Goal: Task Accomplishment & Management: Manage account settings

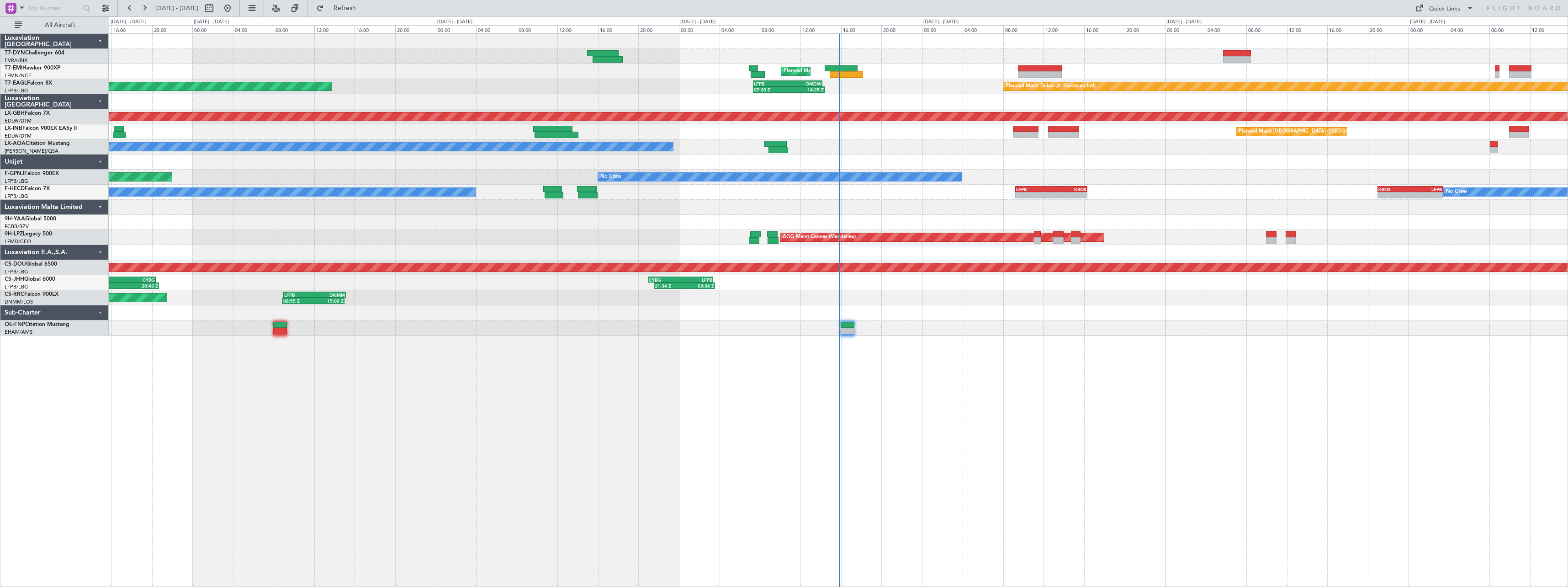
click at [1043, 376] on div "Planned Maint Zurich Planned Maint Dubai (Al Maktoum Intl) Unplanned Maint Pari…" at bounding box center [838, 310] width 1459 height 554
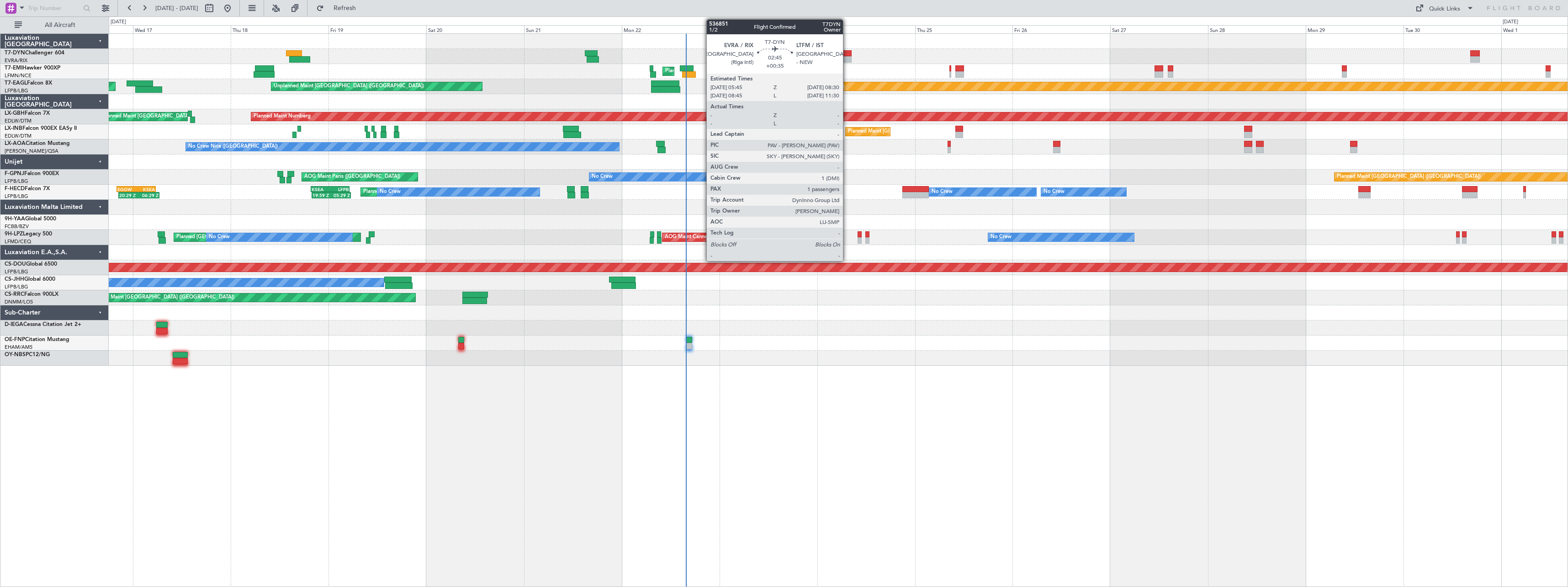
click at [847, 59] on div at bounding box center [845, 59] width 12 height 7
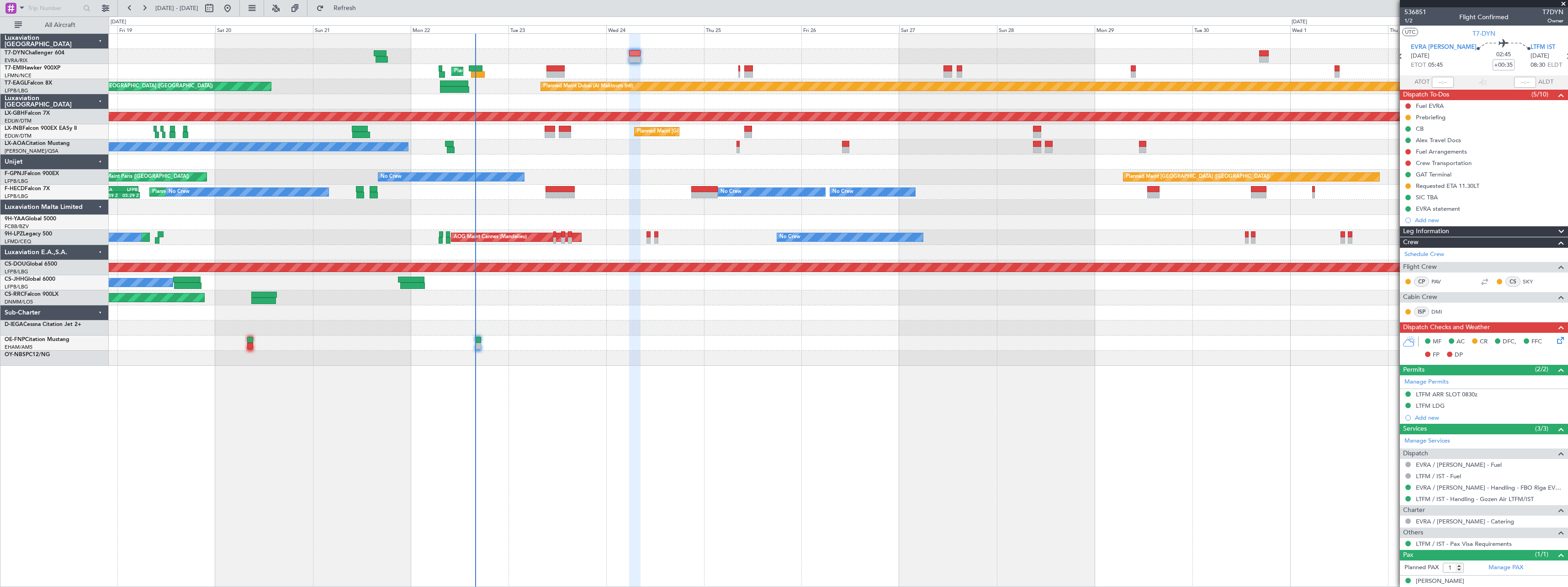
click at [556, 348] on div "Unplanned Maint Riga (Riga Intl) Planned Maint Zurich Planned Maint Dubai (Al M…" at bounding box center [838, 200] width 1459 height 332
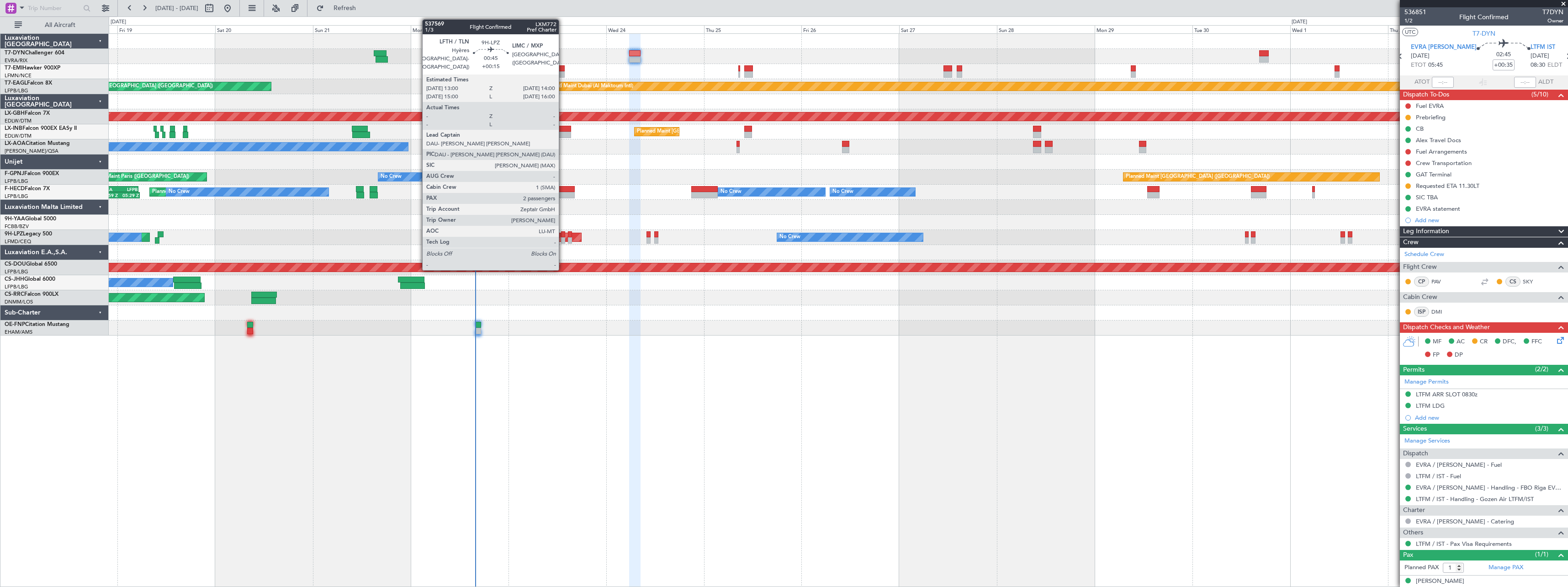
click at [563, 241] on div at bounding box center [563, 241] width 4 height 7
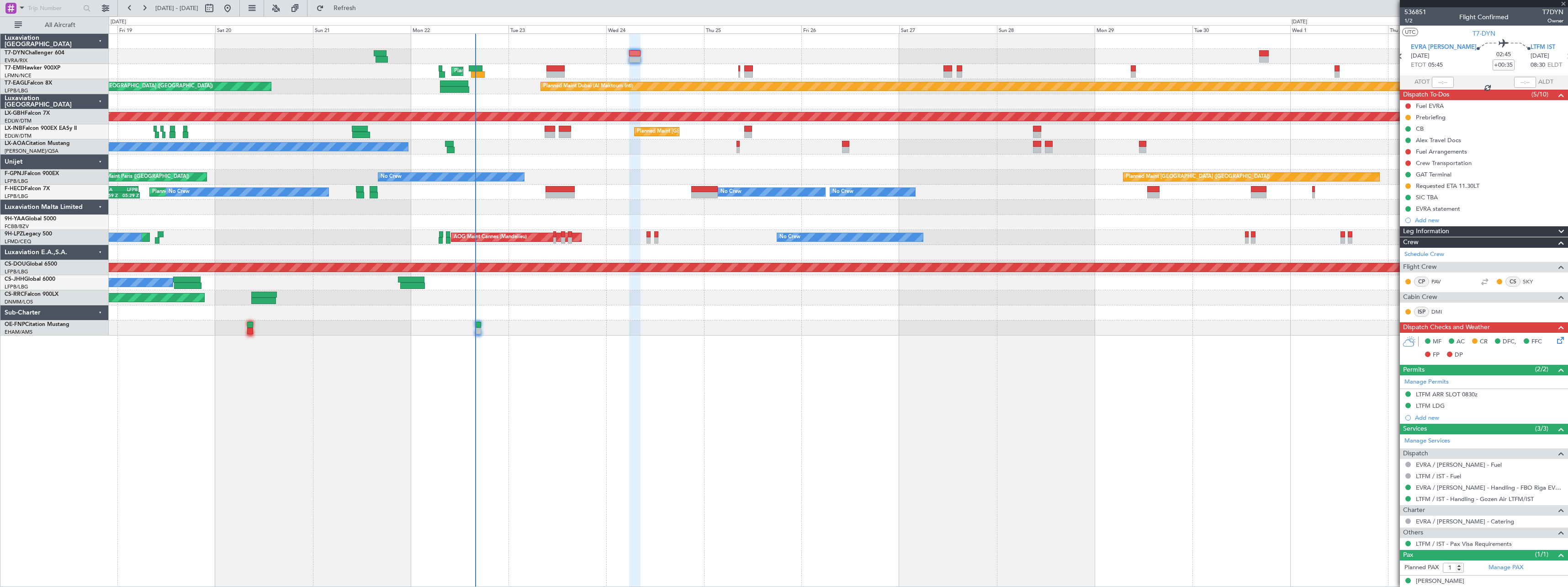
type input "+00:15"
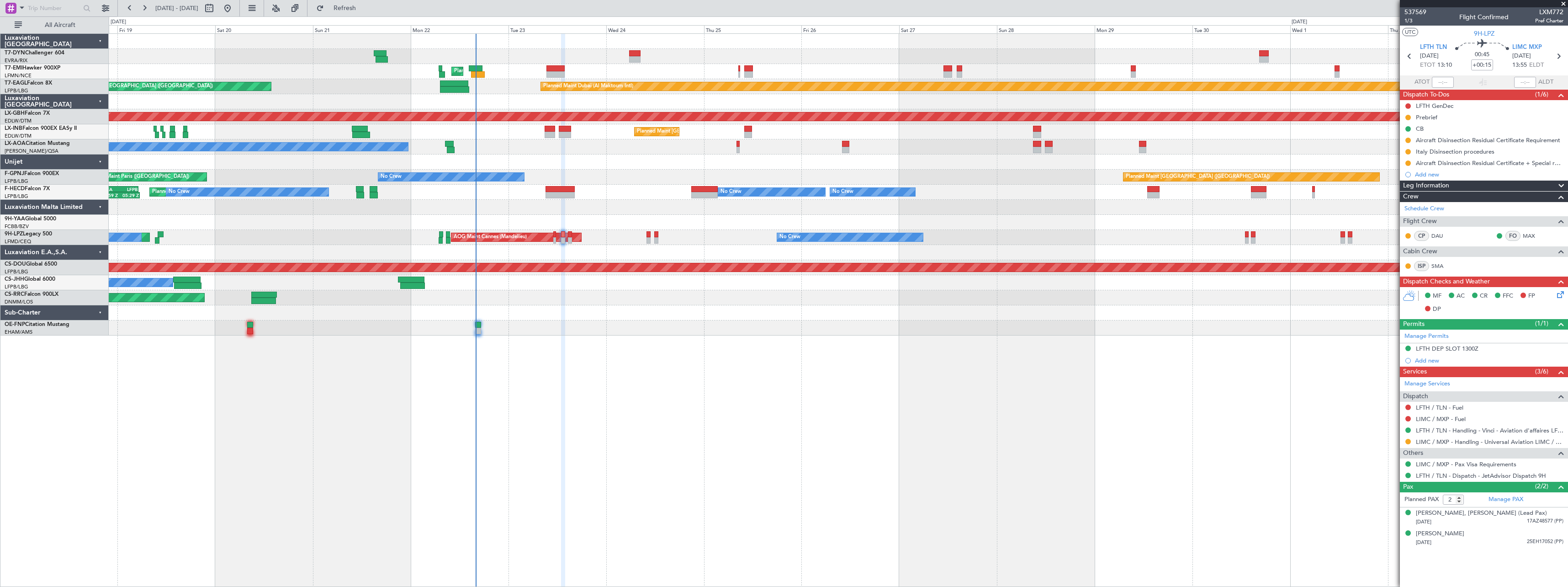
click at [1562, 4] on span at bounding box center [1563, 4] width 9 height 9
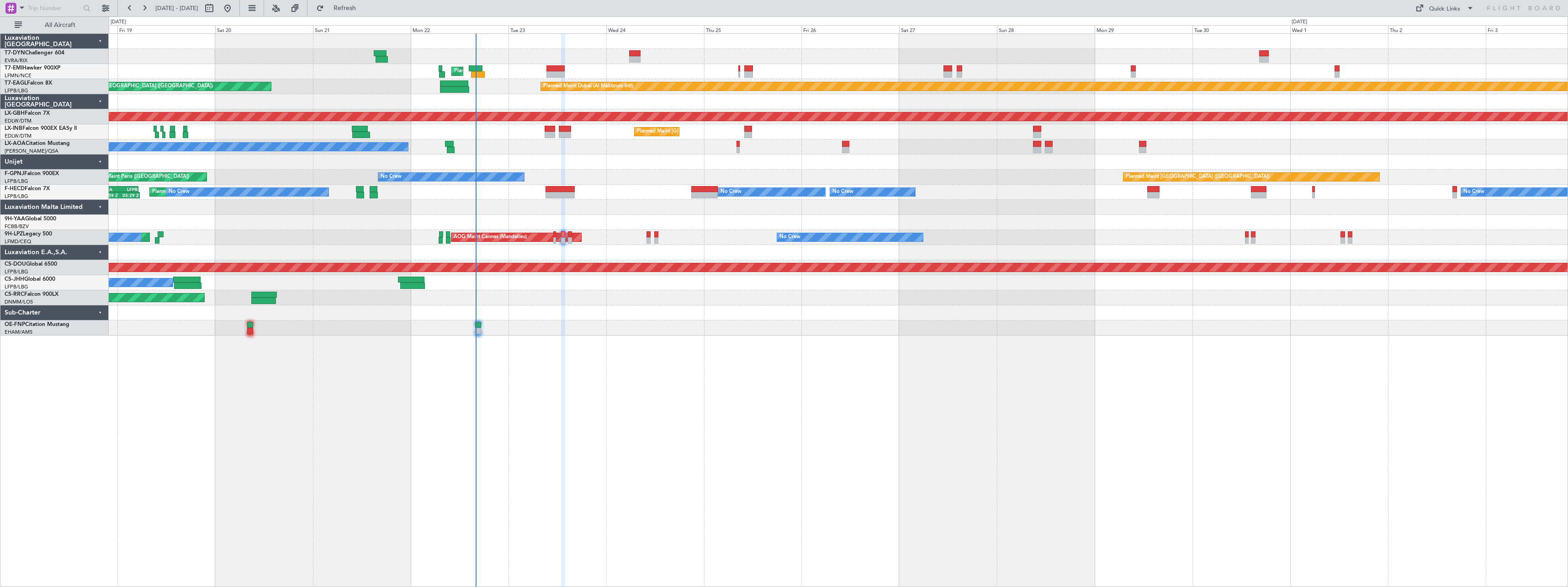
type input "0"
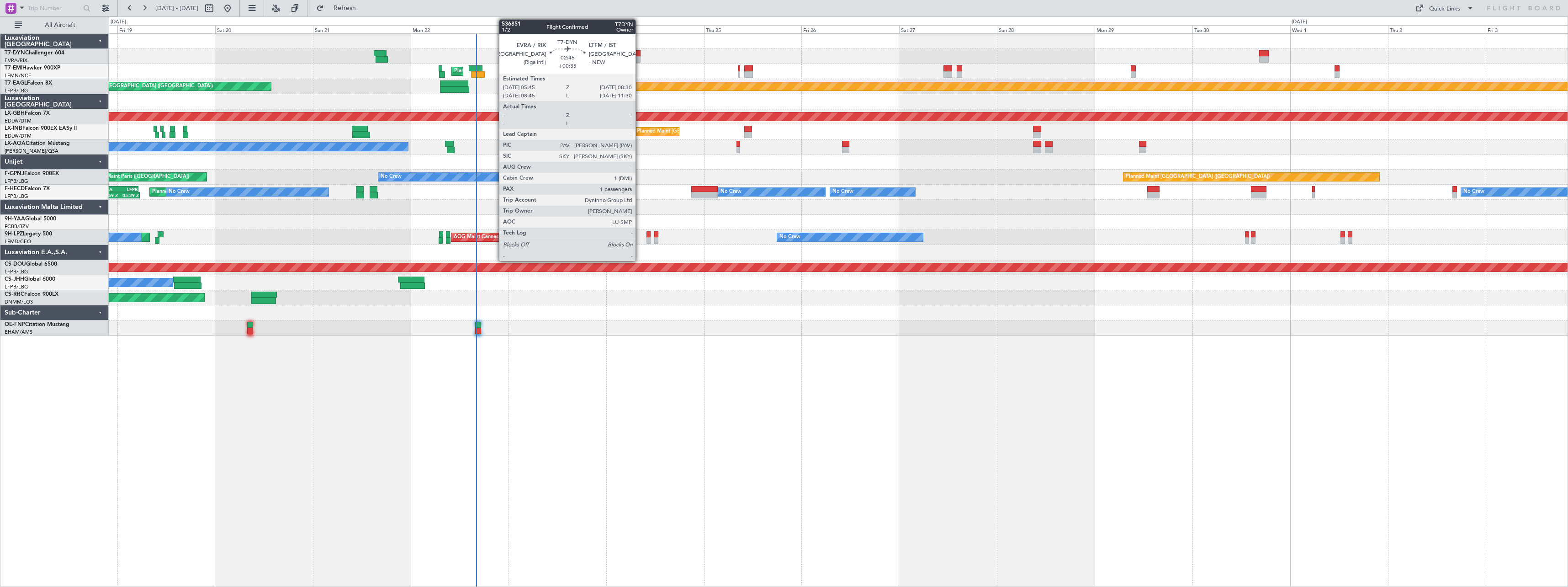
click at [640, 54] on div at bounding box center [635, 54] width 12 height 7
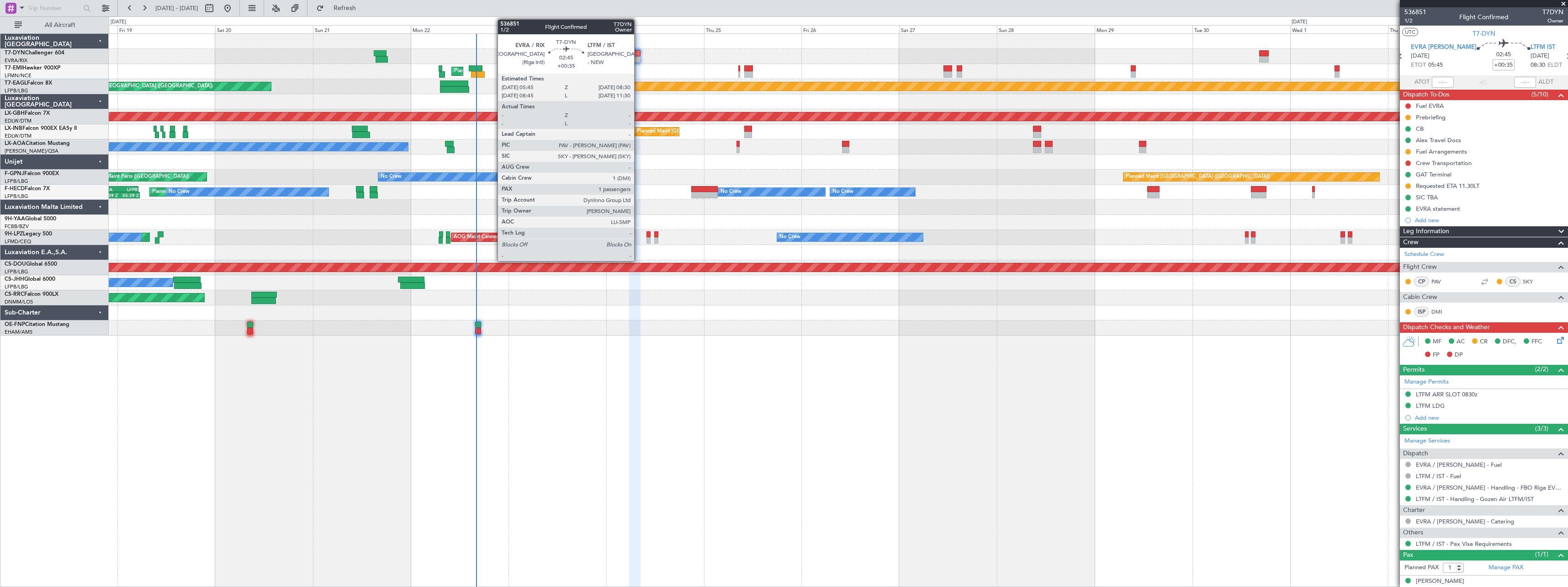
click at [637, 58] on div at bounding box center [635, 59] width 12 height 7
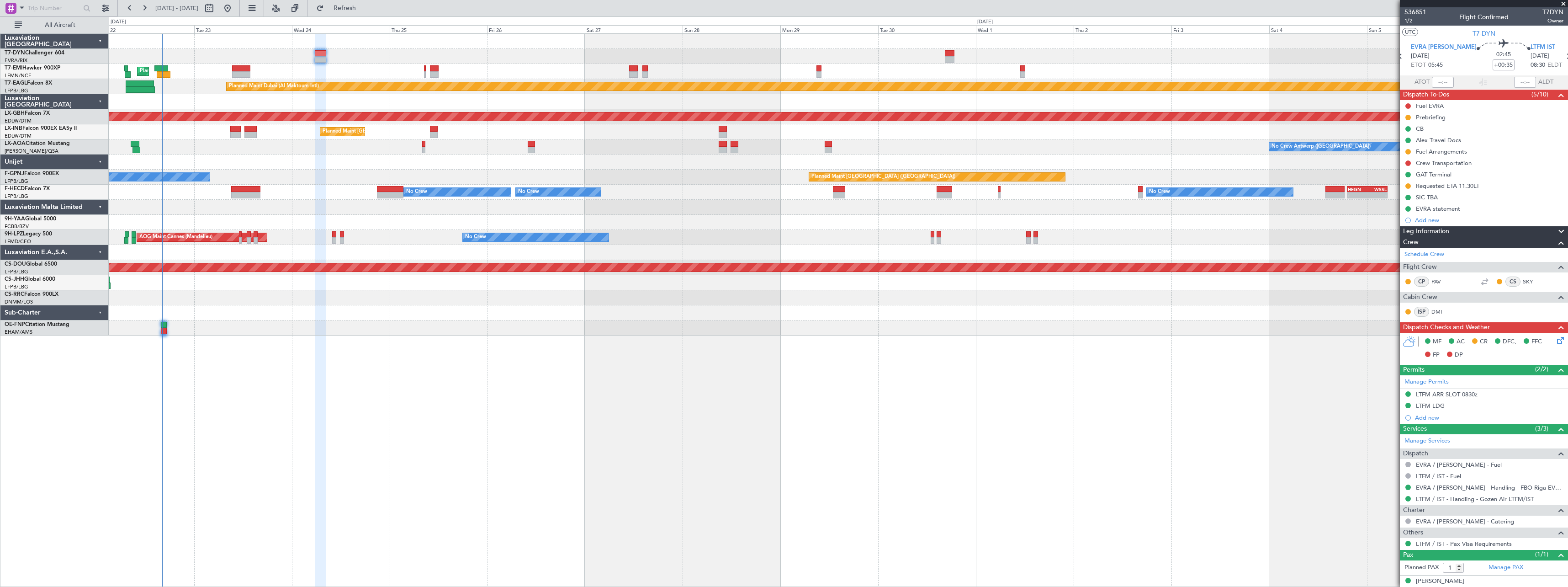
click at [786, 81] on div "Planned Maint Zurich Planned Maint Dubai (Al Maktoum Intl) Unplanned Maint Pari…" at bounding box center [838, 185] width 1459 height 301
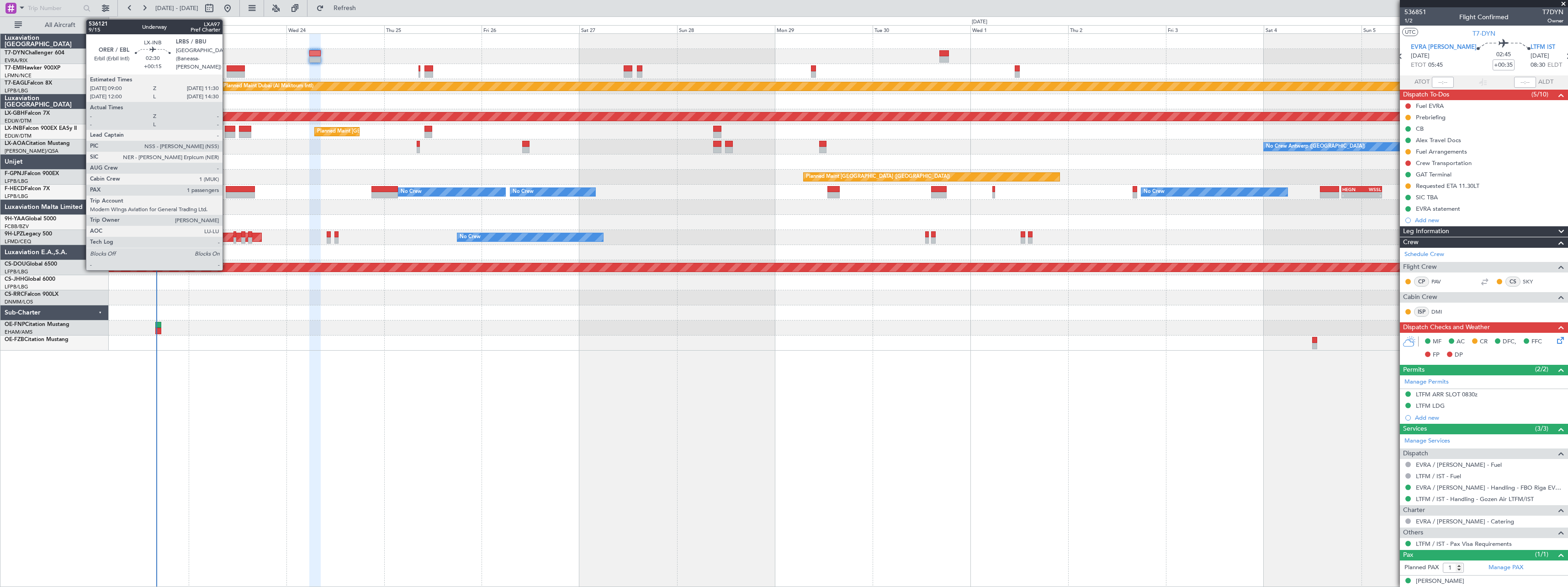
click at [226, 130] on div at bounding box center [229, 128] width 10 height 7
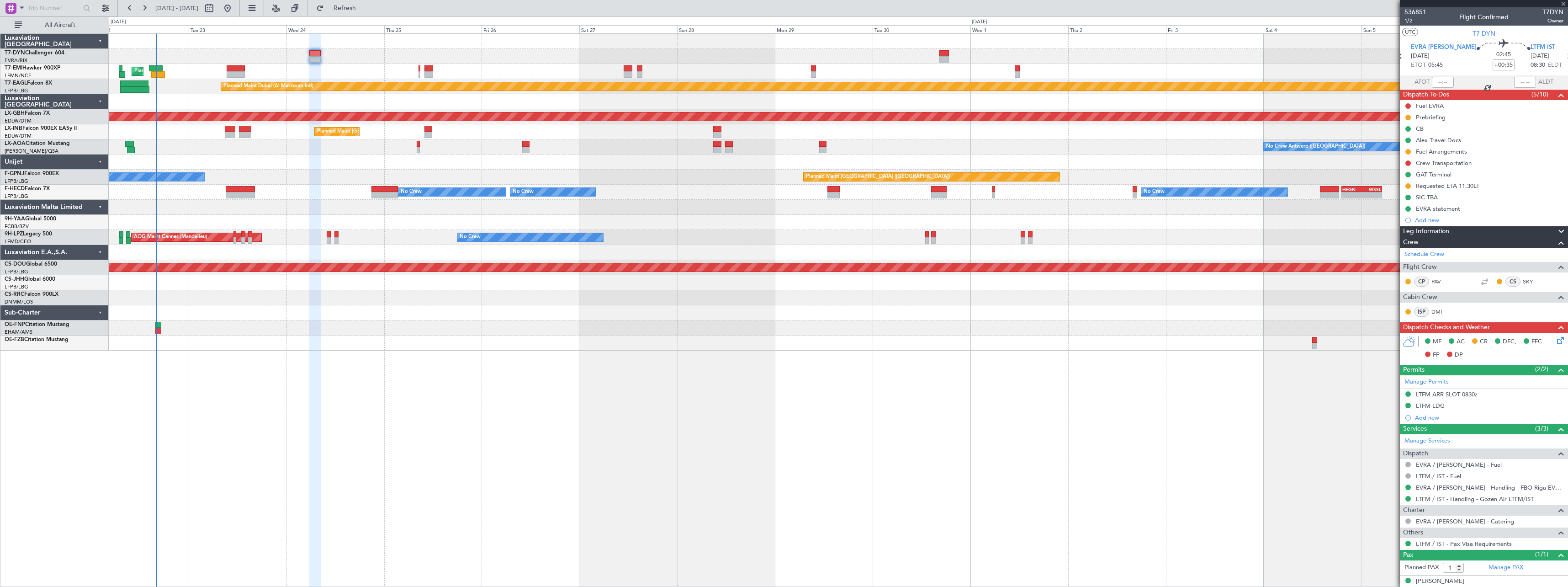
type input "+00:15"
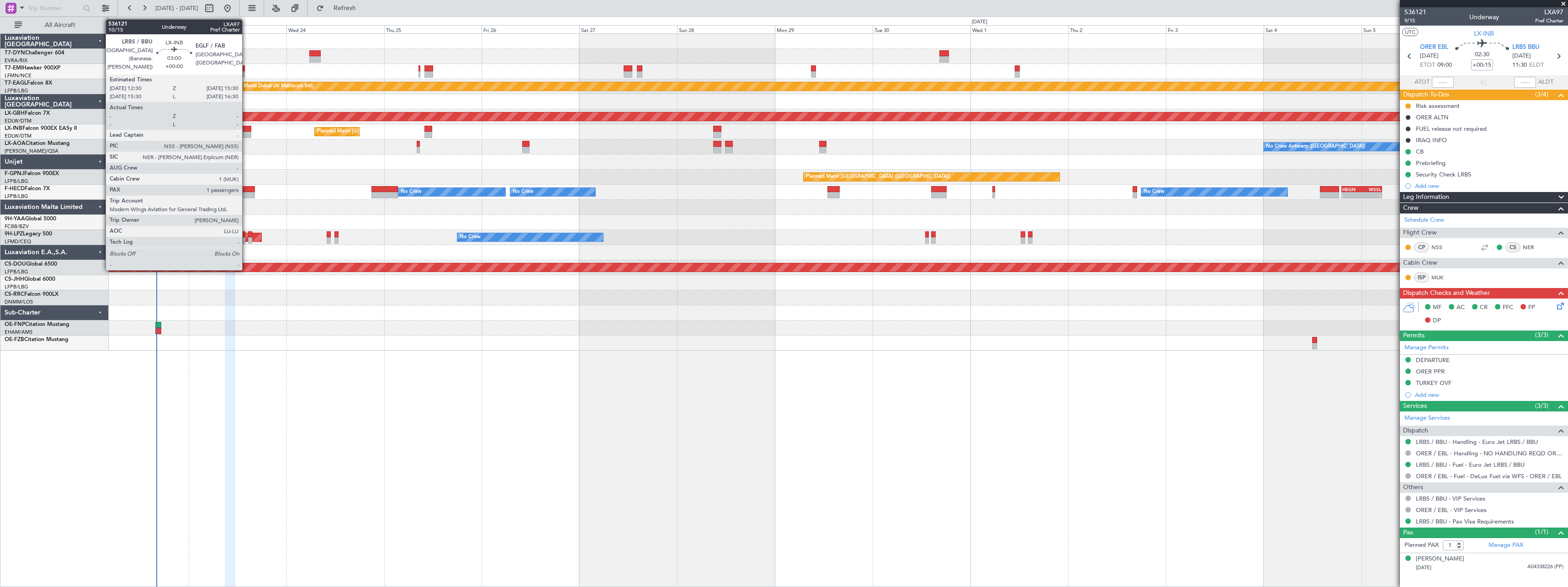
click at [247, 131] on div at bounding box center [245, 128] width 12 height 7
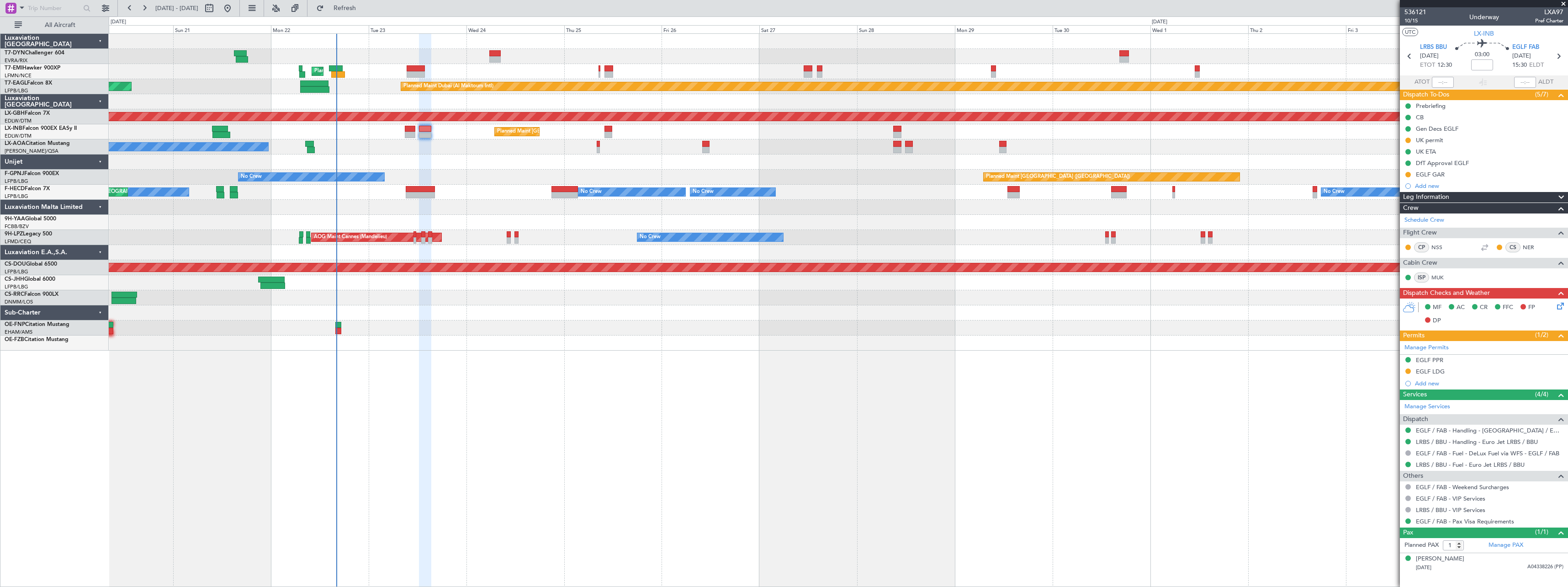
click at [615, 317] on div at bounding box center [838, 312] width 1459 height 15
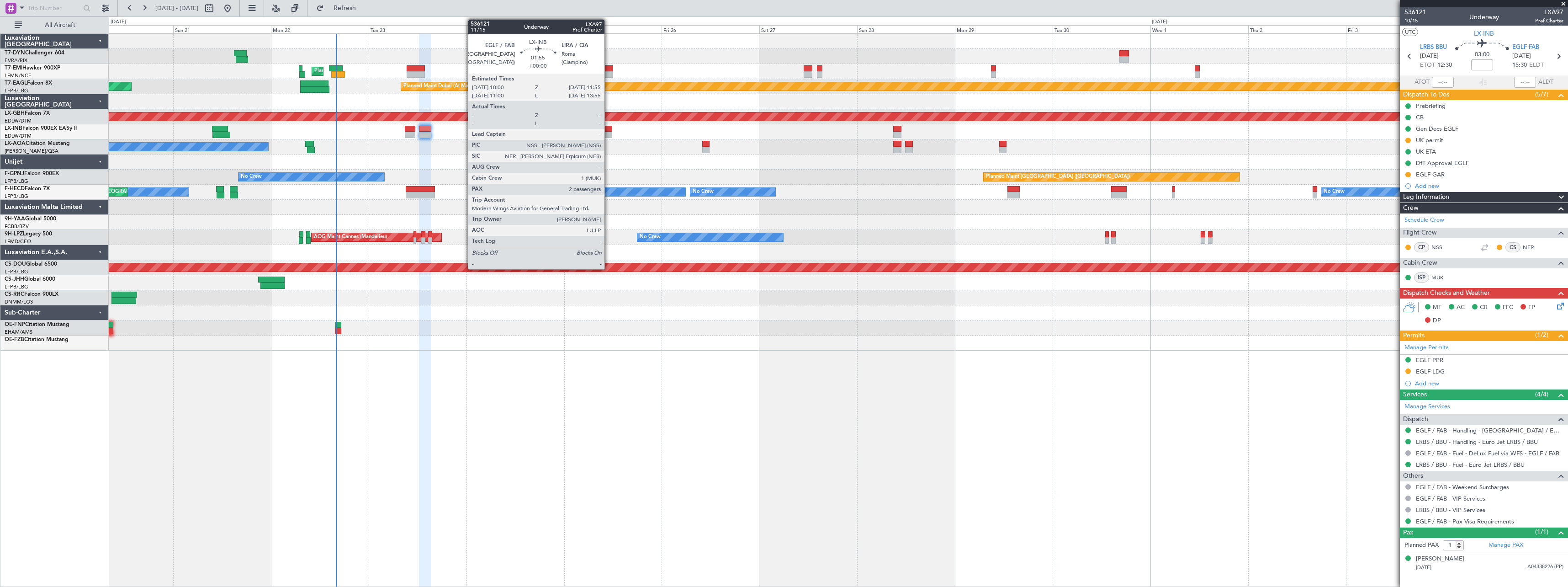
click at [609, 132] on div at bounding box center [609, 135] width 9 height 7
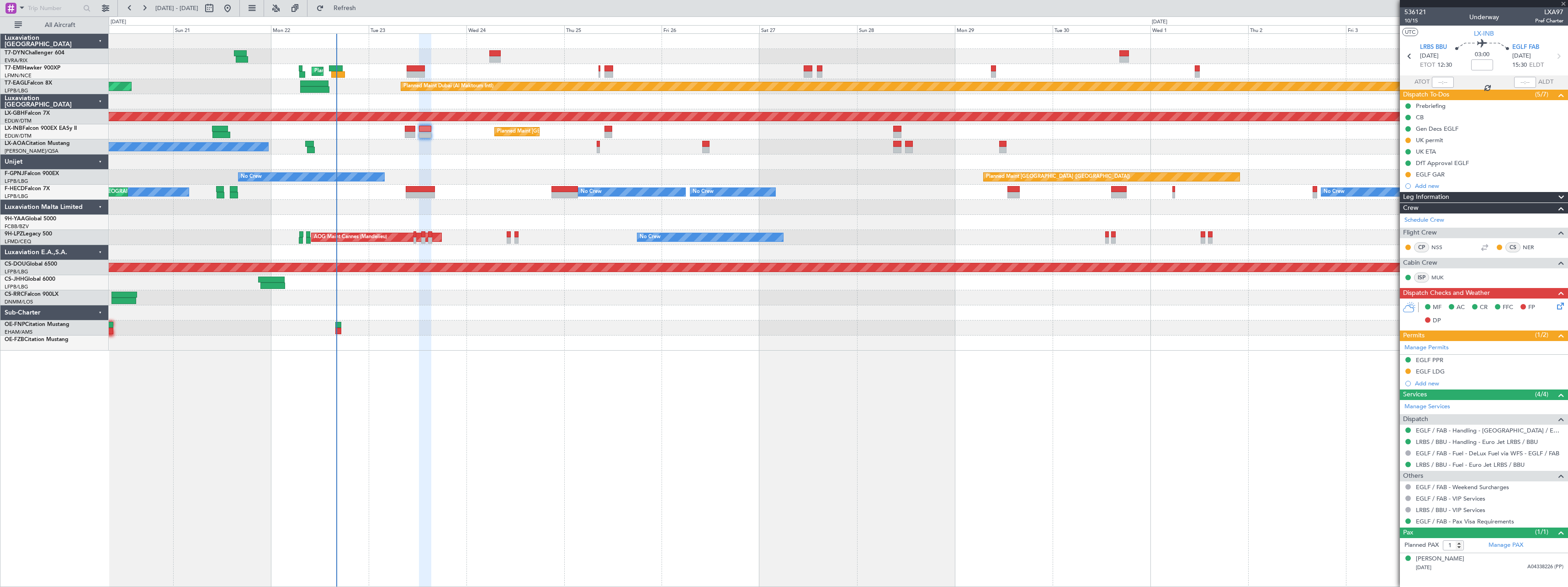
type input "2"
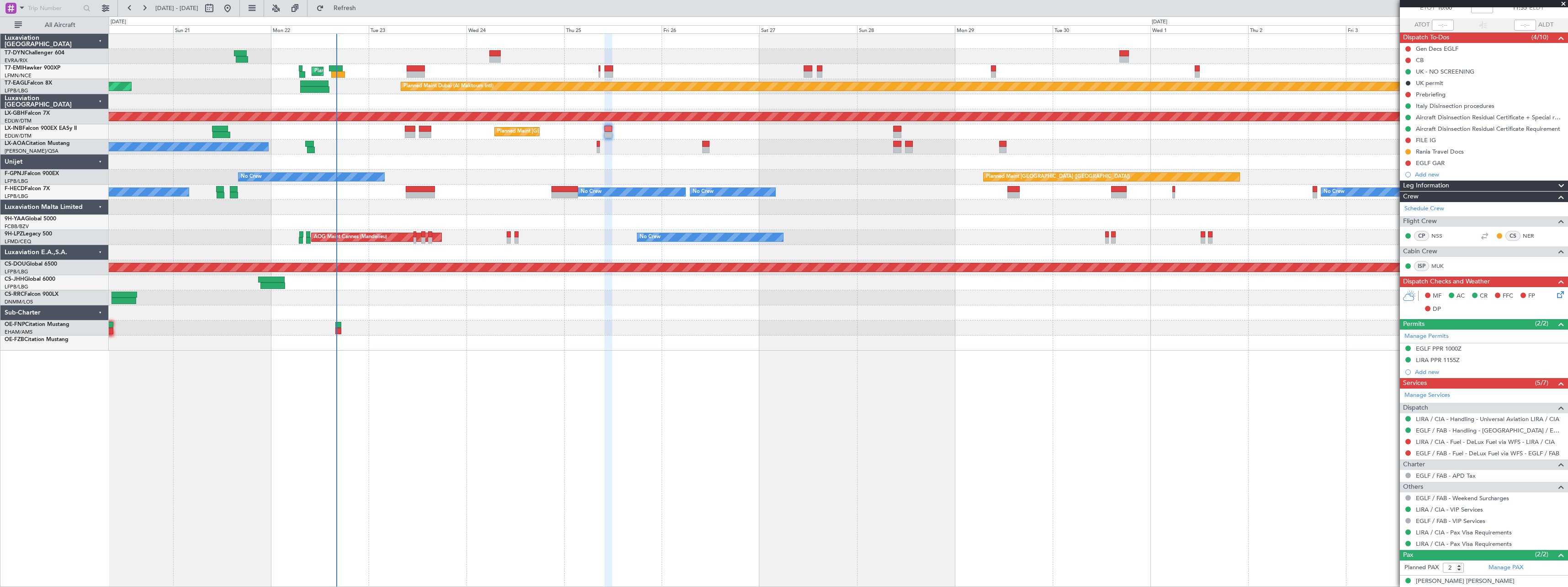
scroll to position [86, 0]
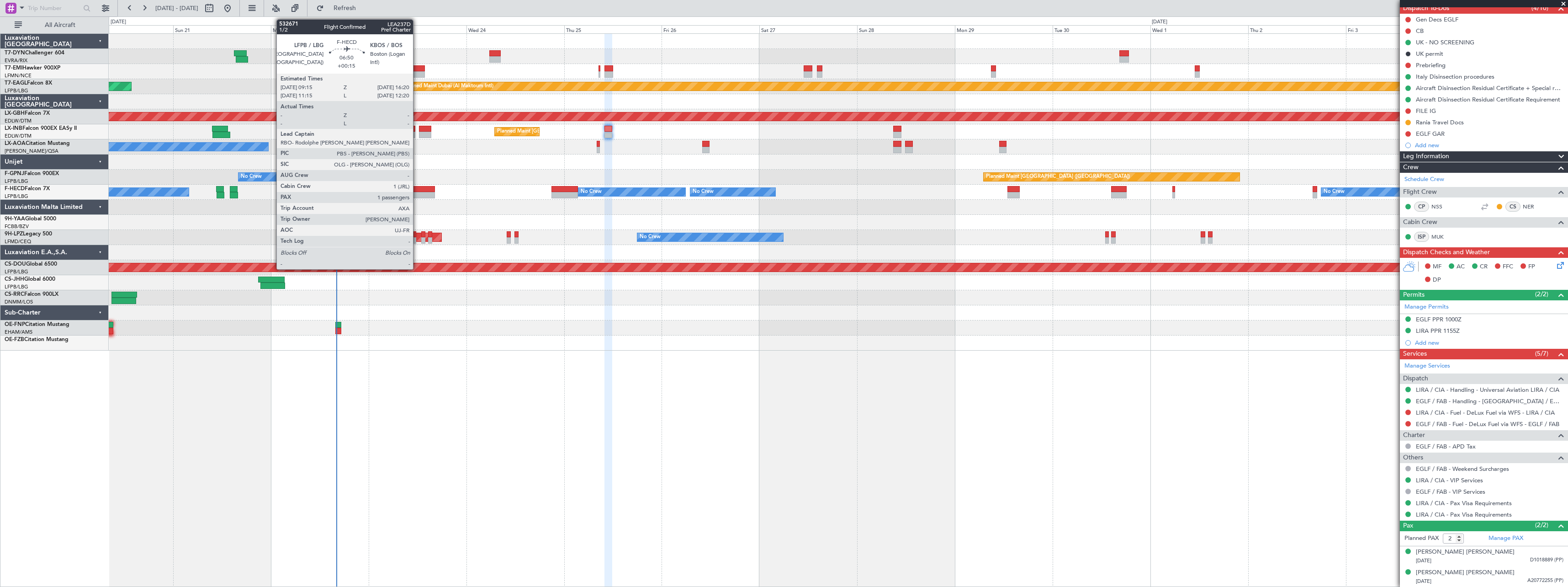
click at [417, 191] on div at bounding box center [421, 189] width 29 height 7
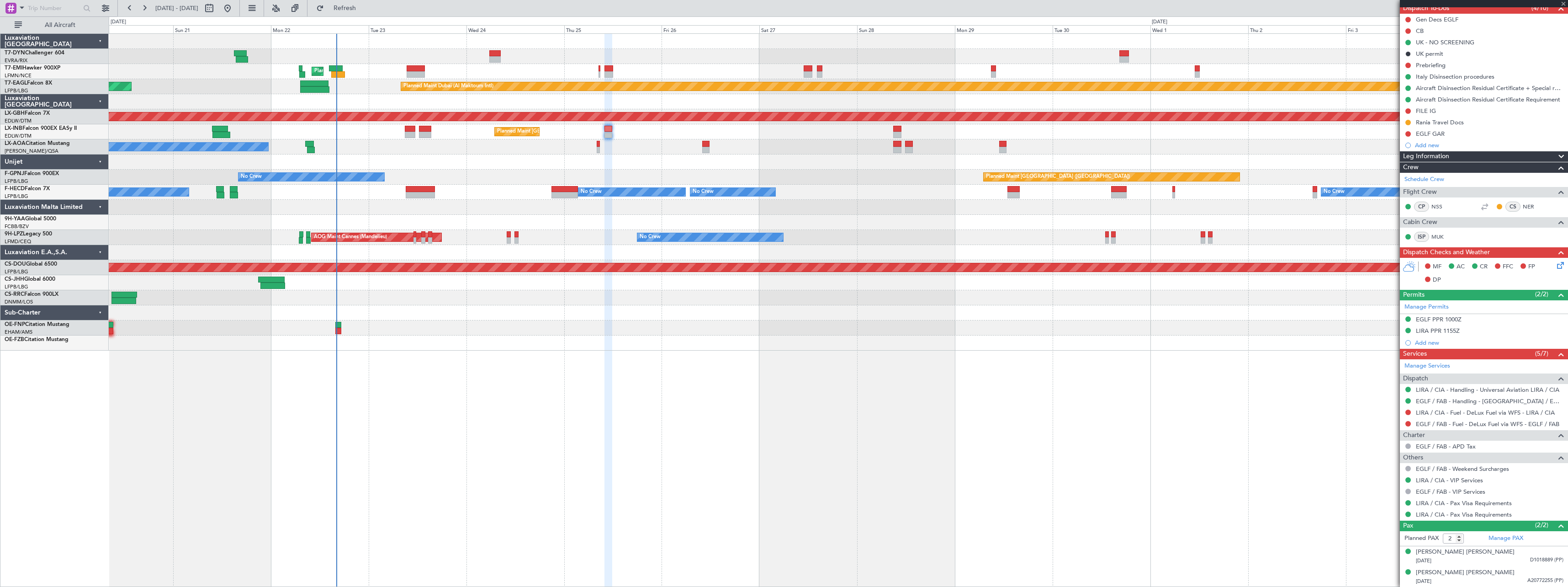
type input "+00:15"
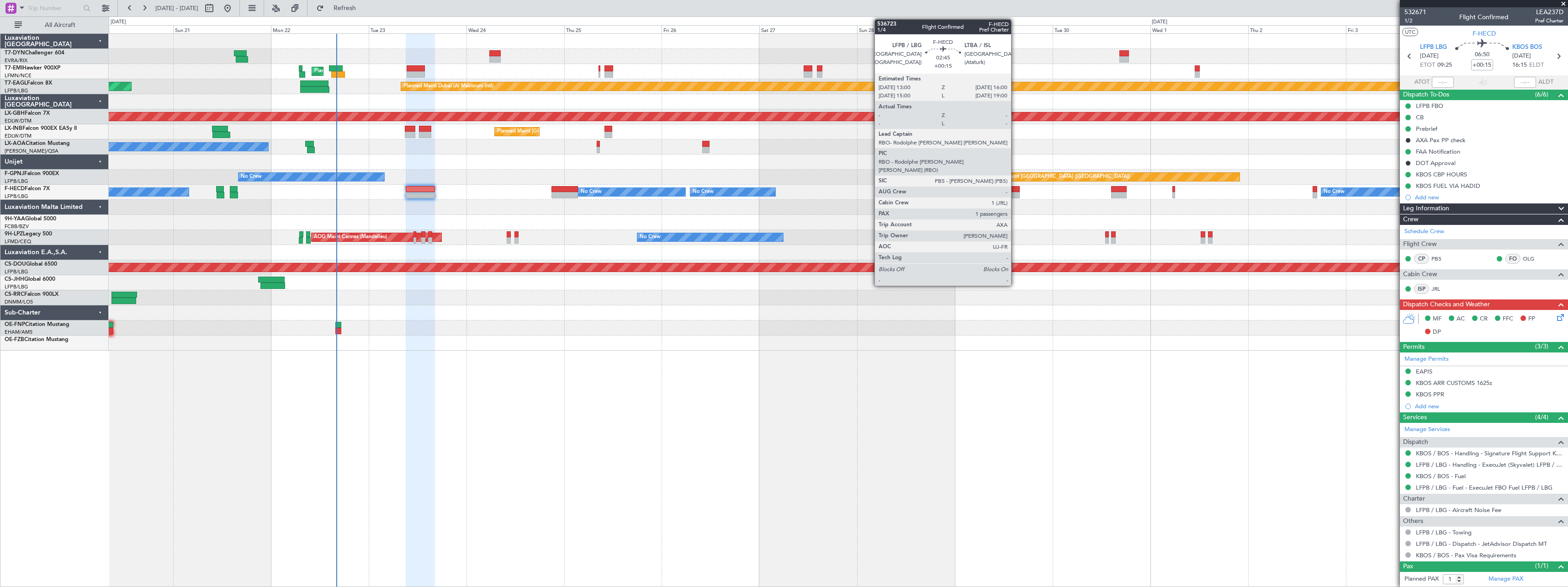
click at [1015, 190] on div at bounding box center [1013, 189] width 12 height 7
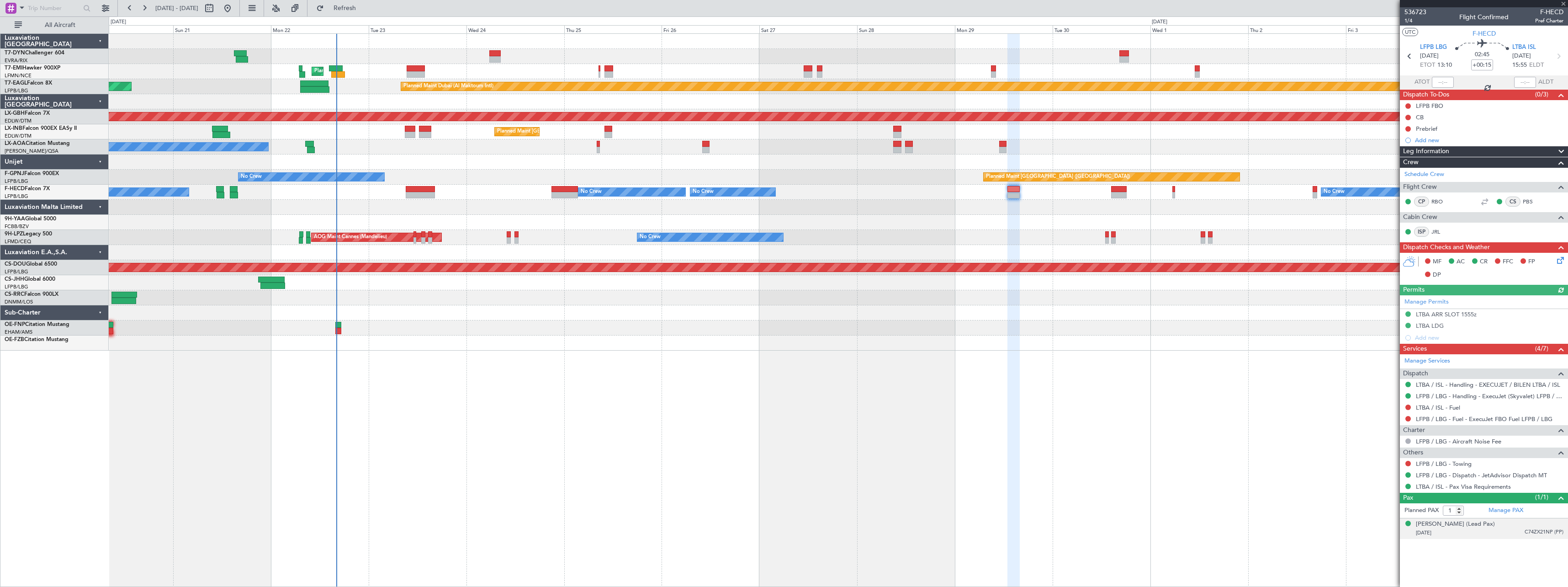
click at [1508, 527] on div "Thomas BUBERL (Lead Pax) 24/03/1973 C74ZX21NP (PP)" at bounding box center [1489, 528] width 147 height 18
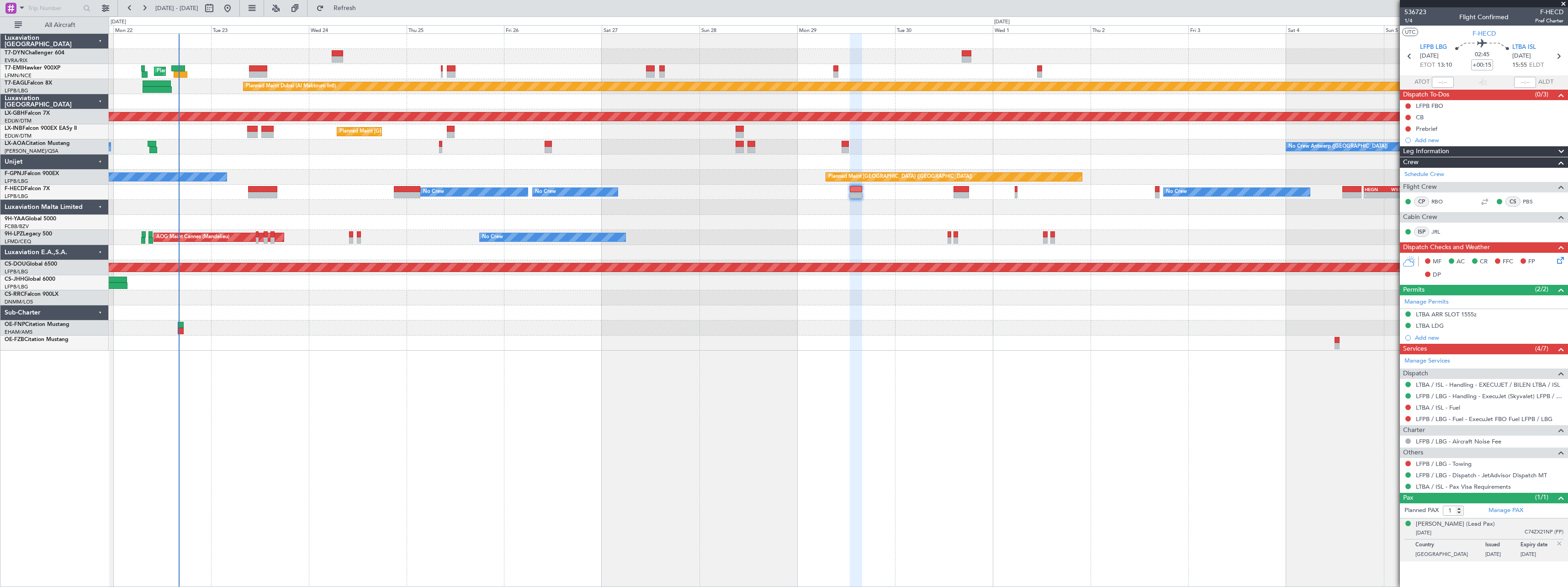
click at [914, 219] on div "Planned Maint Zurich Planned Maint Dubai (Al Maktoum Intl) Unplanned Maint Pari…" at bounding box center [838, 192] width 1459 height 317
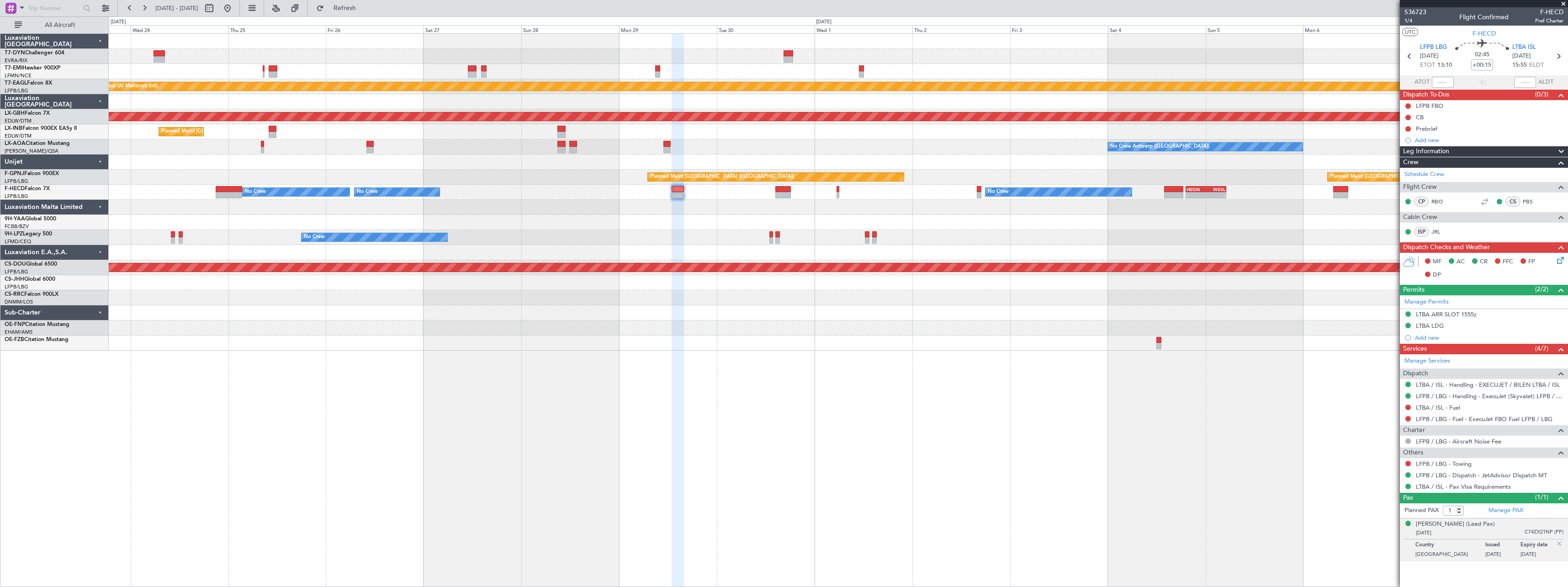
click at [931, 219] on div "Planned Maint Zurich Planned Maint Dubai (Al Maktoum Intl) Unplanned Maint Pari…" at bounding box center [838, 192] width 1459 height 317
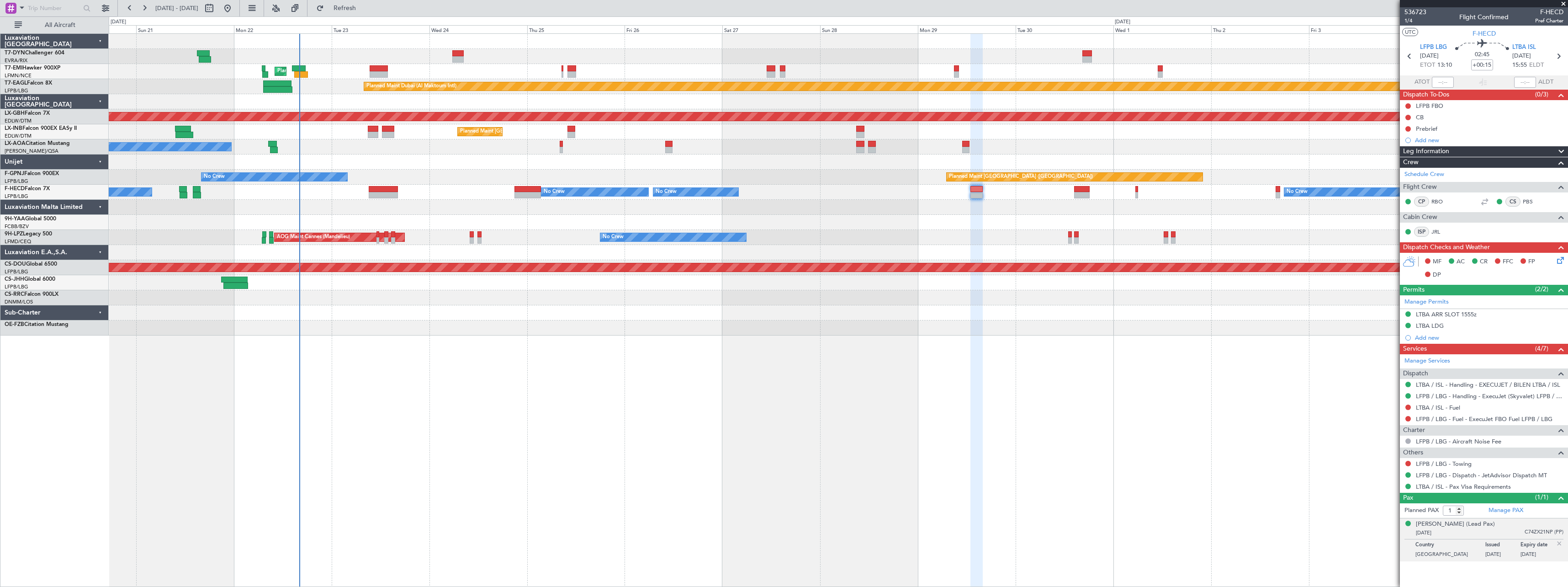
click at [773, 320] on div "Planned Maint Zurich Planned Maint Dubai (Al Maktoum Intl) Unplanned Maint Pari…" at bounding box center [838, 185] width 1459 height 301
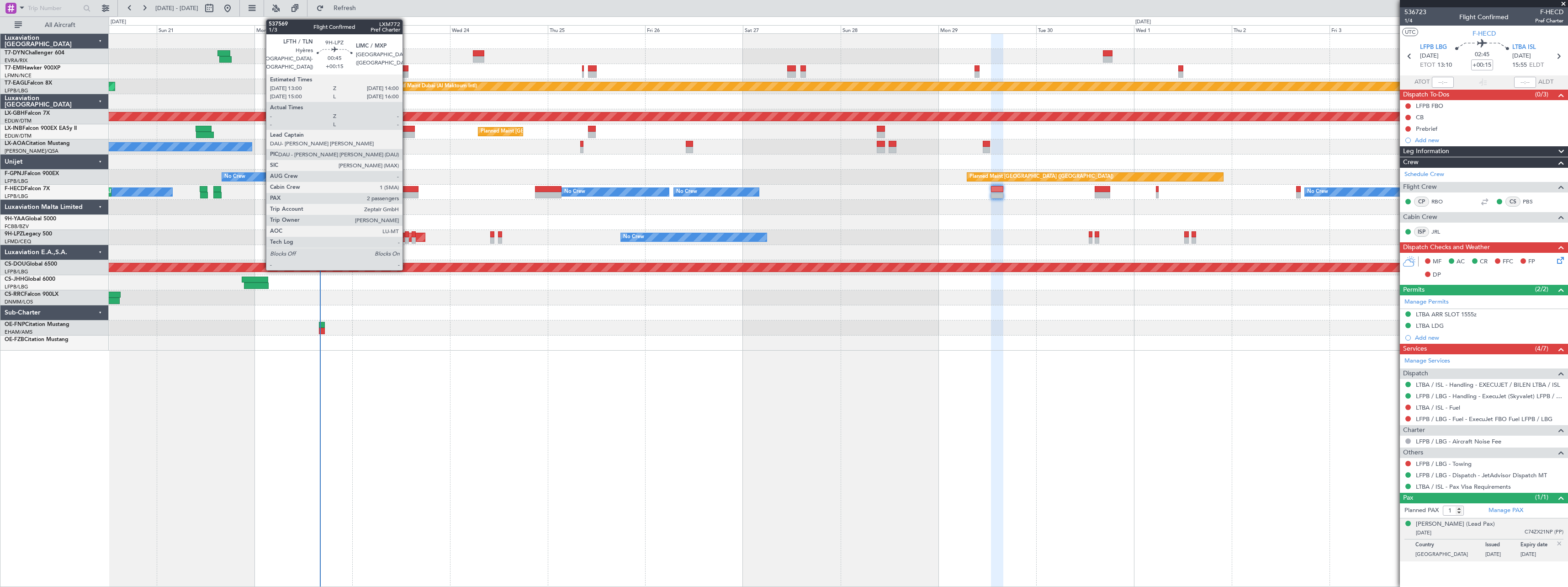
click at [407, 235] on div at bounding box center [407, 234] width 4 height 7
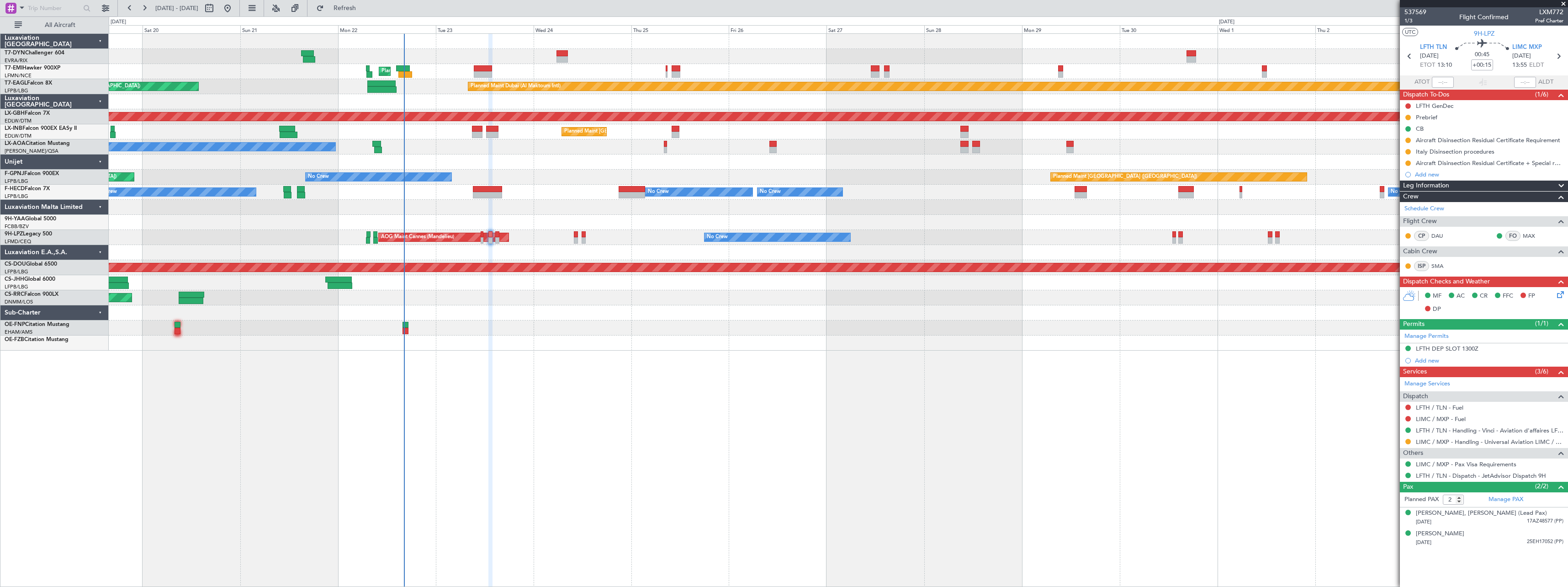
click at [544, 286] on div "Planned Maint Paris (Le Bourget) Owner" at bounding box center [838, 283] width 1459 height 15
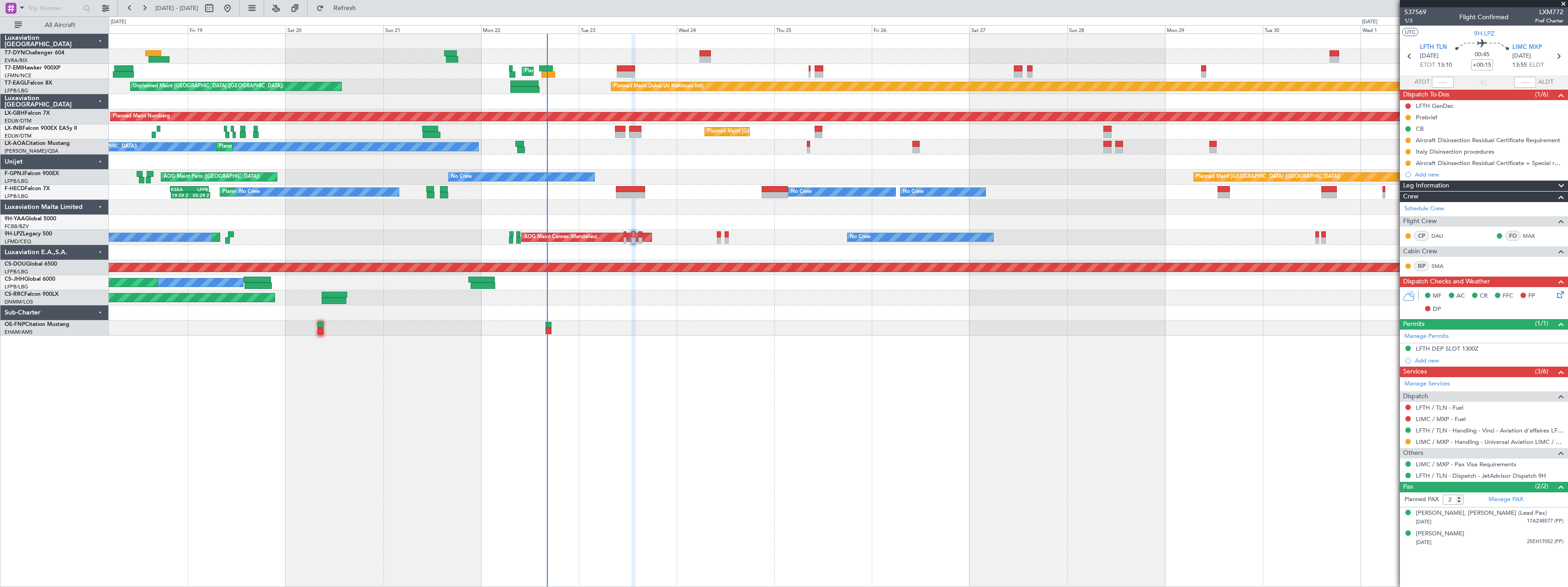
click at [659, 327] on div "Unplanned Maint Riga (Riga Intl) Planned Maint Zurich Planned Maint Dubai (Al M…" at bounding box center [838, 310] width 1459 height 554
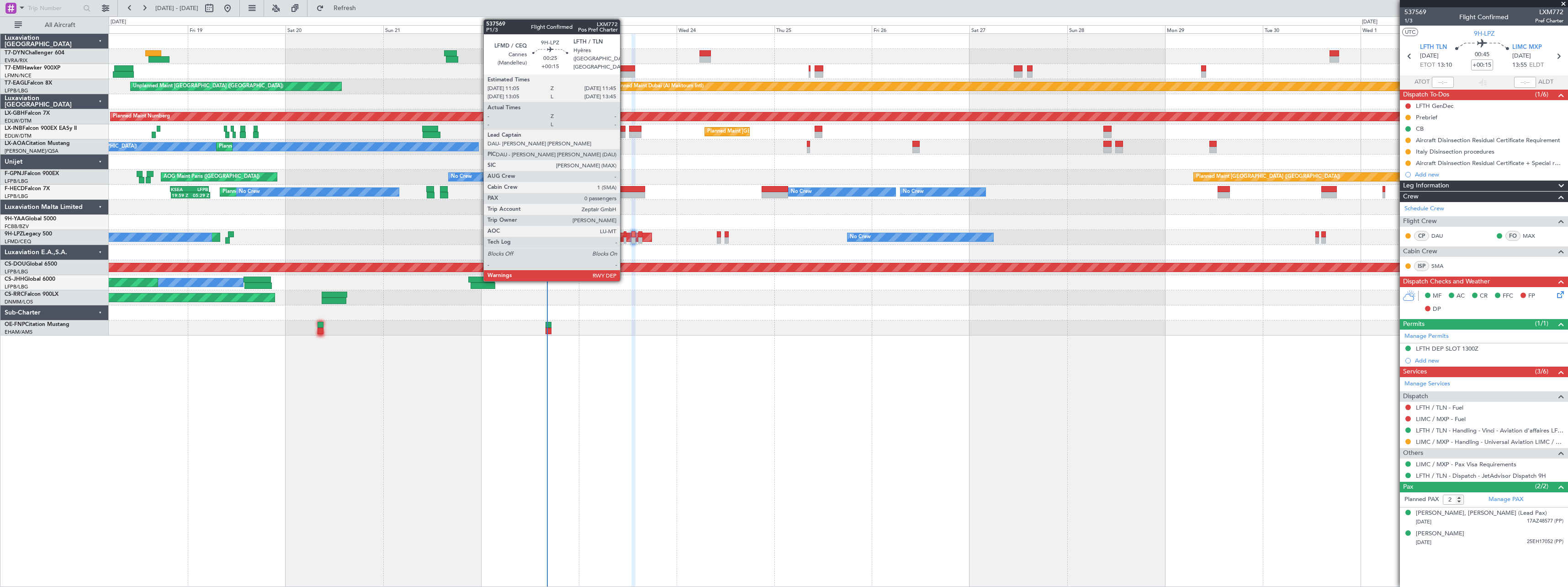
click at [624, 236] on div at bounding box center [625, 234] width 3 height 7
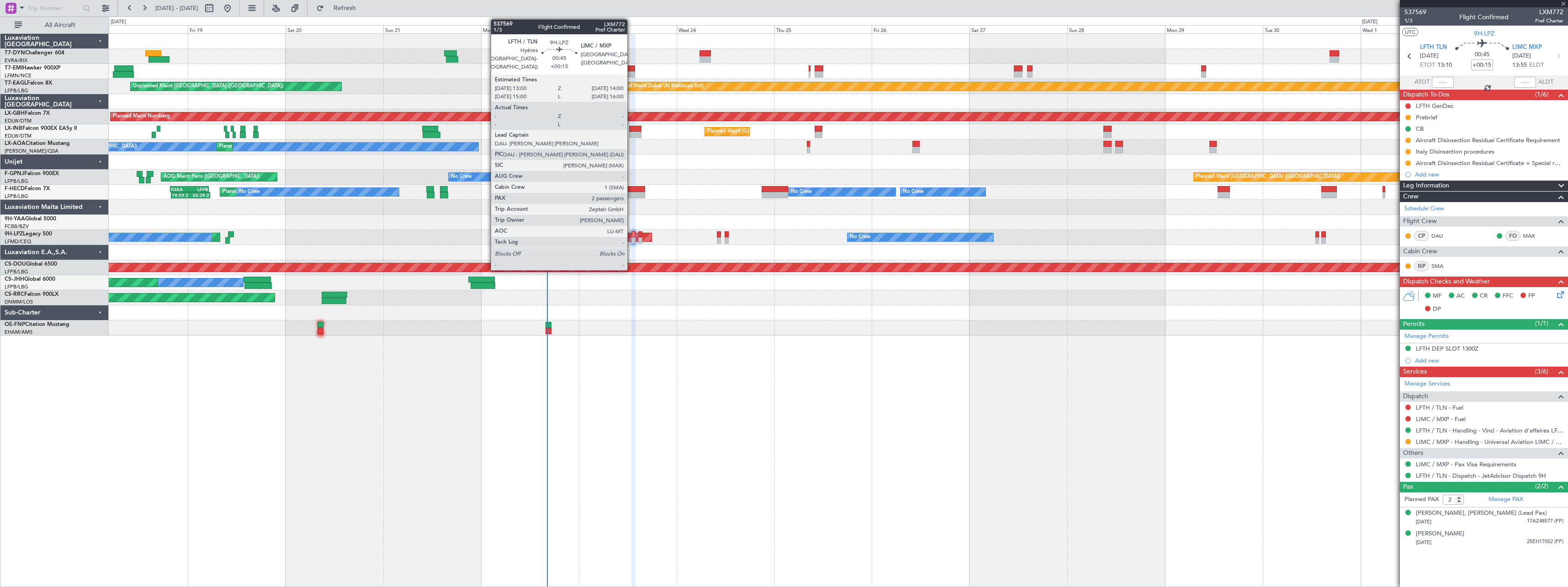
type input "0"
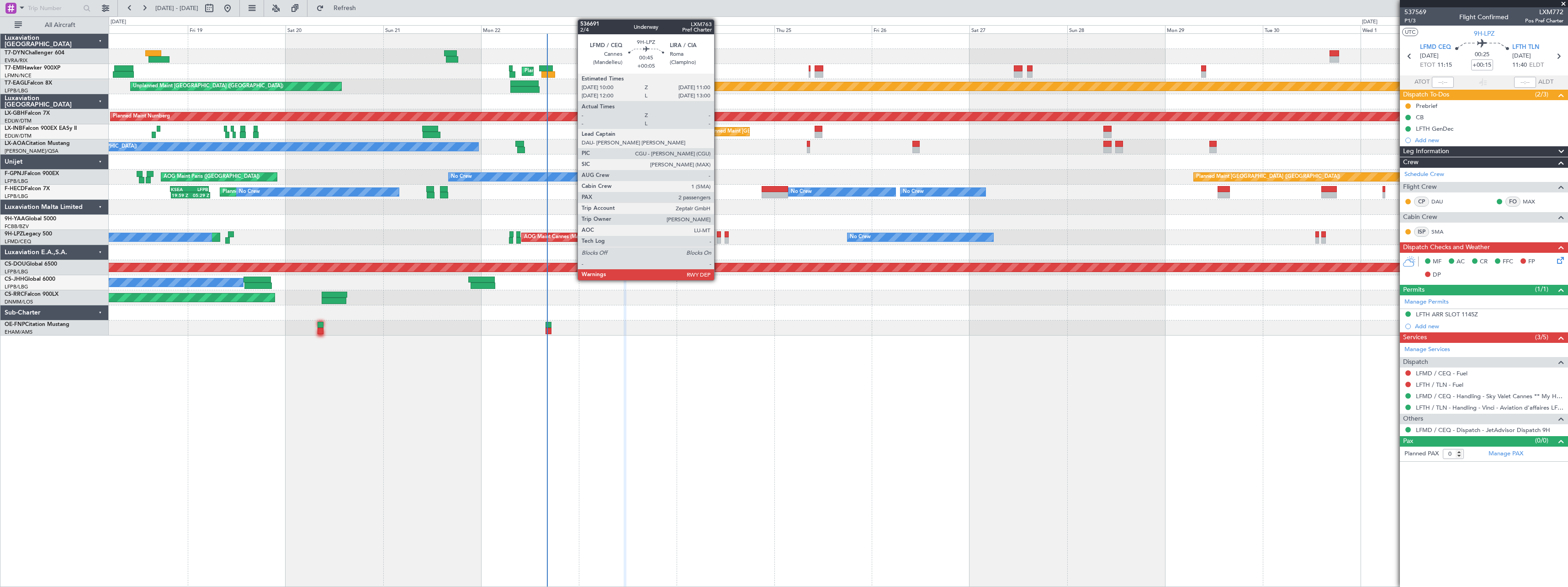
click at [718, 236] on div at bounding box center [719, 234] width 4 height 7
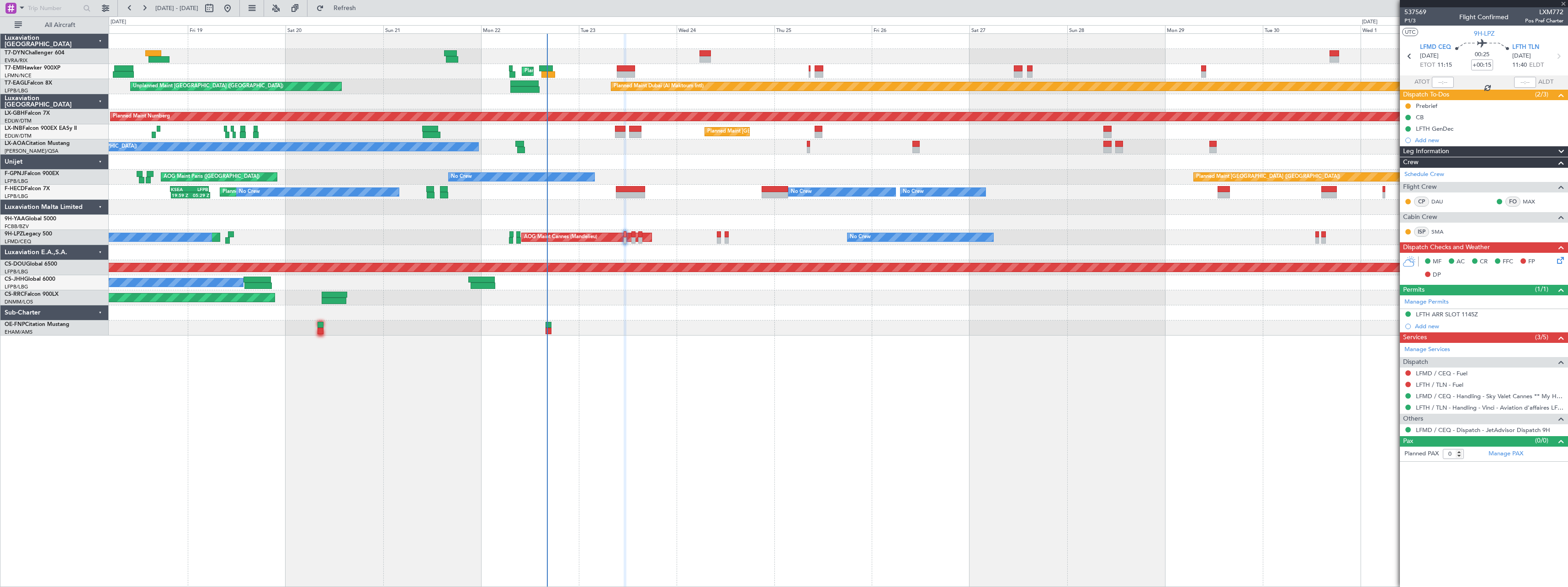
type input "+00:05"
type input "2"
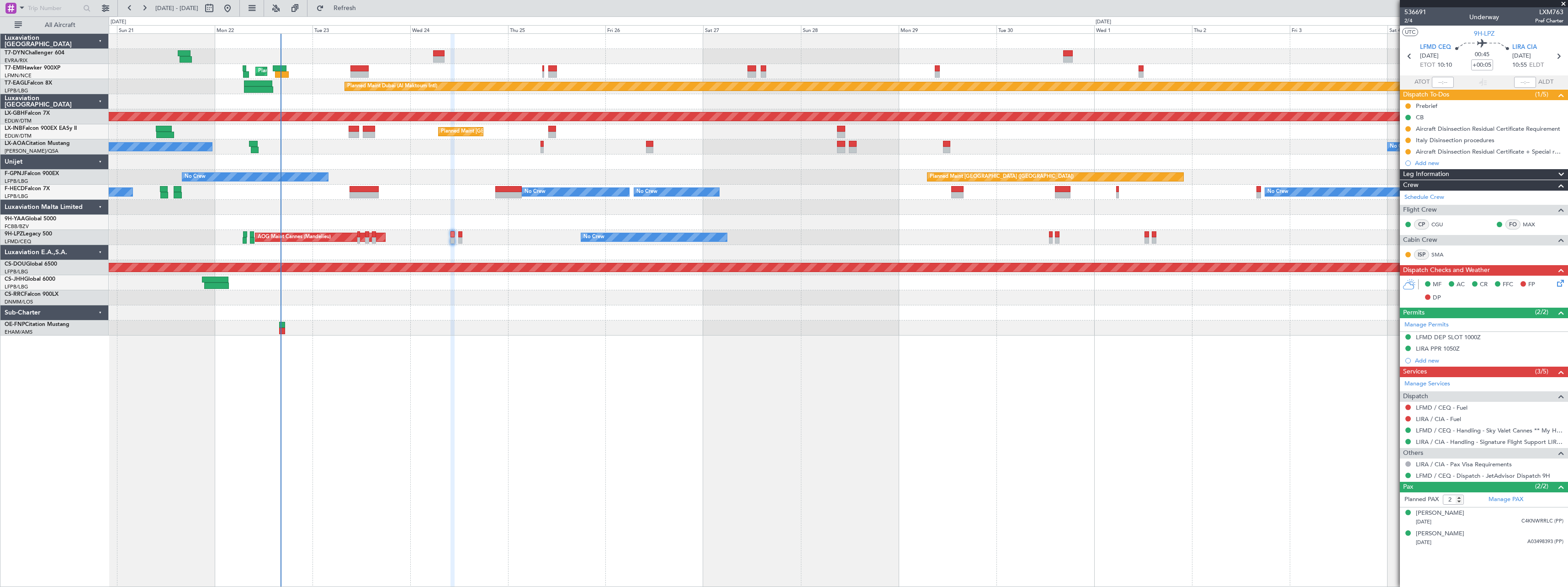
click at [838, 312] on div "Planned Maint Zurich Planned Maint Dubai (Al Maktoum Intl) Unplanned Maint Pari…" at bounding box center [838, 185] width 1459 height 301
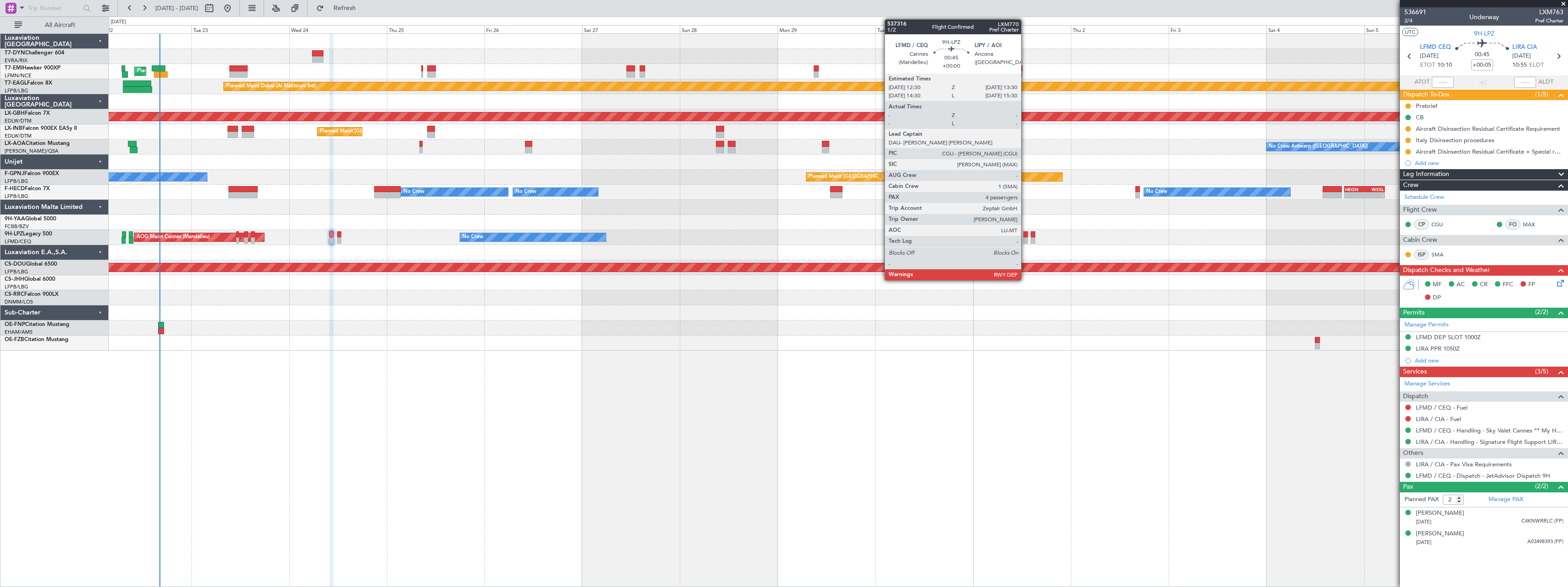
click at [1025, 236] on div at bounding box center [1025, 234] width 4 height 7
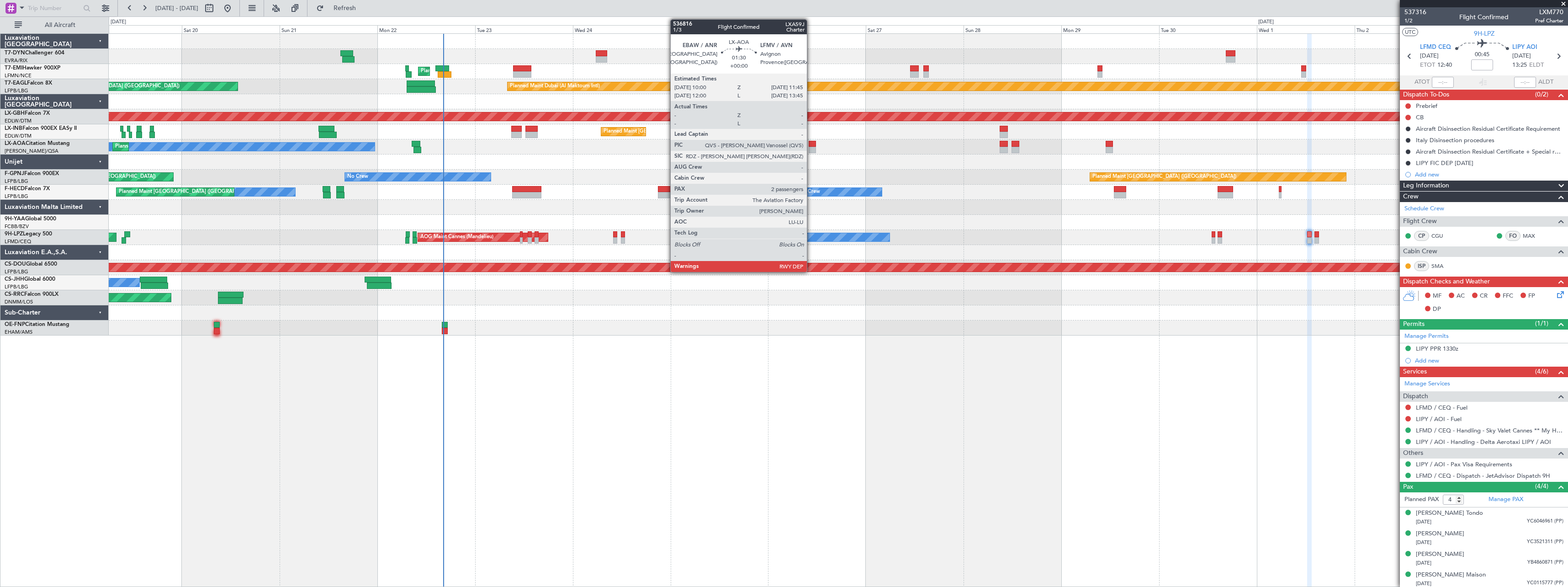
click at [811, 145] on div at bounding box center [813, 144] width 7 height 7
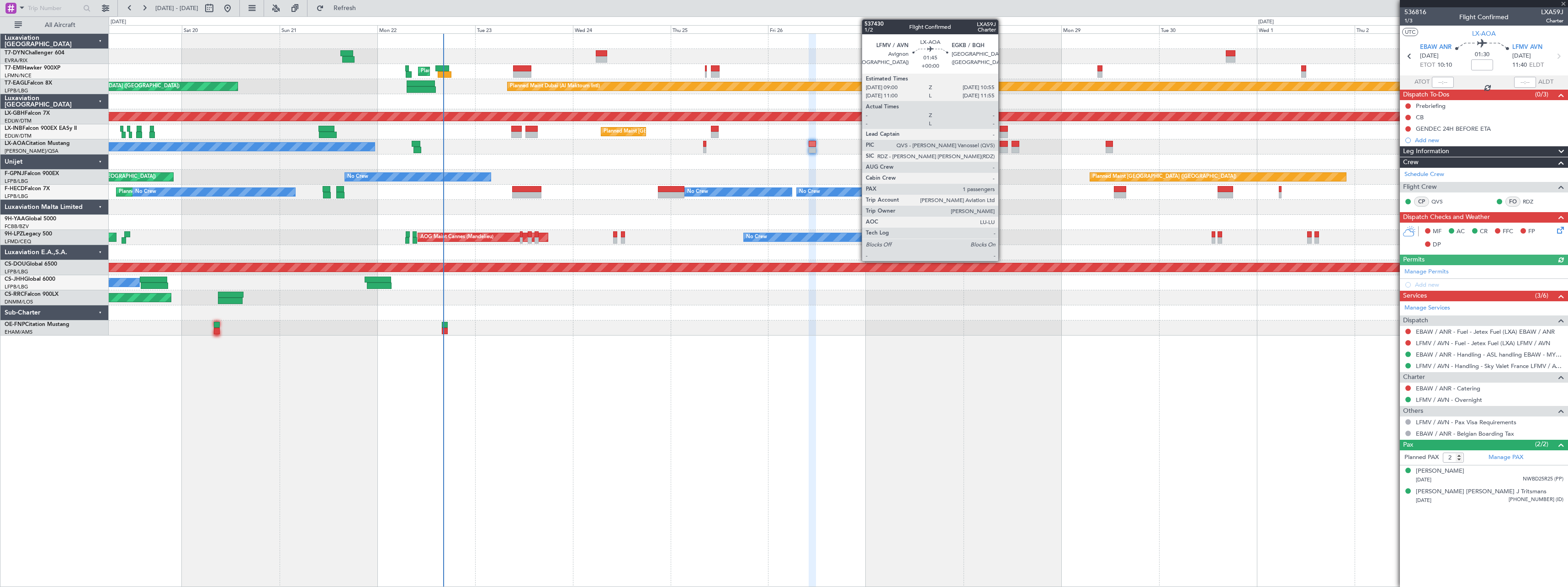
click at [1003, 143] on div at bounding box center [1004, 144] width 9 height 7
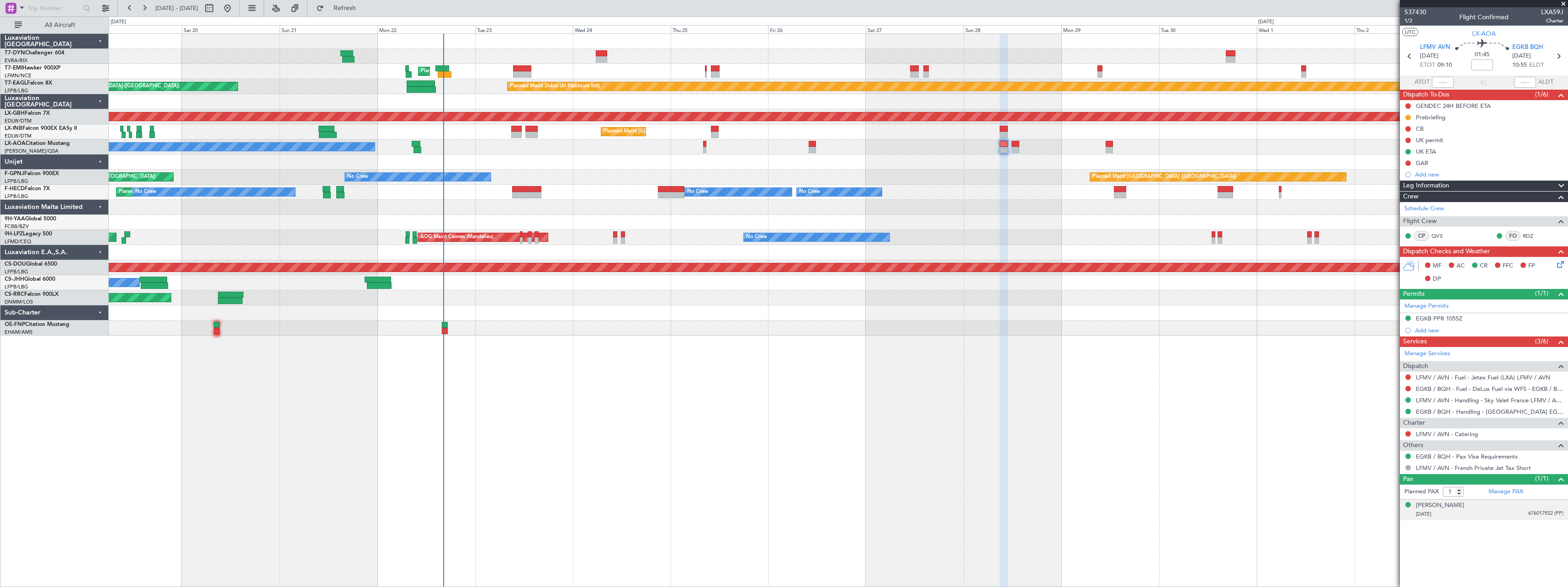
click at [1473, 516] on div "22/01/1944 676017922 (PP)" at bounding box center [1489, 514] width 147 height 9
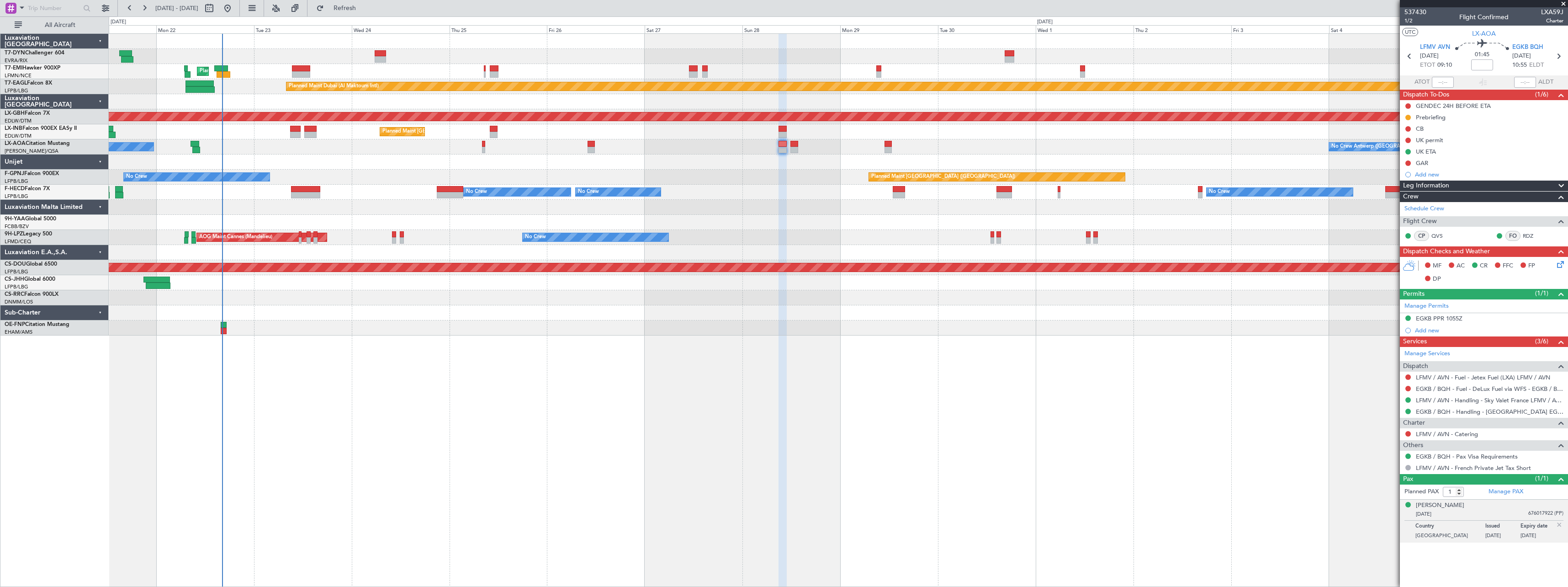
click at [761, 195] on div "No Crew Planned Maint Paris (Le Bourget) No Crew No Crew - - HEGN 19:15 Z WSSL …" at bounding box center [838, 192] width 1459 height 15
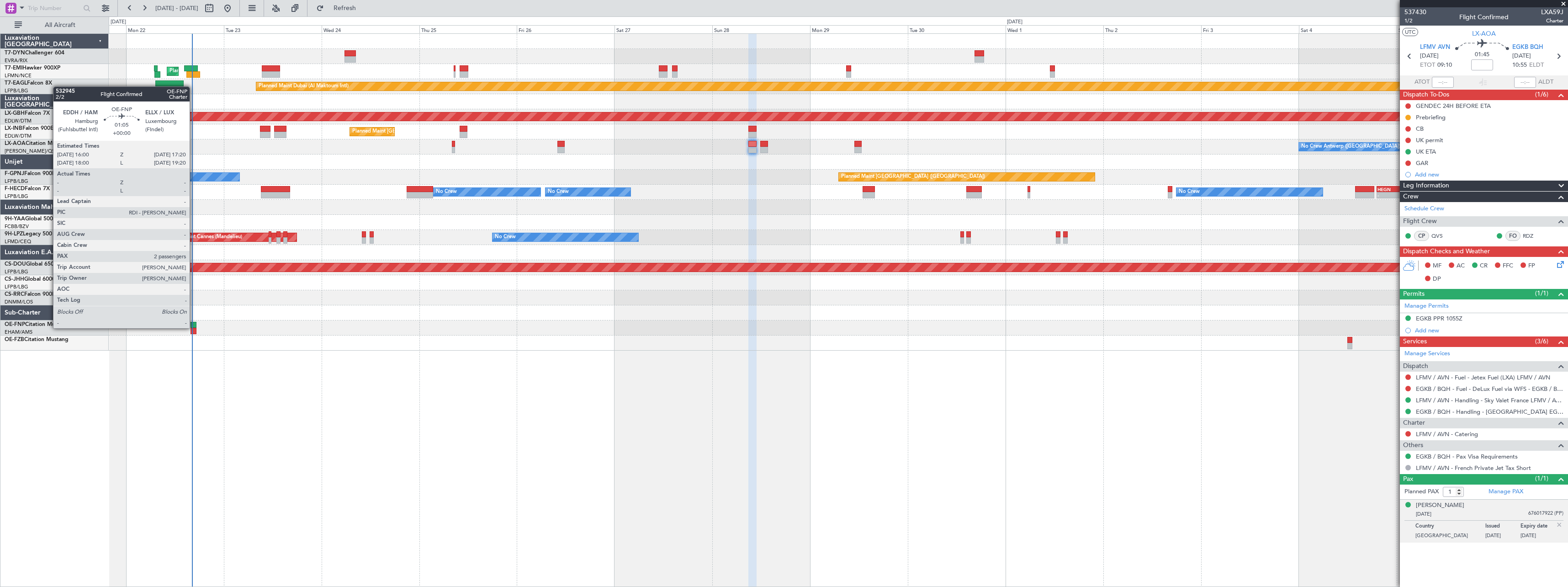
click at [194, 327] on div at bounding box center [193, 325] width 5 height 7
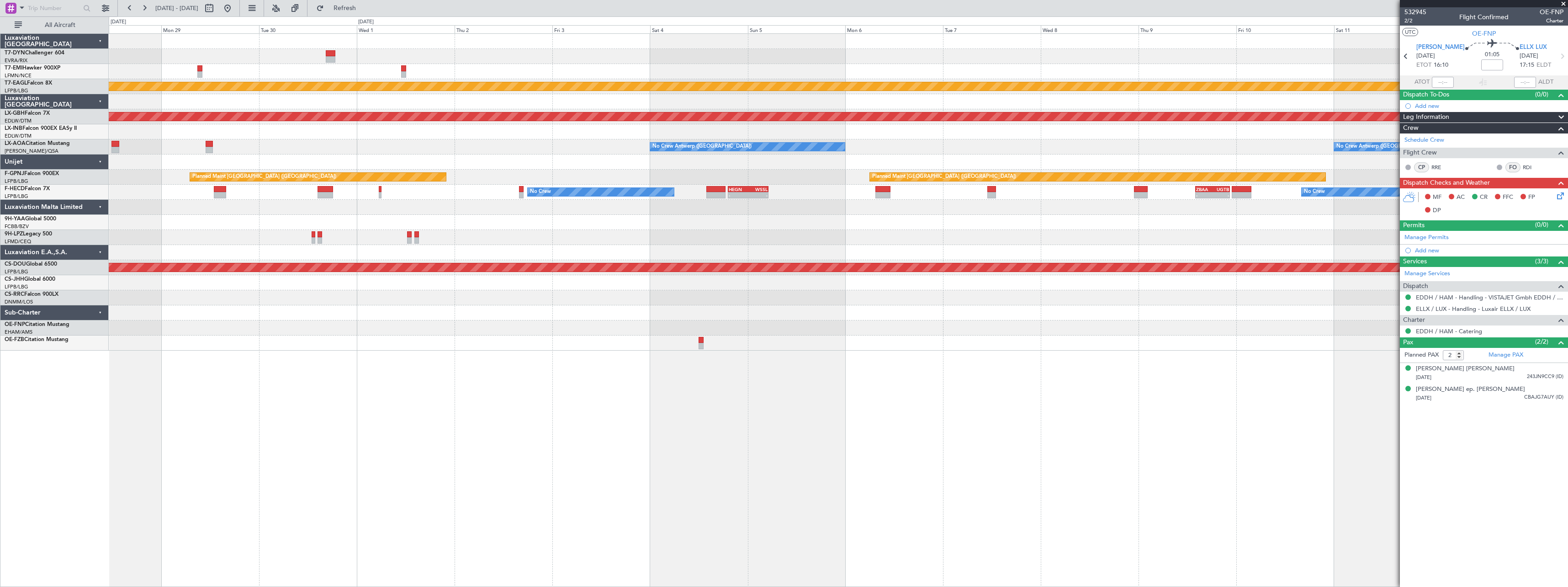
click at [554, 415] on div "Planned Maint Dubai (Al Maktoum Intl) Planned Maint Nurnberg Planned Maint Lond…" at bounding box center [838, 310] width 1459 height 554
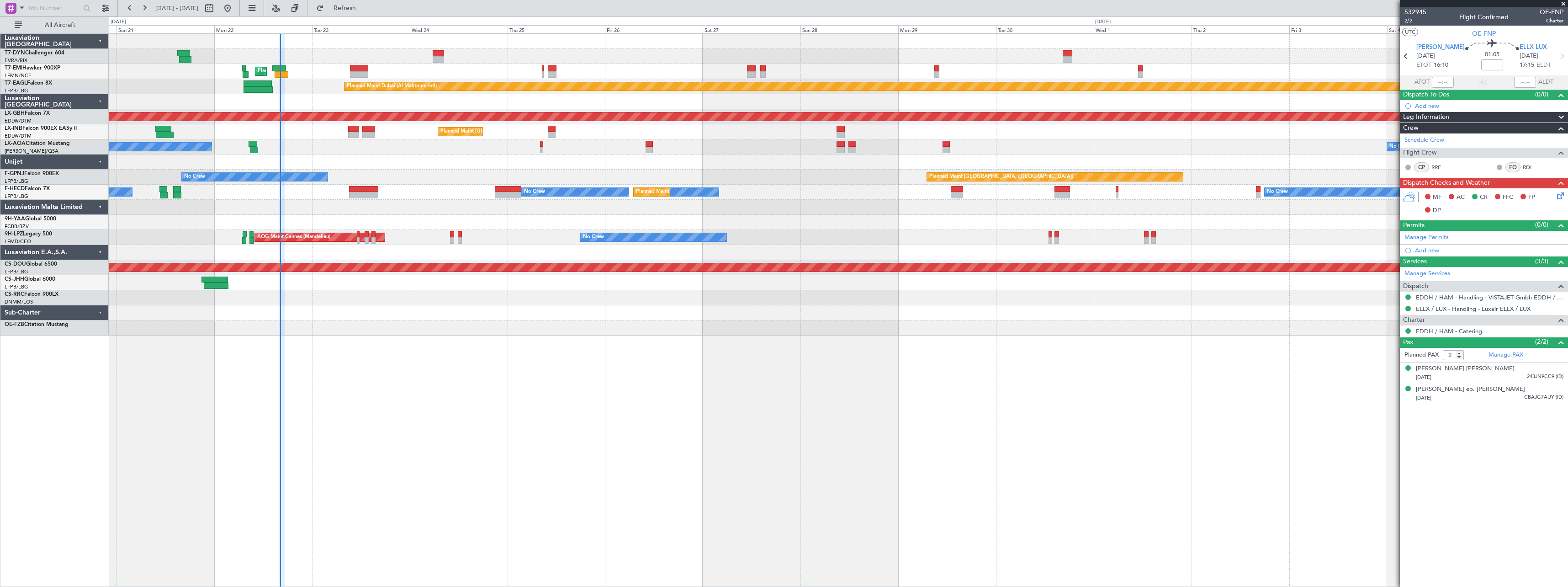
click at [1014, 401] on div "Planned Maint Zurich Planned Maint Dubai (Al Maktoum Intl) Unplanned Maint Pari…" at bounding box center [838, 310] width 1459 height 554
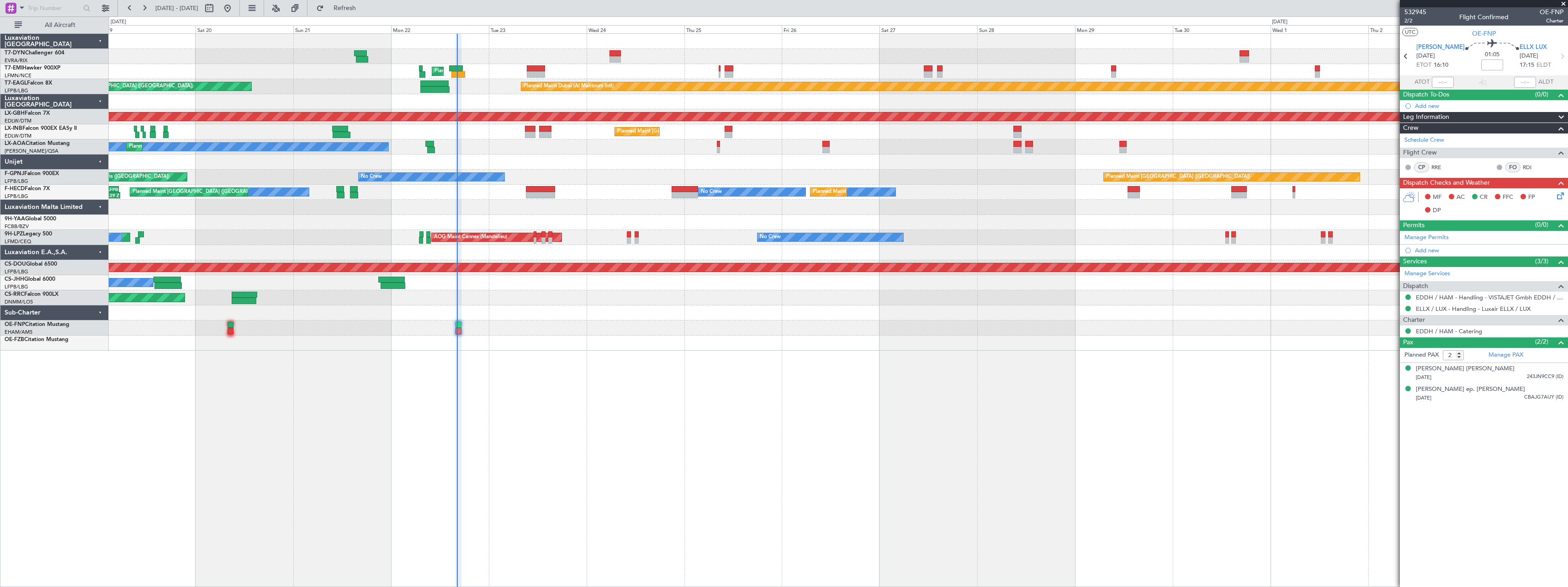
click at [615, 374] on div "Unplanned Maint Riga (Riga Intl) Planned Maint Zurich Planned Maint Dubai (Al M…" at bounding box center [838, 310] width 1459 height 554
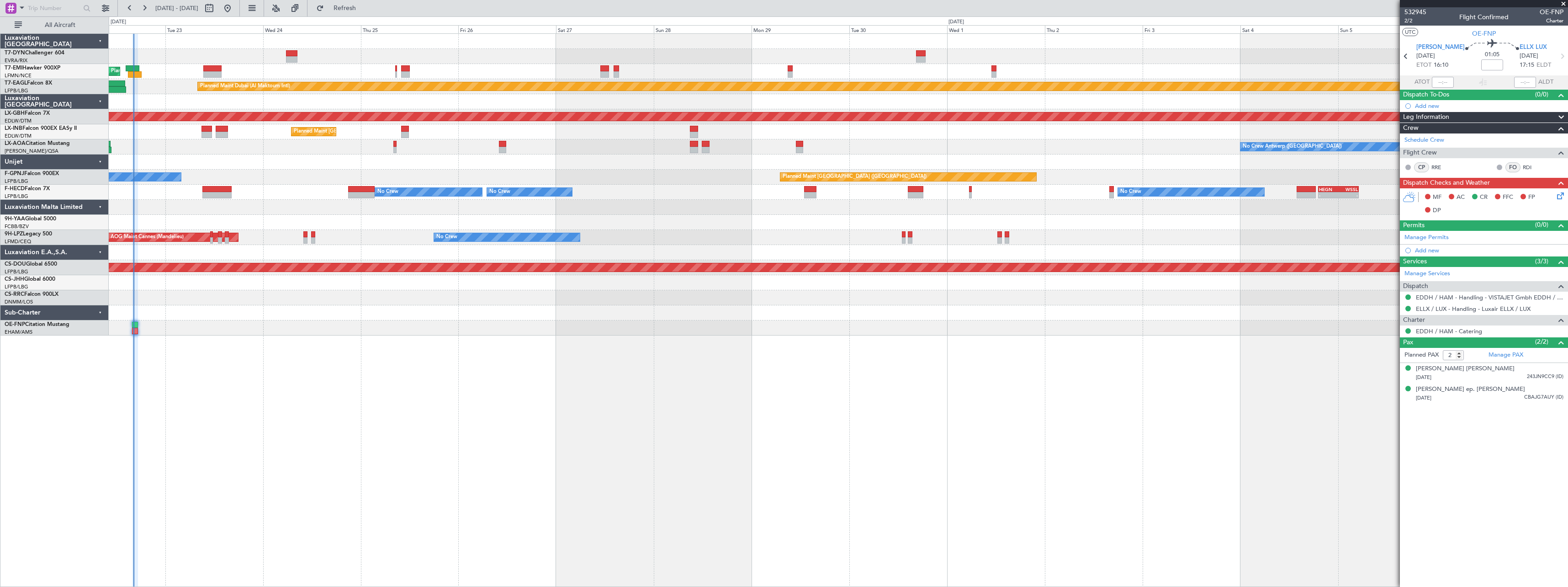
click at [635, 370] on div "Planned Maint Zurich Planned Maint Dubai (Al Maktoum Intl) Unplanned Maint Pari…" at bounding box center [838, 310] width 1459 height 554
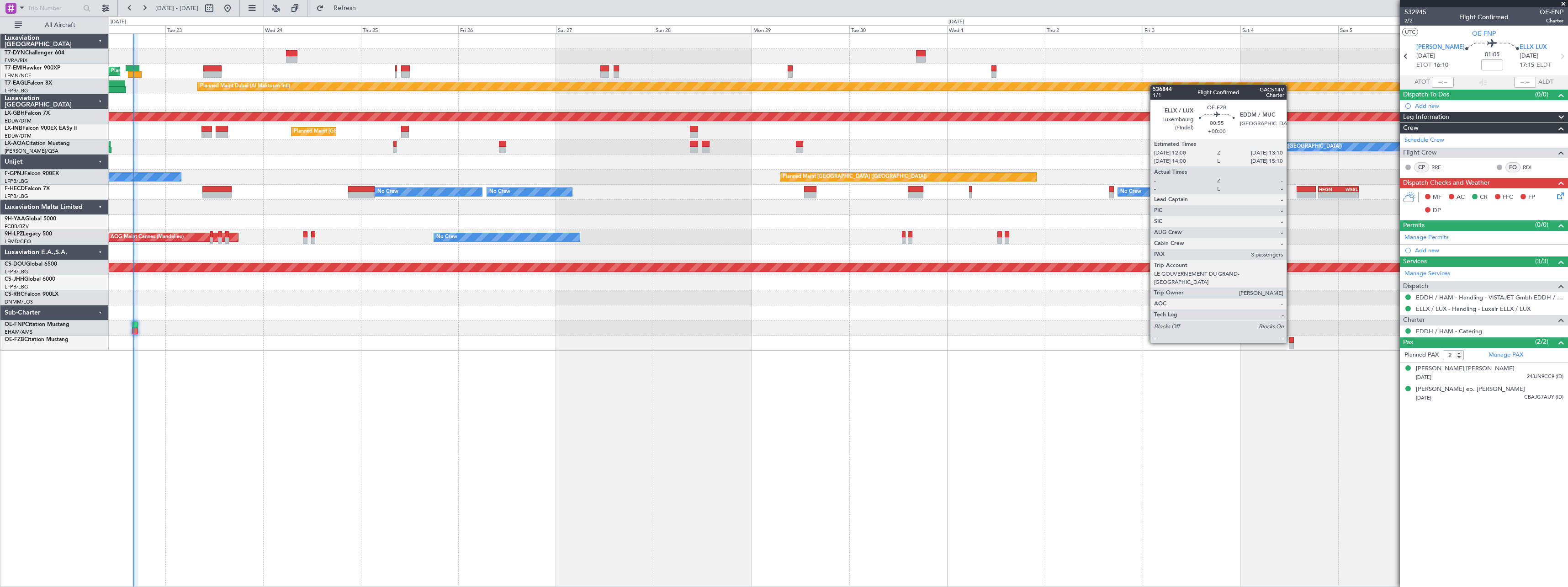
click at [1290, 342] on div at bounding box center [1291, 340] width 5 height 7
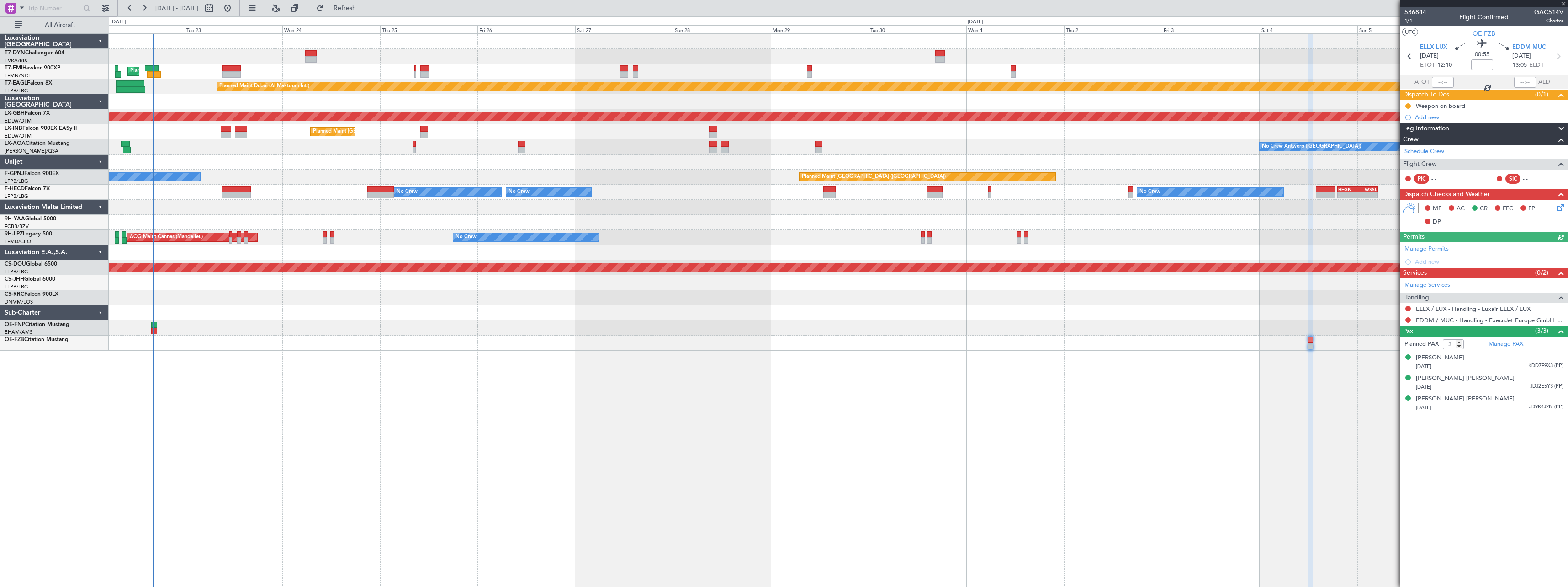
click at [311, 371] on div "Planned Maint Zurich Planned Maint Dubai (Al Maktoum Intl) Unplanned Maint Pari…" at bounding box center [838, 310] width 1459 height 554
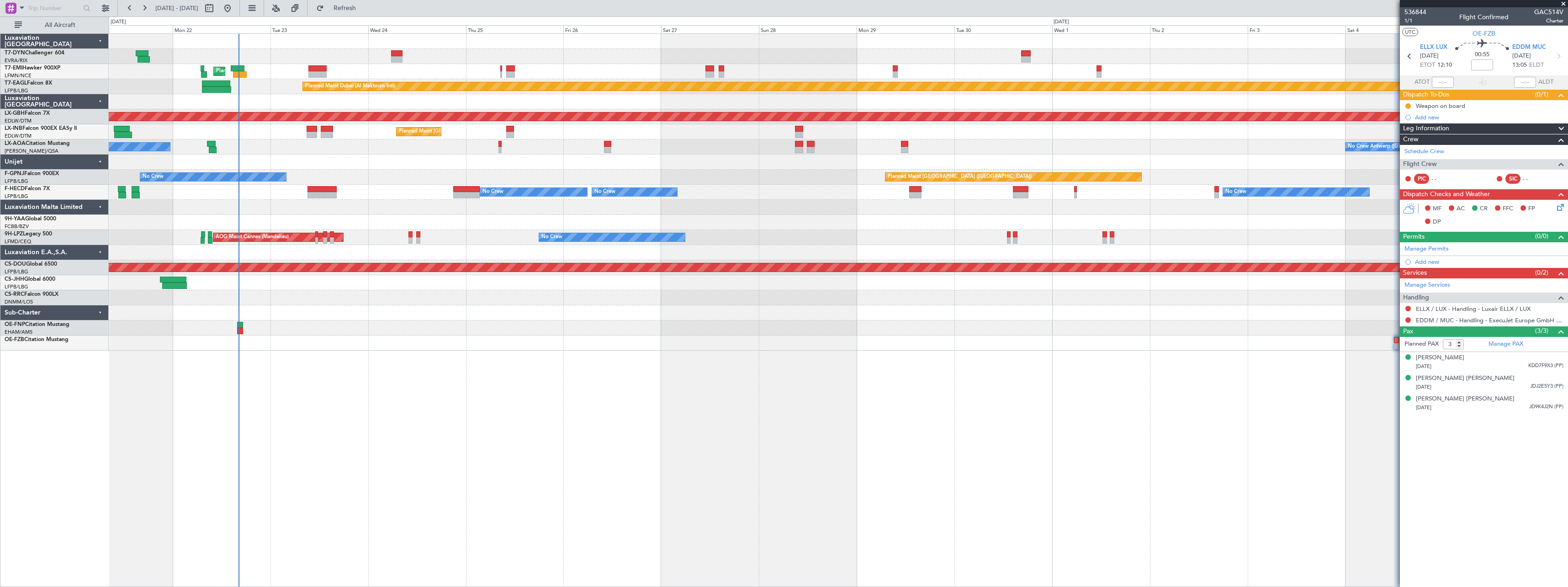
click at [333, 366] on div "Planned Maint Zurich Planned Maint Dubai (Al Maktoum Intl) Unplanned Maint Pari…" at bounding box center [838, 310] width 1459 height 554
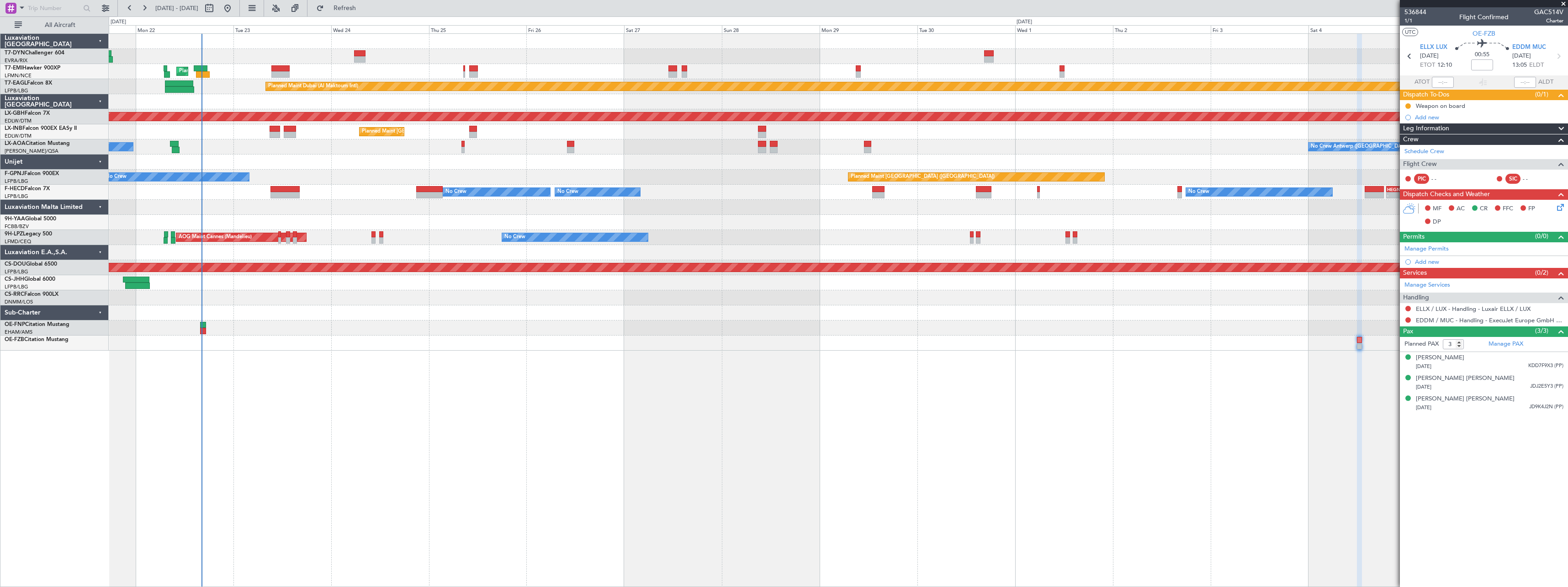
click at [1105, 376] on div "Planned Maint Zurich Planned Maint Dubai (Al Maktoum Intl) Unplanned Maint Pari…" at bounding box center [838, 310] width 1459 height 554
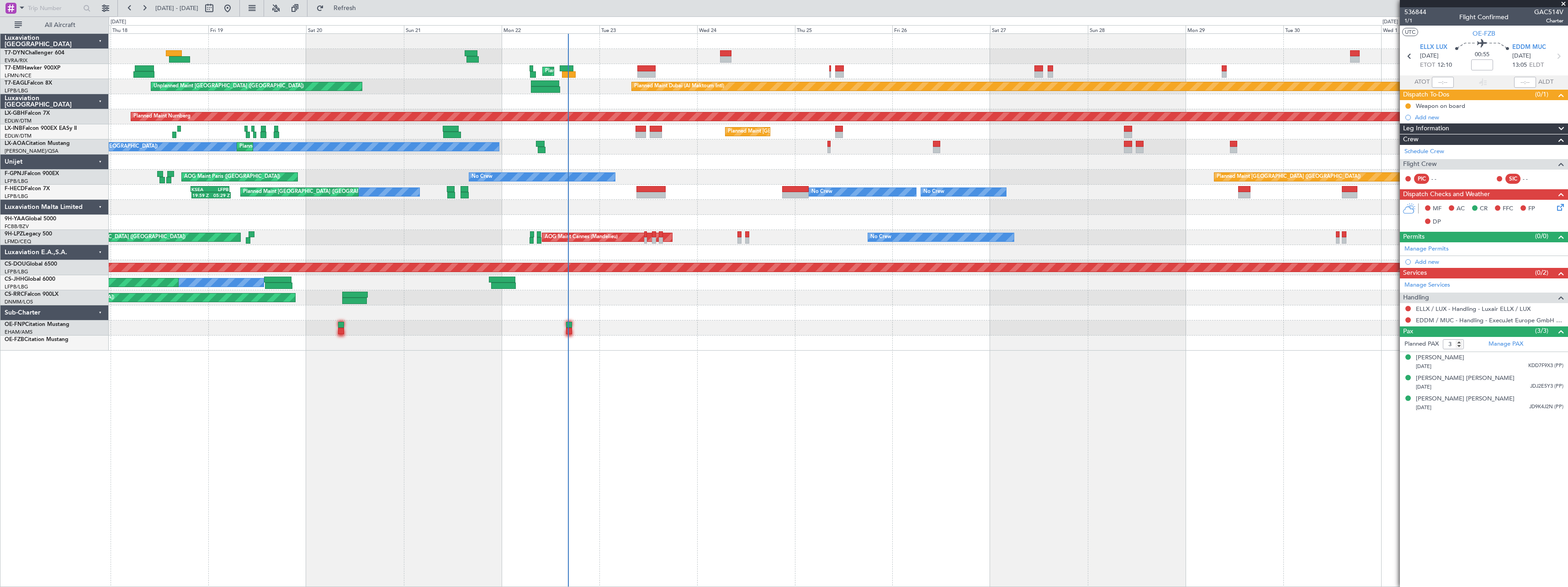
click at [623, 157] on div "Unplanned Maint Riga (Riga Intl) Planned Maint Zurich Planned Maint Dubai (Al M…" at bounding box center [838, 192] width 1459 height 317
click at [660, 130] on div "Planned Maint [GEOGRAPHIC_DATA] ([GEOGRAPHIC_DATA])" at bounding box center [838, 132] width 1459 height 15
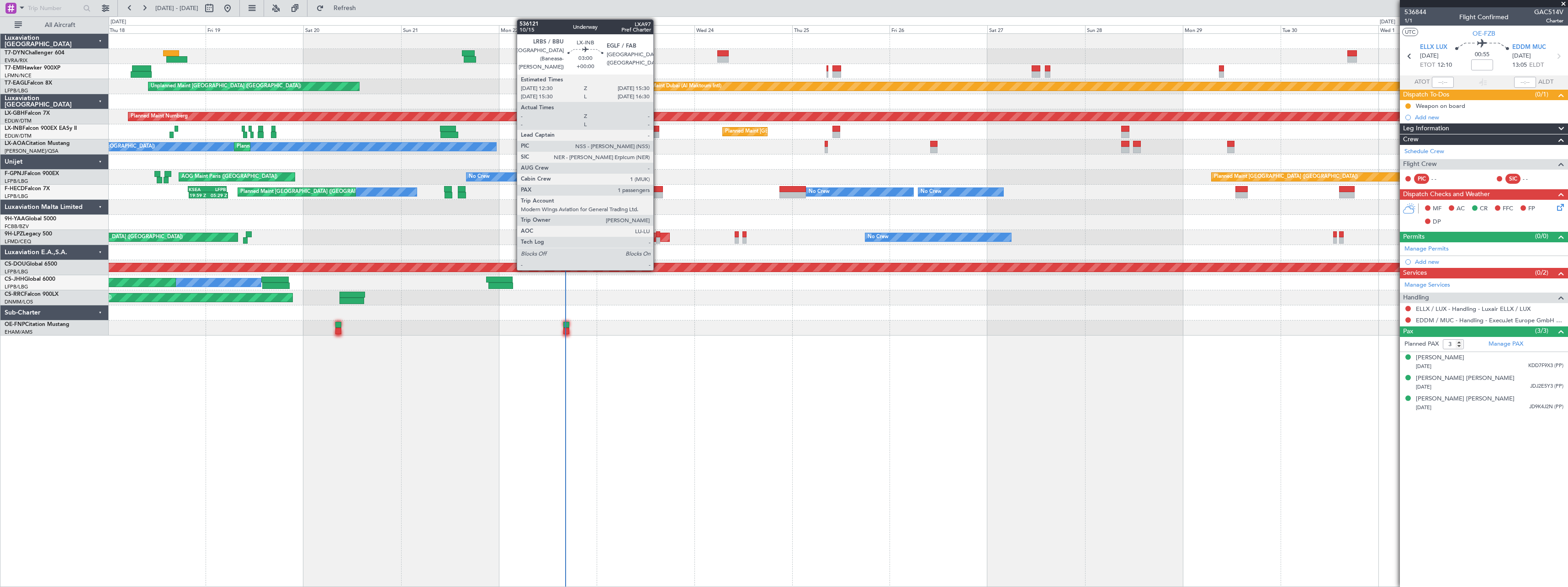
click at [657, 131] on div at bounding box center [653, 128] width 12 height 7
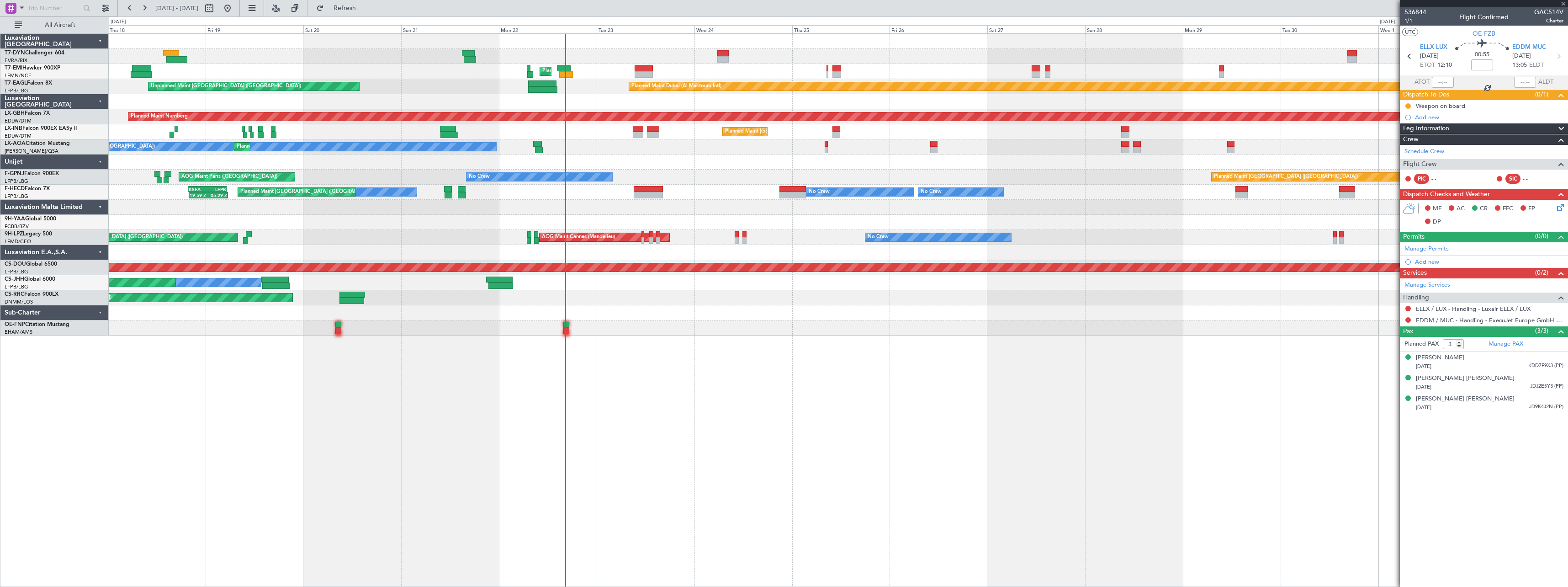
type input "1"
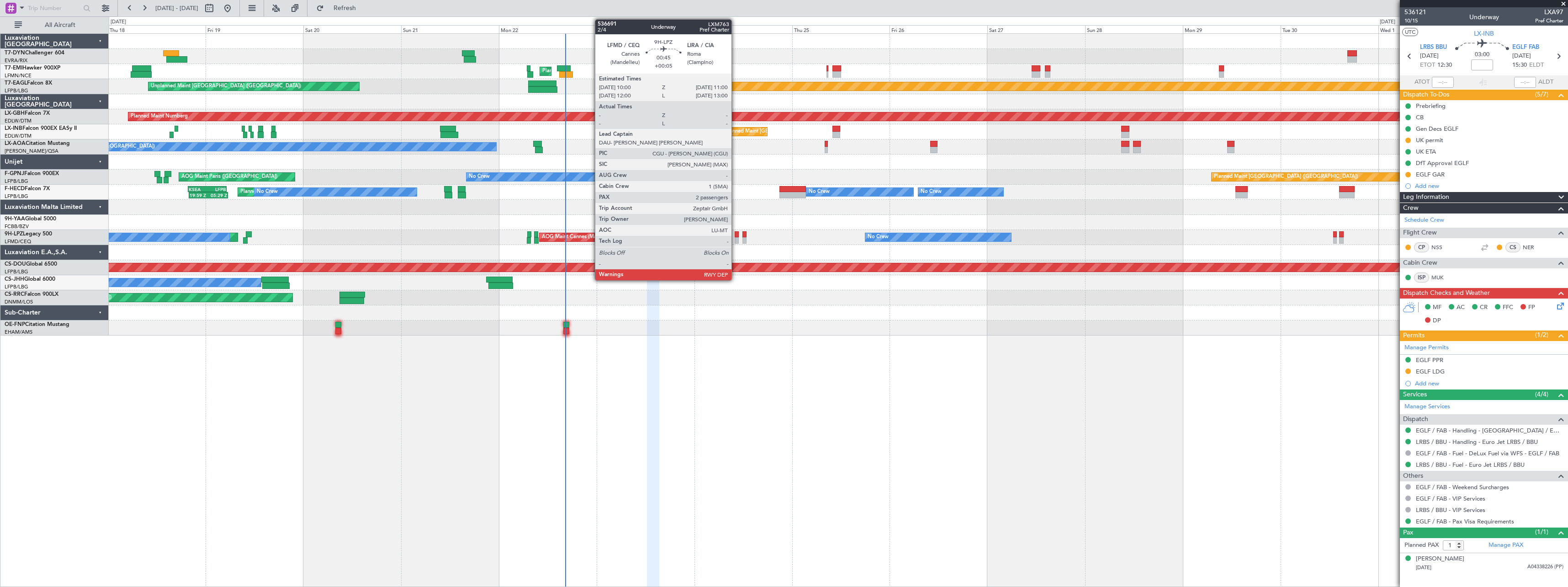
click at [735, 237] on div at bounding box center [737, 234] width 4 height 7
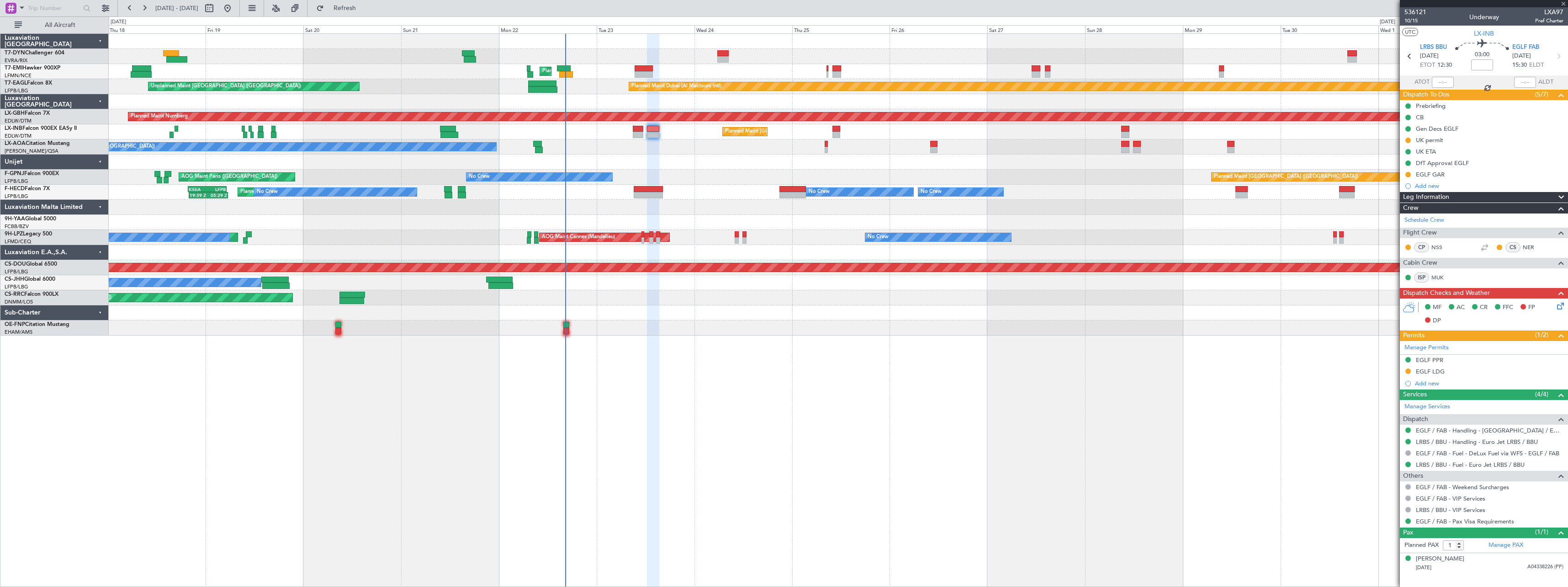
type input "+00:05"
type input "2"
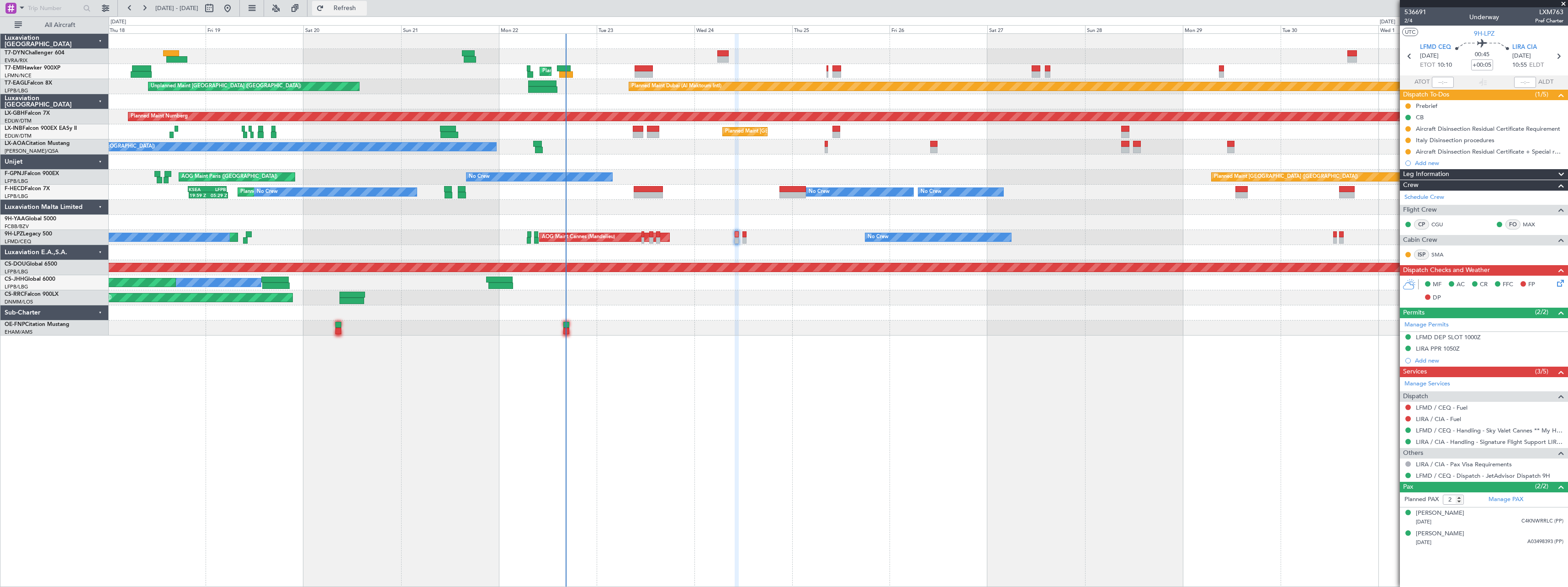
click at [367, 3] on button "Refresh" at bounding box center [340, 9] width 55 height 15
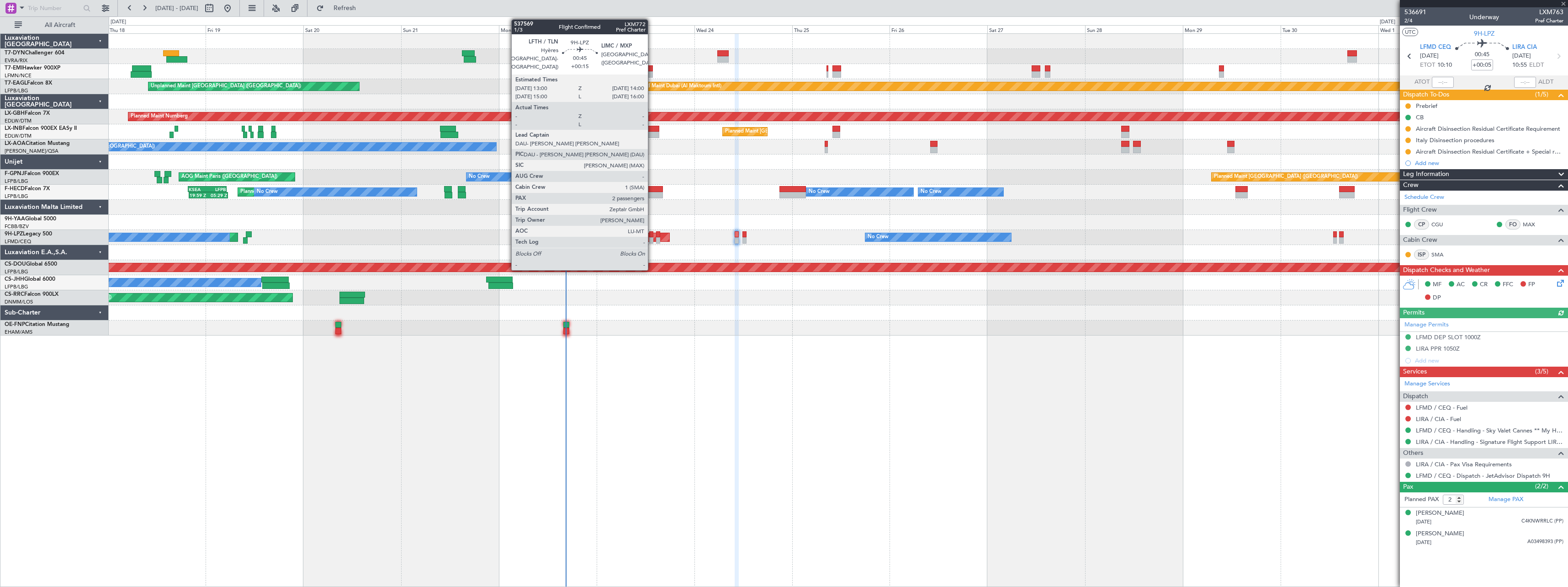
click at [652, 234] on div at bounding box center [651, 234] width 4 height 7
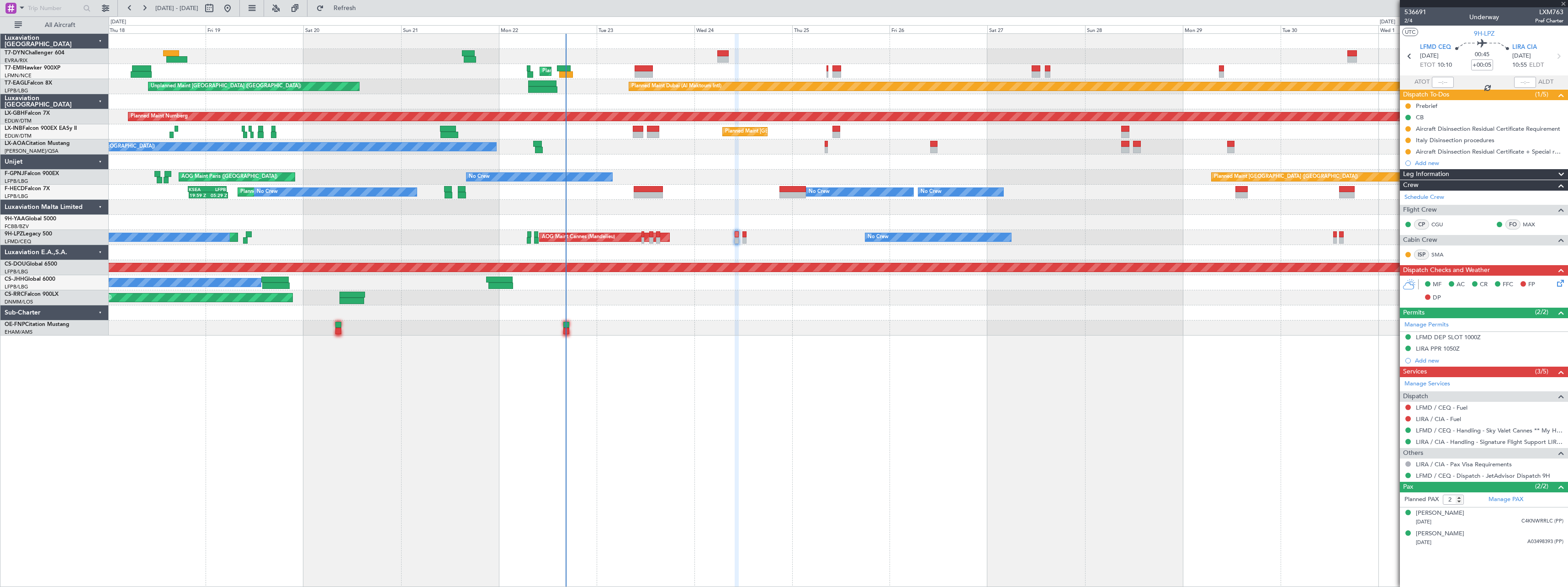
type input "+00:15"
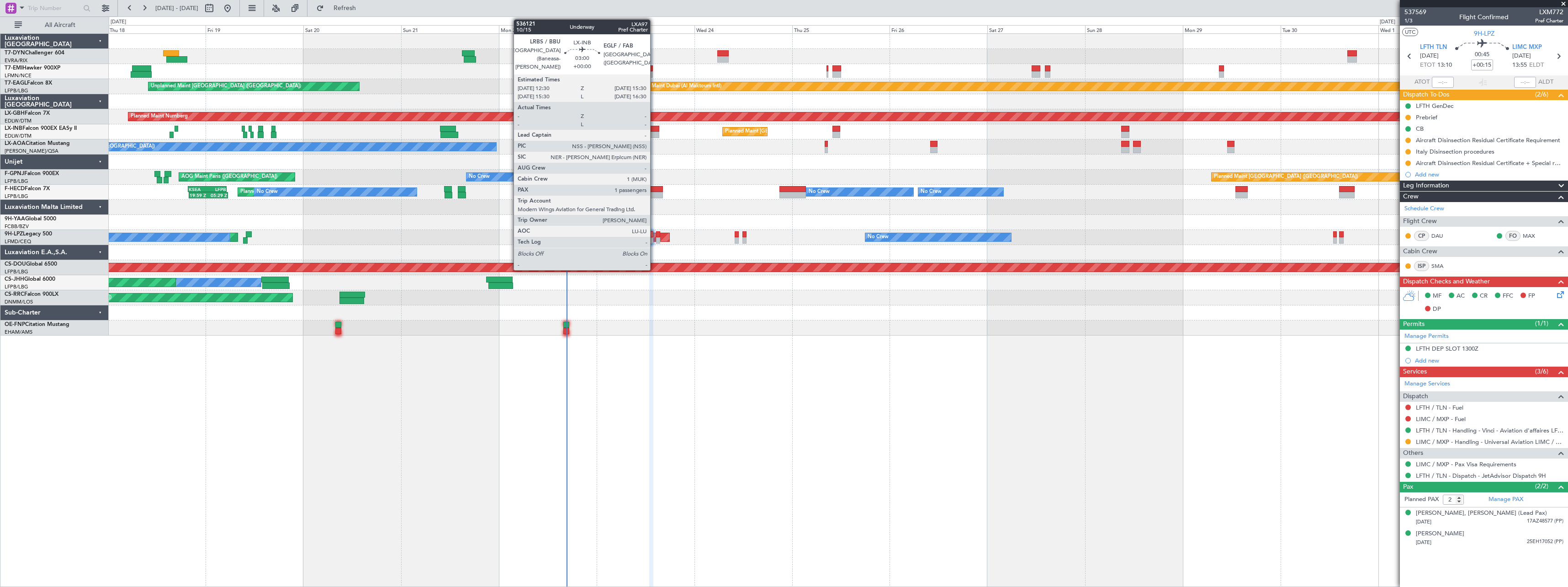
click at [654, 127] on div at bounding box center [653, 128] width 12 height 7
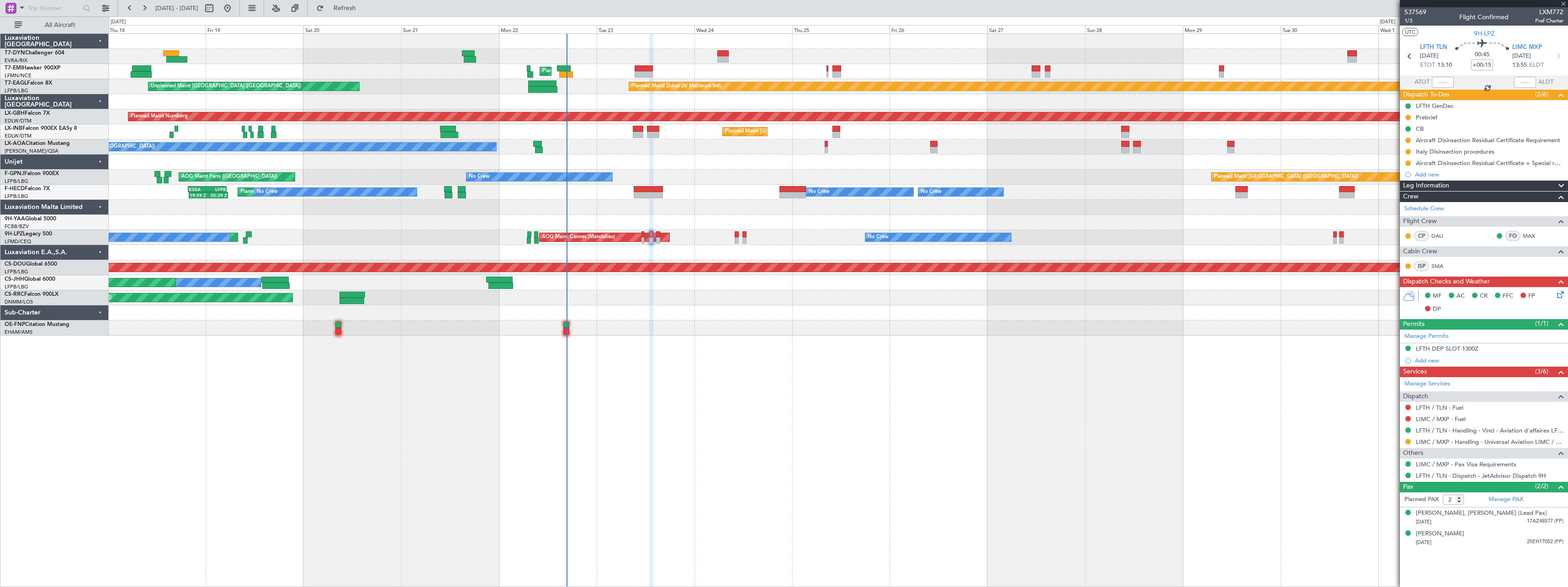
type input "1"
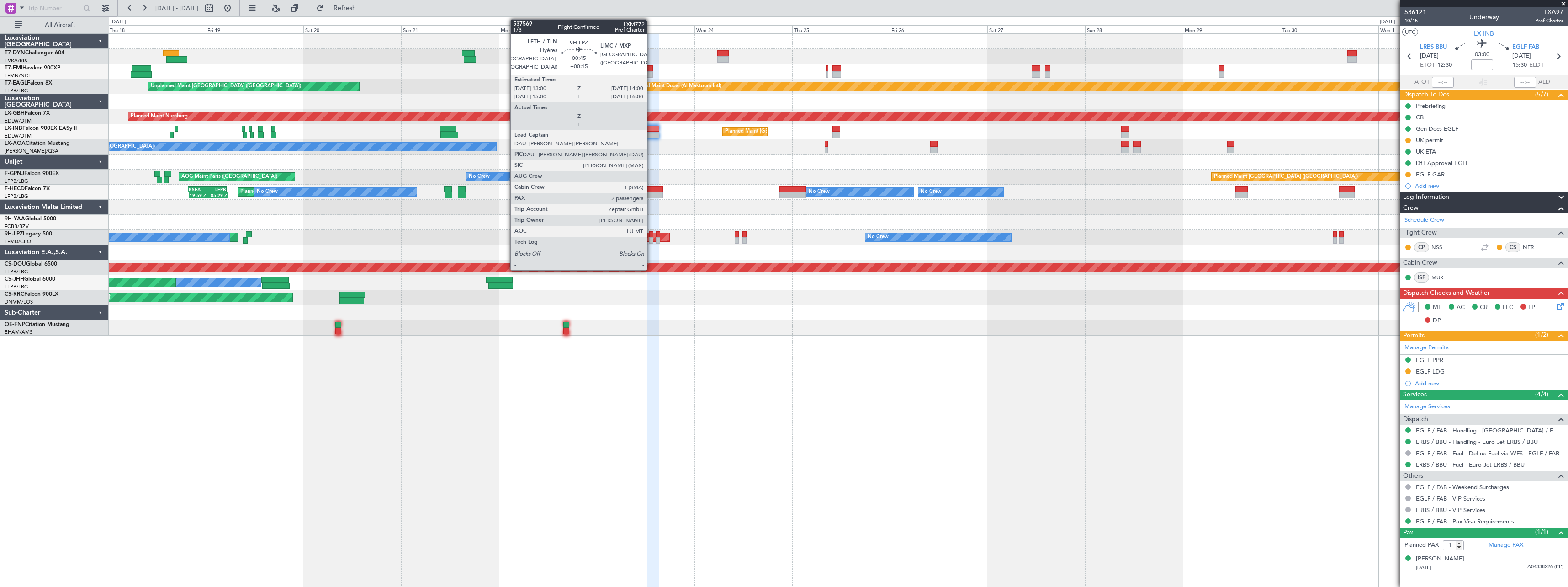
click at [651, 237] on div at bounding box center [651, 234] width 4 height 7
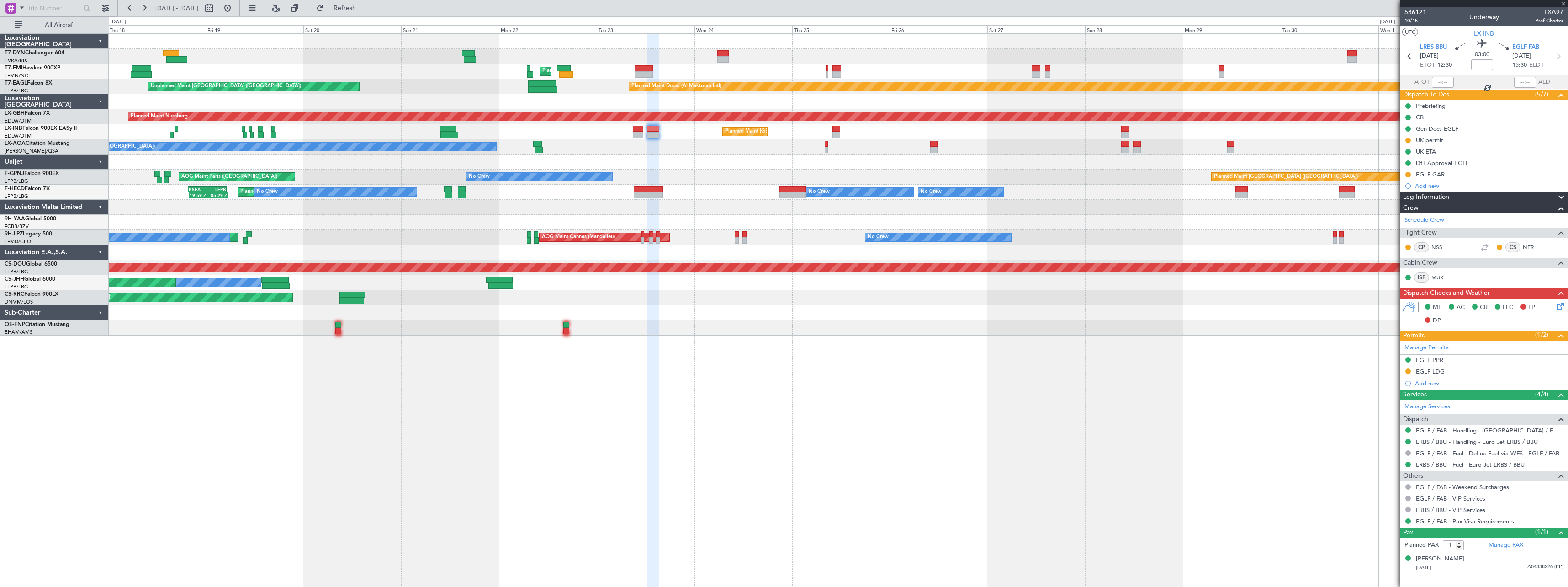
type input "+00:15"
type input "2"
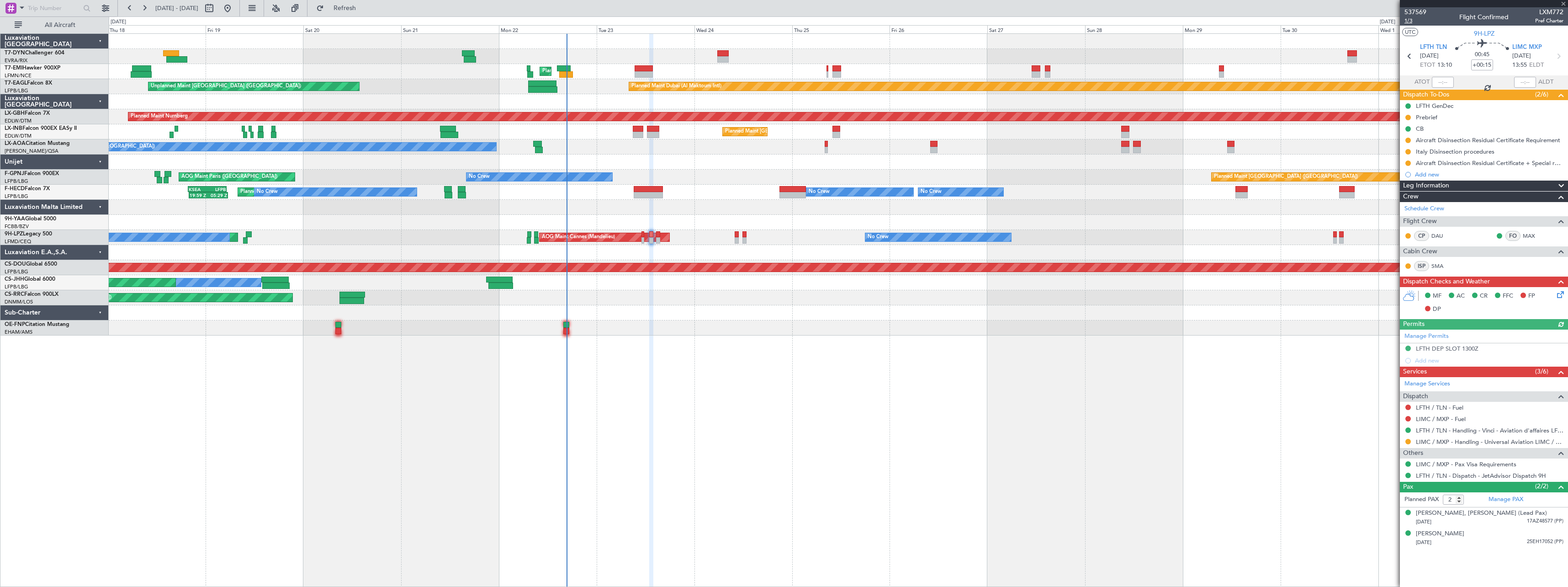
click at [1408, 22] on span "1/3" at bounding box center [1415, 21] width 22 height 8
click at [1407, 23] on span "1/3" at bounding box center [1415, 21] width 22 height 8
click at [1536, 236] on link "MAX" at bounding box center [1533, 236] width 21 height 9
click at [1439, 265] on link "SMA" at bounding box center [1442, 266] width 21 height 9
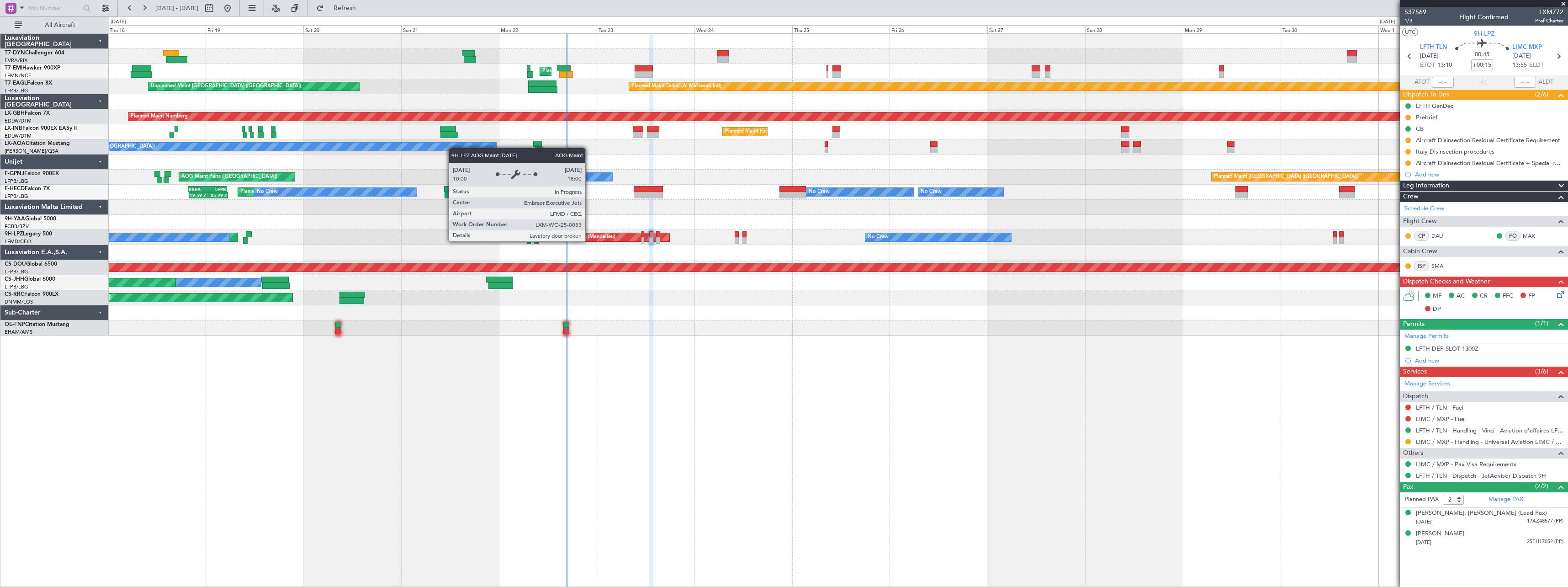
click at [589, 241] on div "AOG Maint Cannes (Mandelieu)" at bounding box center [578, 237] width 73 height 14
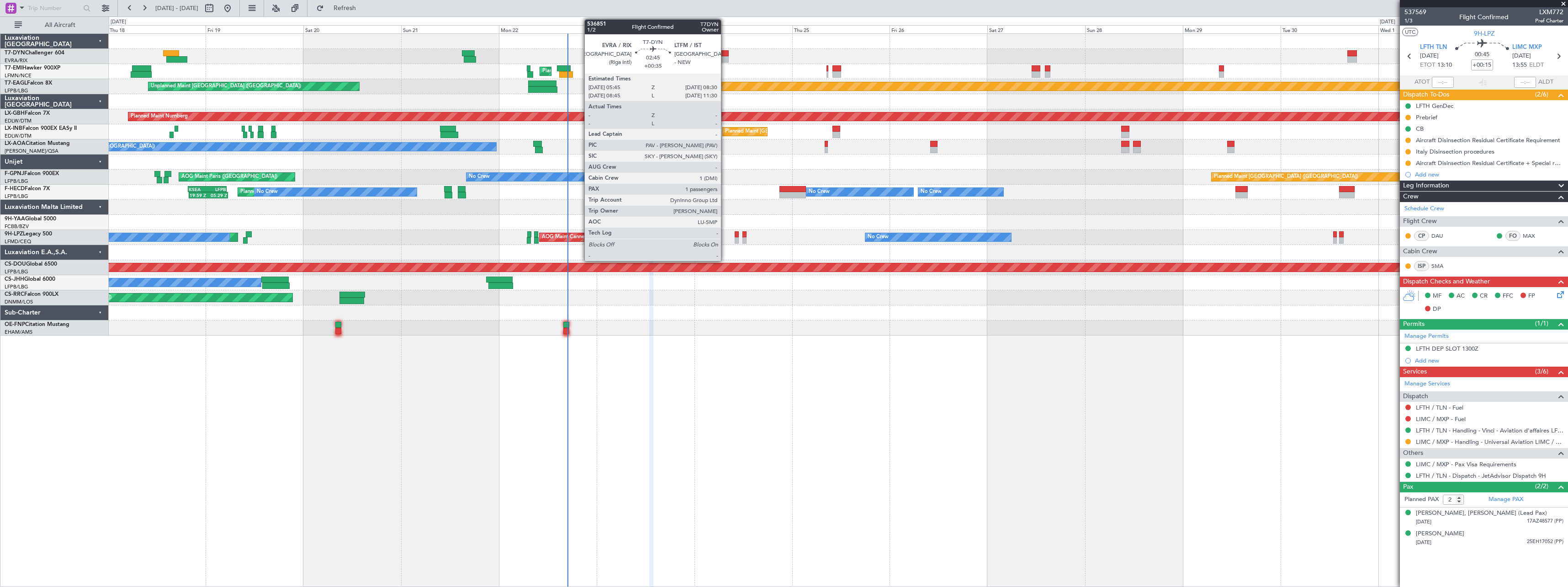
click at [725, 51] on div at bounding box center [723, 54] width 12 height 7
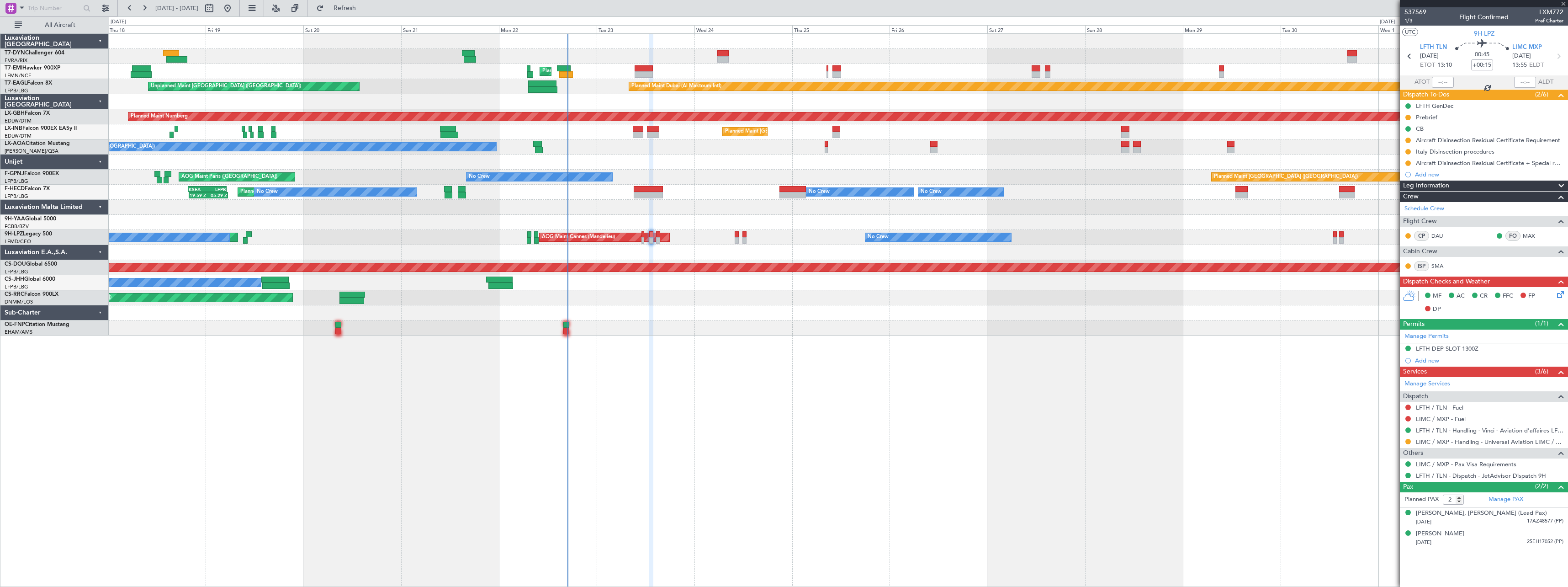
type input "+00:35"
type input "1"
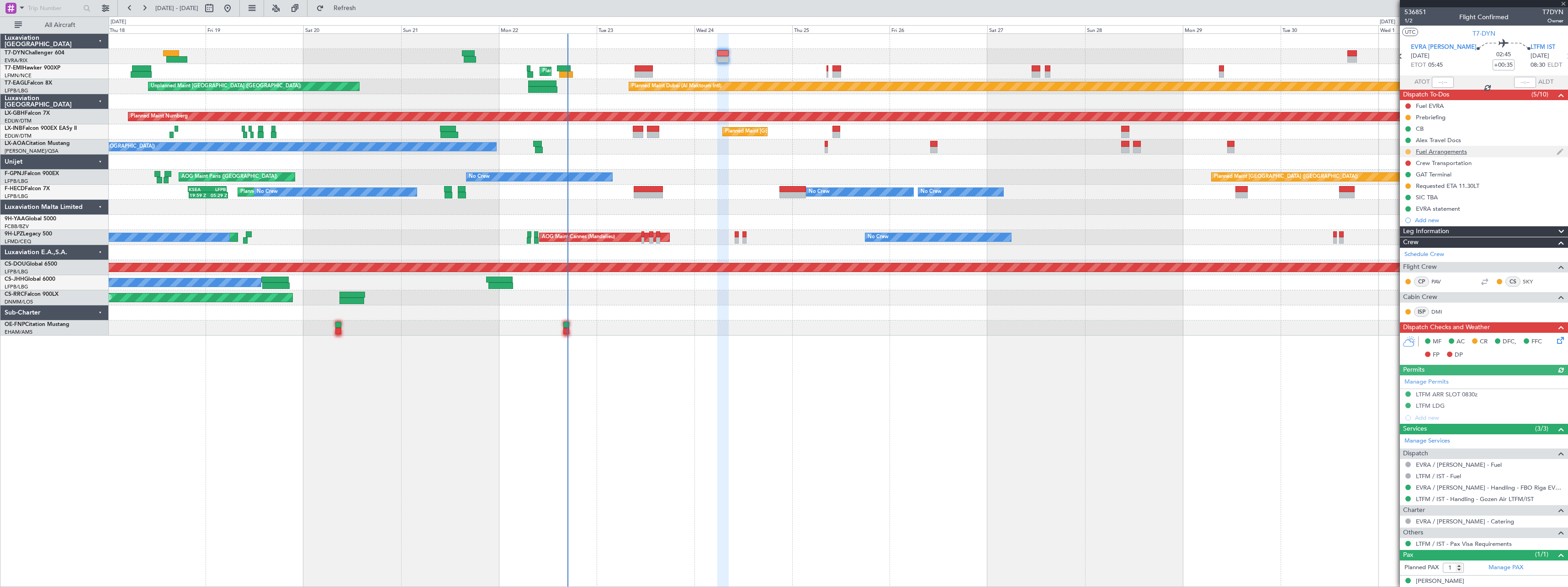
click at [1408, 151] on button at bounding box center [1408, 152] width 5 height 5
click at [1412, 191] on span "Completed" at bounding box center [1412, 192] width 30 height 9
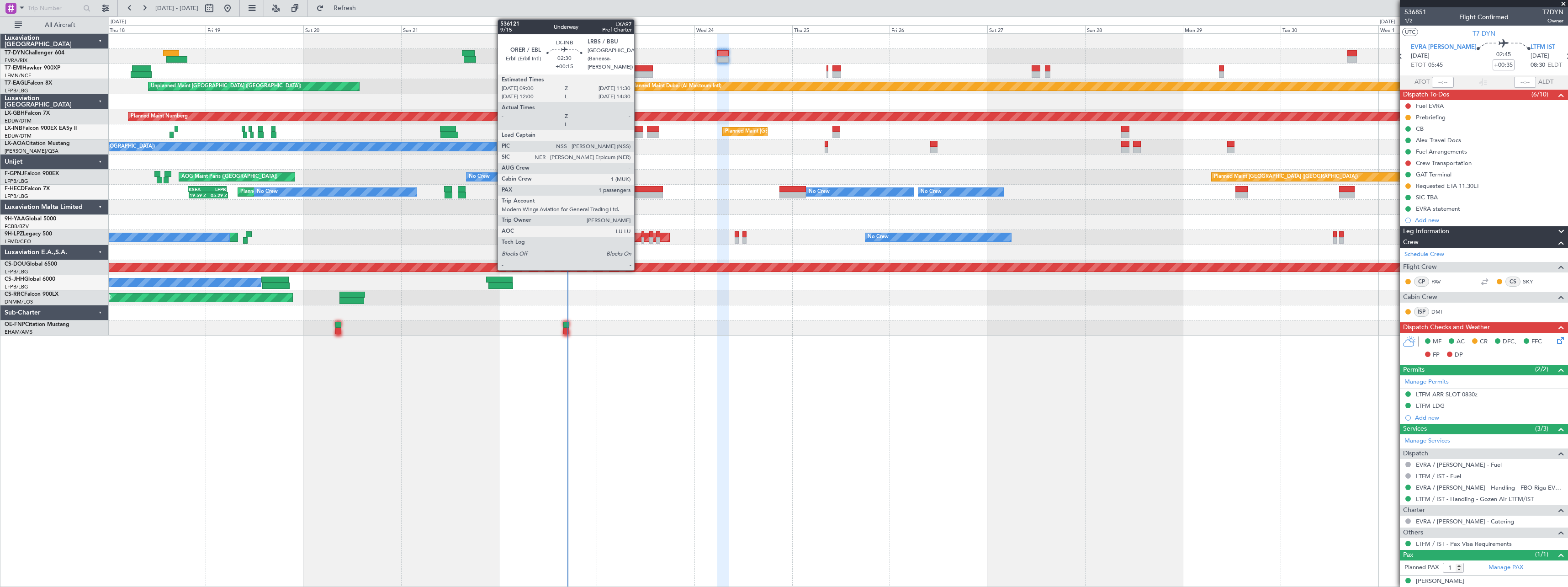
click at [639, 130] on div at bounding box center [638, 128] width 10 height 7
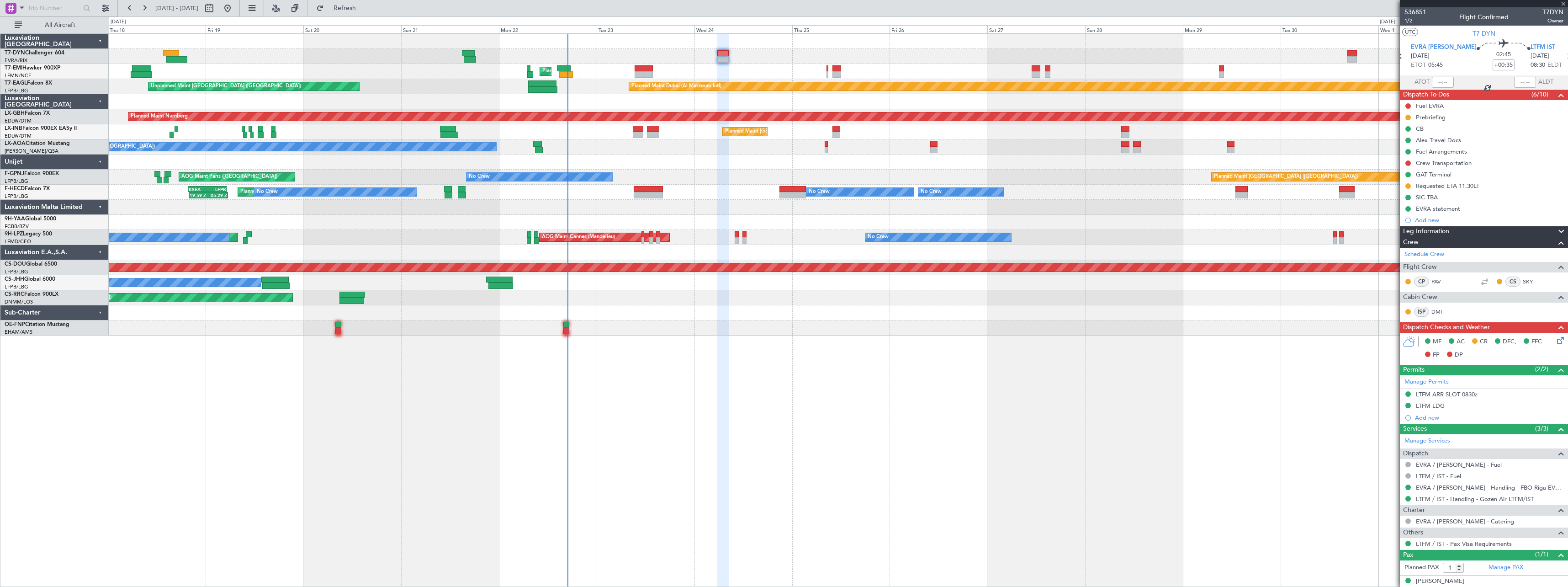
type input "+00:15"
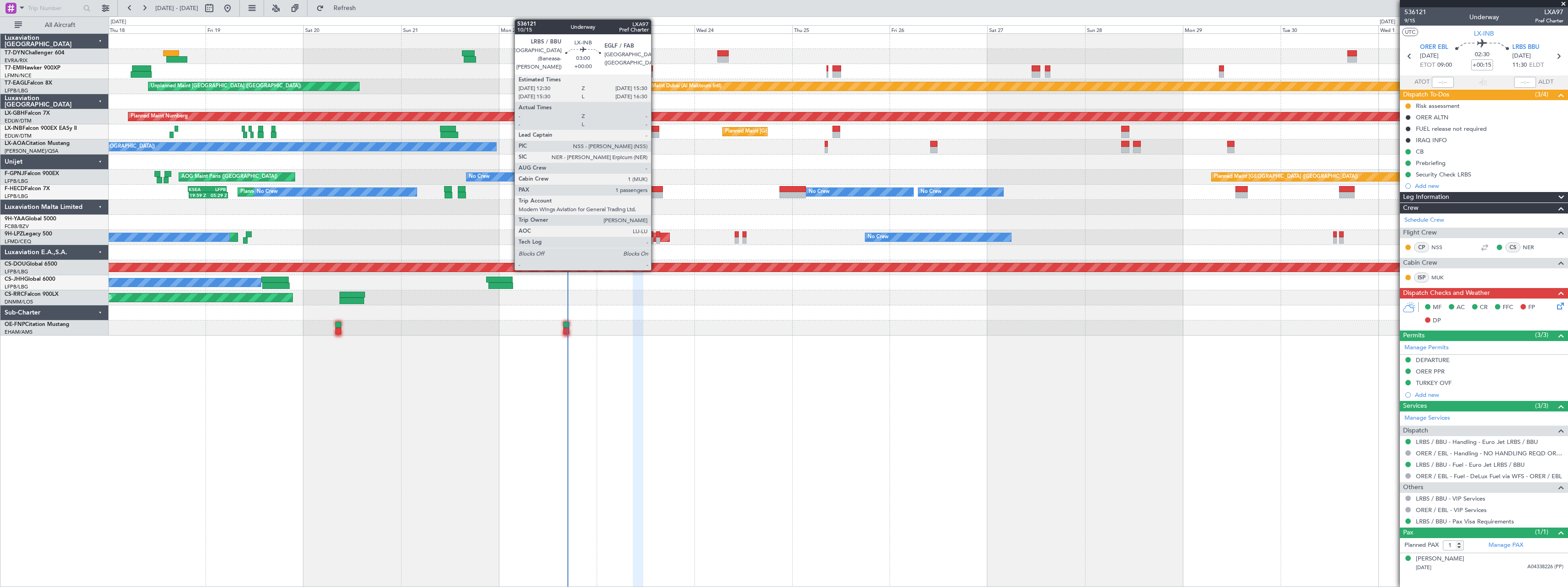
click at [655, 130] on div at bounding box center [653, 128] width 12 height 7
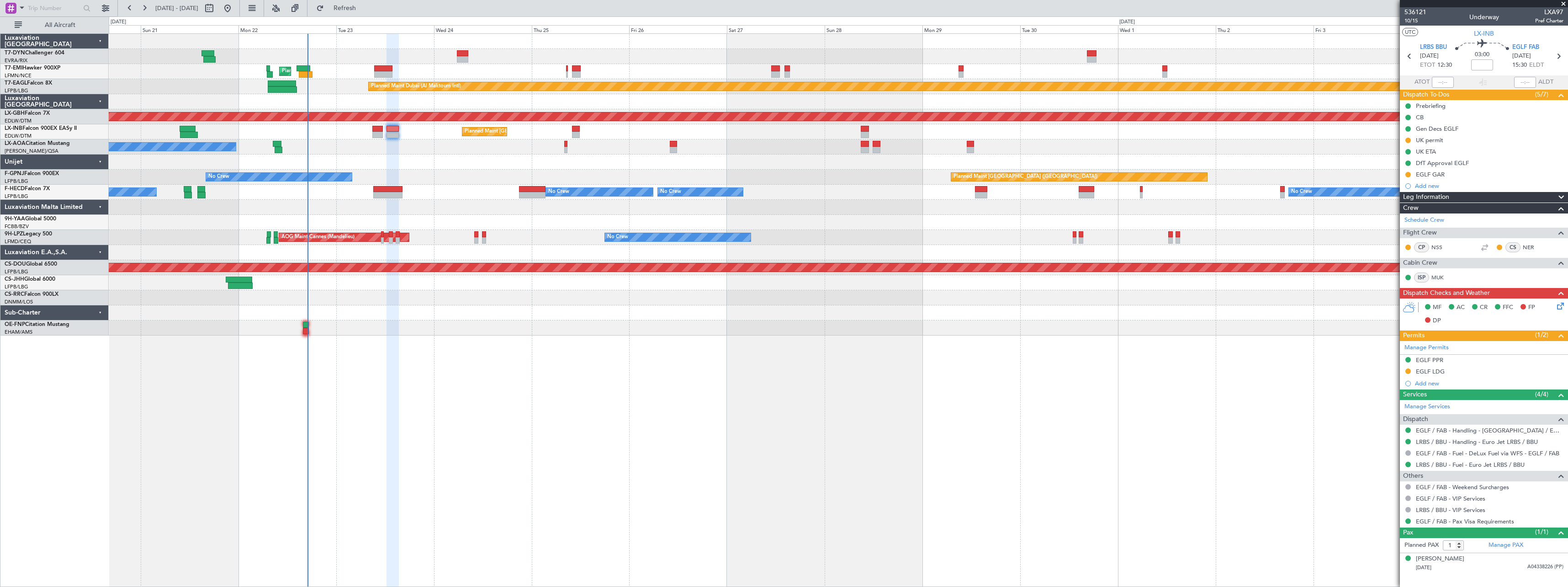
click at [856, 346] on div "Planned Maint Zurich Planned Maint Dubai (Al Maktoum Intl) Unplanned Maint Pari…" at bounding box center [838, 310] width 1459 height 554
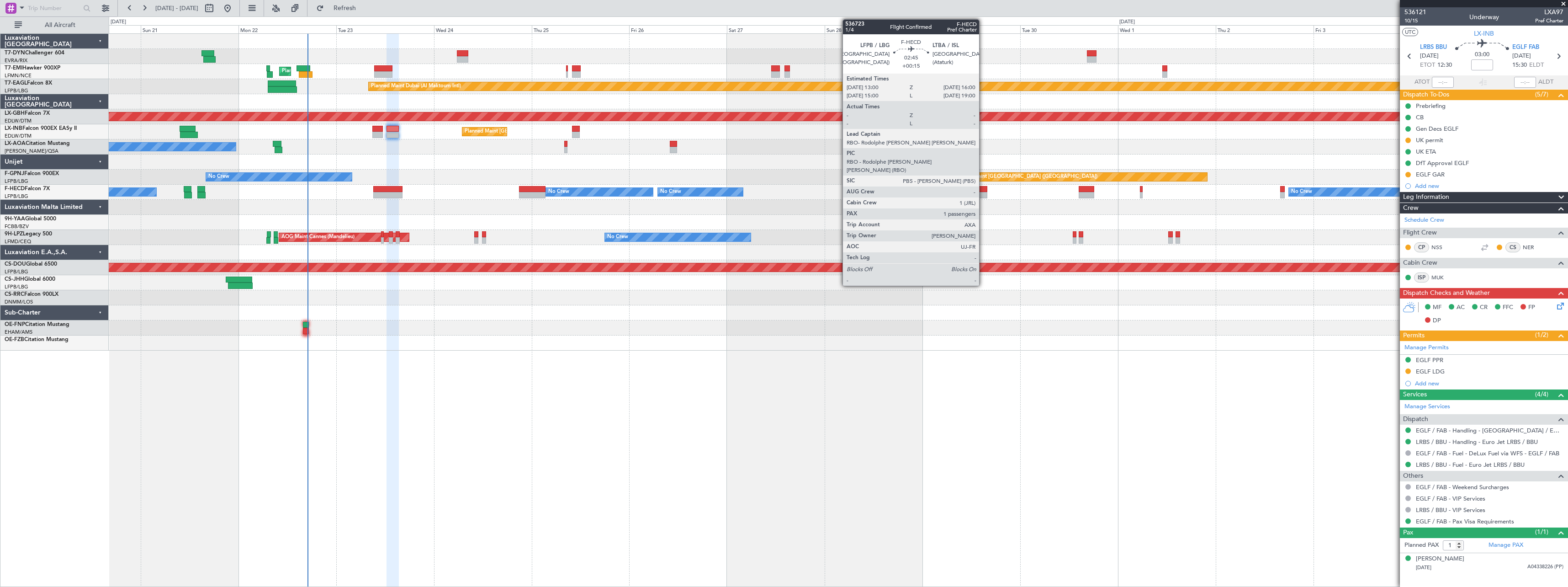
click at [983, 197] on div at bounding box center [981, 195] width 12 height 7
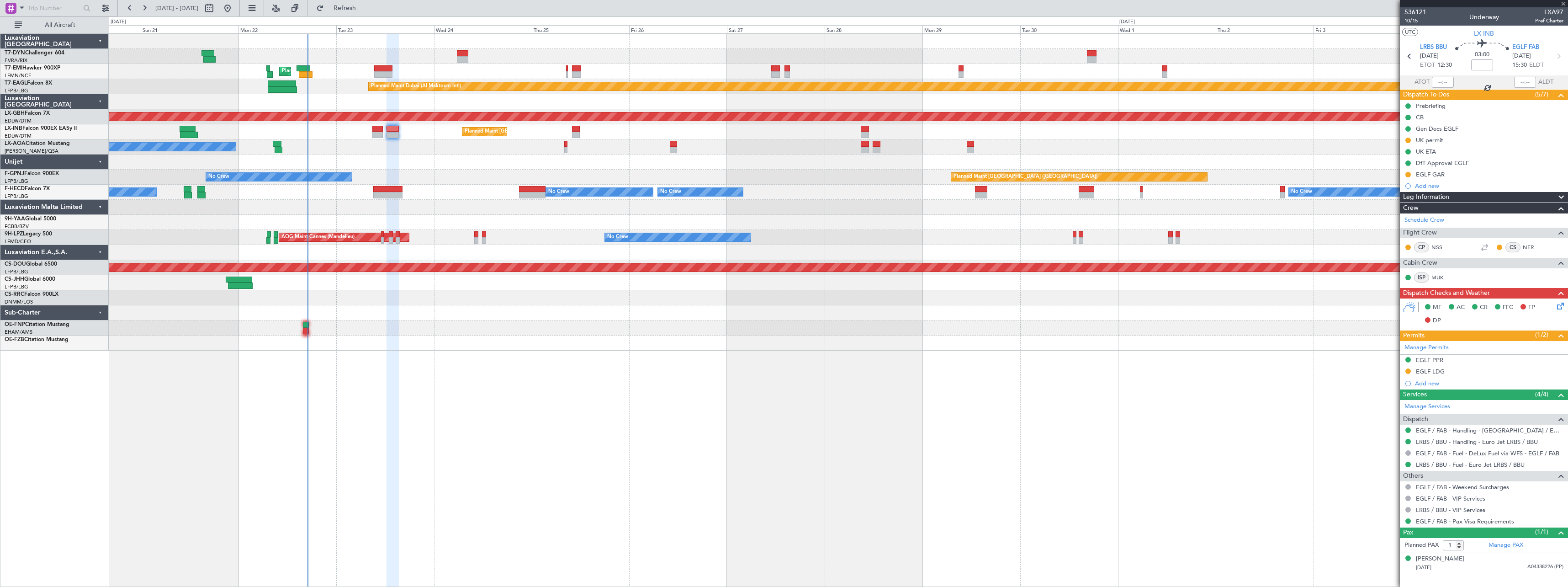
type input "+00:15"
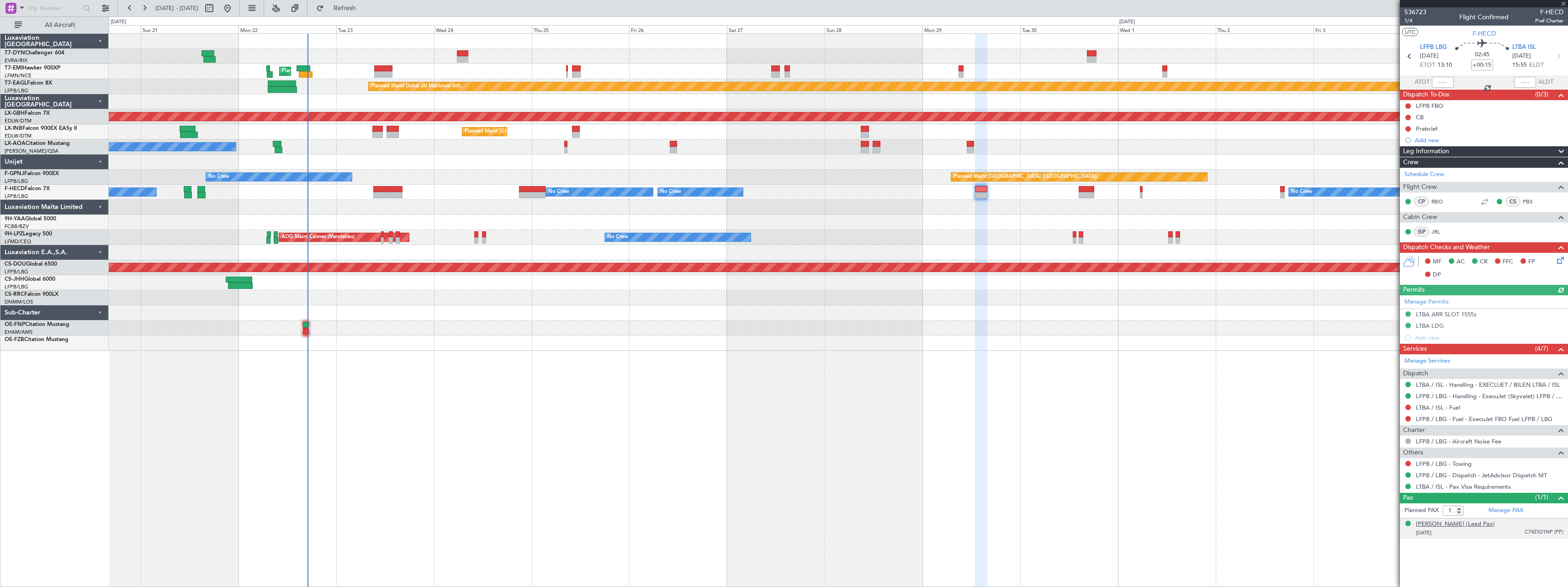
click at [1478, 525] on div "[PERSON_NAME] (Lead Pax)" at bounding box center [1455, 524] width 79 height 9
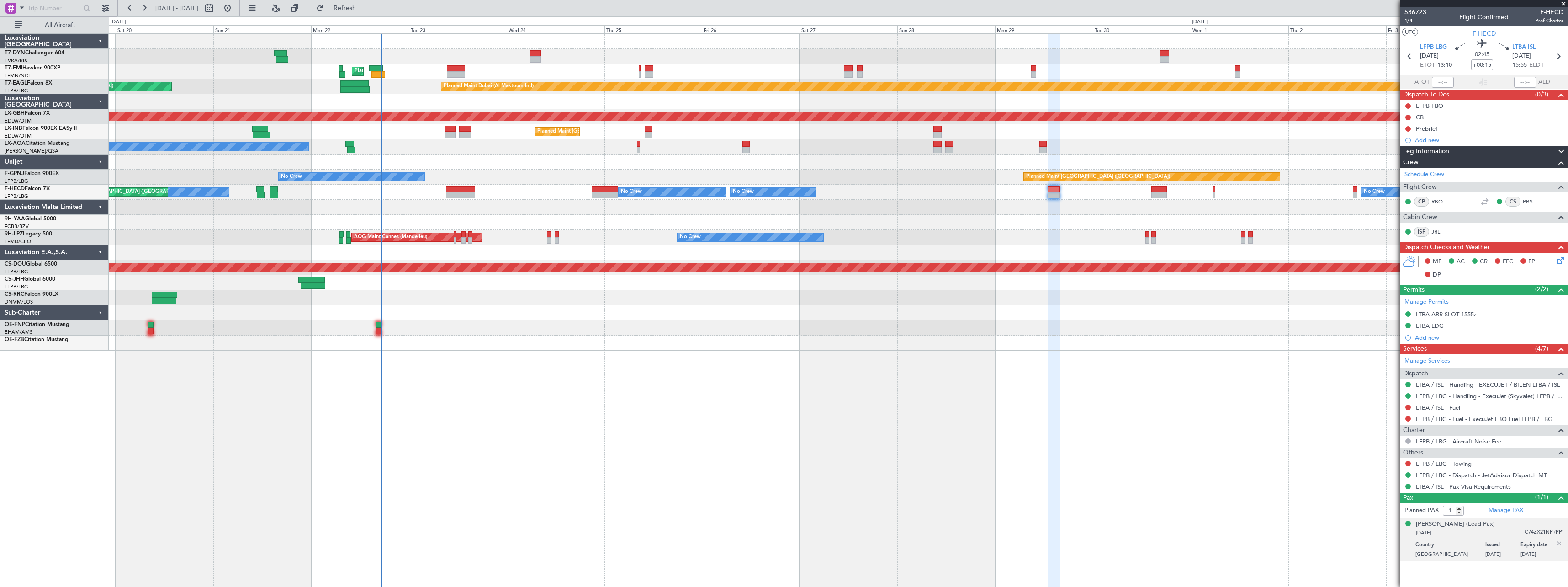
click at [463, 314] on div at bounding box center [838, 312] width 1459 height 15
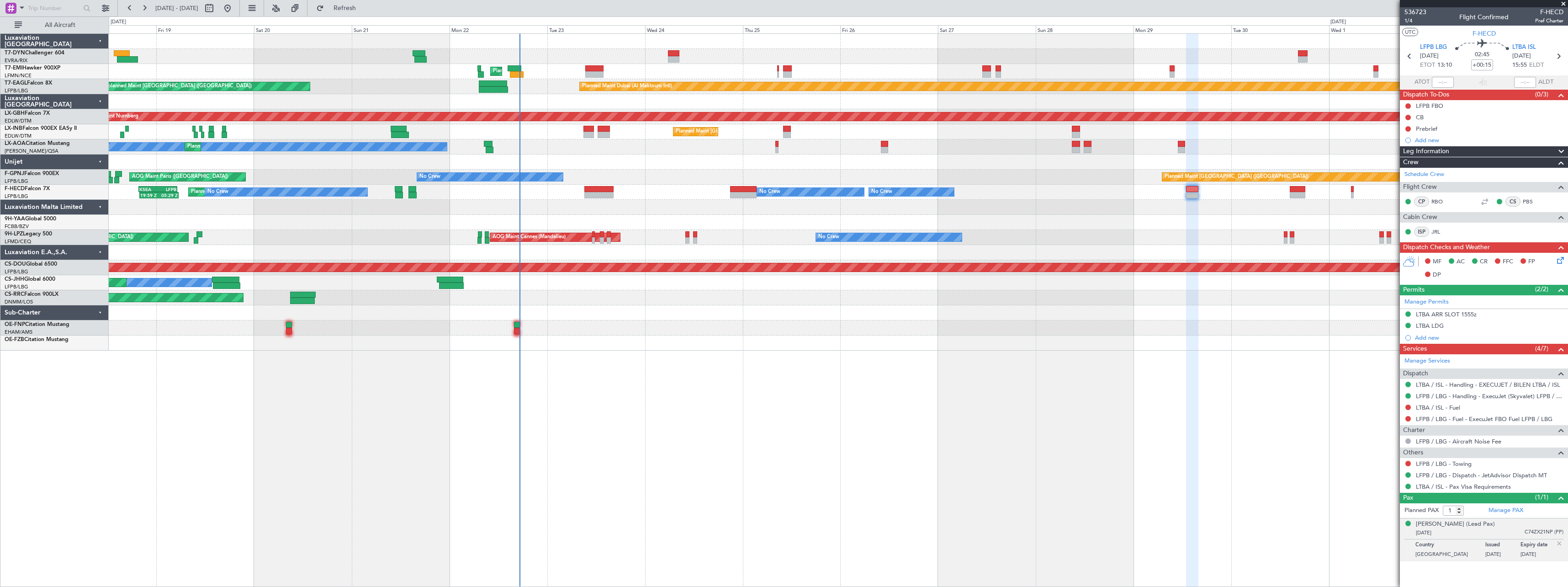
click at [687, 371] on div "Unplanned Maint Riga (Riga Intl) Planned Maint Zurich Unplanned Maint Paris (Le…" at bounding box center [838, 310] width 1459 height 554
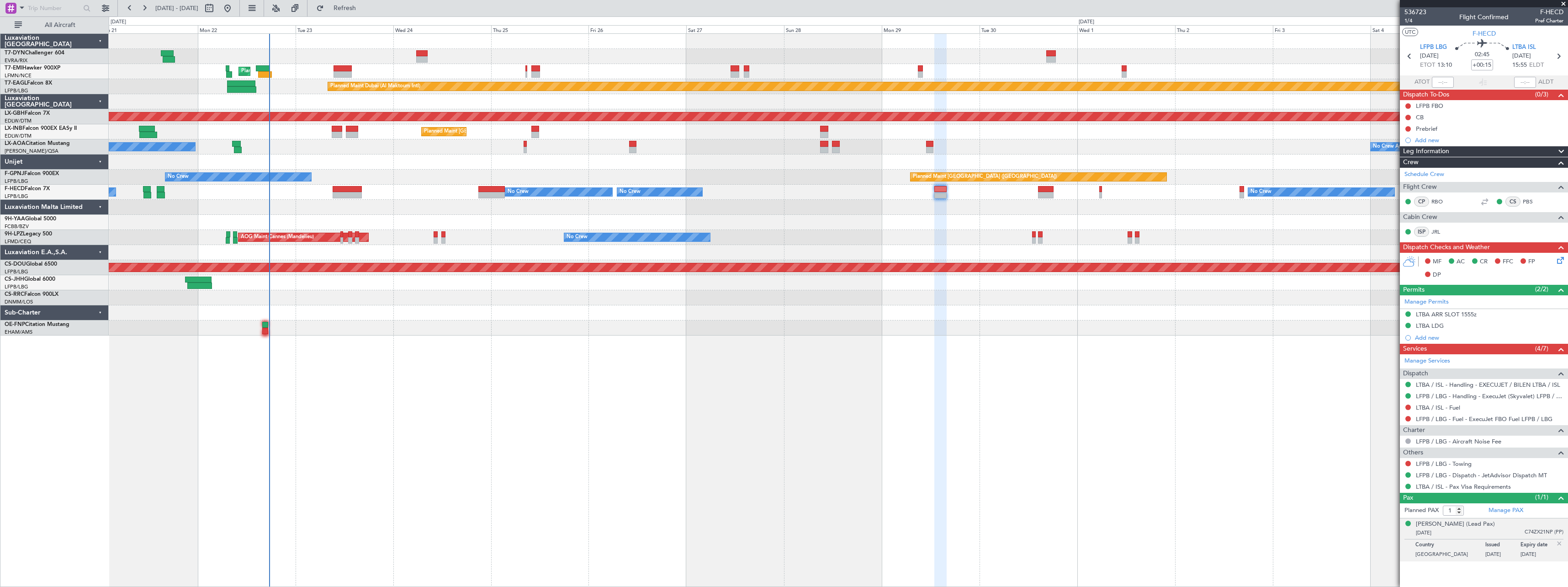
click at [891, 374] on div "Planned Maint [GEOGRAPHIC_DATA] Planned Maint [GEOGRAPHIC_DATA] (Al Maktoum Int…" at bounding box center [838, 310] width 1459 height 554
click at [364, 7] on span "Refresh" at bounding box center [345, 8] width 38 height 7
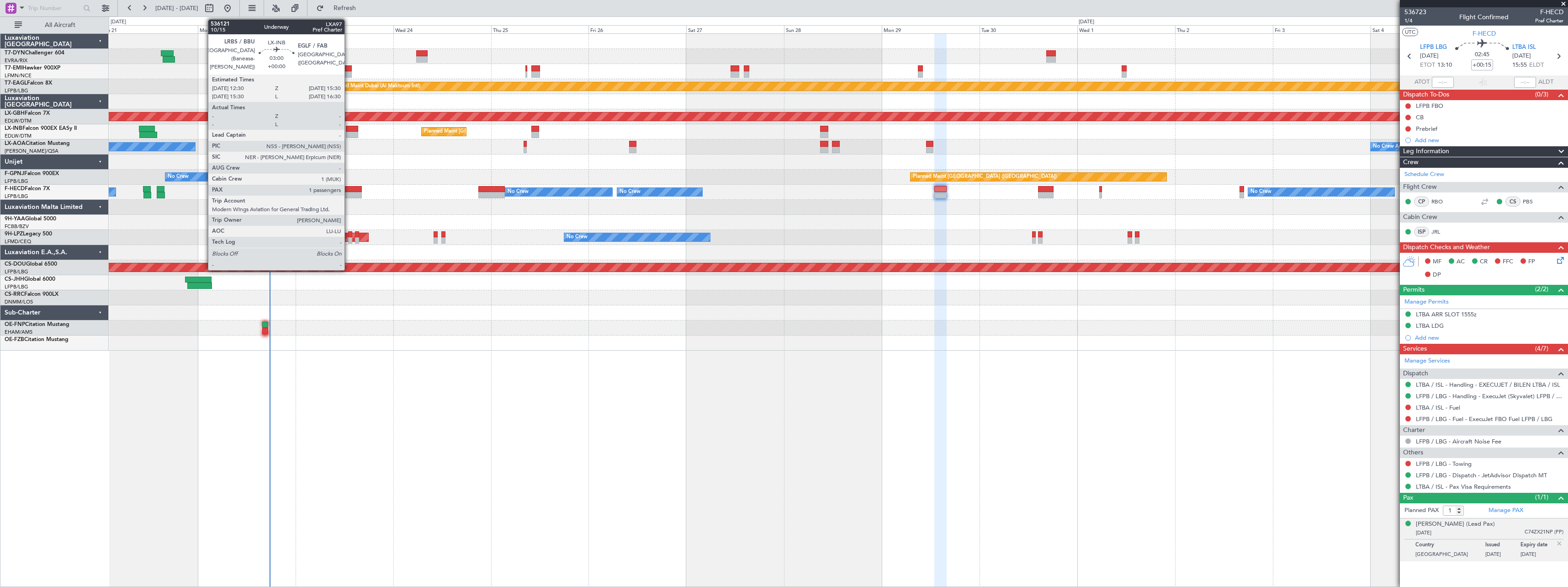
click at [349, 131] on div at bounding box center [352, 128] width 12 height 7
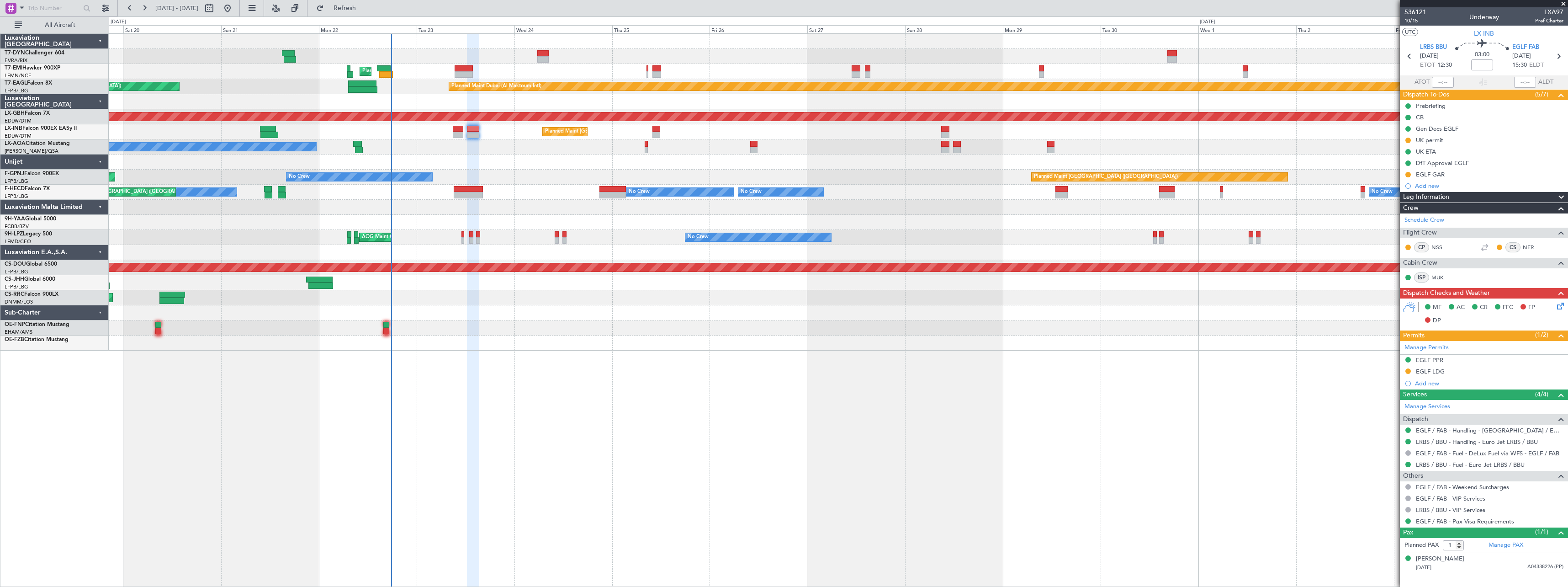
click at [543, 282] on div "Unplanned Maint Riga (Riga Intl) Planned Maint Zurich Planned Maint Dubai (Al M…" at bounding box center [838, 192] width 1459 height 317
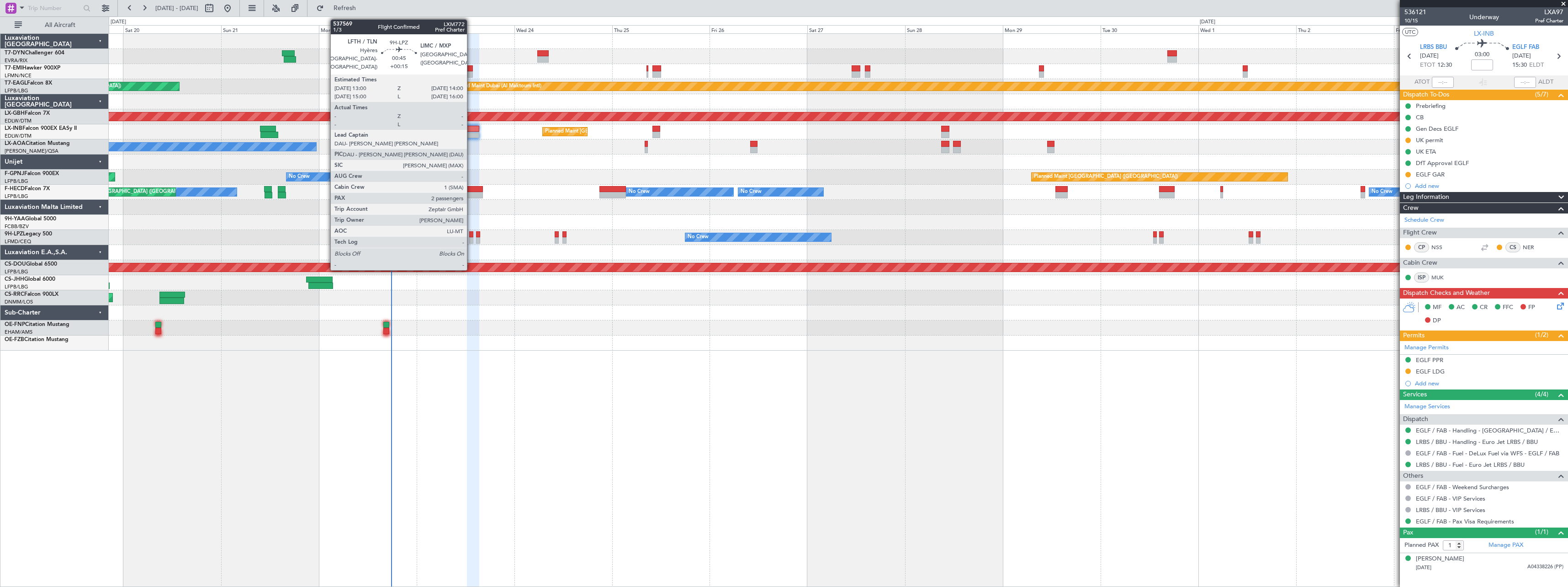
click at [471, 235] on div at bounding box center [471, 234] width 4 height 7
type input "+00:15"
type input "2"
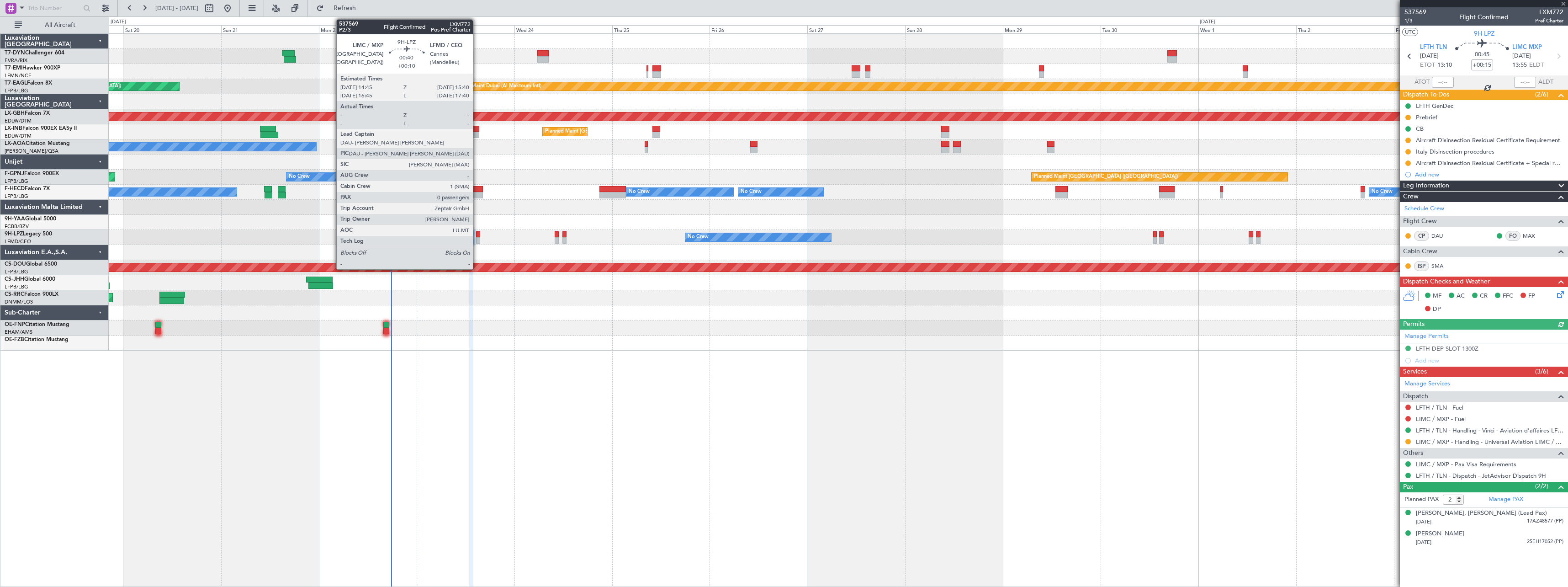
click at [477, 236] on div at bounding box center [478, 234] width 4 height 7
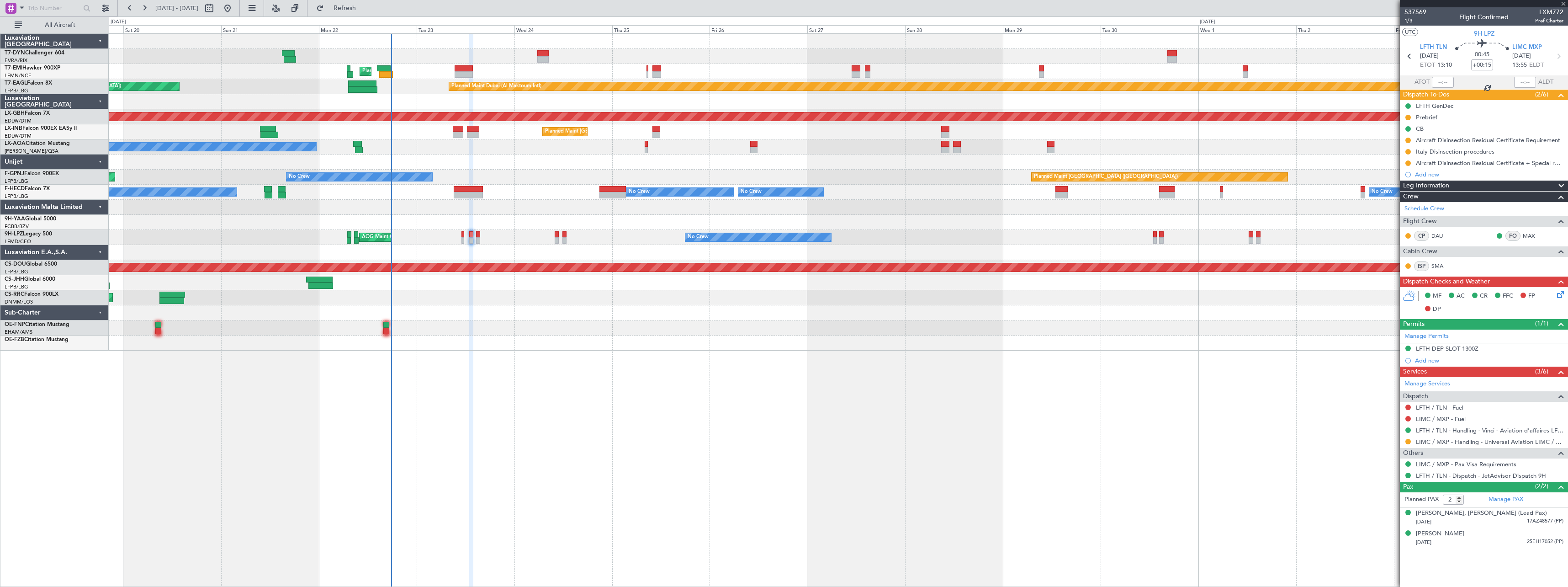
type input "+00:10"
type input "0"
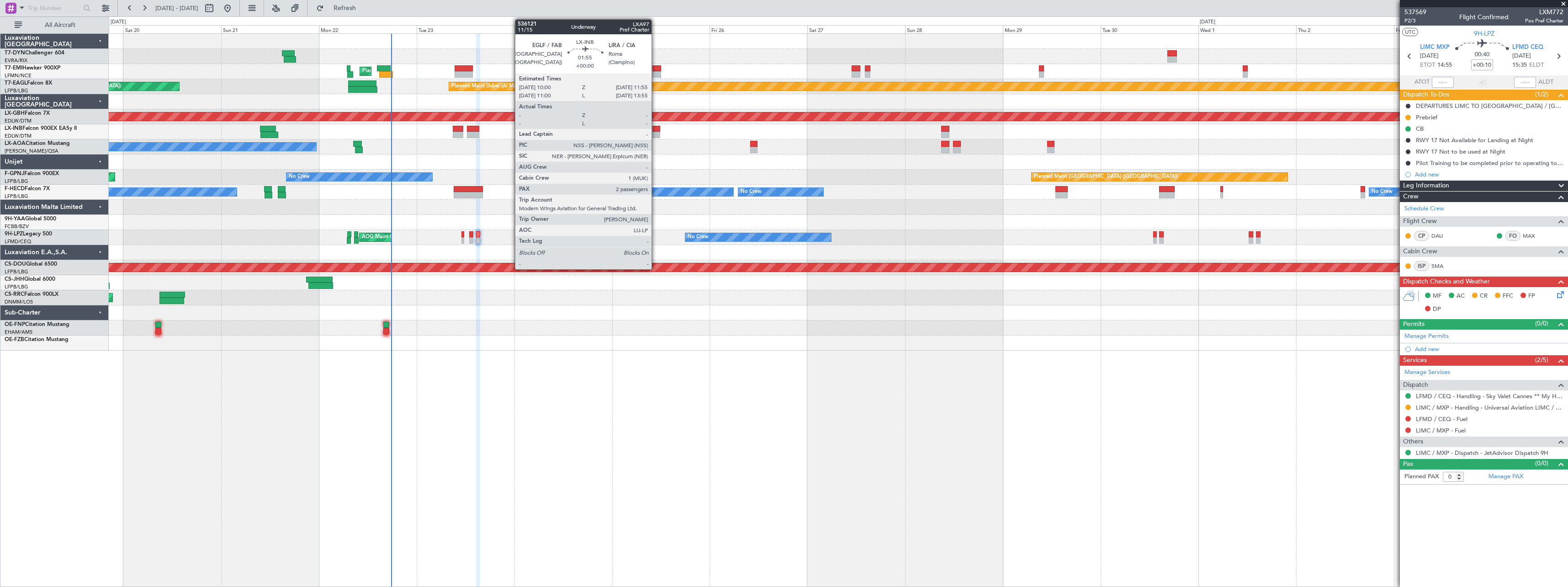
click at [656, 130] on div at bounding box center [657, 128] width 9 height 7
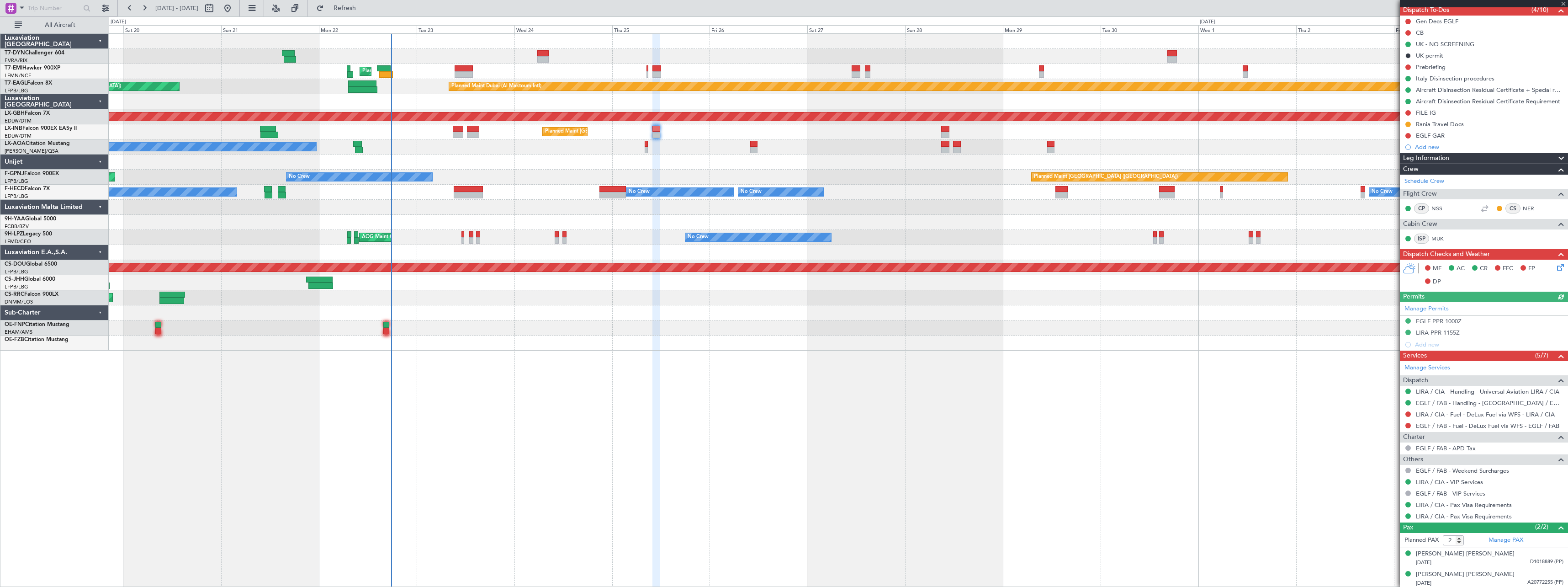
scroll to position [86, 0]
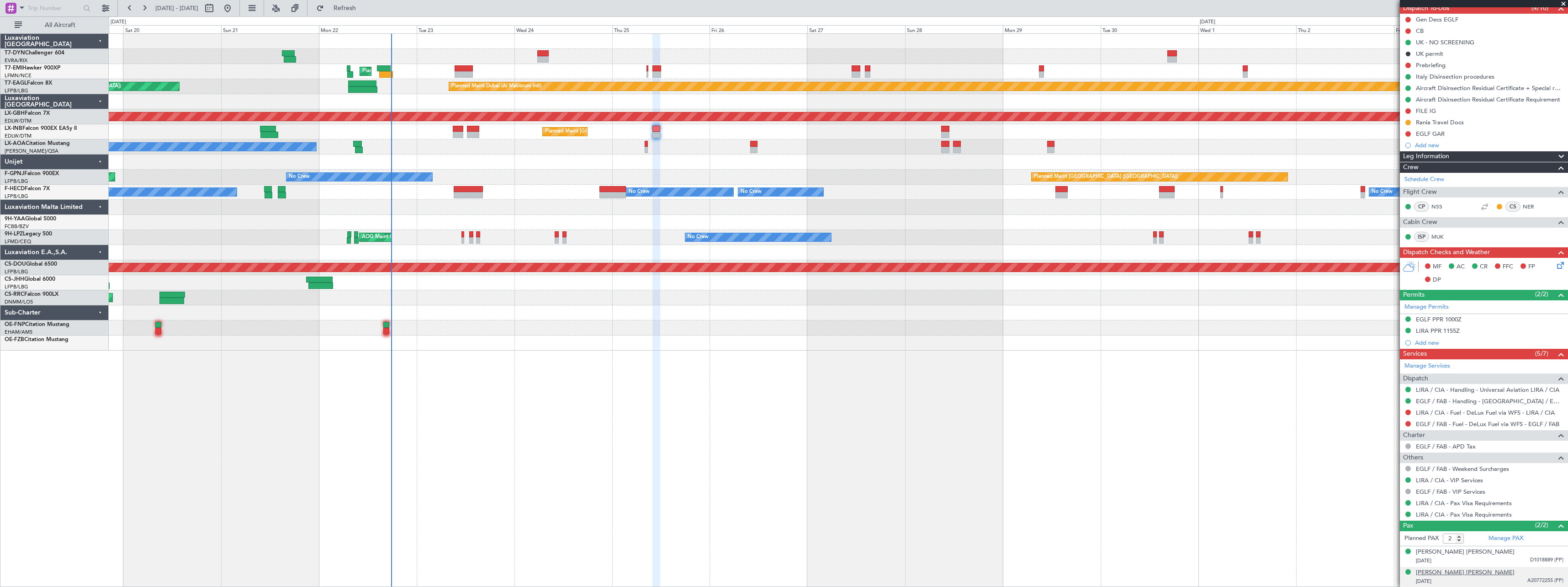
click at [1451, 571] on div "[PERSON_NAME] [PERSON_NAME]" at bounding box center [1465, 572] width 99 height 9
click at [1457, 569] on div "[PERSON_NAME] [PERSON_NAME]" at bounding box center [1465, 572] width 99 height 9
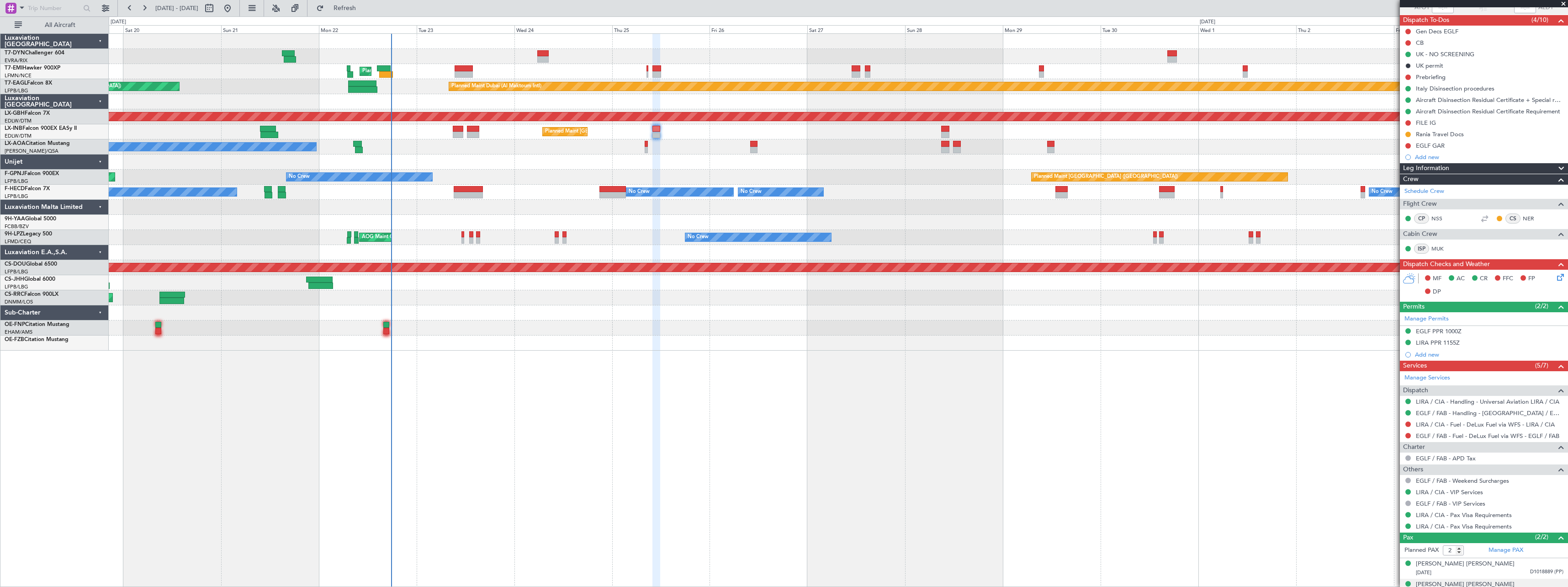
scroll to position [109, 0]
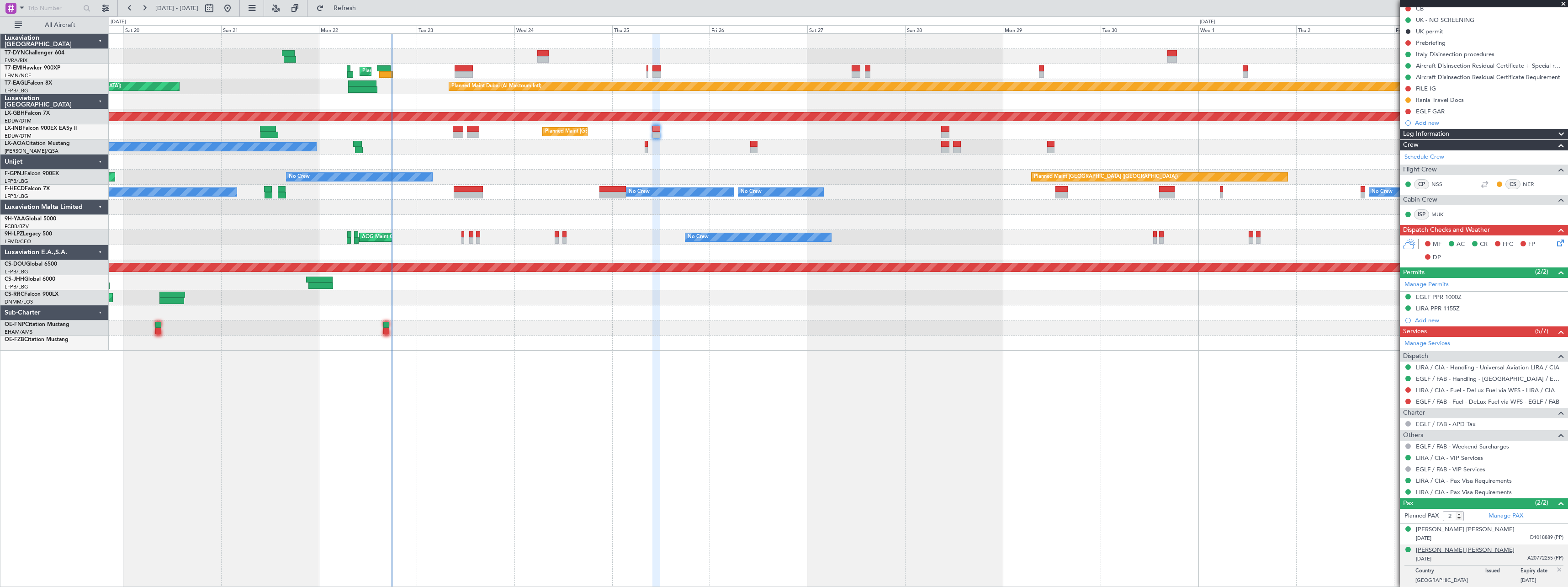
click at [1459, 547] on div "[PERSON_NAME] [PERSON_NAME]" at bounding box center [1465, 550] width 99 height 9
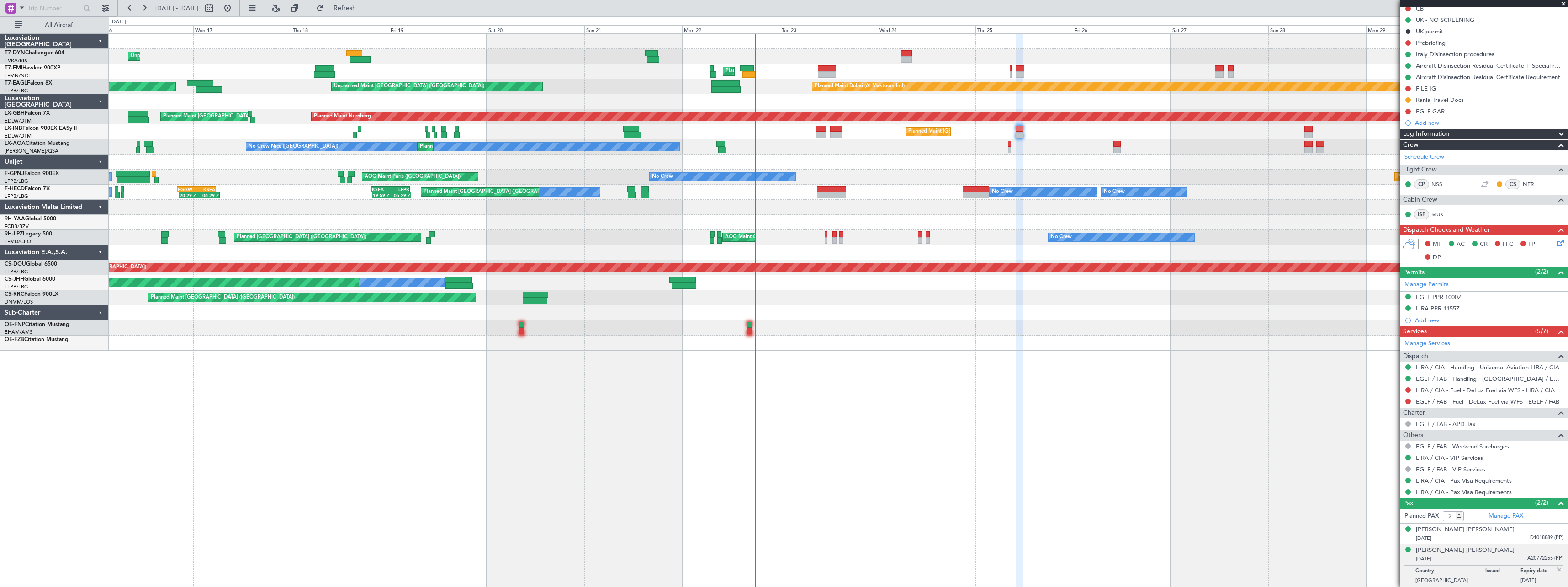
click at [1027, 361] on div "Unplanned Maint Riga (Riga Intl) Planned Maint Zurich Planned Maint Dubai (Al M…" at bounding box center [838, 310] width 1459 height 554
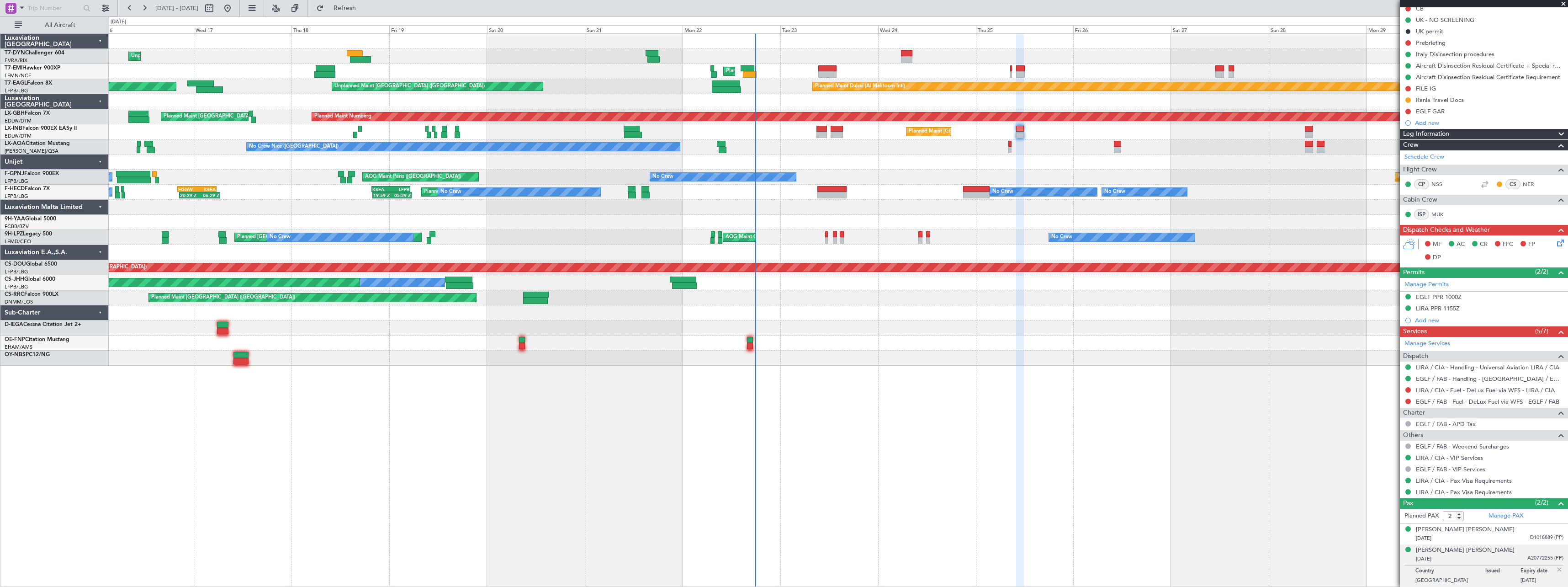
click at [1563, 3] on span at bounding box center [1563, 4] width 9 height 9
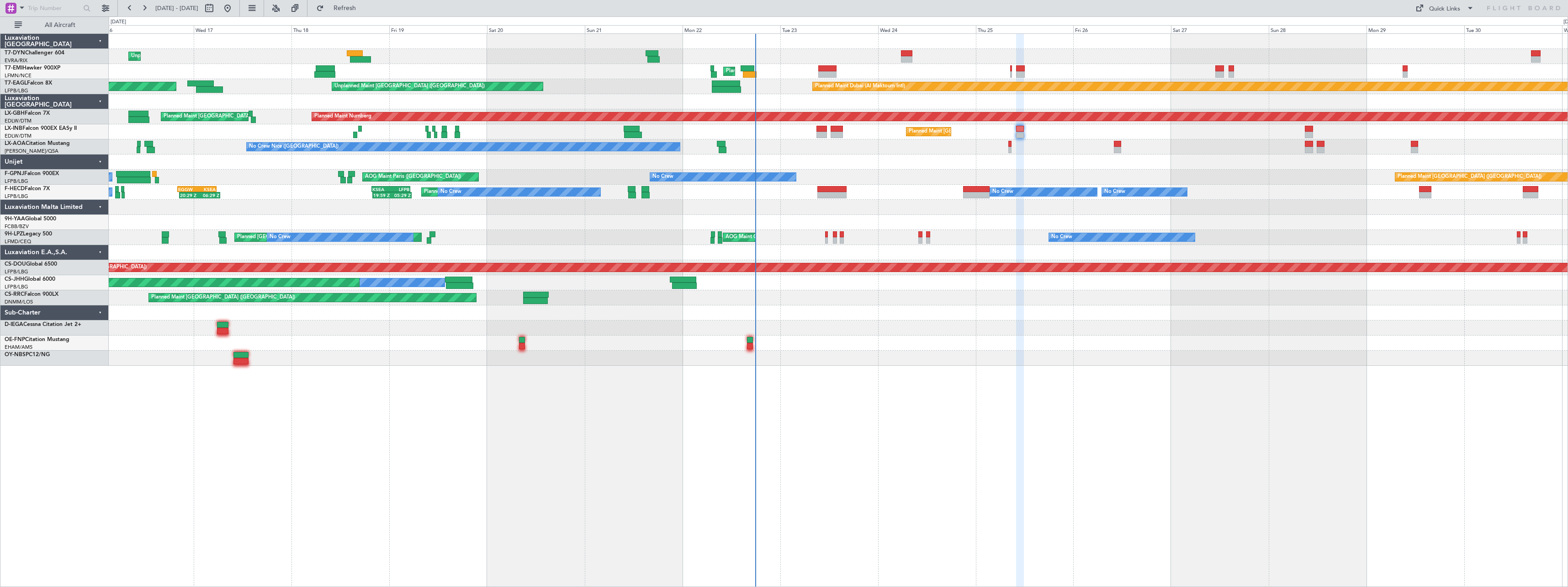
type input "0"
click at [892, 329] on div at bounding box center [838, 328] width 1459 height 15
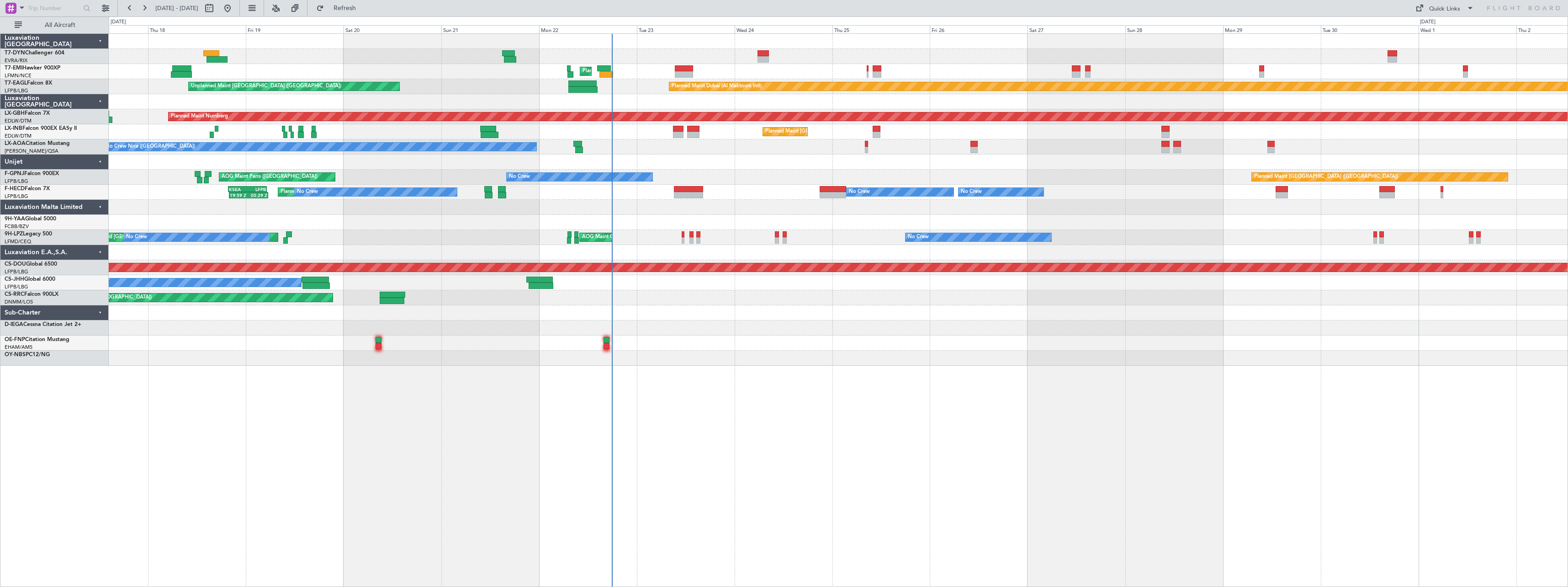
click at [628, 208] on div at bounding box center [838, 207] width 1459 height 15
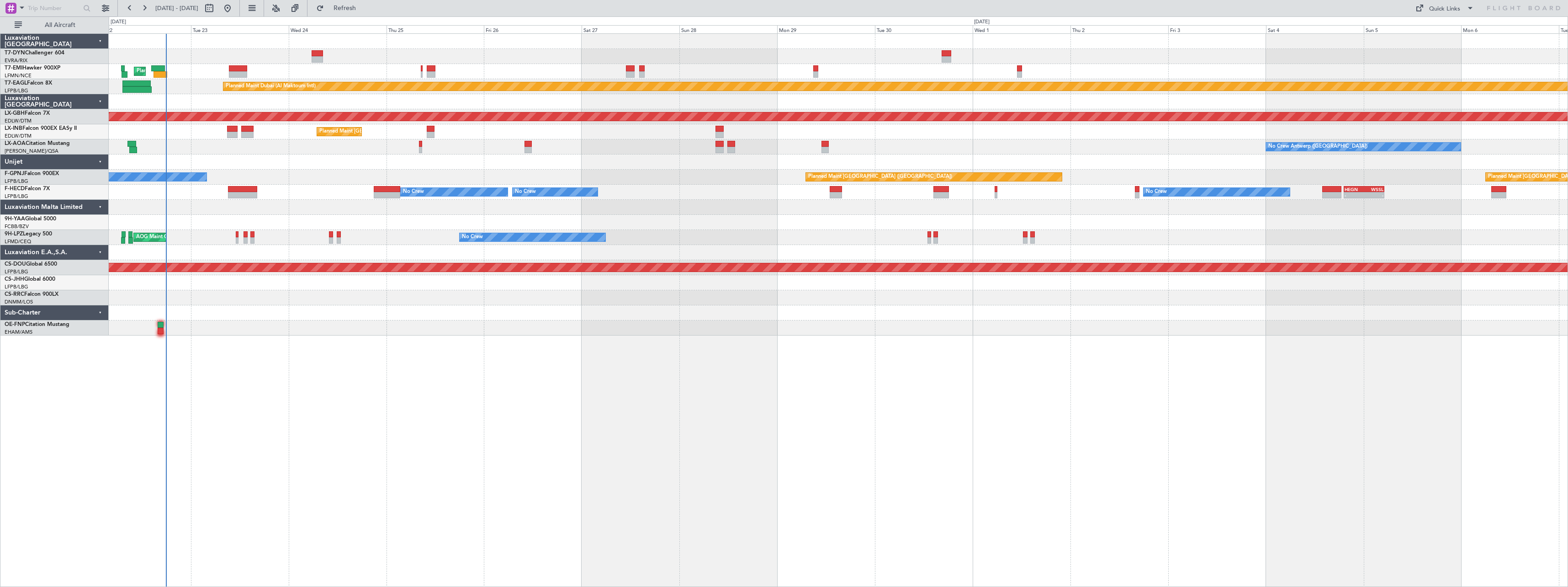
click at [803, 230] on div "Planned Maint Zurich Planned Maint Dubai (Al Maktoum Intl) Unplanned Maint Pari…" at bounding box center [838, 185] width 1459 height 301
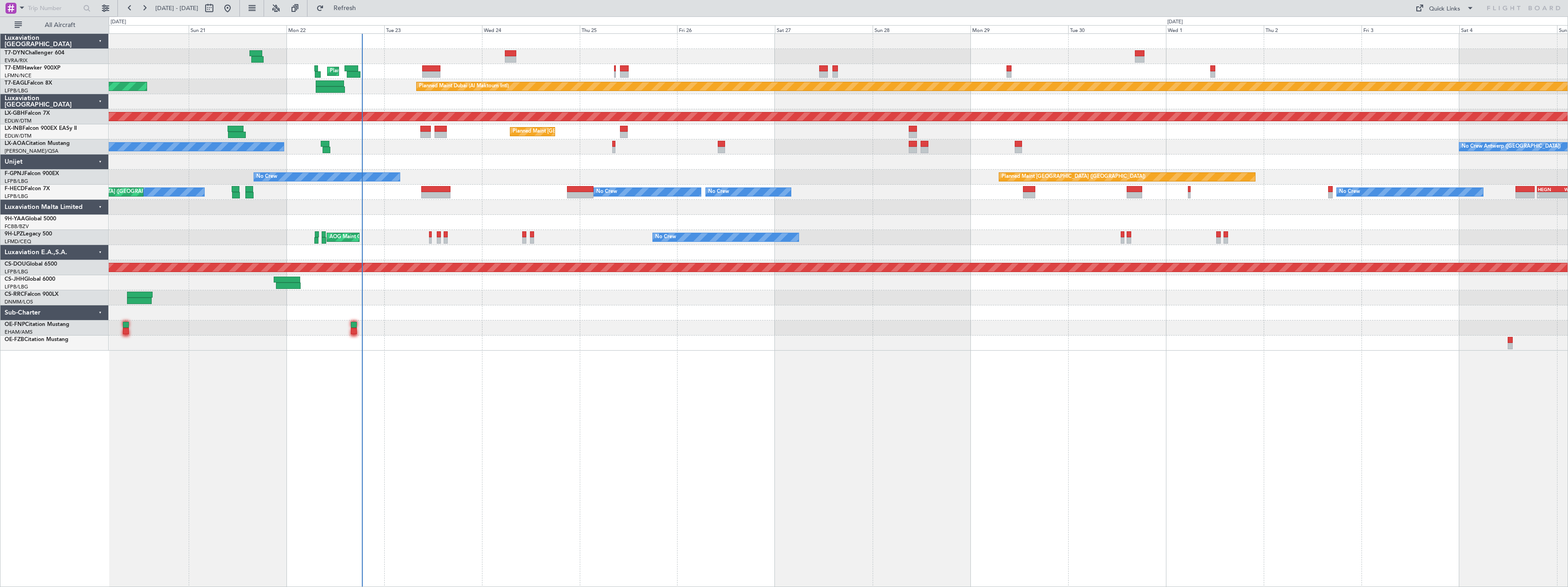
click at [635, 325] on div at bounding box center [838, 328] width 1459 height 15
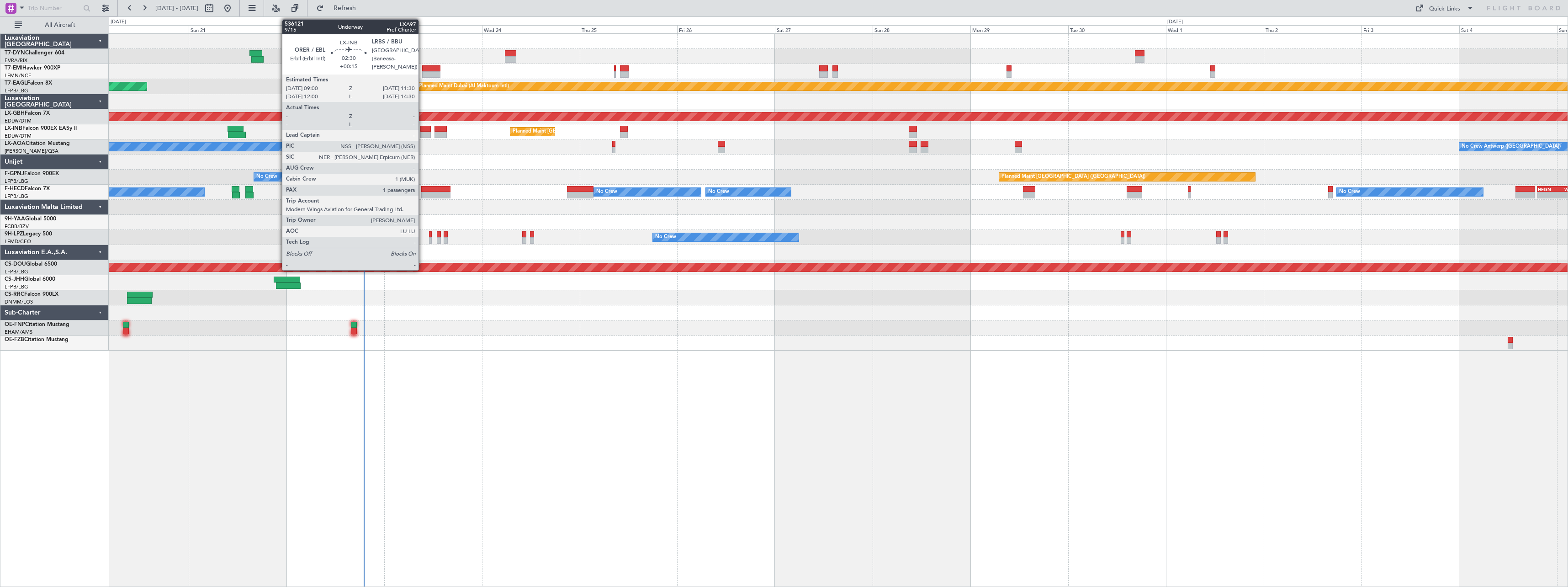
click at [422, 127] on div at bounding box center [425, 128] width 10 height 7
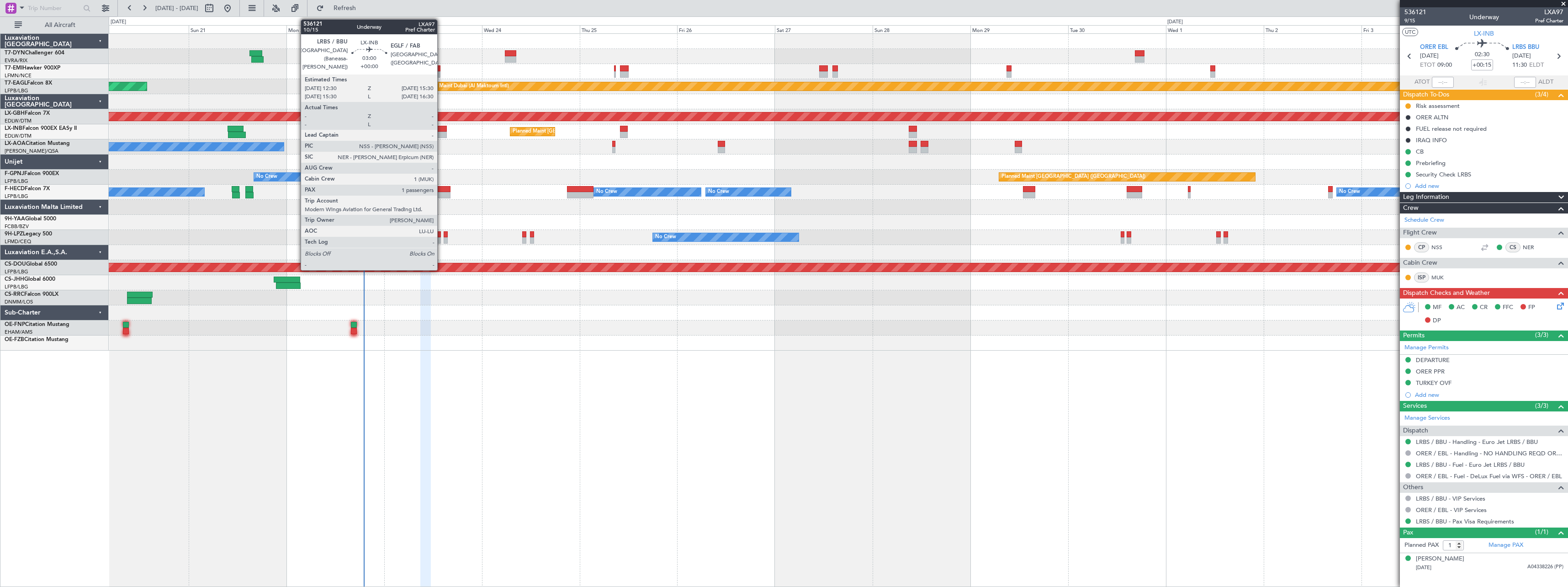
click at [441, 127] on div at bounding box center [441, 128] width 12 height 7
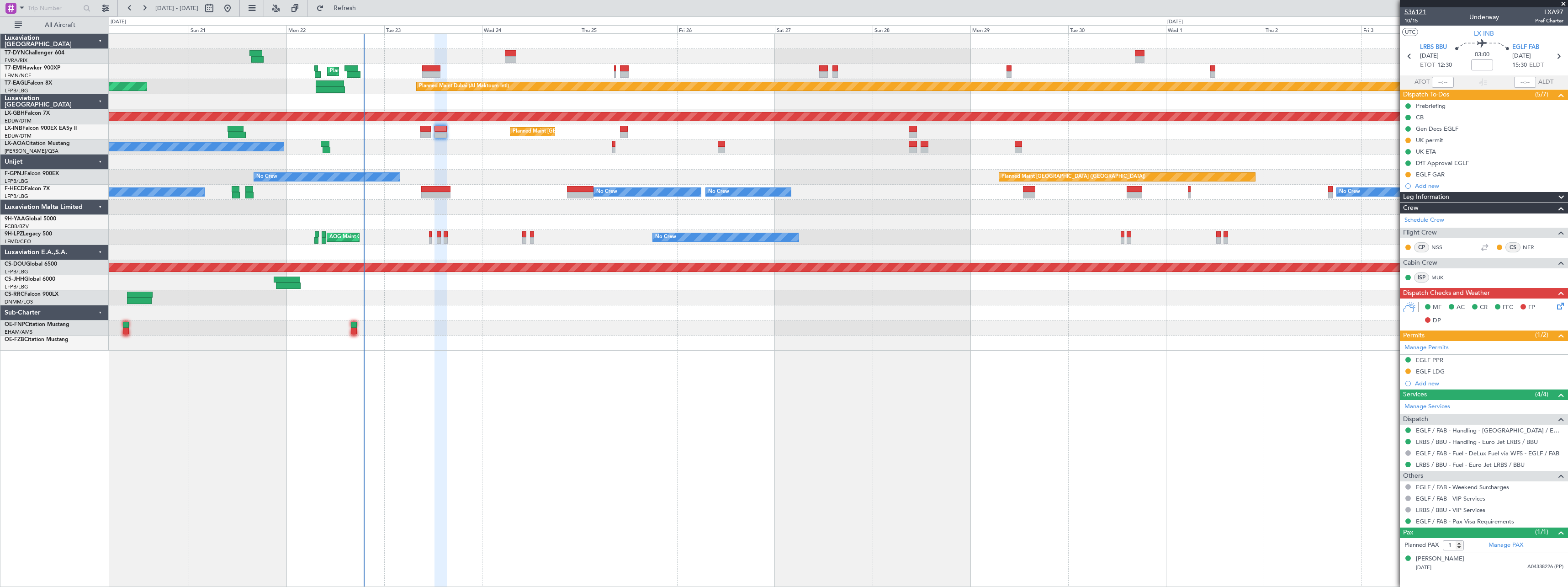
click at [1410, 9] on span "536121" at bounding box center [1415, 12] width 22 height 10
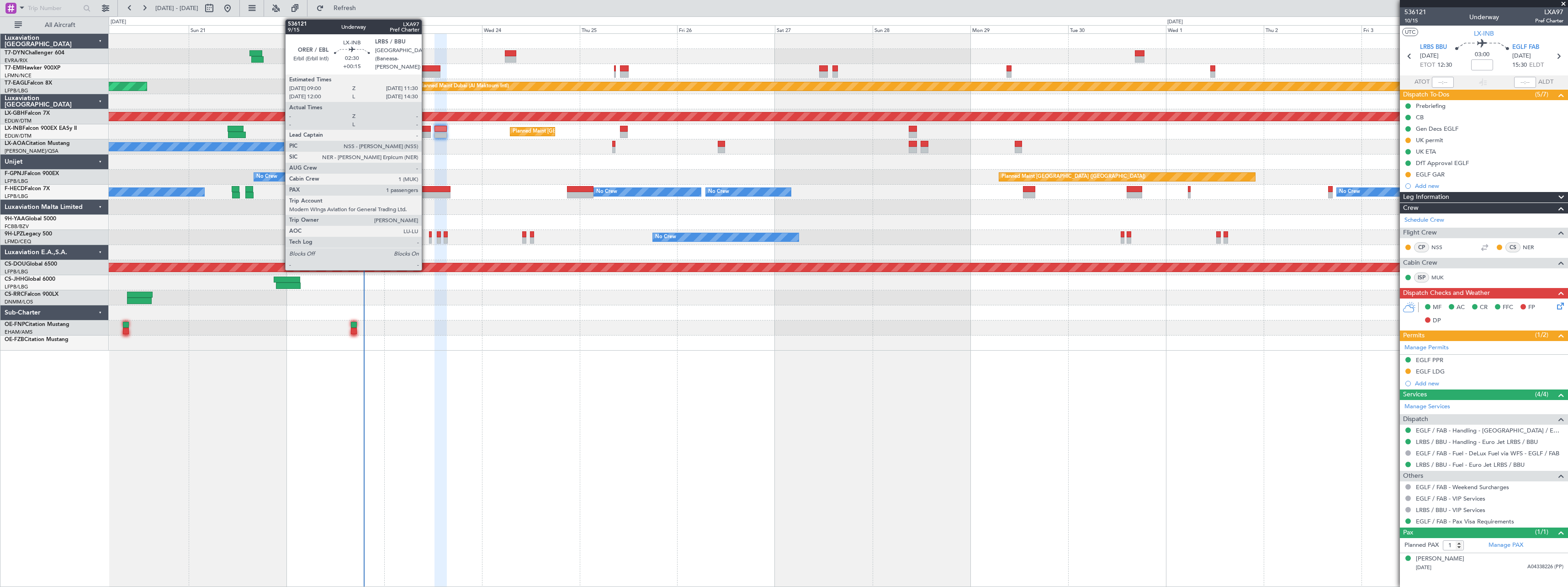
click at [426, 129] on div at bounding box center [425, 128] width 10 height 7
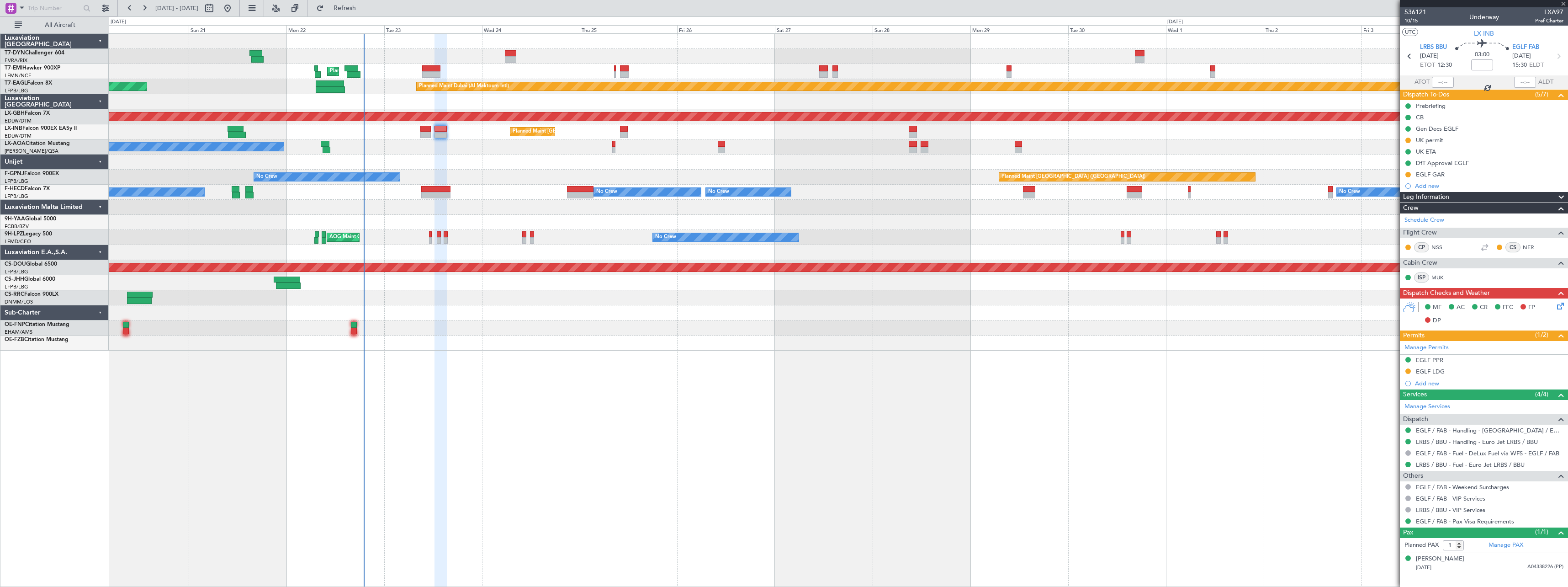
type input "+00:15"
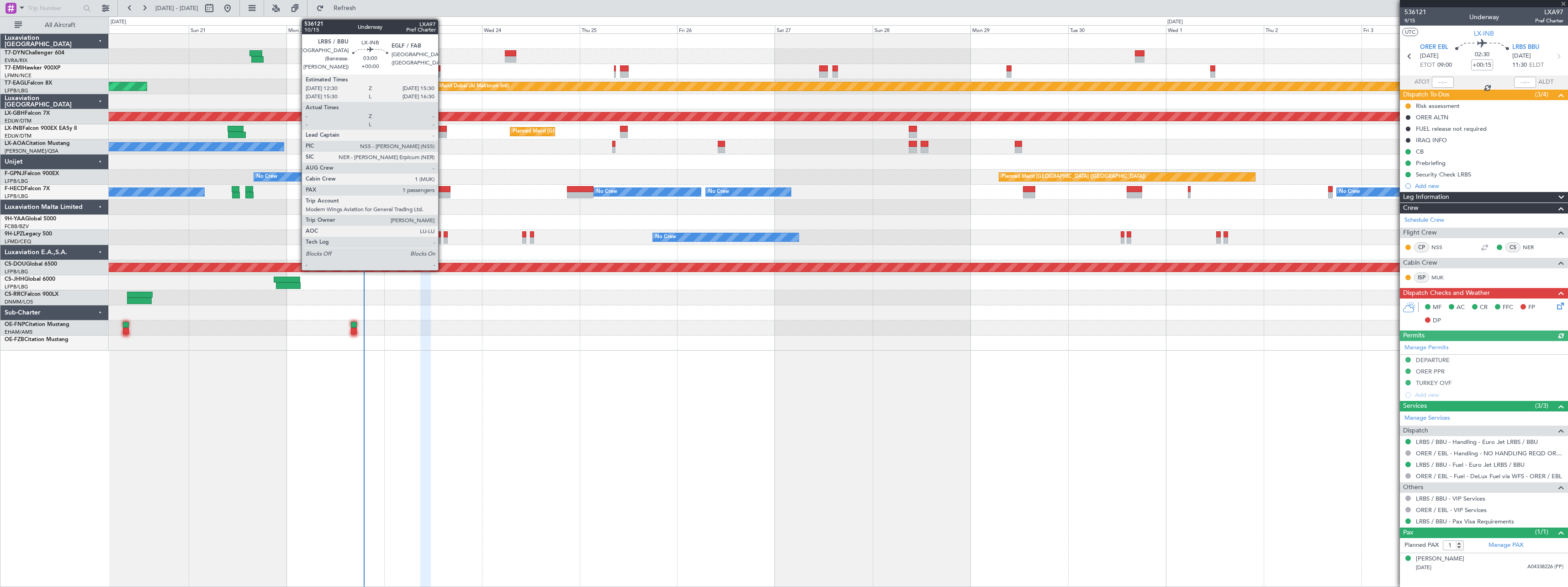
click at [443, 128] on div at bounding box center [441, 128] width 12 height 7
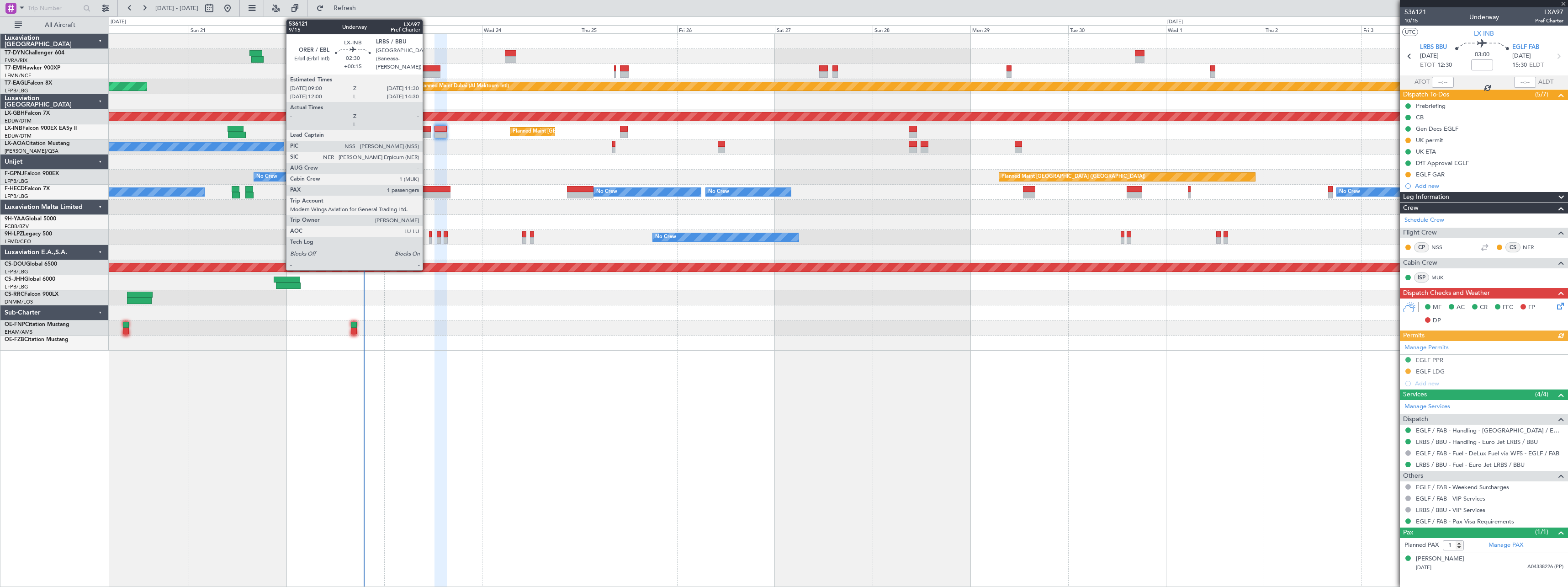
click at [427, 128] on div at bounding box center [425, 128] width 10 height 7
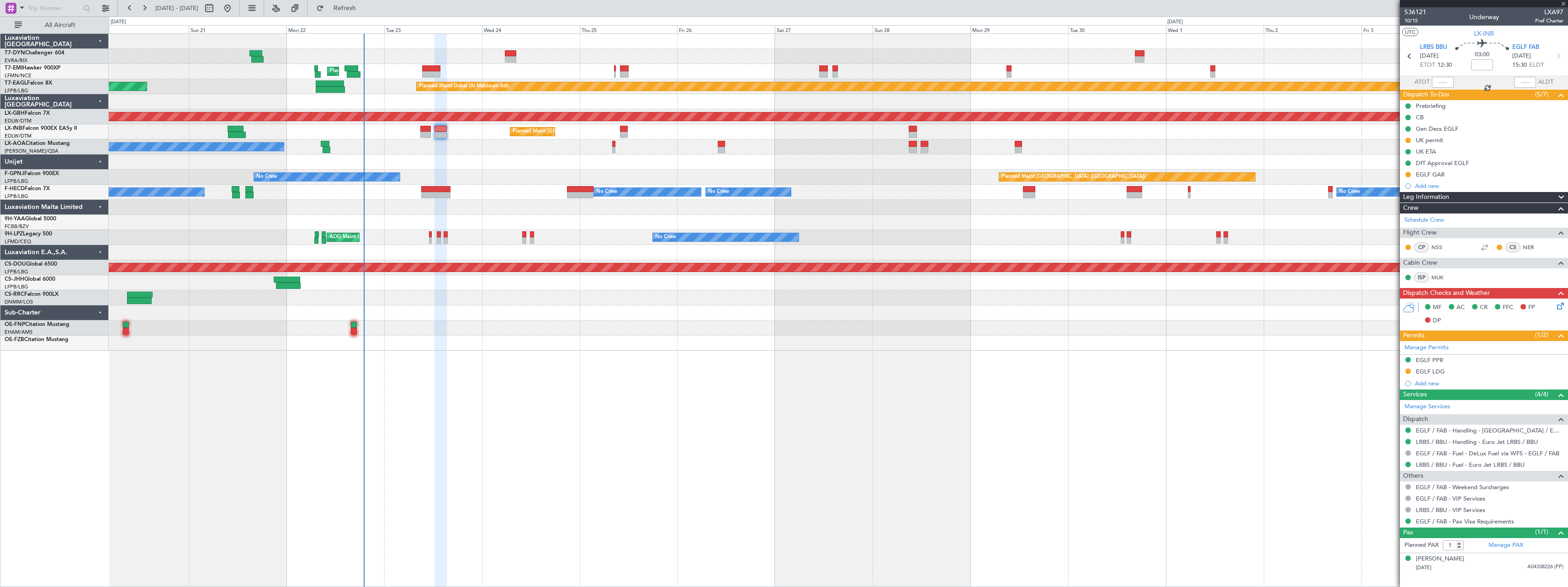
type input "+00:15"
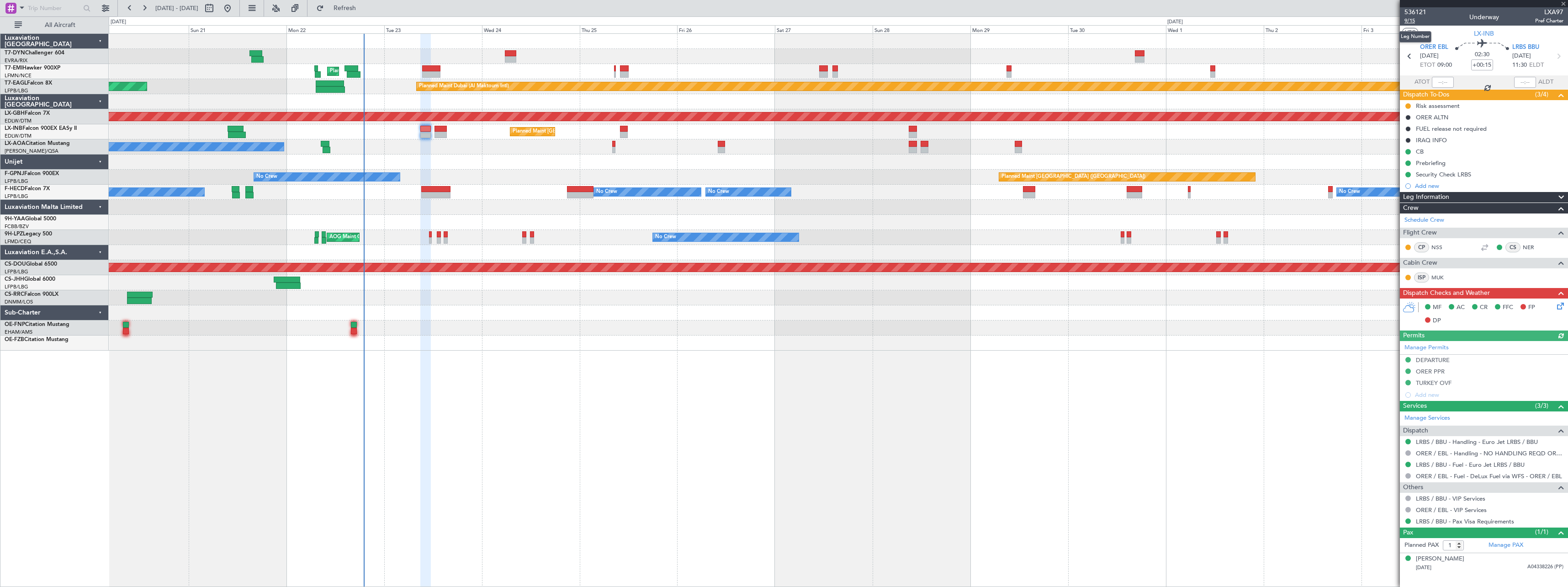
click at [1414, 19] on span "9/15" at bounding box center [1415, 21] width 22 height 8
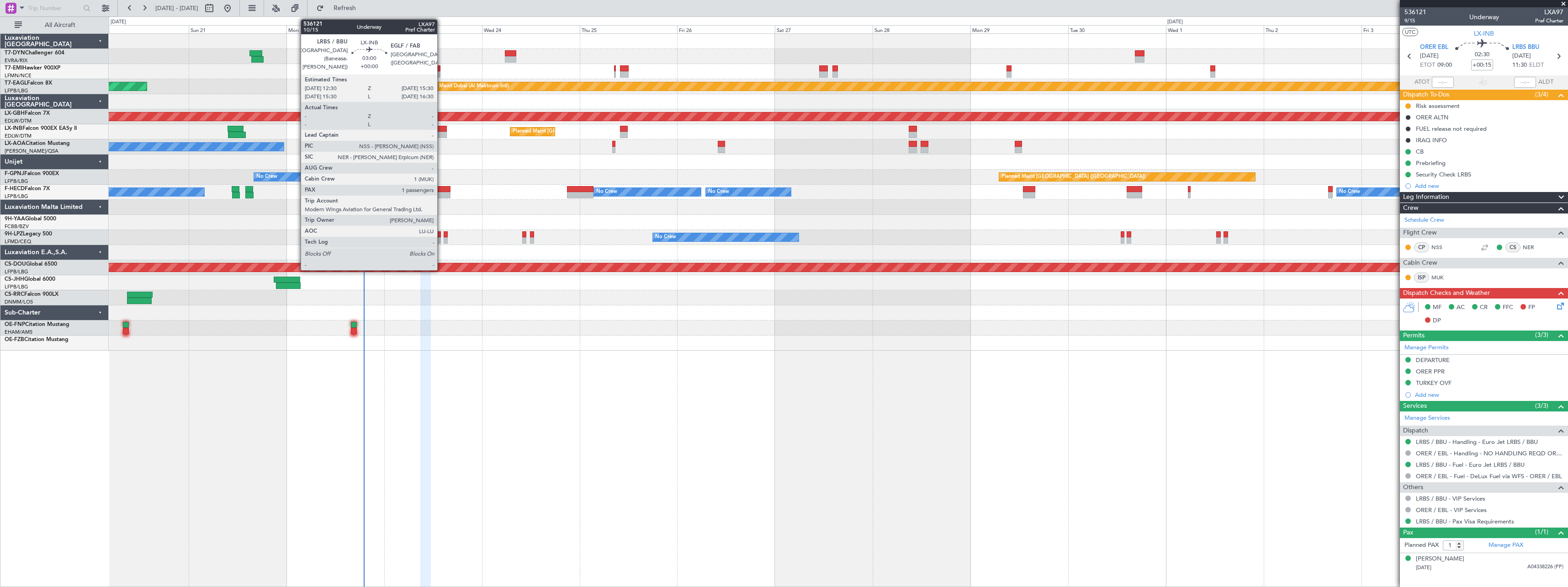
click at [441, 128] on div at bounding box center [441, 128] width 12 height 7
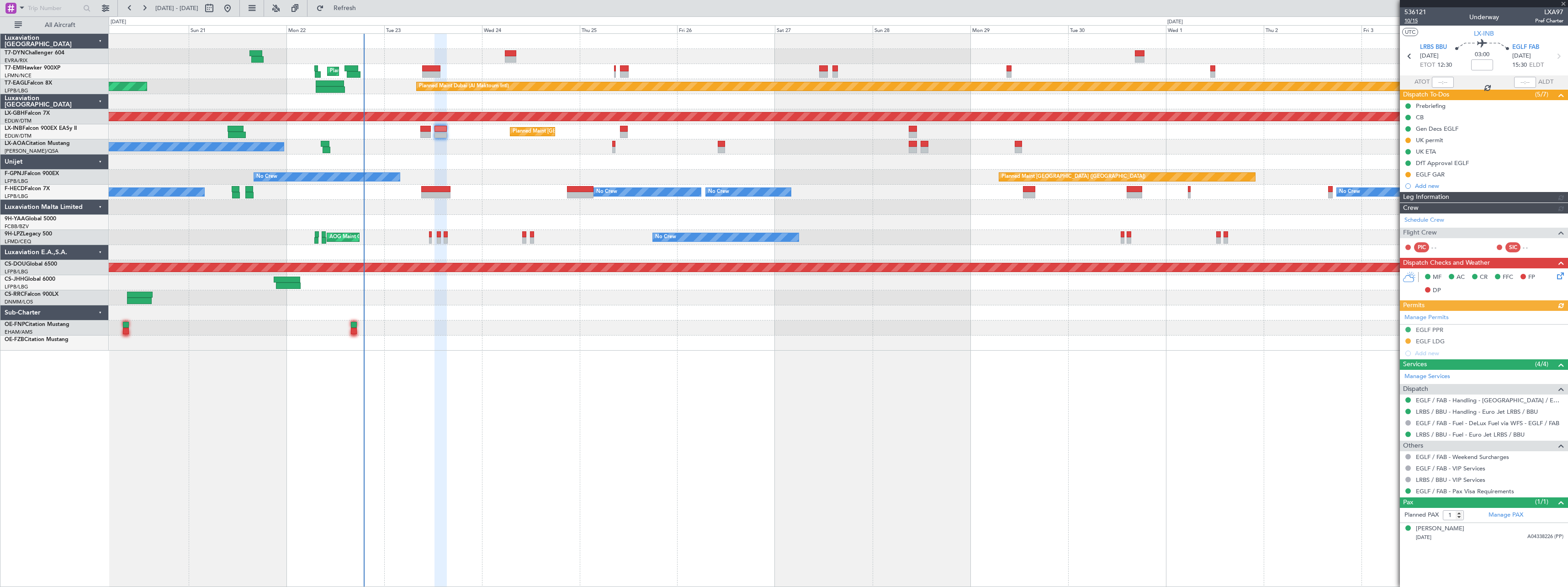
click at [1413, 19] on span "10/15" at bounding box center [1415, 21] width 22 height 8
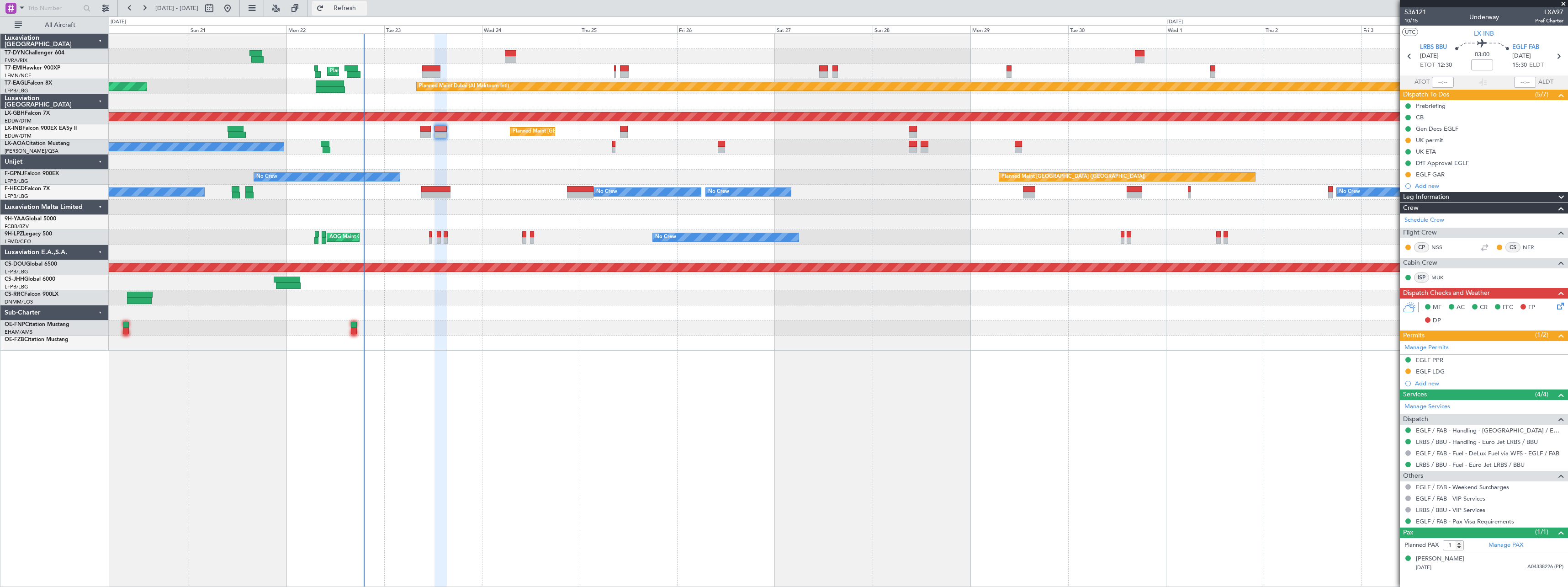
click at [360, 4] on button "Refresh" at bounding box center [340, 9] width 55 height 15
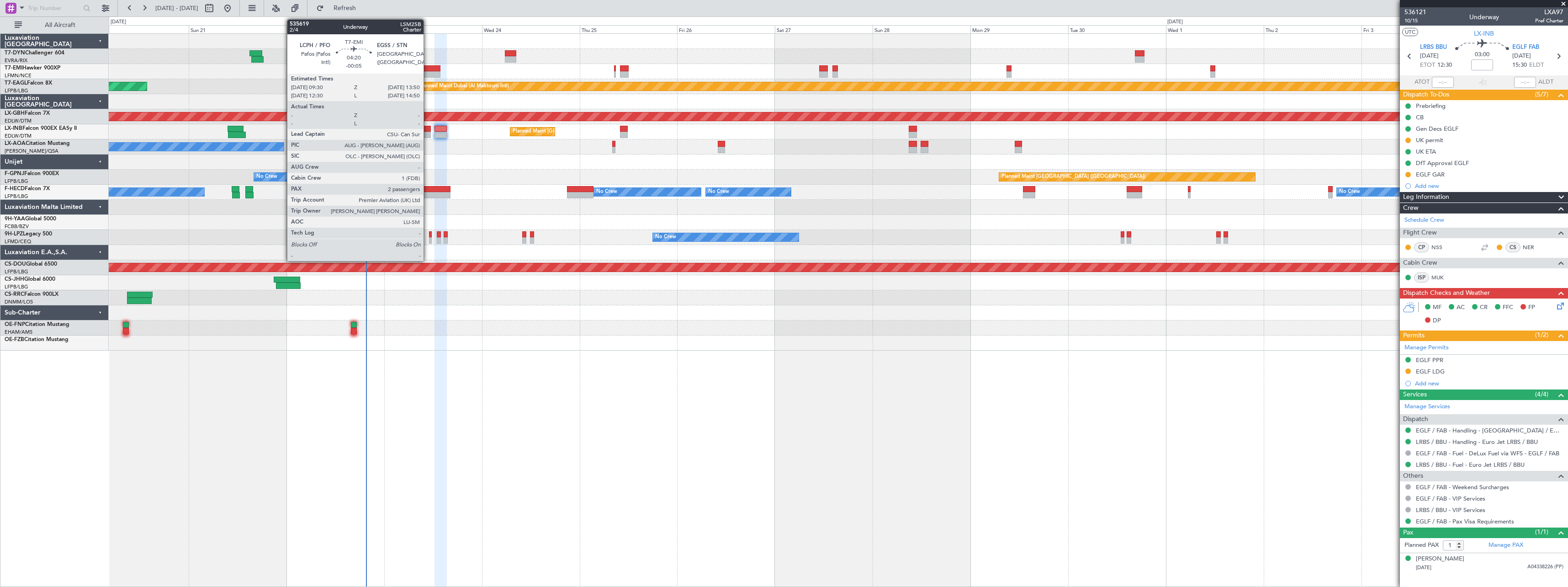
click at [428, 68] on div at bounding box center [431, 68] width 18 height 7
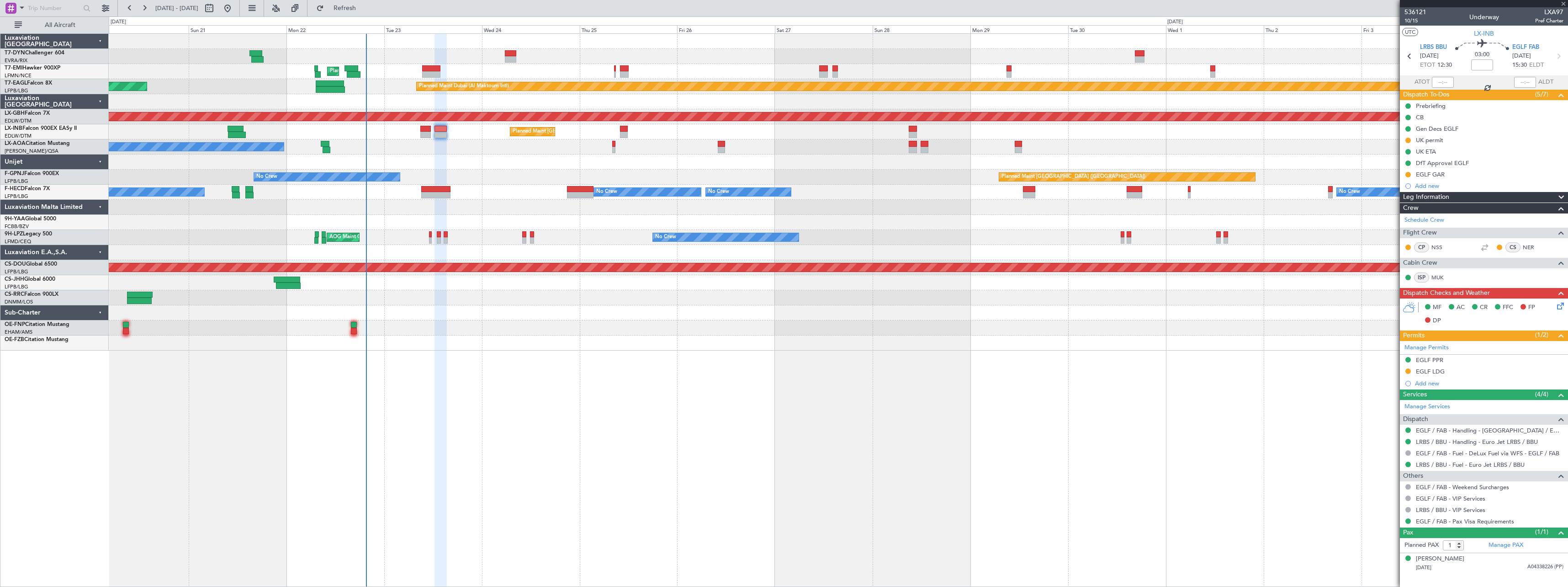
type input "-00:05"
type input "2"
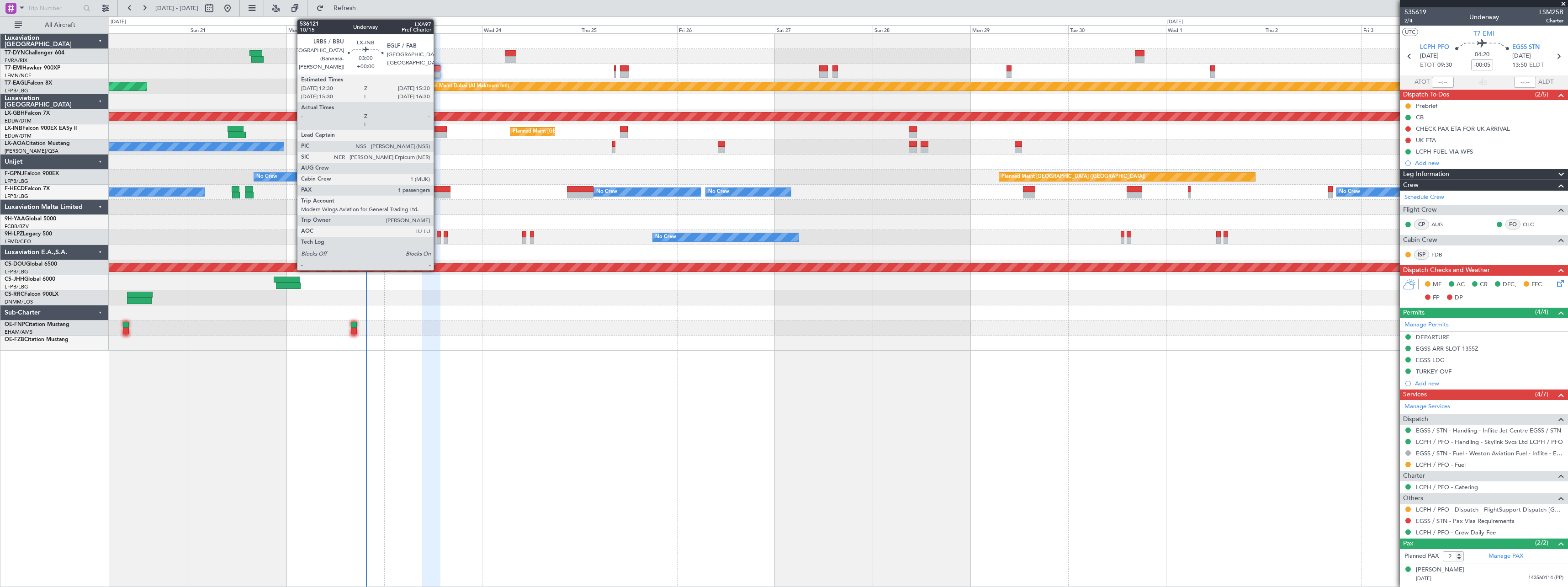
click at [438, 131] on div "Planned Maint [GEOGRAPHIC_DATA] ([GEOGRAPHIC_DATA])" at bounding box center [838, 132] width 1459 height 15
click at [444, 127] on div at bounding box center [441, 128] width 12 height 7
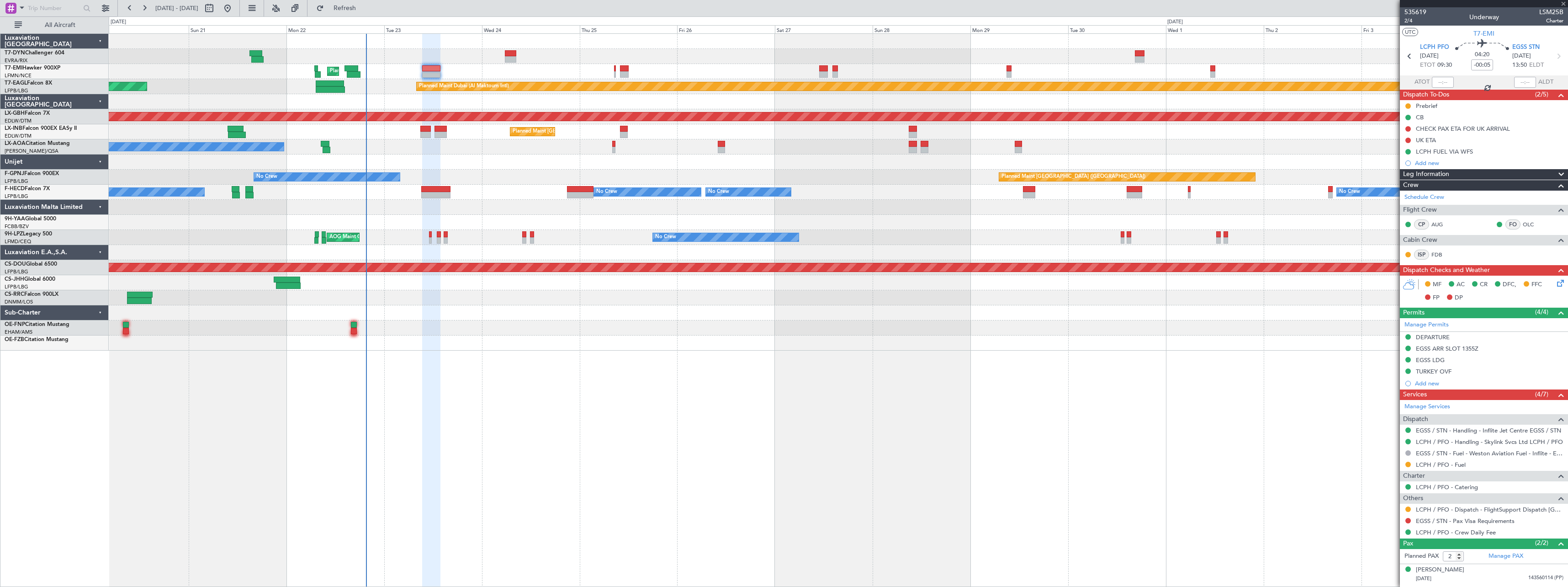
type input "1"
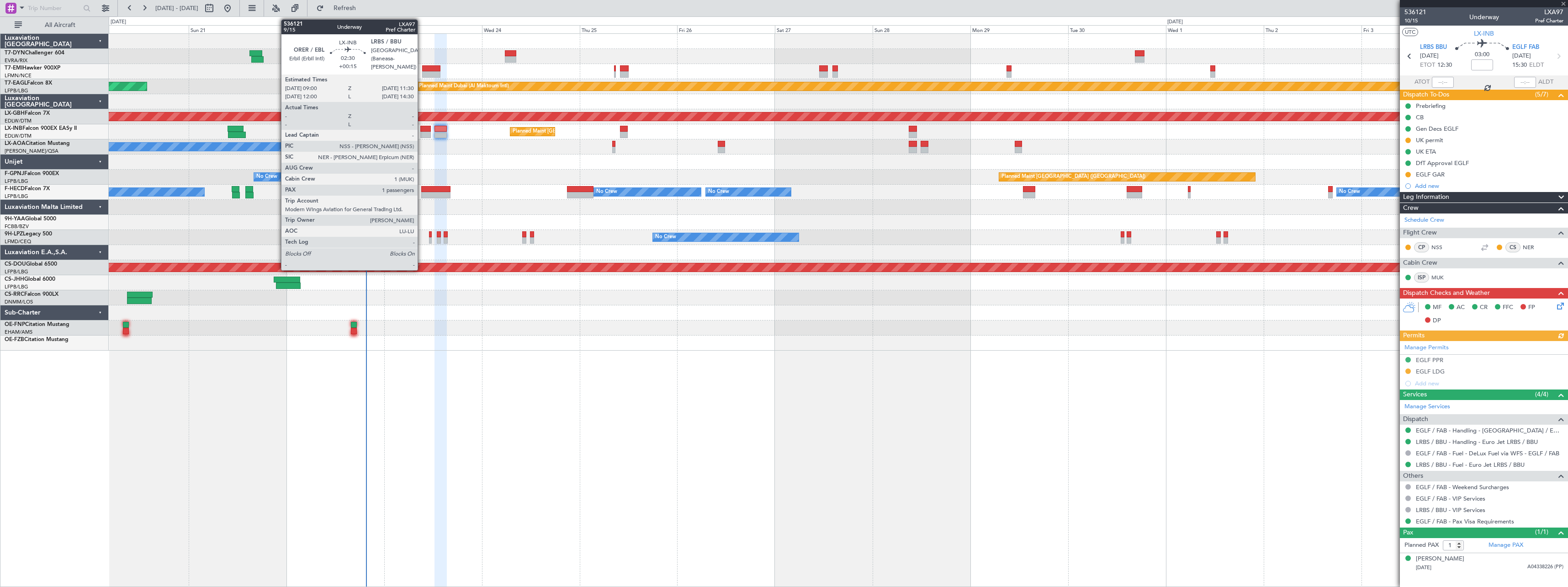
click at [422, 128] on div at bounding box center [425, 128] width 10 height 7
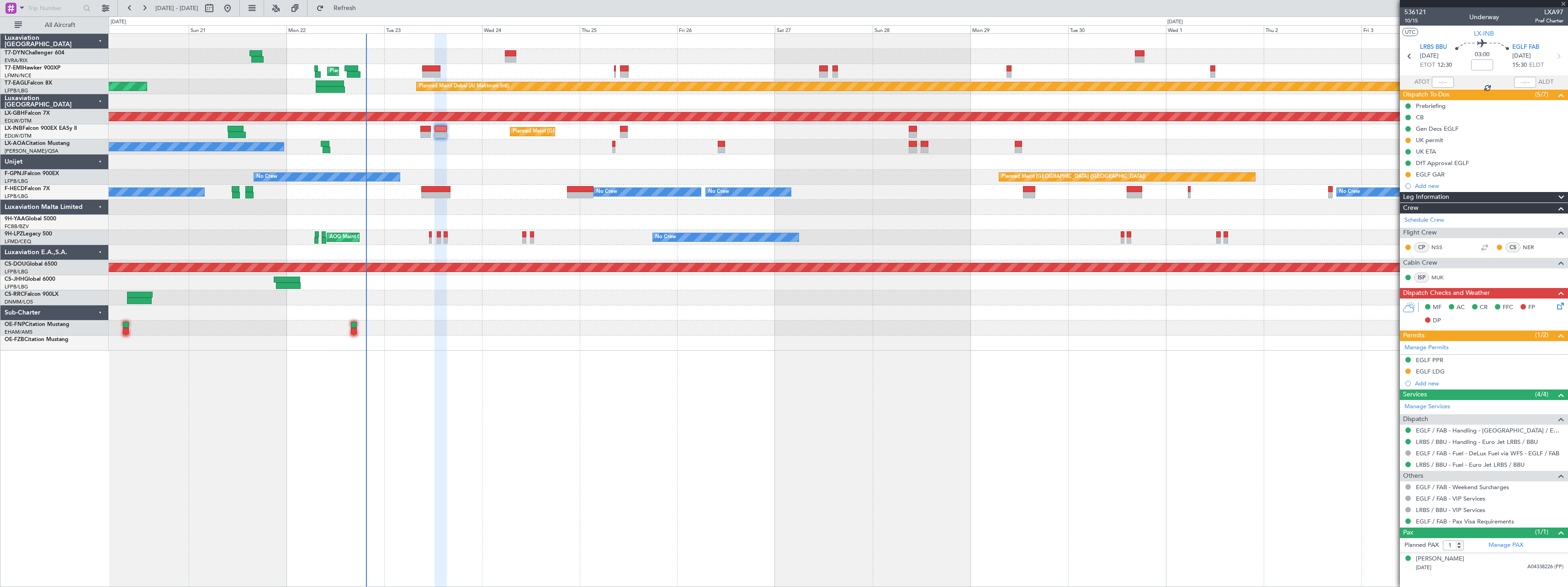
type input "+00:15"
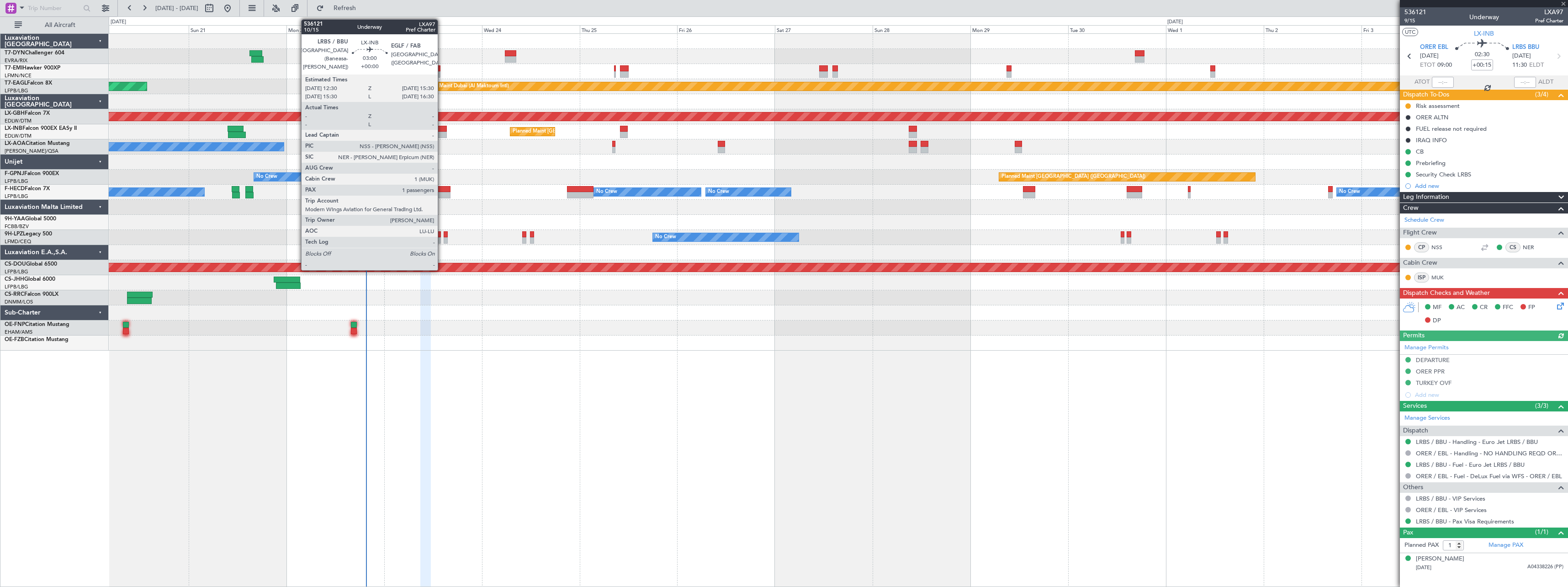
click at [442, 128] on div at bounding box center [441, 128] width 12 height 7
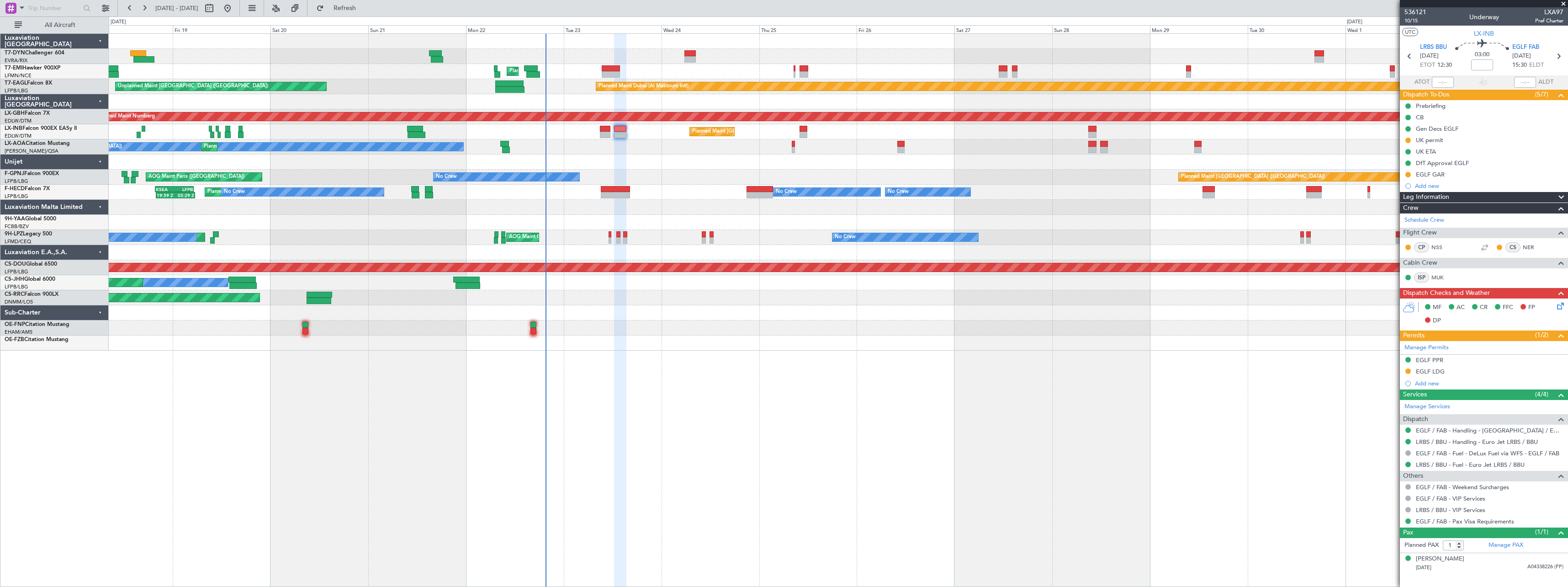
click at [640, 298] on div "Planned Maint [GEOGRAPHIC_DATA] ([GEOGRAPHIC_DATA])" at bounding box center [838, 298] width 1459 height 15
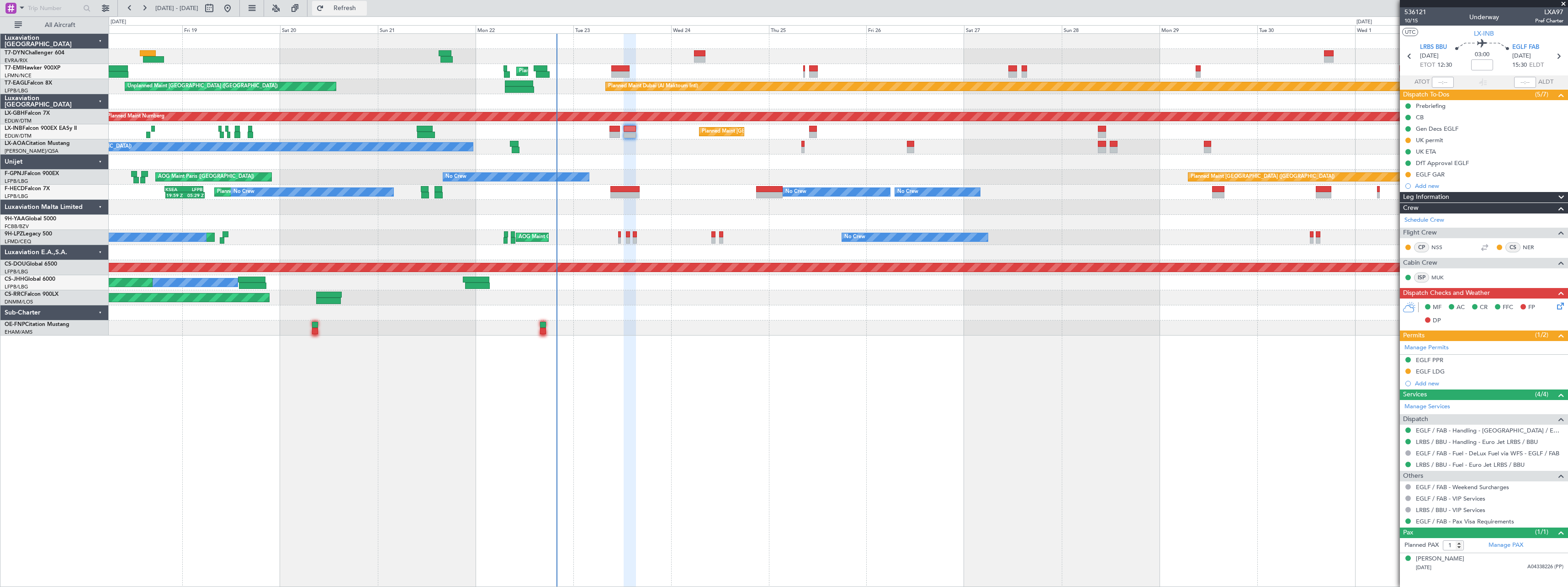
click at [357, 7] on span "Refresh" at bounding box center [345, 8] width 38 height 7
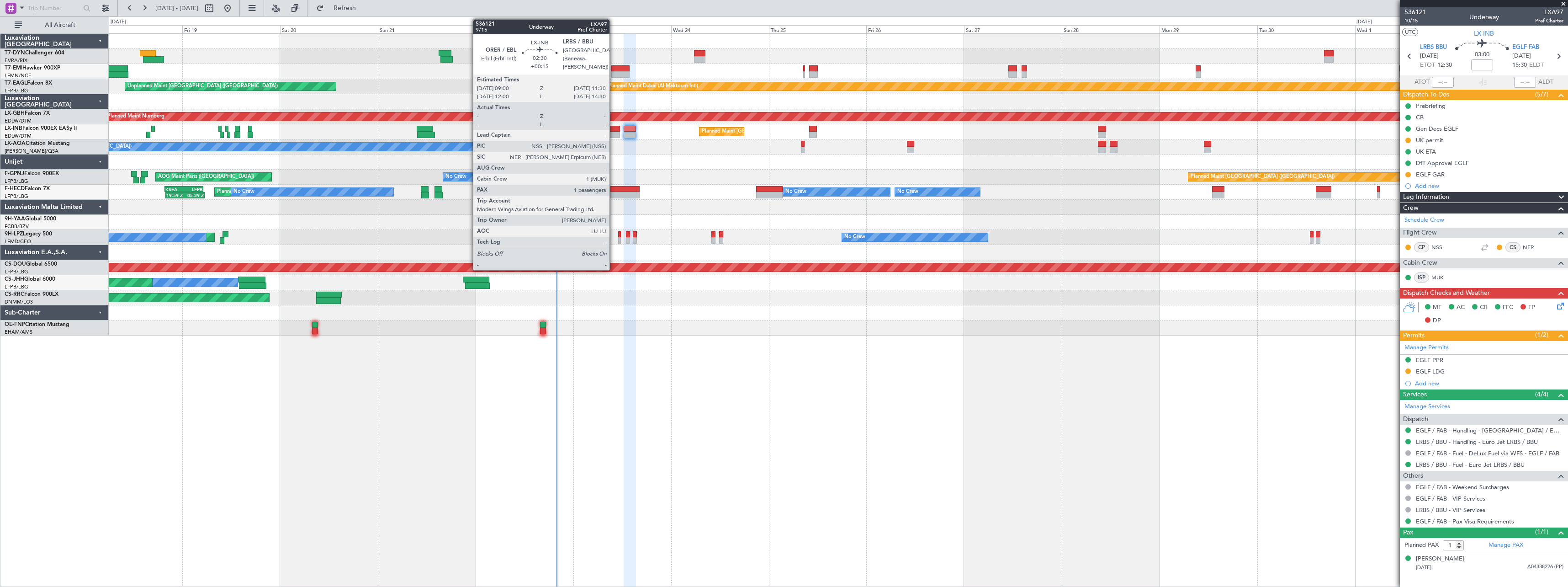
click at [614, 130] on div at bounding box center [614, 128] width 10 height 7
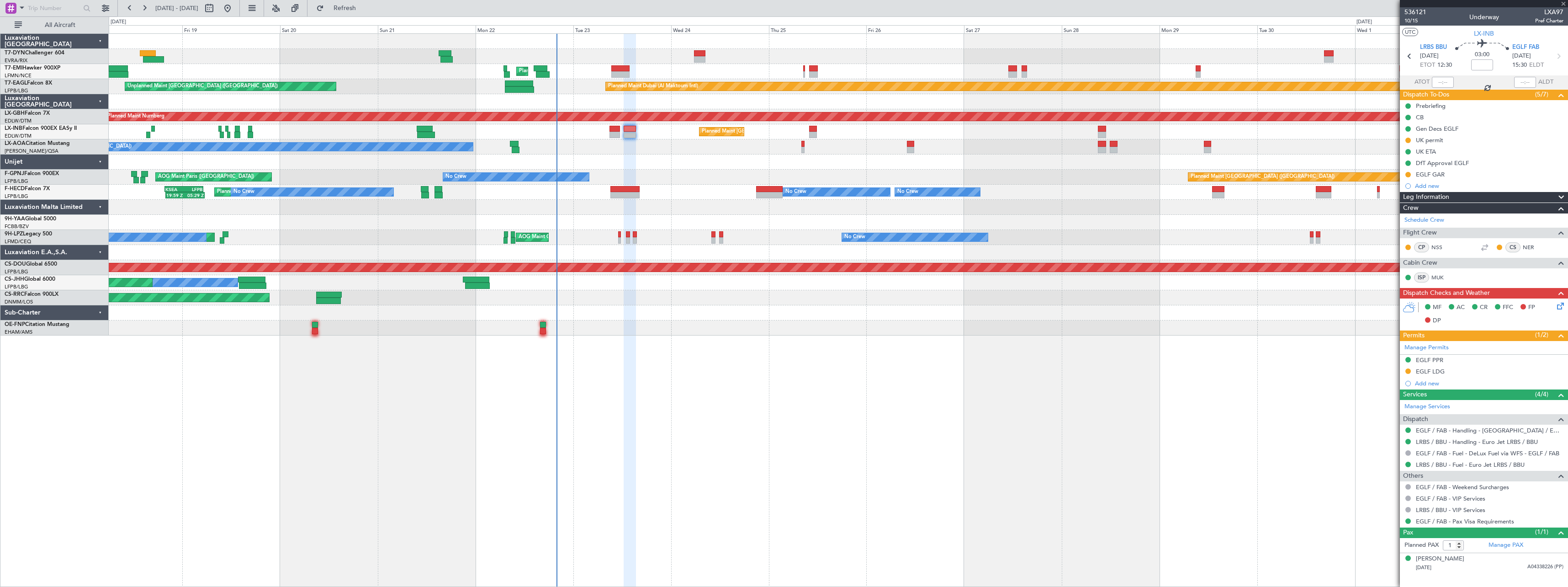
type input "+00:15"
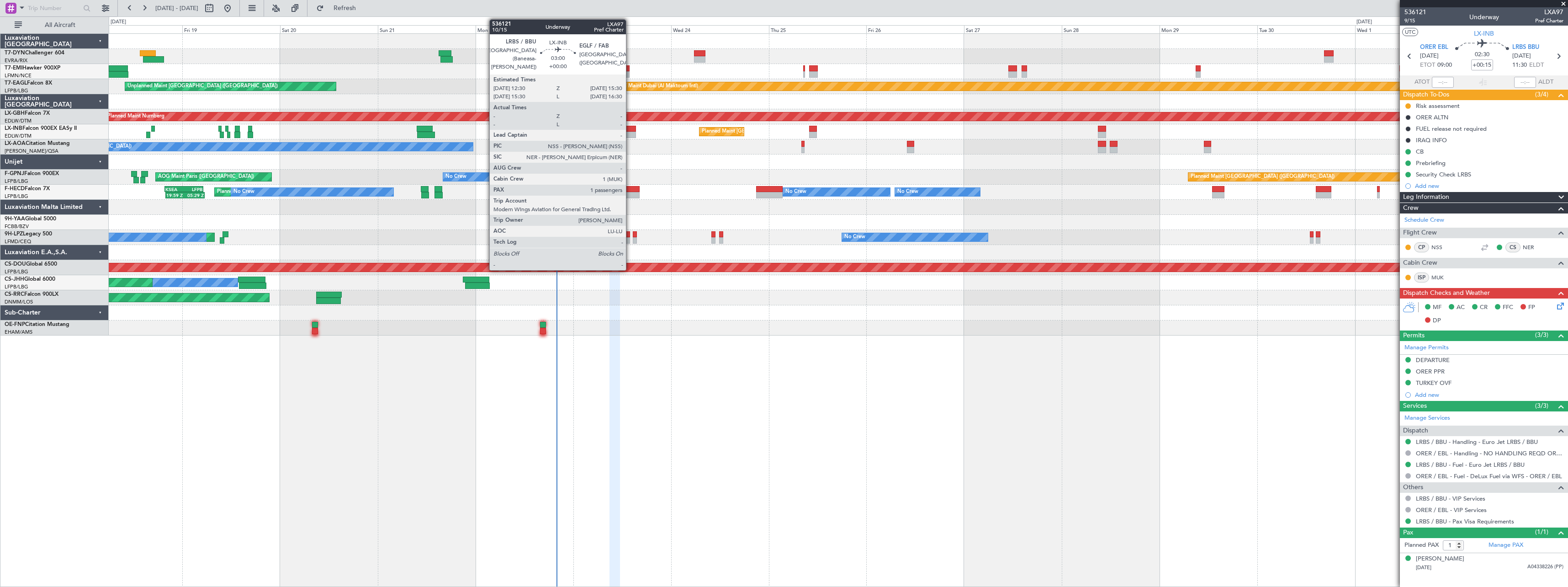
click at [630, 131] on div at bounding box center [630, 128] width 12 height 7
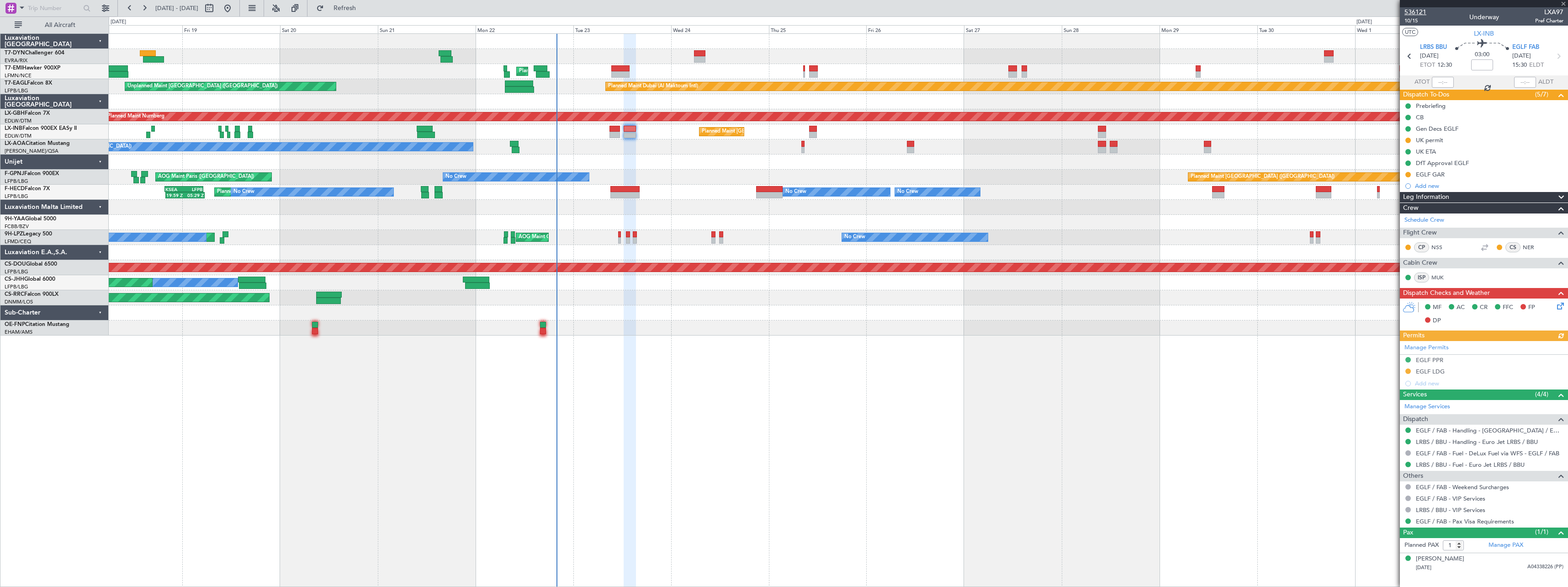
click at [1423, 13] on span "536121" at bounding box center [1415, 12] width 22 height 10
click at [1414, 21] on span "10/15" at bounding box center [1415, 21] width 22 height 8
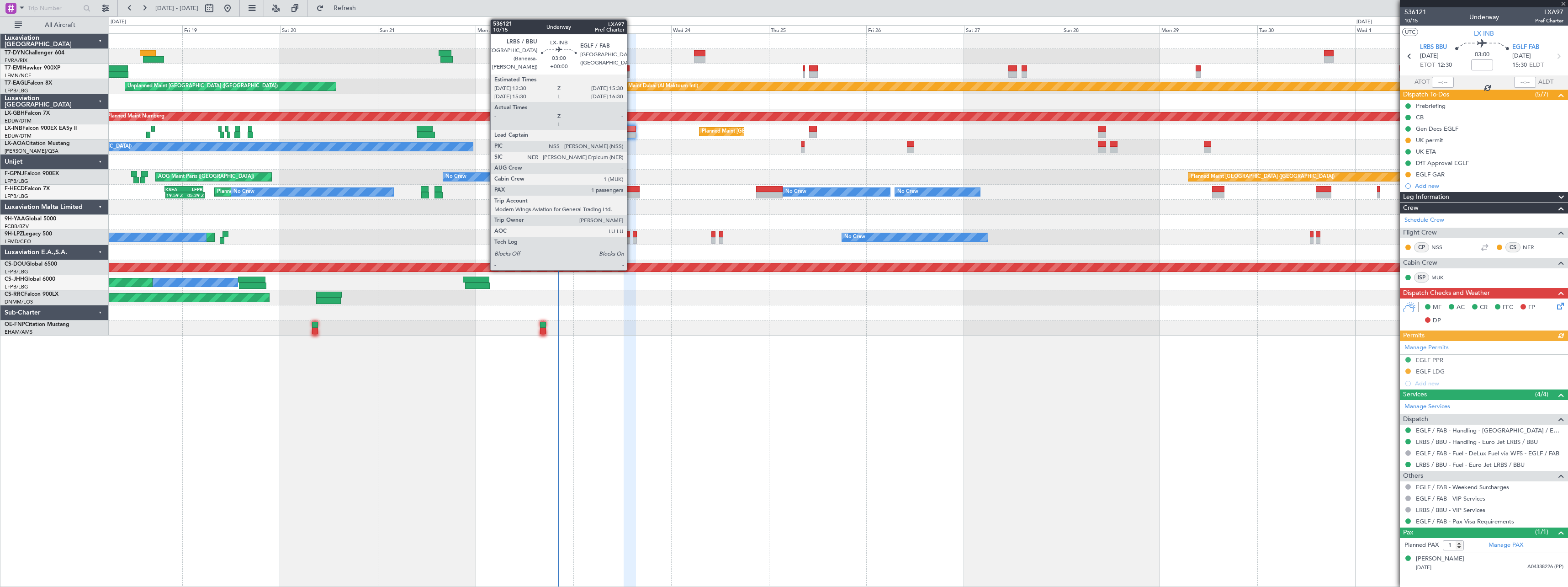
click at [631, 128] on div at bounding box center [630, 128] width 12 height 7
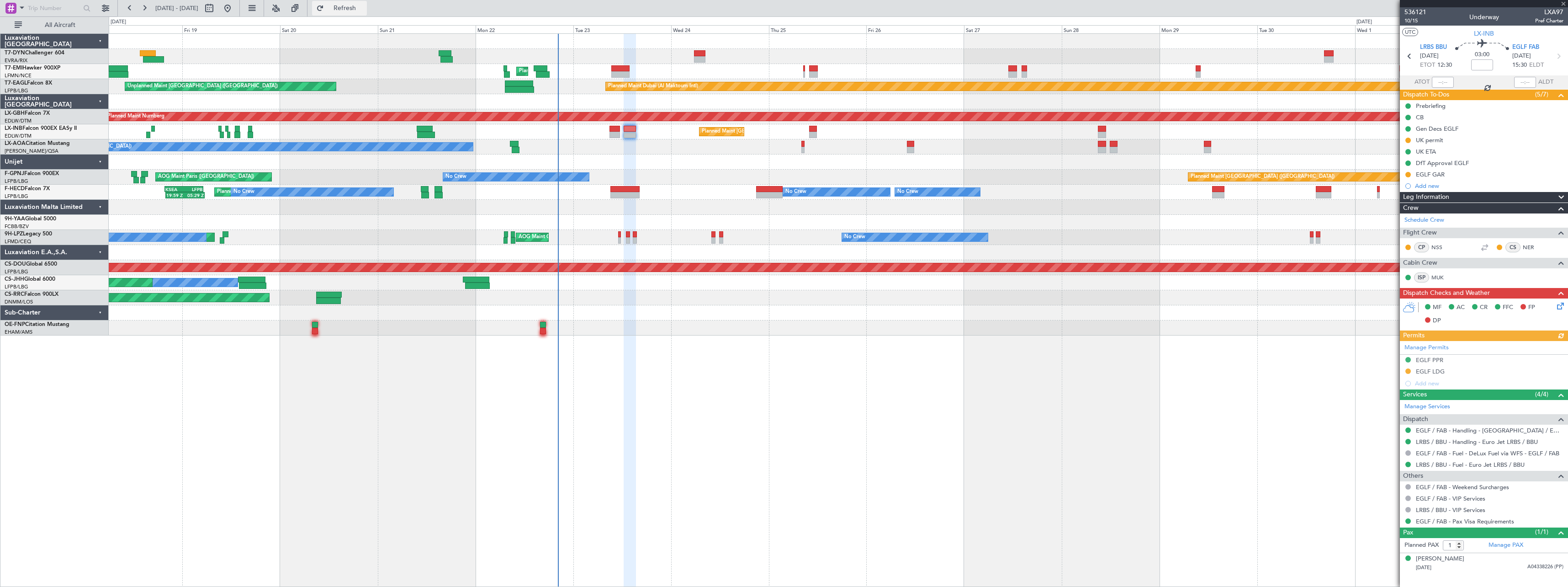
click at [362, 9] on span "Refresh" at bounding box center [345, 8] width 38 height 7
click at [1421, 15] on span "536121" at bounding box center [1415, 12] width 22 height 10
click at [1481, 359] on div "EGLF PPR" at bounding box center [1484, 360] width 168 height 12
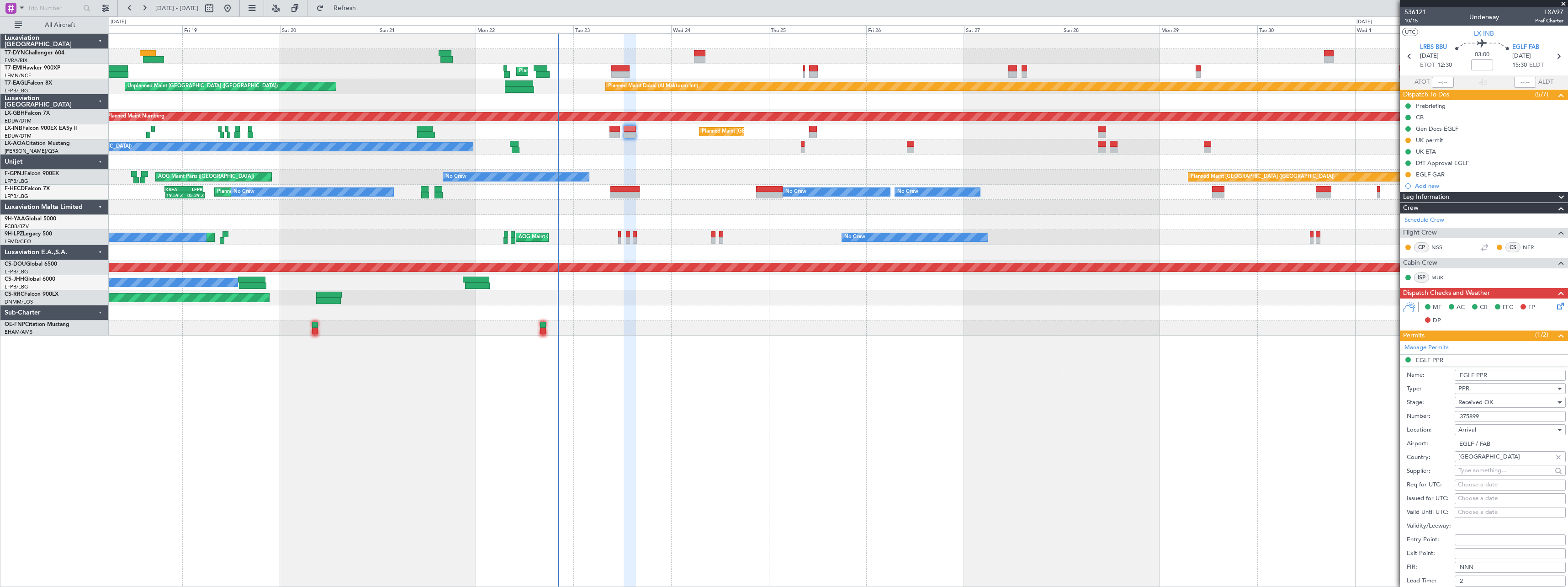
click at [1472, 417] on input "375899" at bounding box center [1510, 417] width 111 height 11
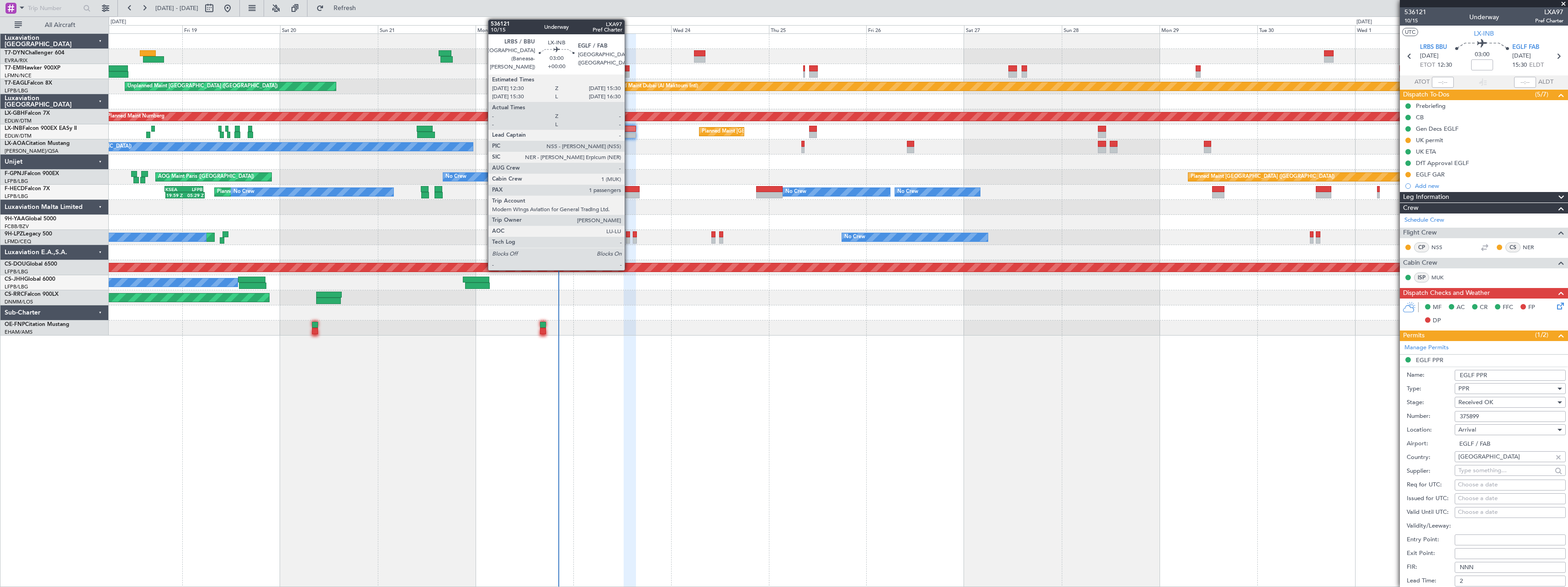
click at [629, 129] on div at bounding box center [630, 128] width 12 height 7
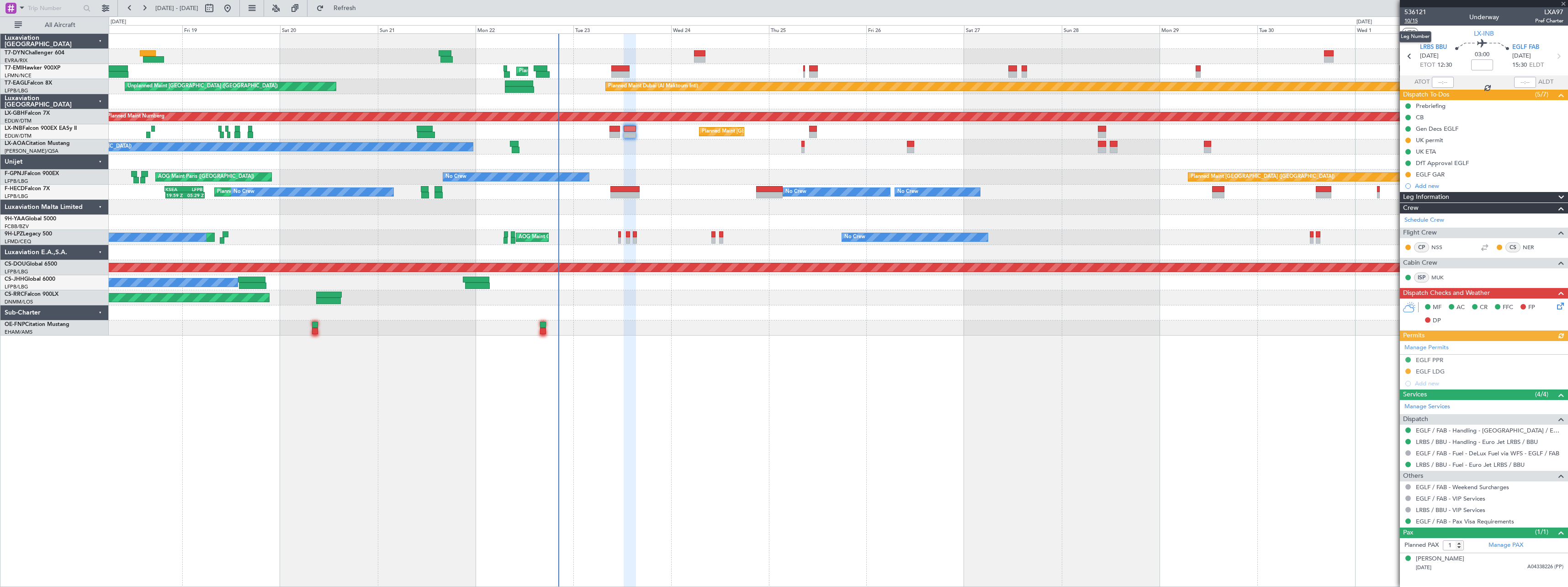
click at [1416, 23] on span "10/15" at bounding box center [1415, 21] width 22 height 8
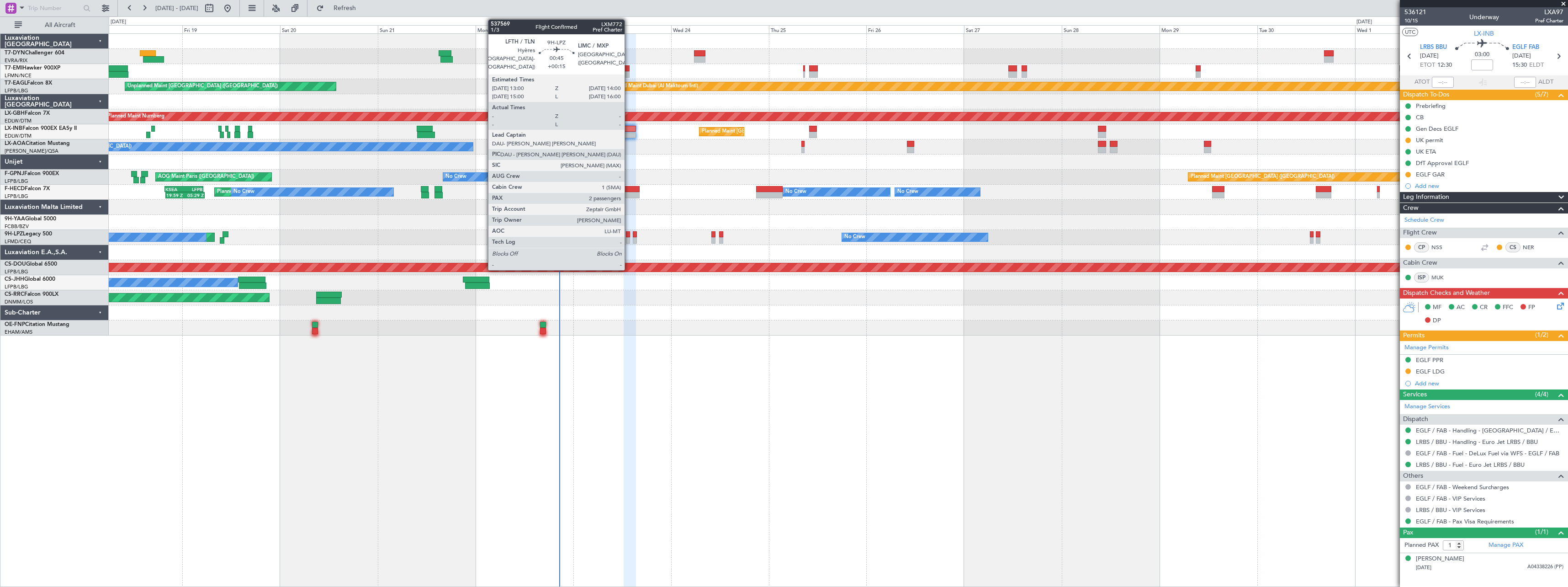
click at [629, 239] on div at bounding box center [628, 241] width 4 height 7
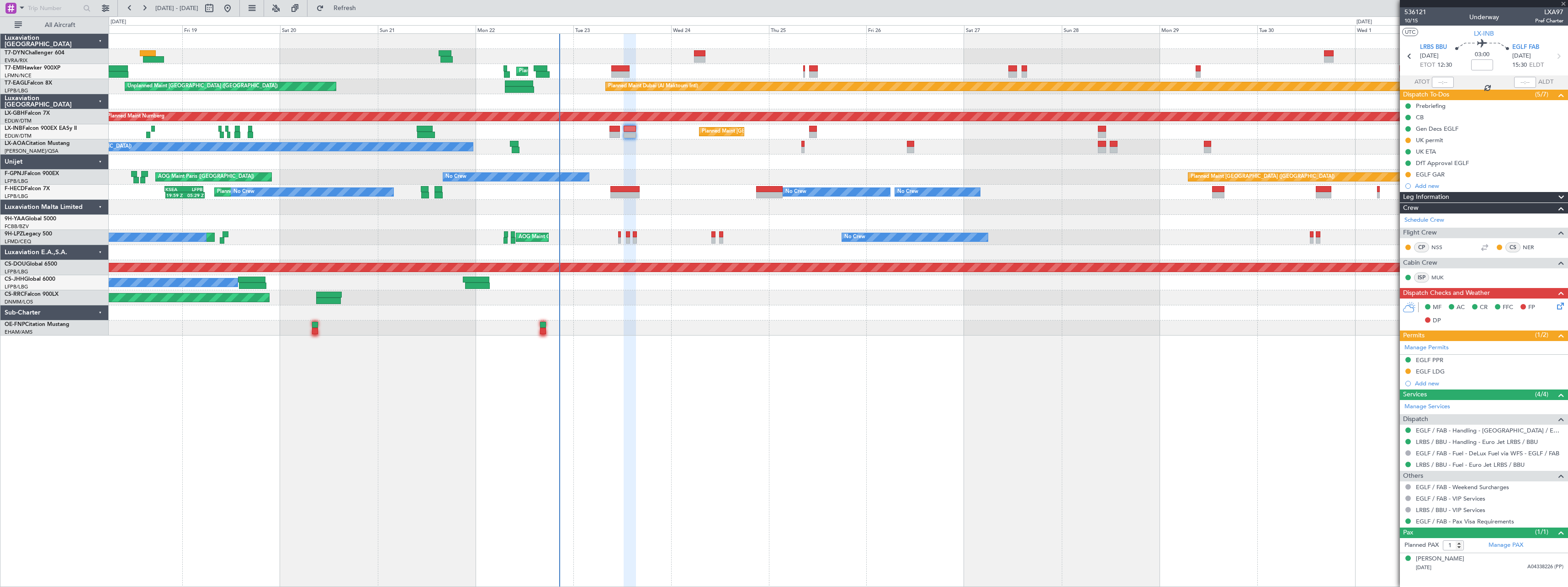
type input "+00:15"
type input "2"
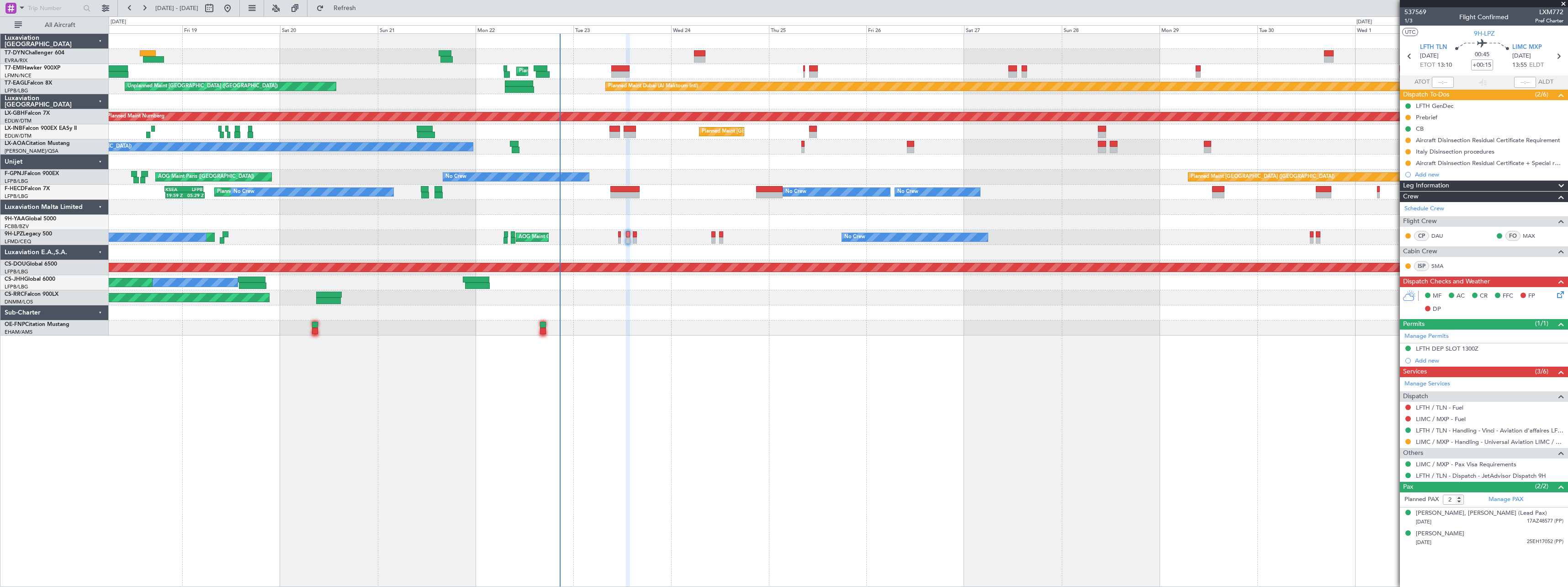
click at [635, 130] on div at bounding box center [630, 128] width 12 height 7
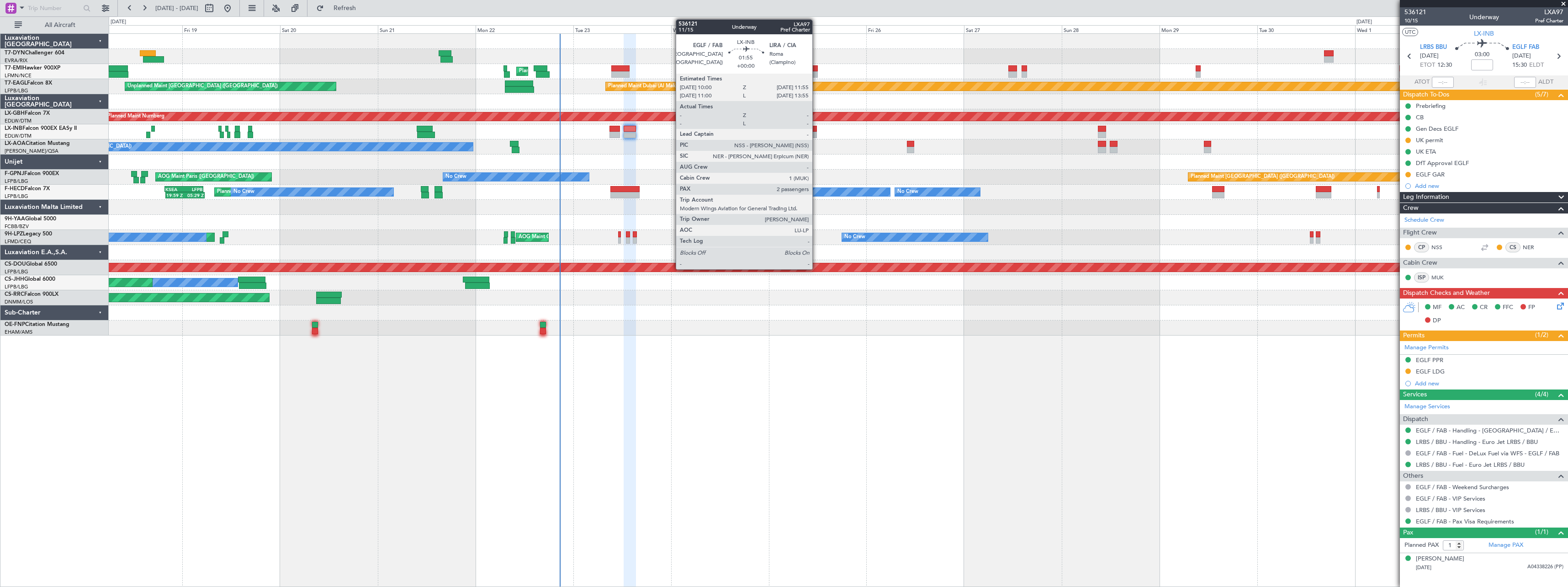
click at [816, 132] on div at bounding box center [813, 135] width 9 height 7
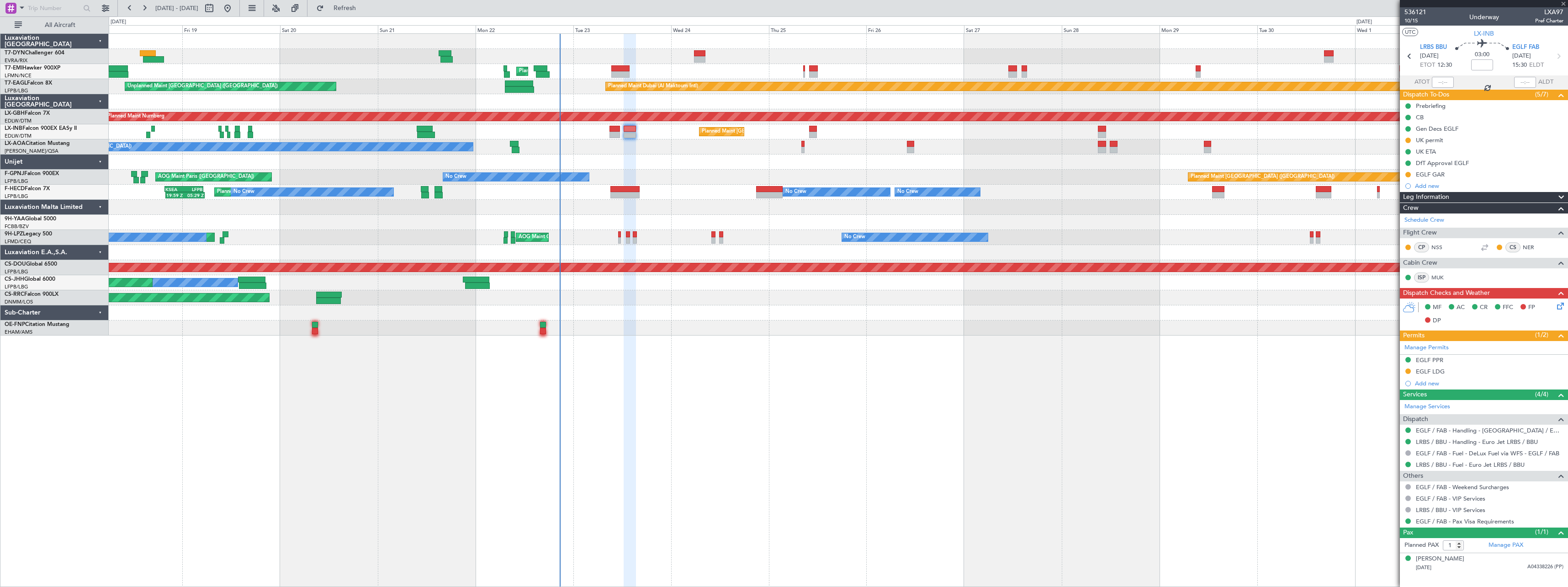
type input "2"
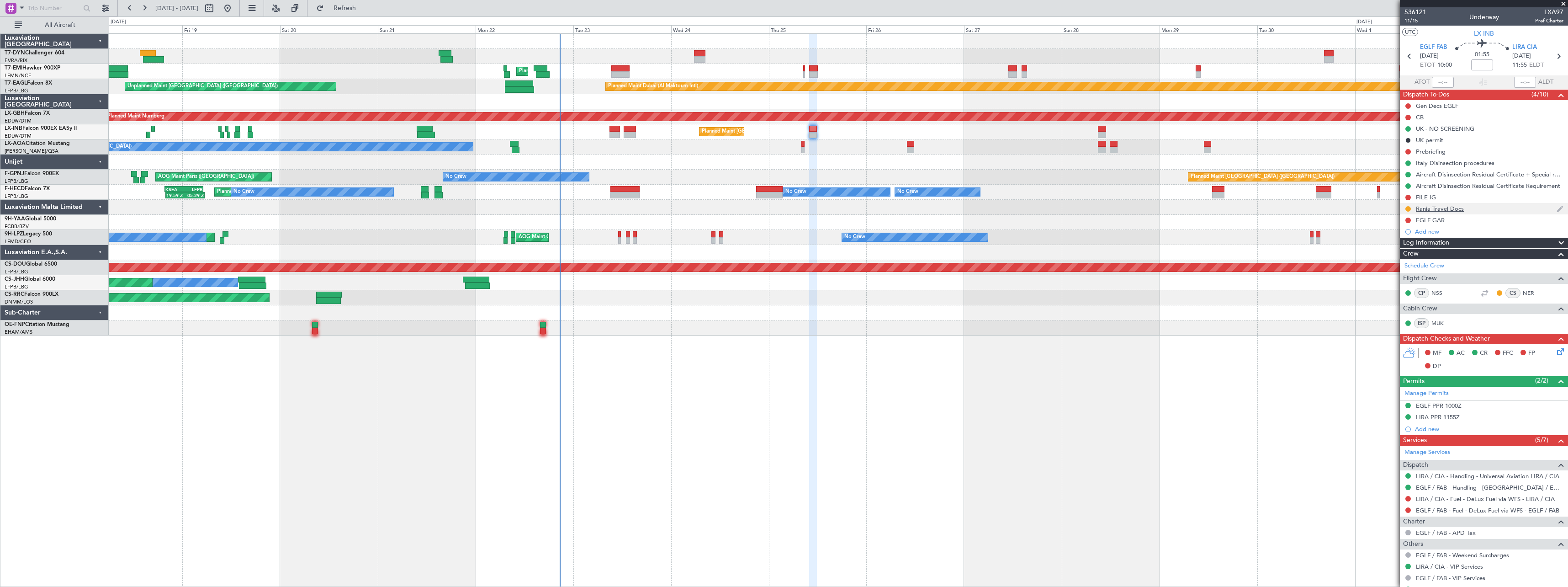
click at [1491, 208] on div "Rania Travel Docs" at bounding box center [1484, 208] width 168 height 12
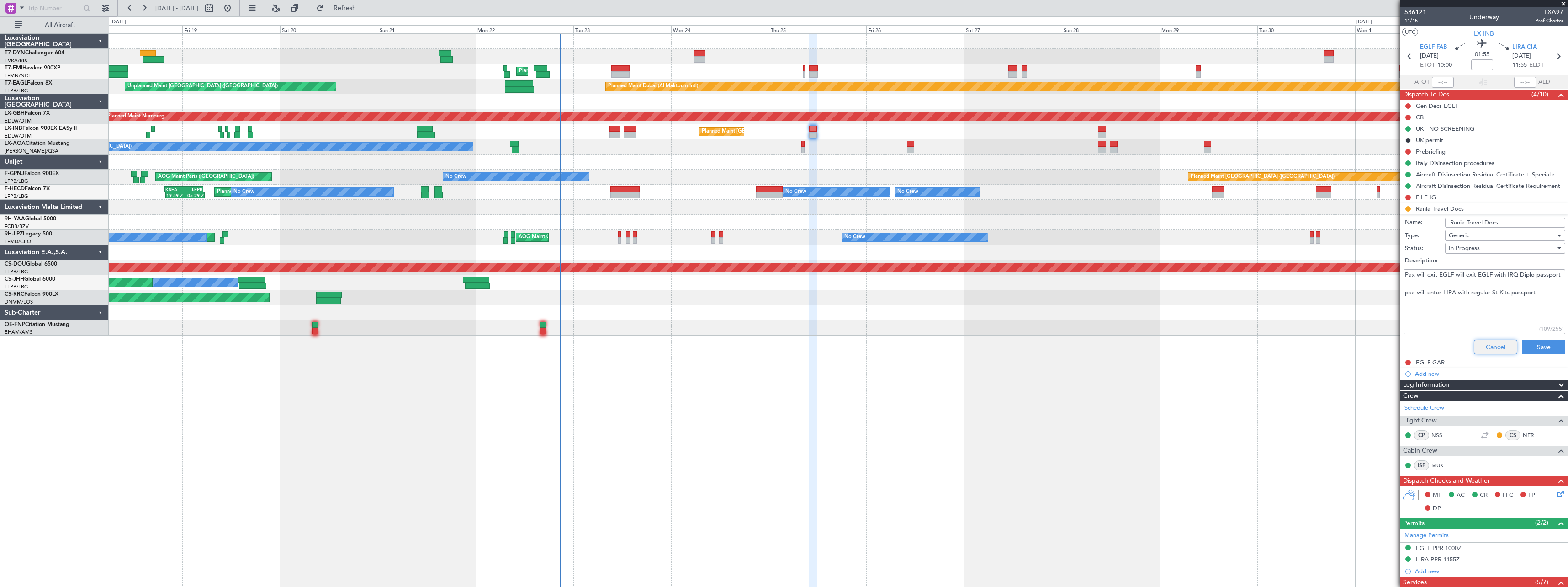
click at [1479, 346] on button "Cancel" at bounding box center [1495, 347] width 43 height 15
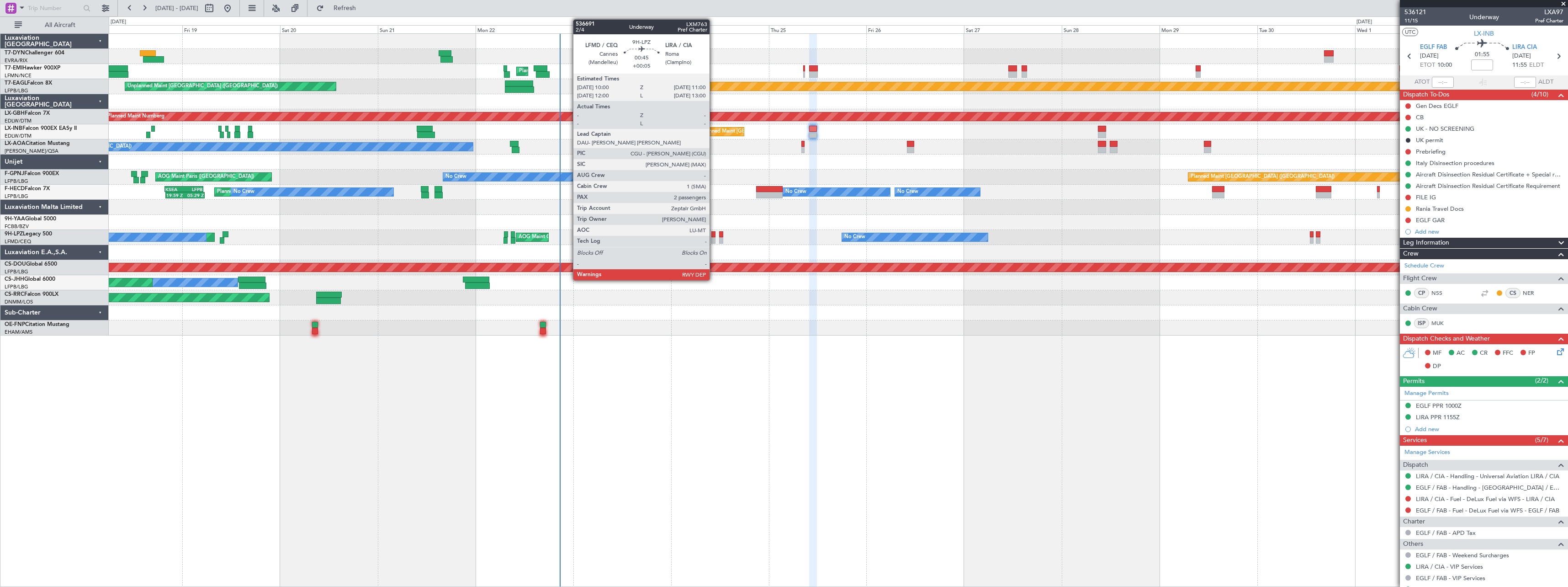
click at [713, 236] on div at bounding box center [713, 234] width 4 height 7
type input "+00:05"
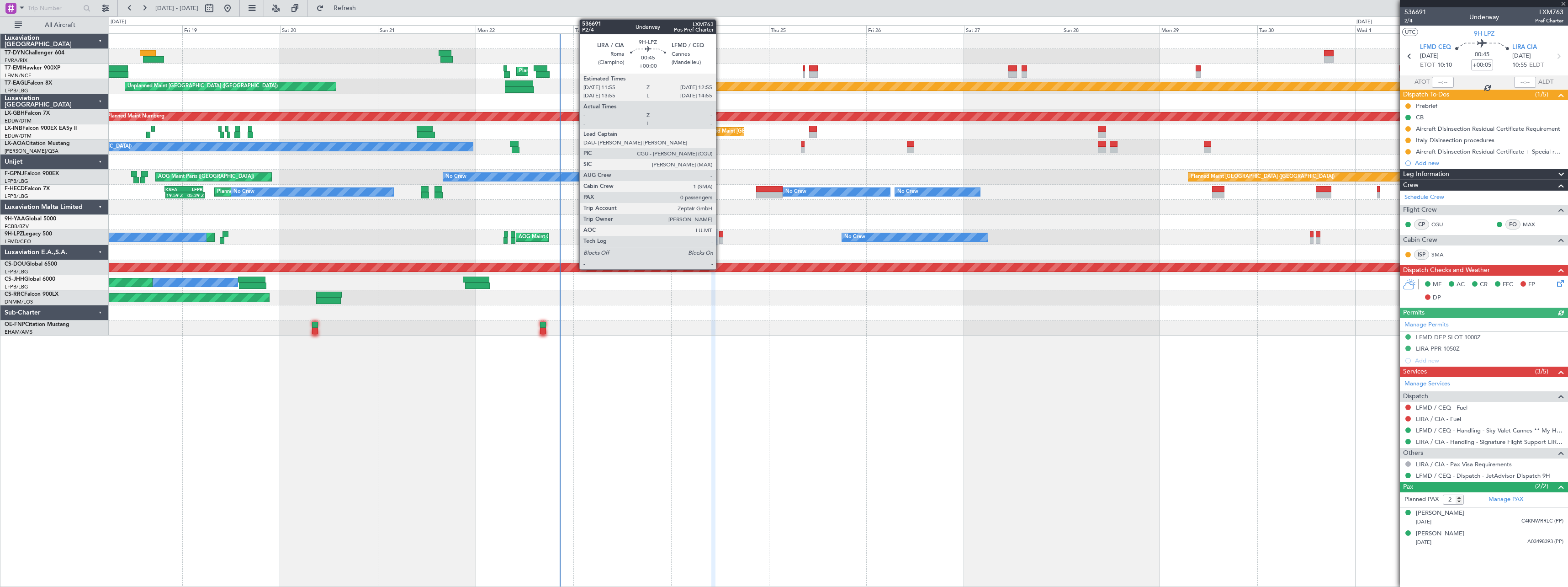
click at [720, 236] on div at bounding box center [721, 234] width 4 height 7
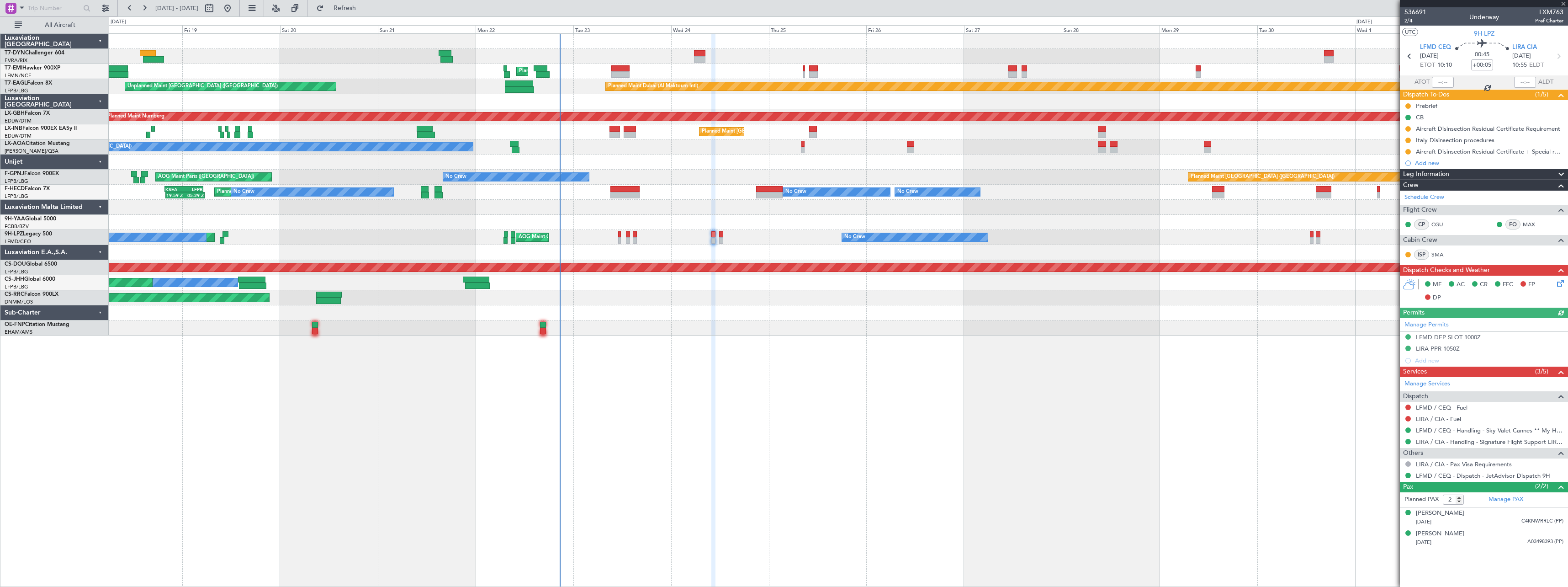
type input "0"
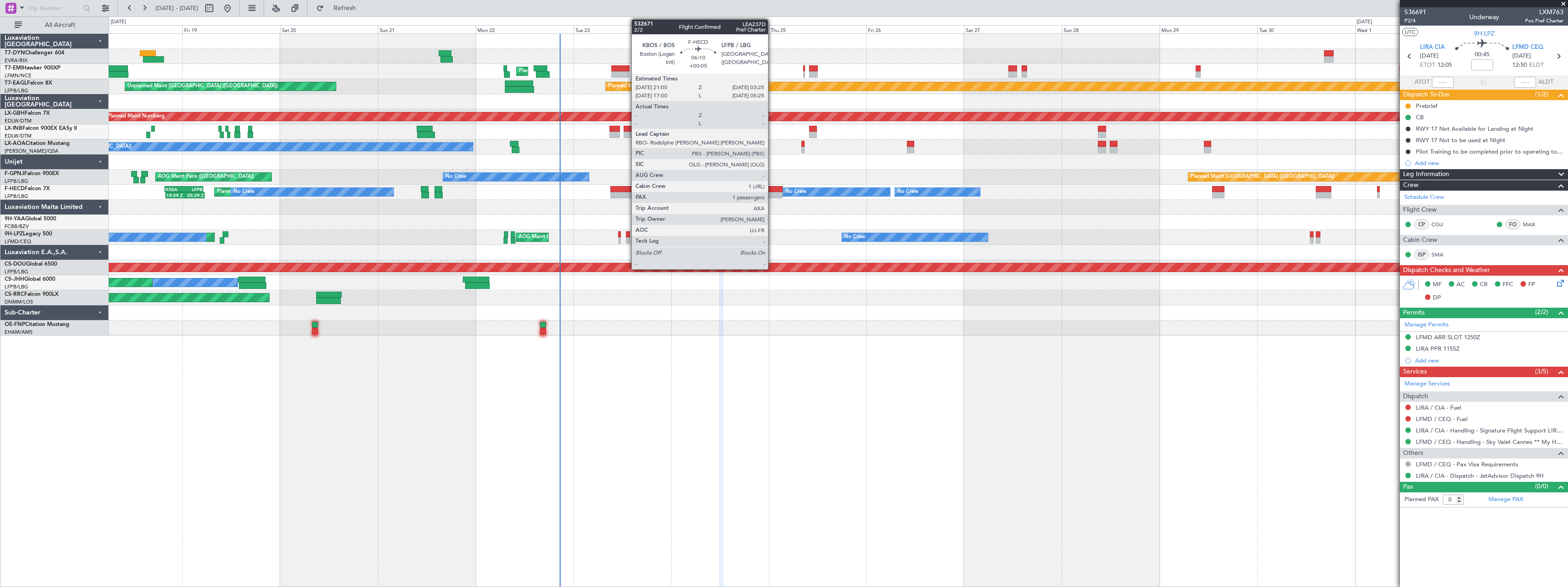
click at [772, 189] on div at bounding box center [769, 189] width 27 height 7
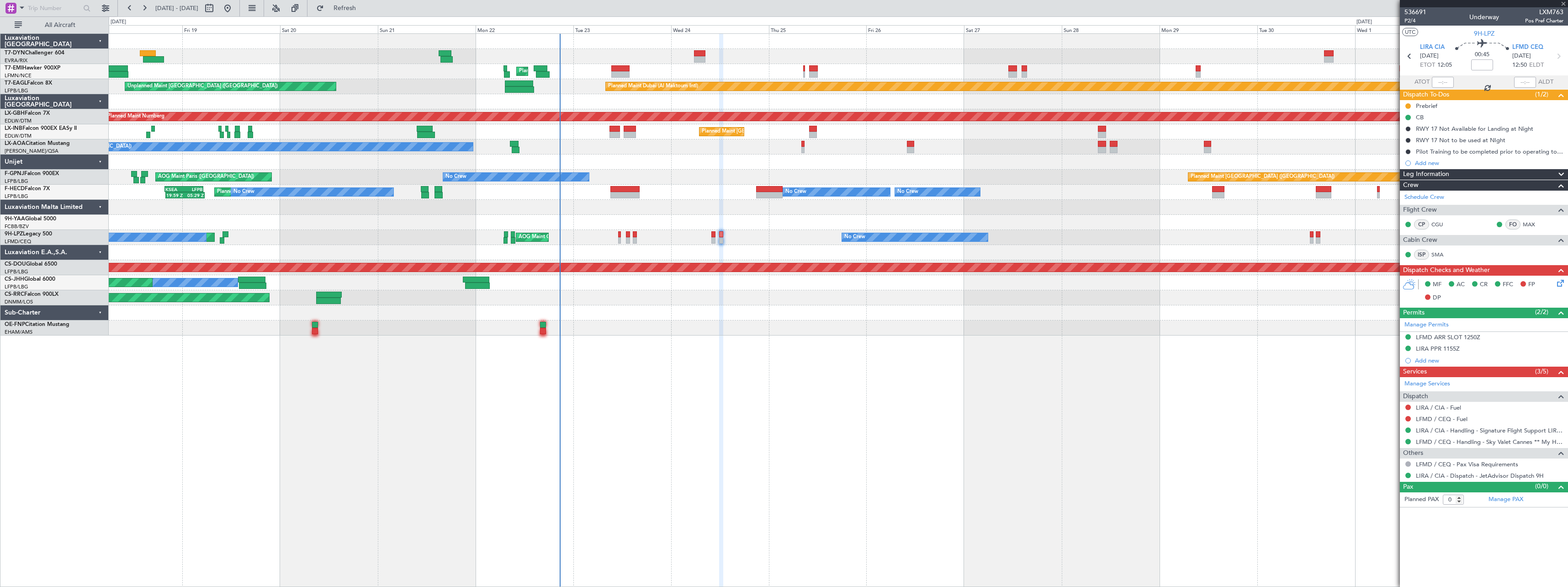
type input "+00:05"
type input "1"
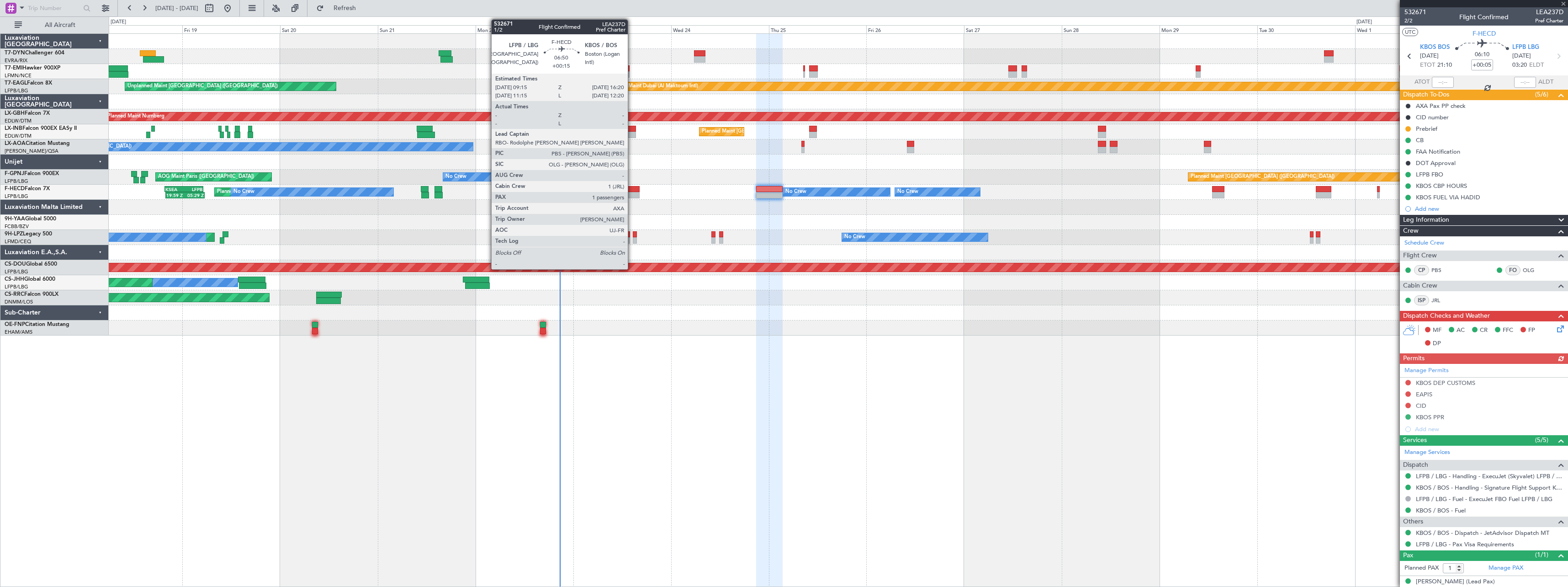
click at [628, 190] on div at bounding box center [625, 189] width 29 height 7
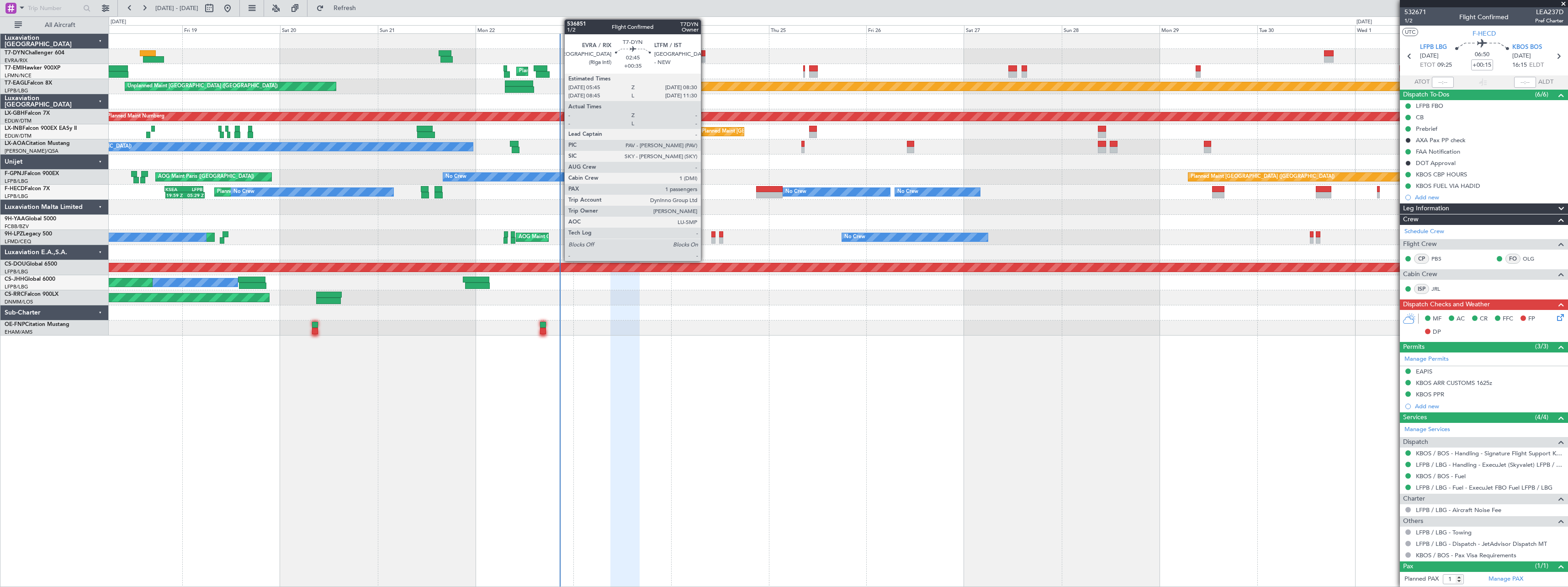
click at [704, 52] on div at bounding box center [699, 54] width 12 height 7
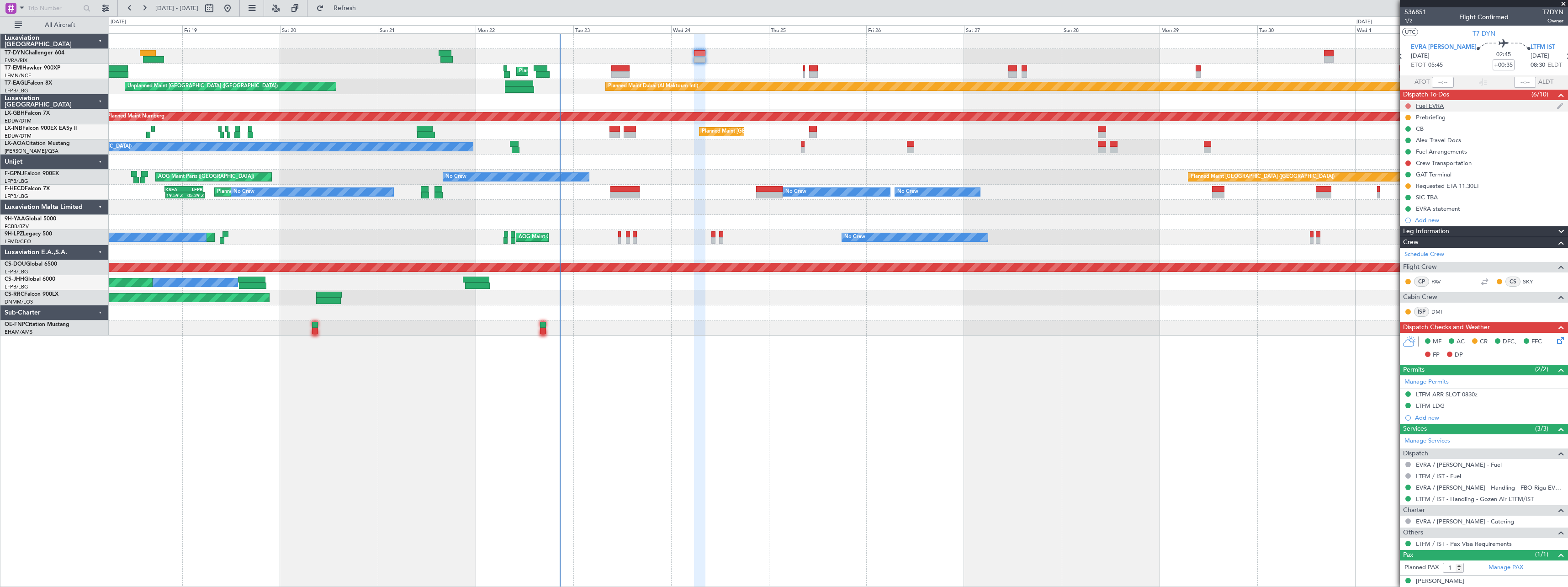
click at [1409, 104] on button at bounding box center [1408, 106] width 5 height 5
click at [1402, 144] on span "Completed" at bounding box center [1412, 146] width 30 height 9
click at [1483, 105] on div "Fuel EVRA" at bounding box center [1484, 105] width 168 height 12
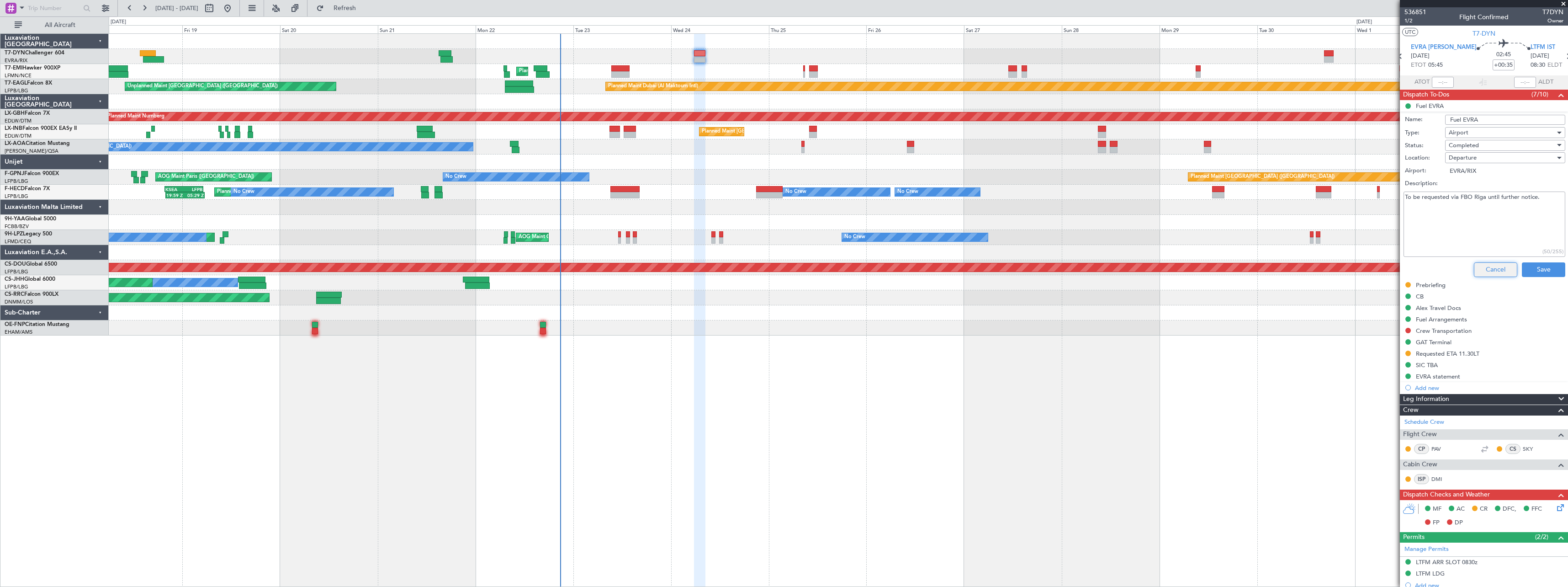
click at [1481, 263] on button "Cancel" at bounding box center [1495, 270] width 43 height 15
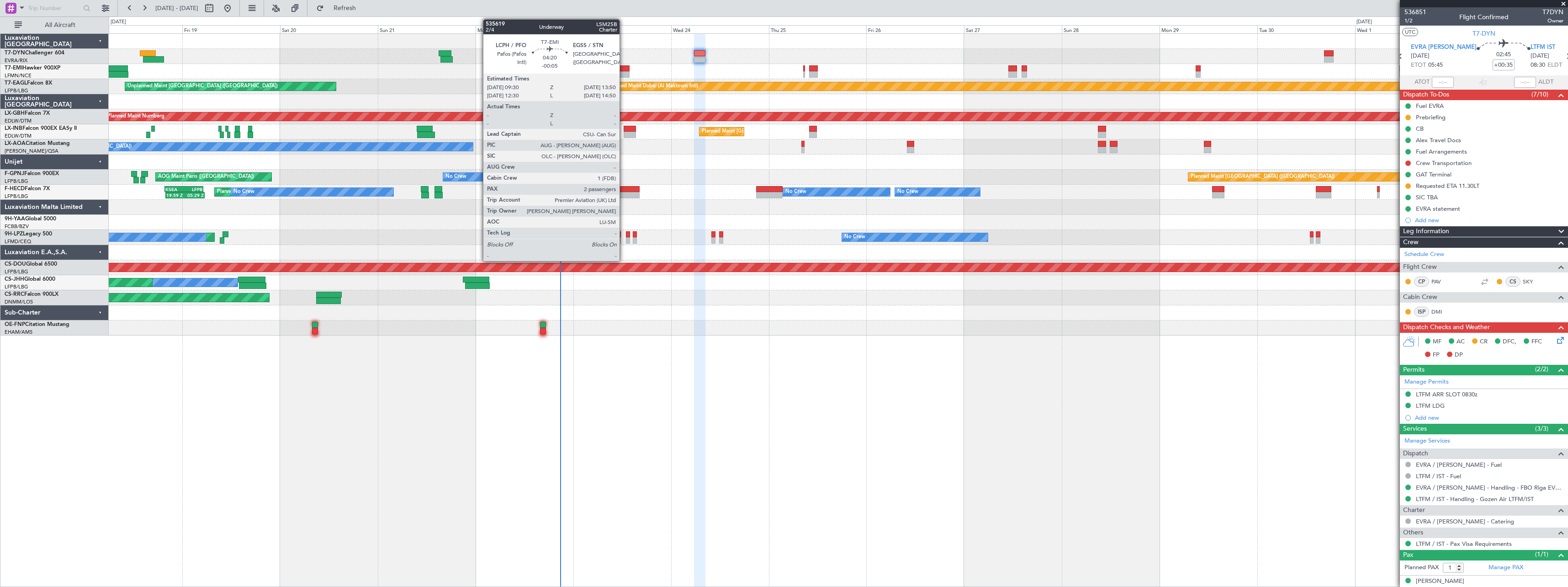
click at [623, 71] on div at bounding box center [620, 74] width 18 height 7
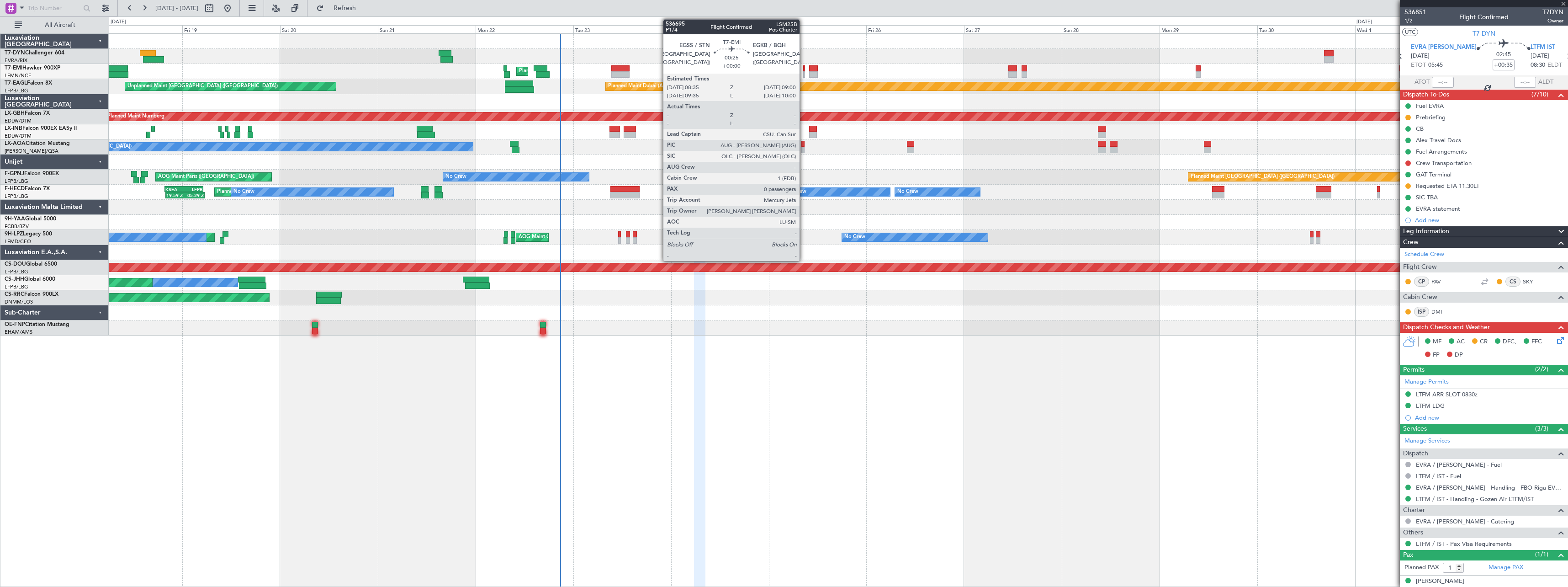
type input "-00:05"
type input "2"
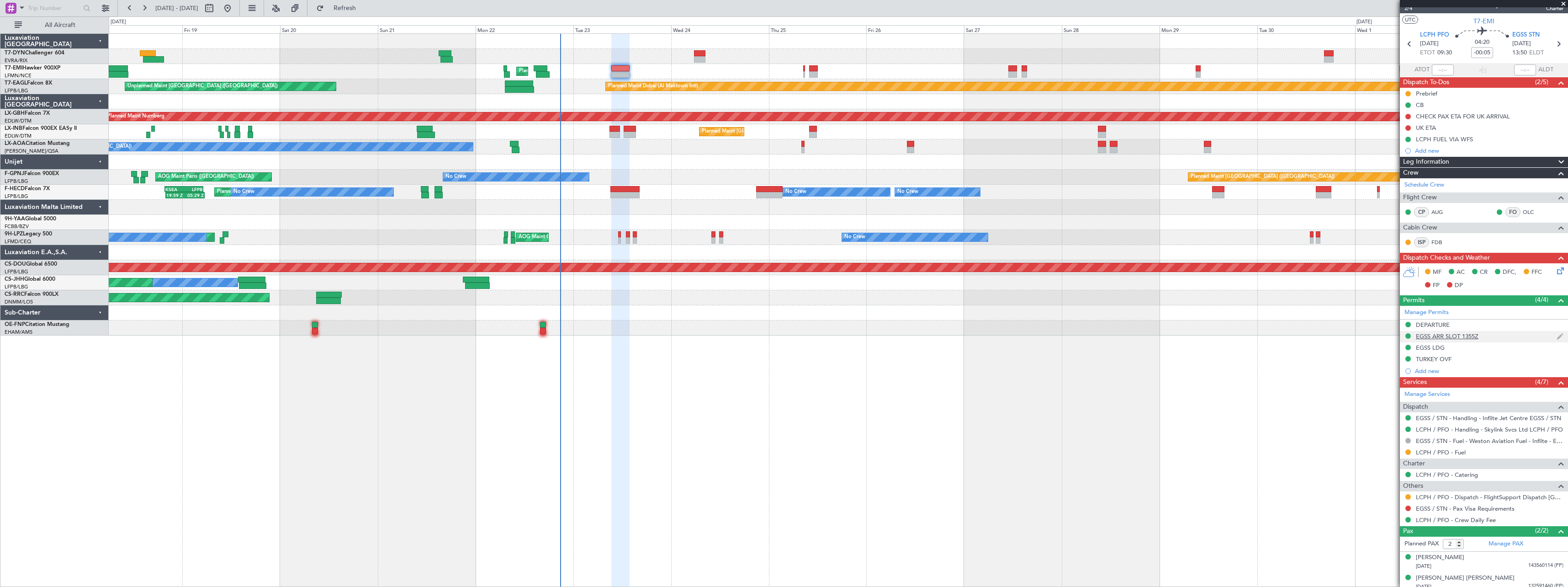
scroll to position [18, 0]
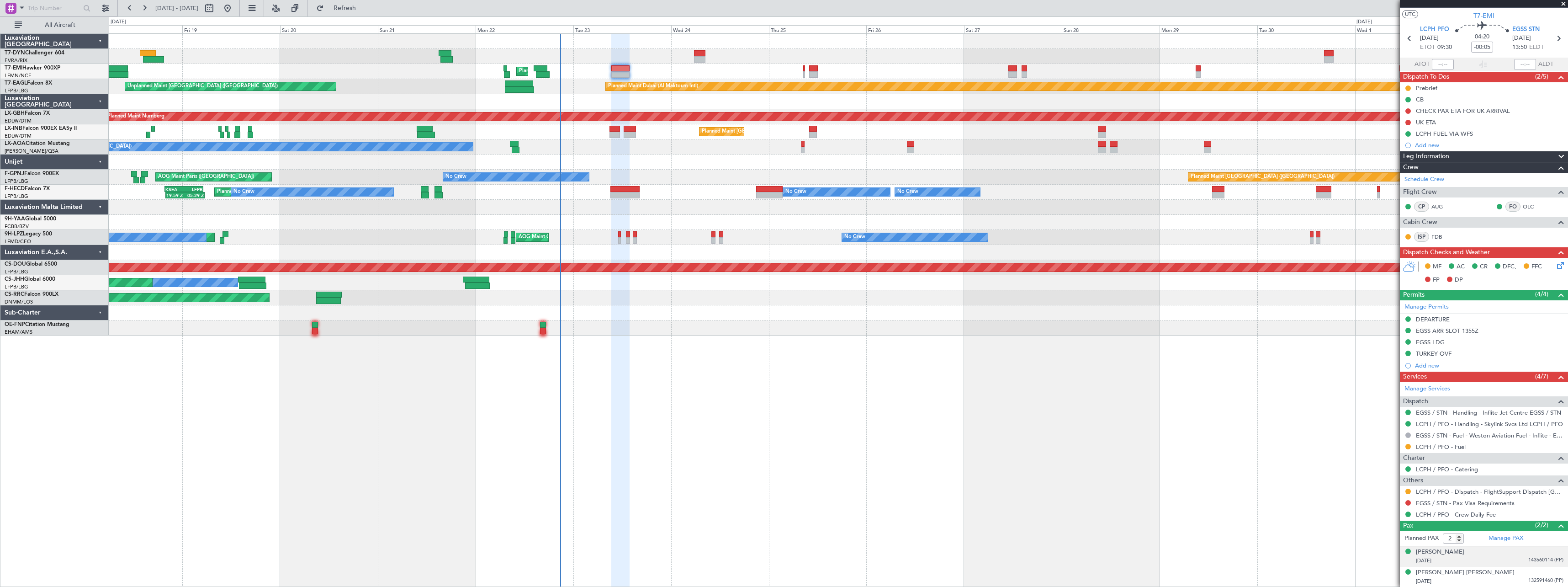
click at [1500, 559] on div "08/03/1957 143560114 (PP)" at bounding box center [1489, 560] width 147 height 9
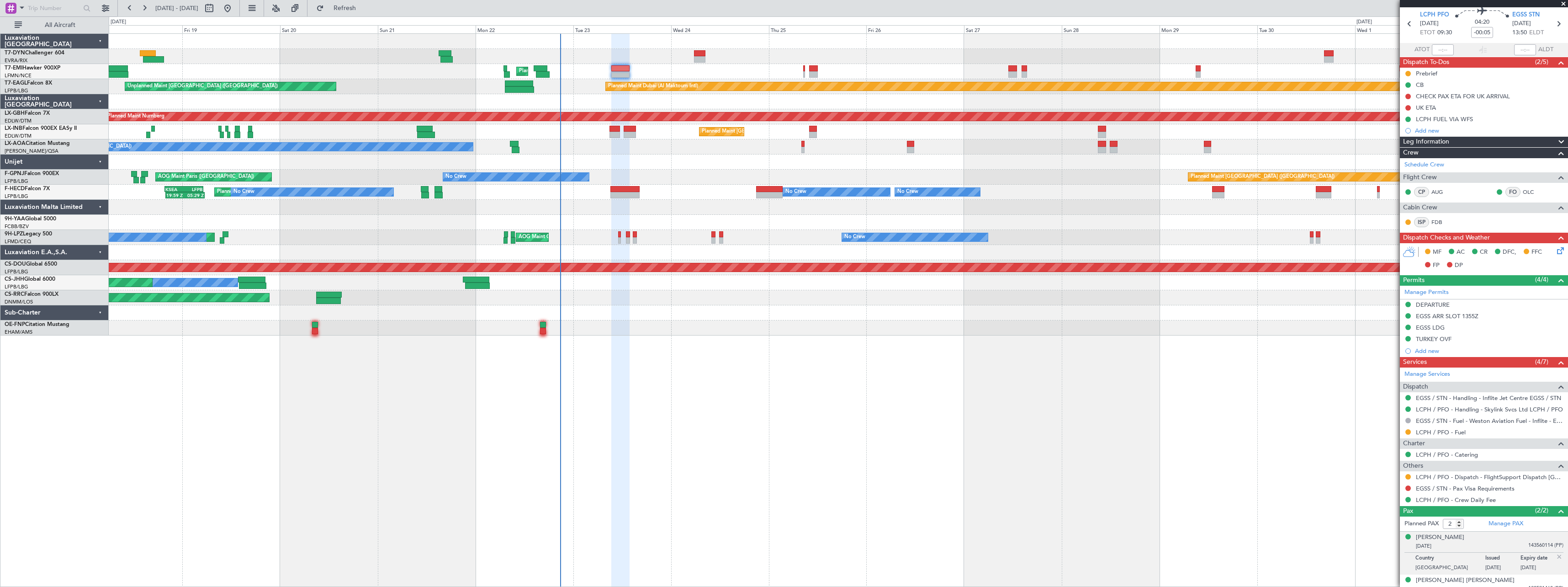
scroll to position [40, 0]
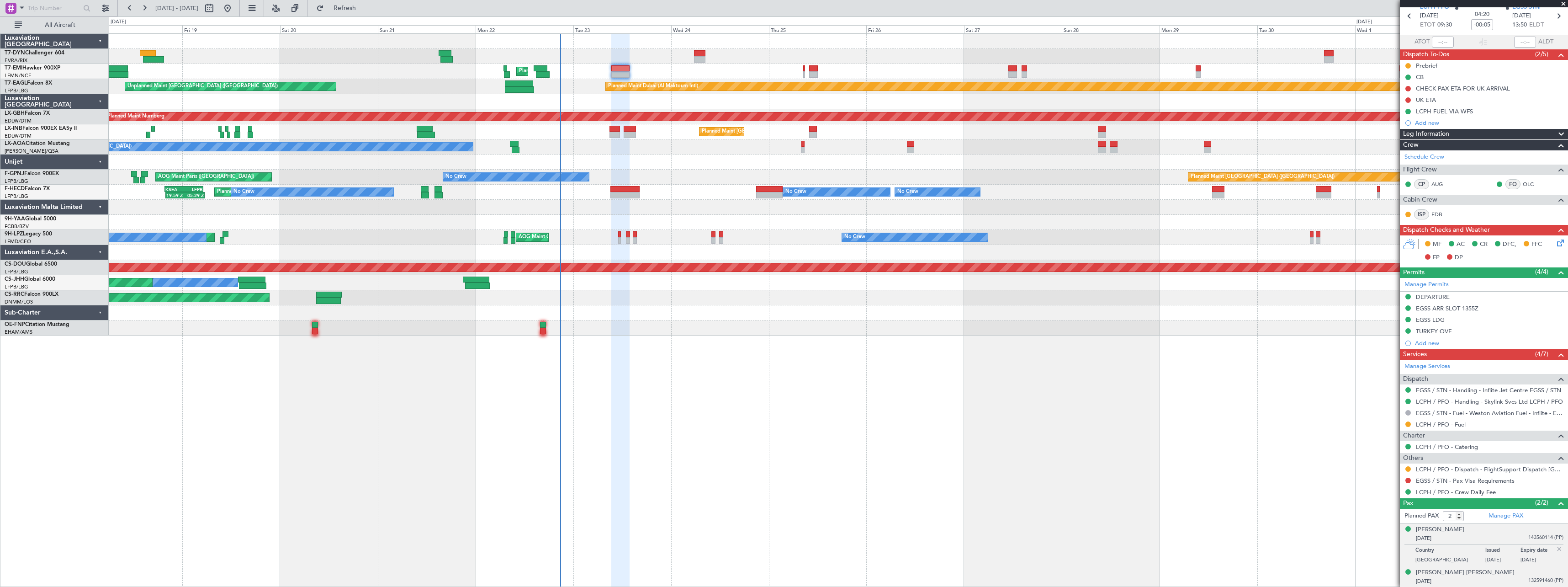
click at [1501, 582] on div "07/11/1952 132591460 (PP)" at bounding box center [1489, 581] width 147 height 9
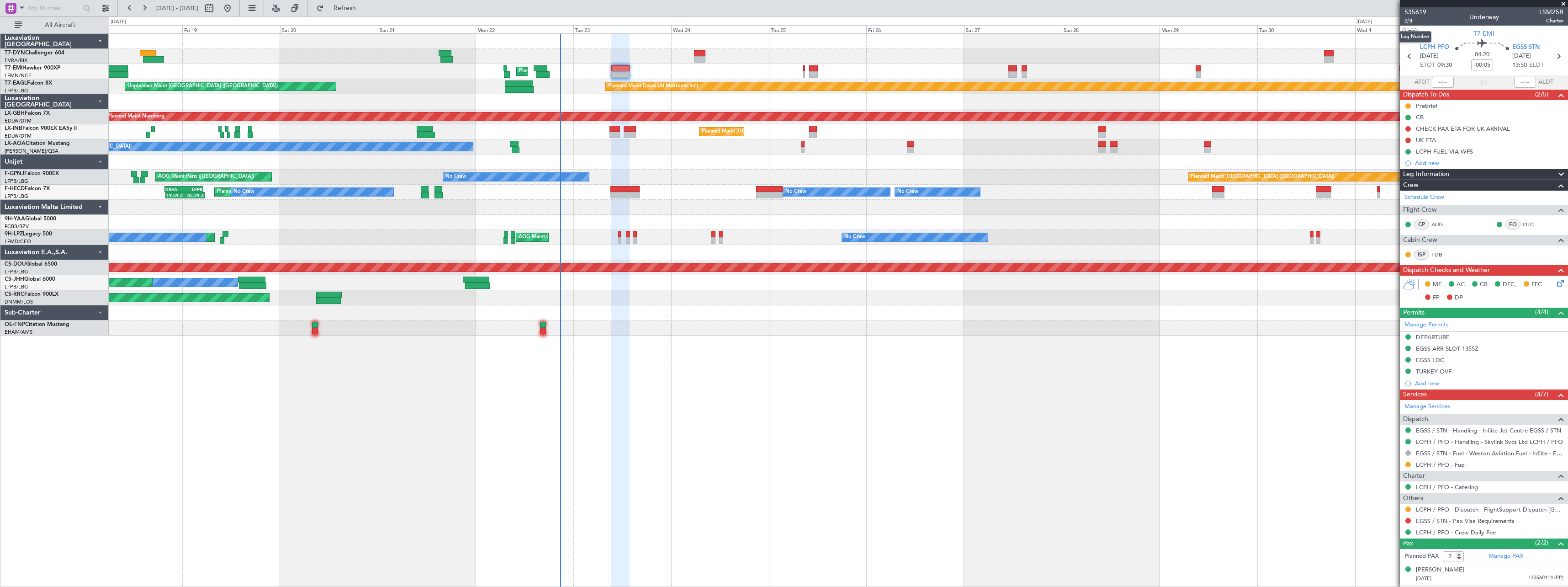
click at [1412, 23] on span "2/4" at bounding box center [1415, 21] width 22 height 8
click at [1459, 439] on link "LCPH / PFO - Handling - Skylink Svcs Ltd LCPH / PFO" at bounding box center [1489, 441] width 147 height 8
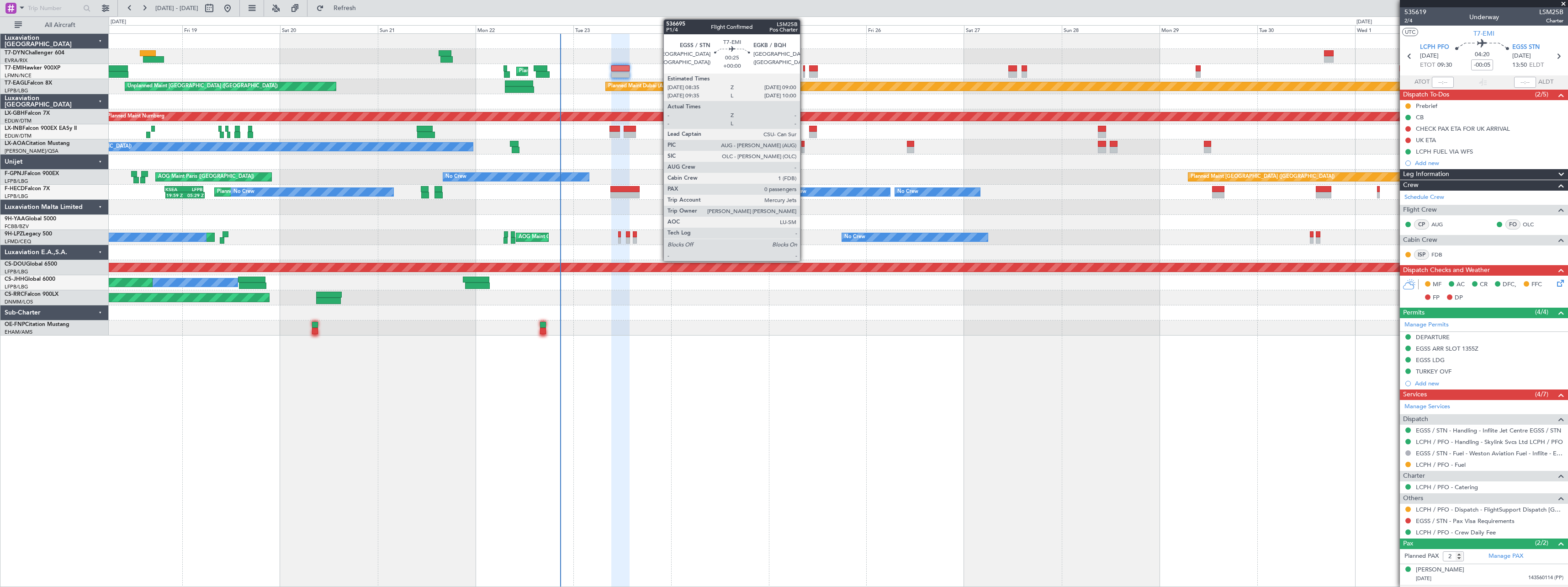
click at [804, 69] on div at bounding box center [804, 68] width 2 height 7
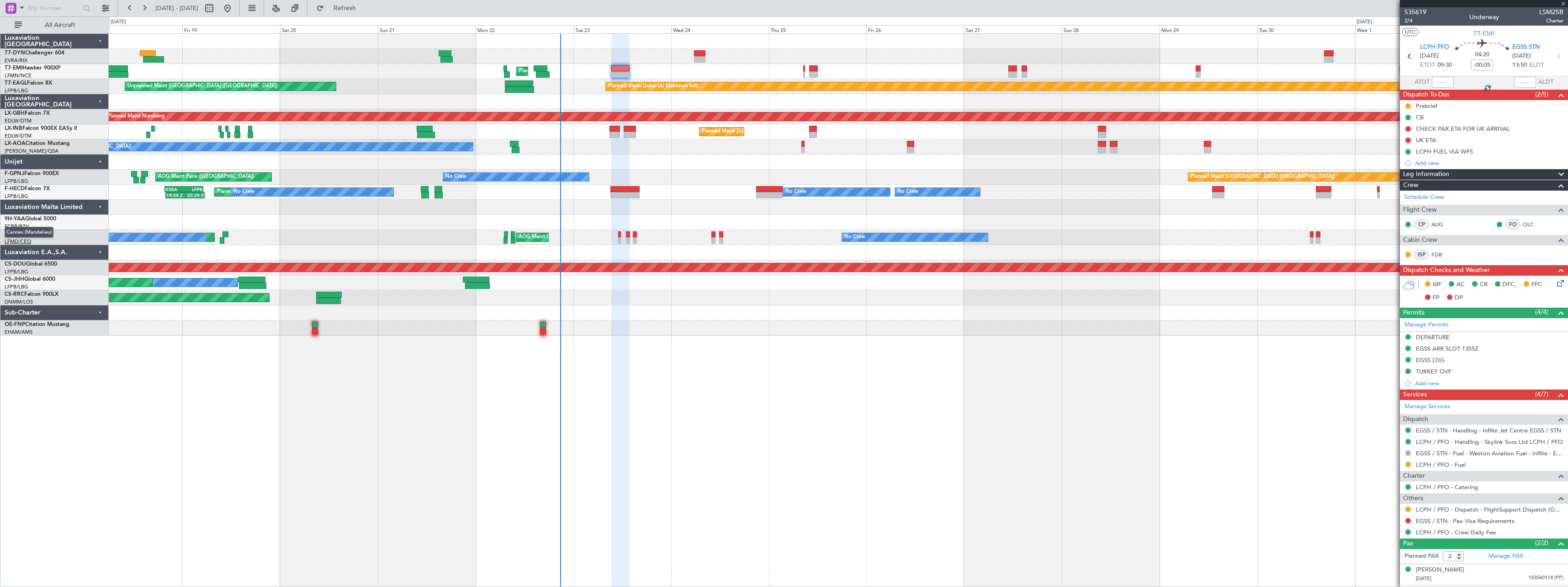
type input "0"
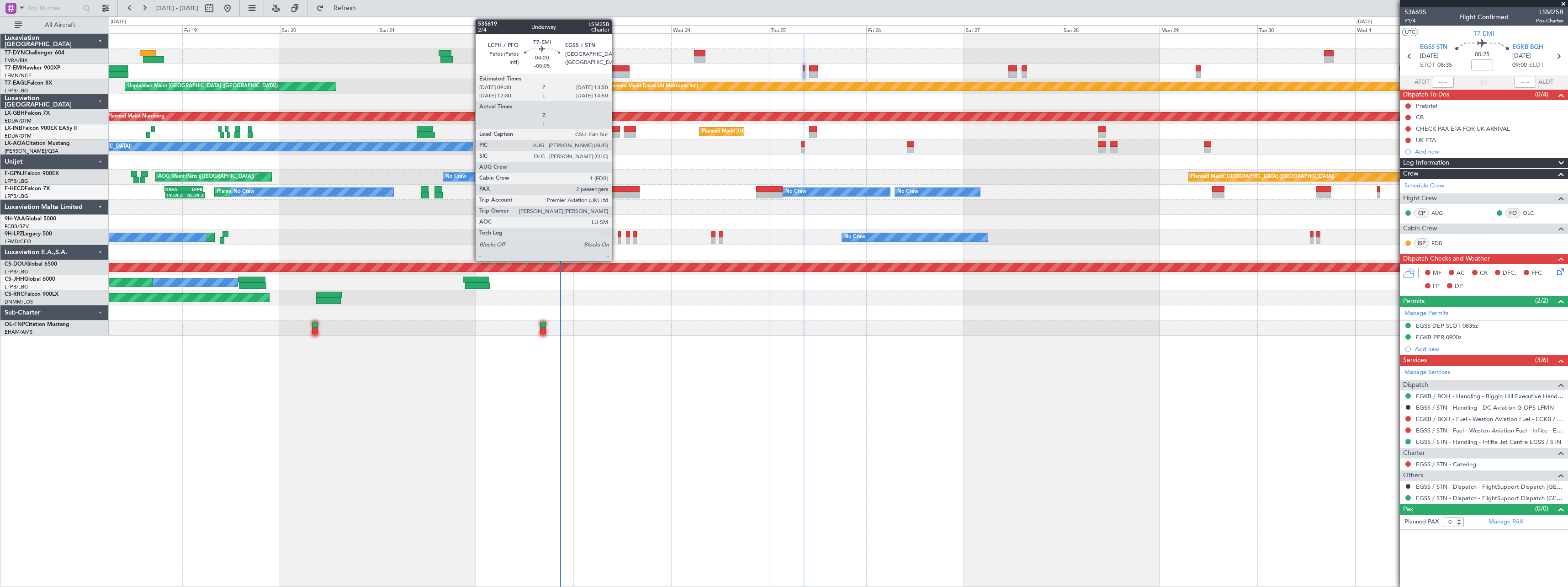
click at [617, 69] on div at bounding box center [620, 68] width 18 height 7
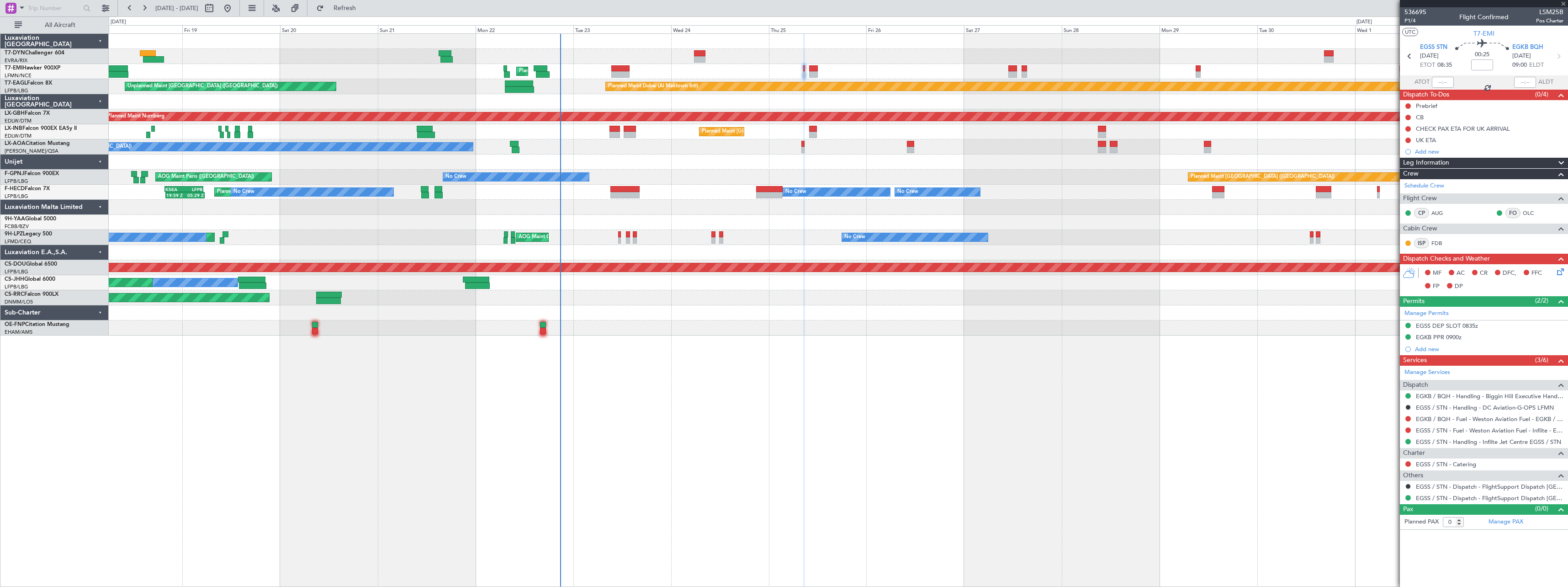
type input "-00:05"
type input "2"
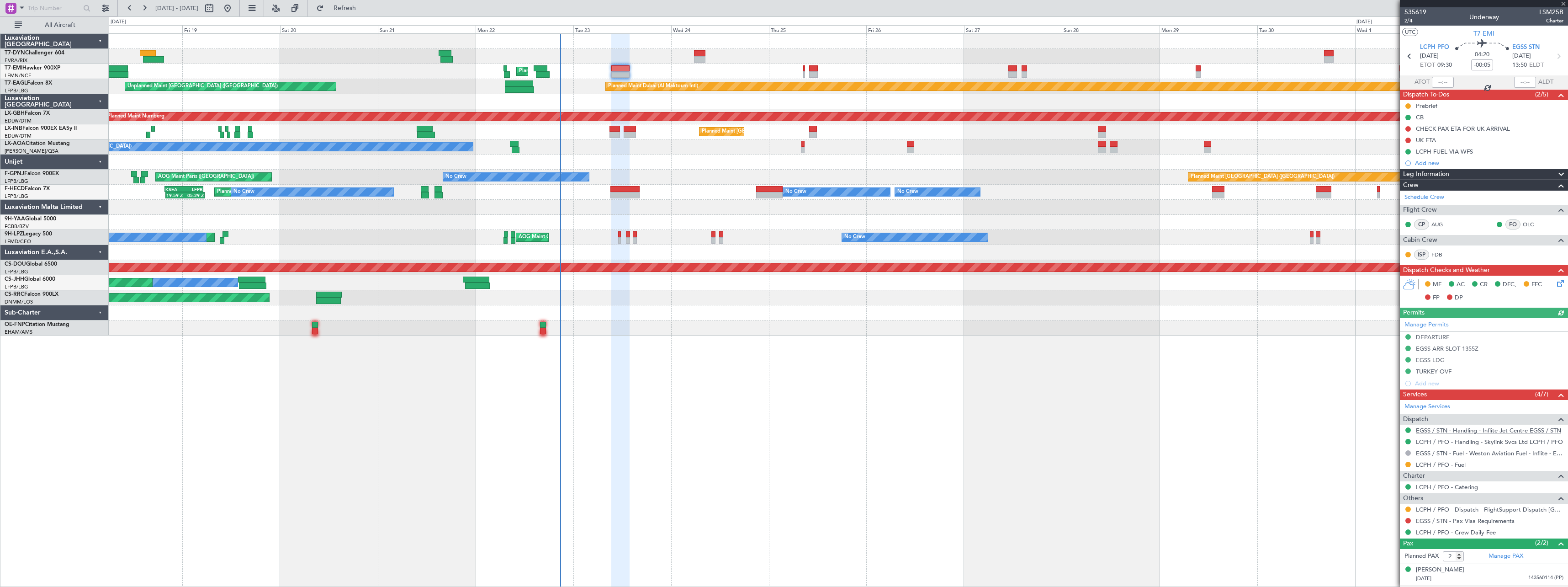
click at [1501, 433] on link "EGSS / STN - Handling - Inflite Jet Centre EGSS / STN" at bounding box center [1488, 430] width 145 height 8
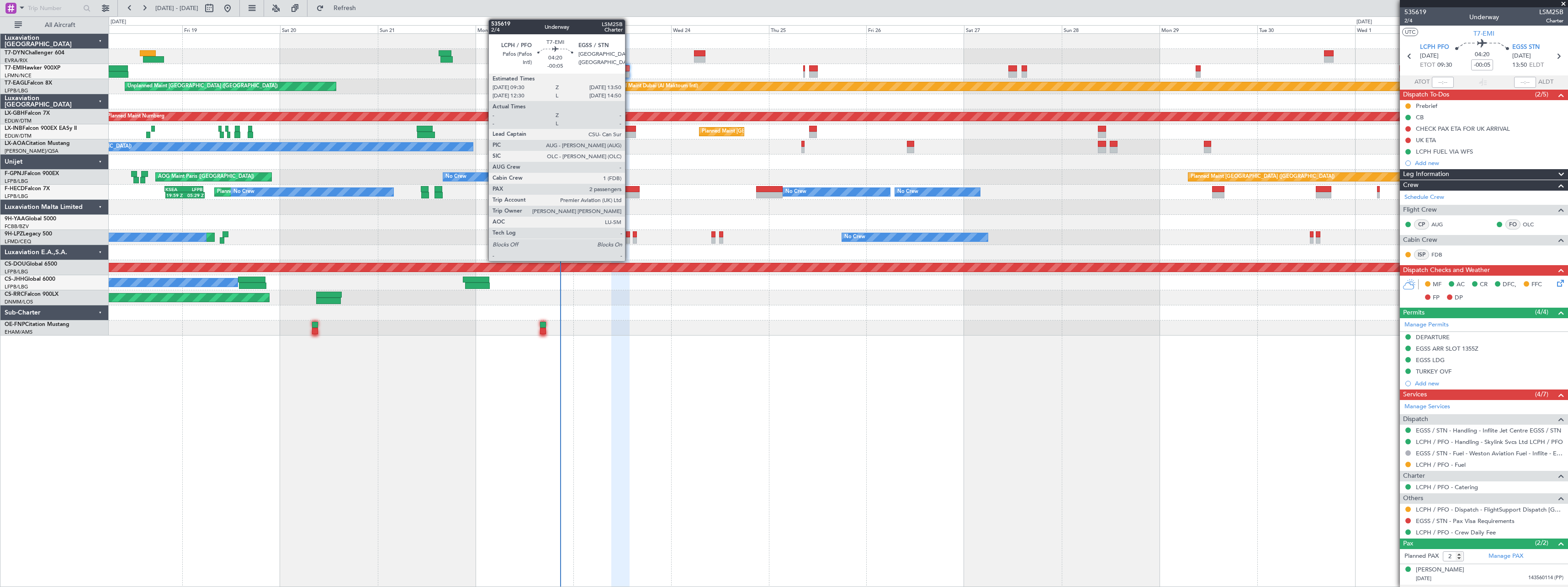
click at [626, 69] on div at bounding box center [620, 68] width 18 height 7
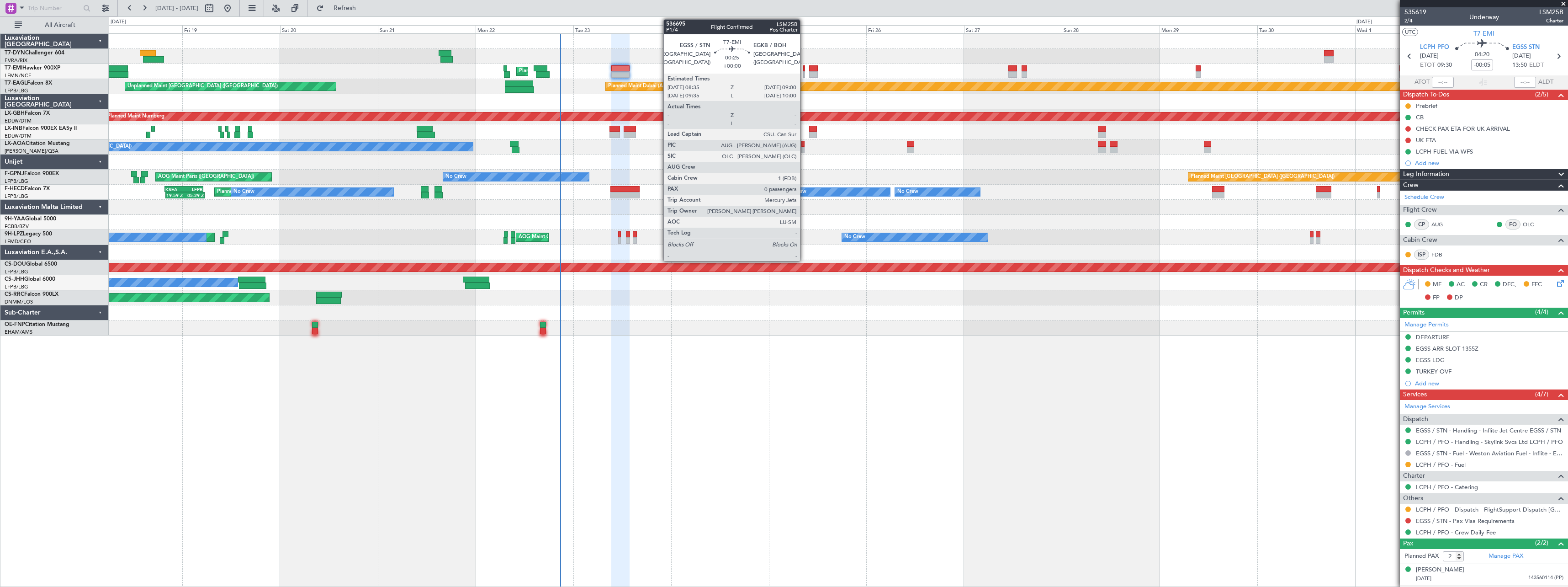
click at [804, 71] on div at bounding box center [804, 68] width 2 height 7
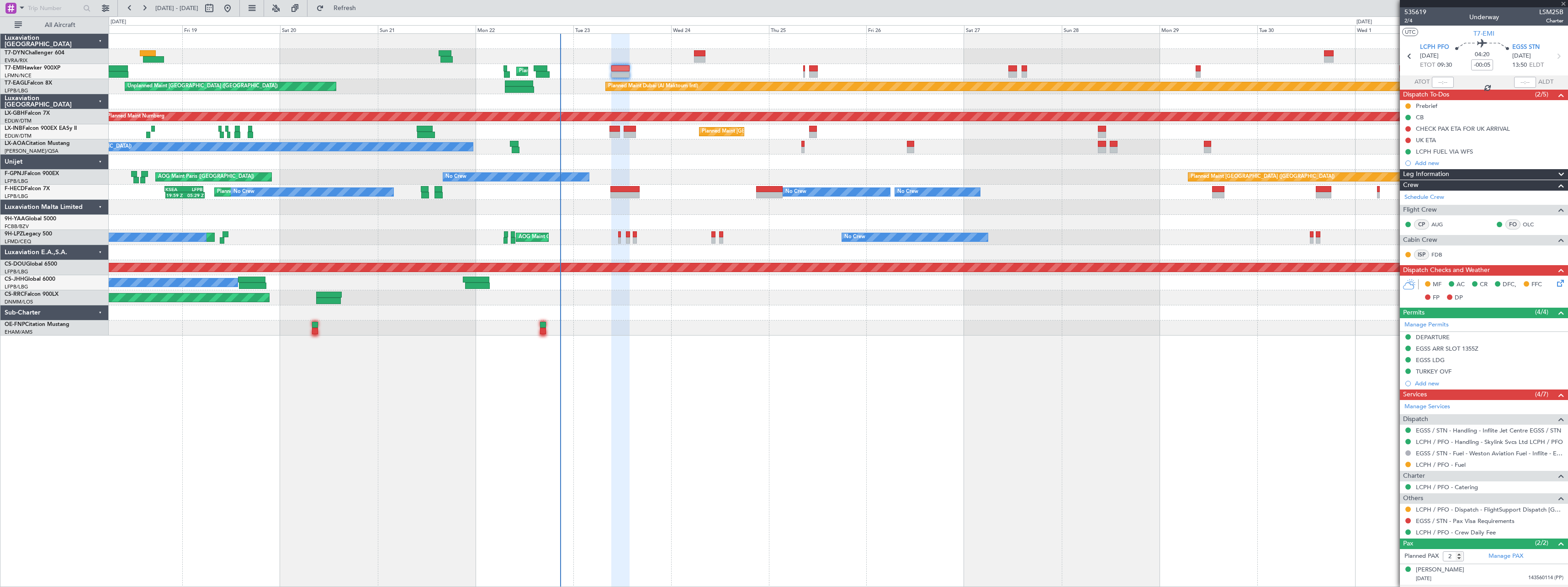
type input "0"
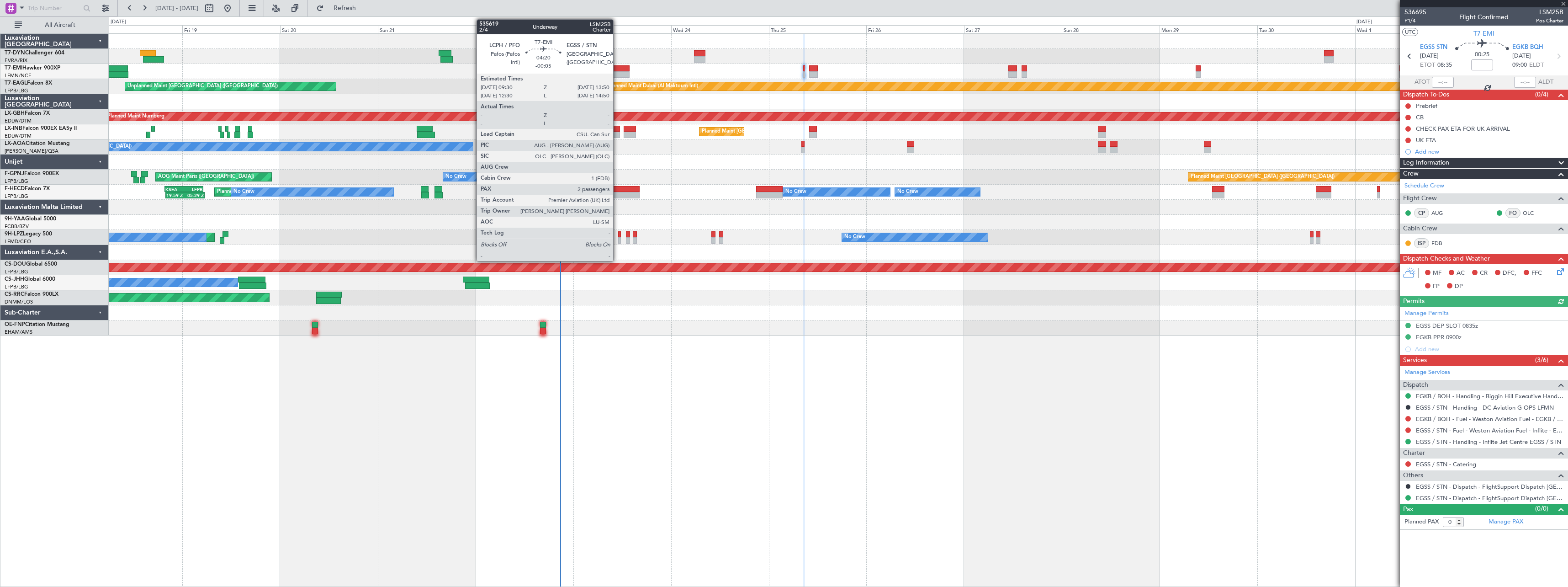
click at [617, 69] on div at bounding box center [620, 68] width 18 height 7
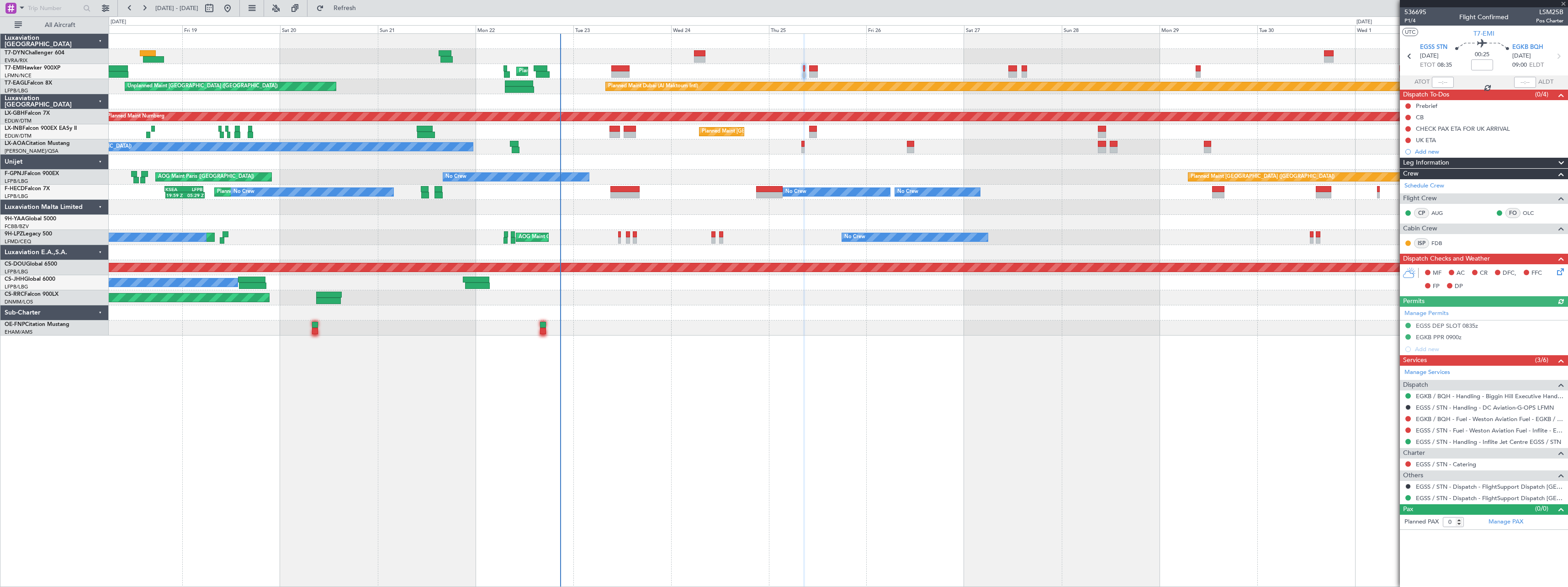
type input "-00:05"
type input "2"
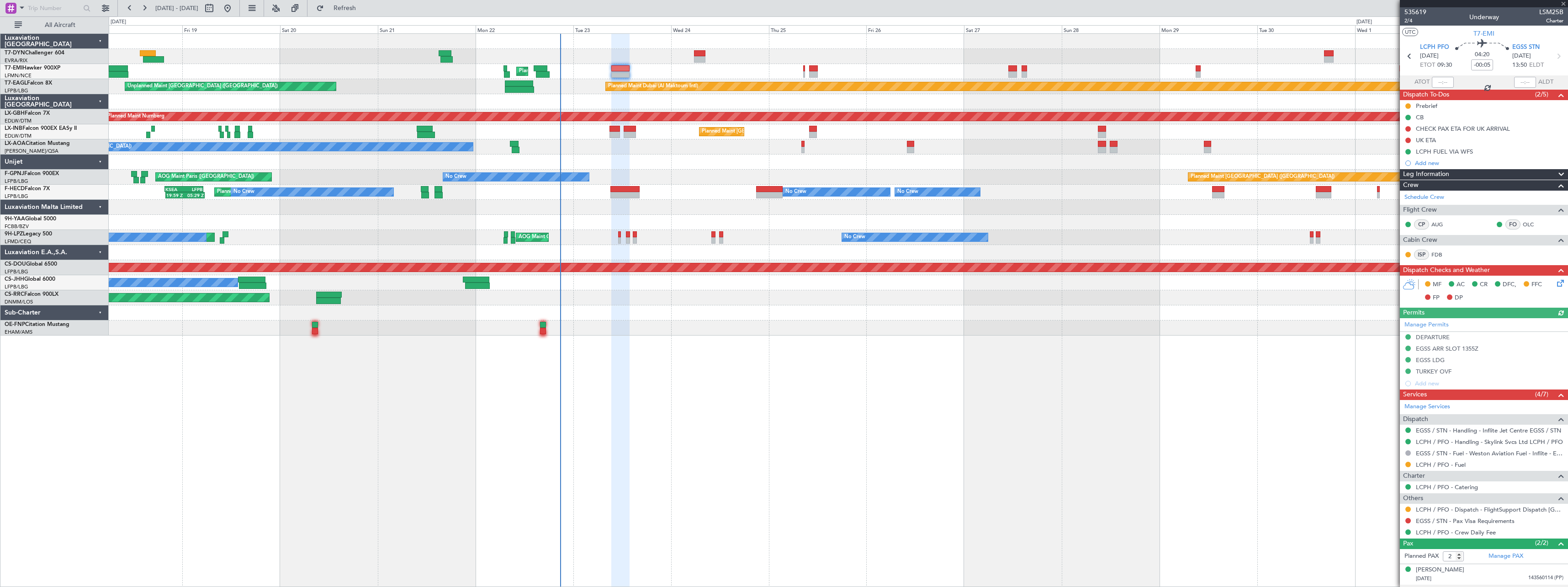
click at [1555, 285] on icon at bounding box center [1559, 281] width 7 height 7
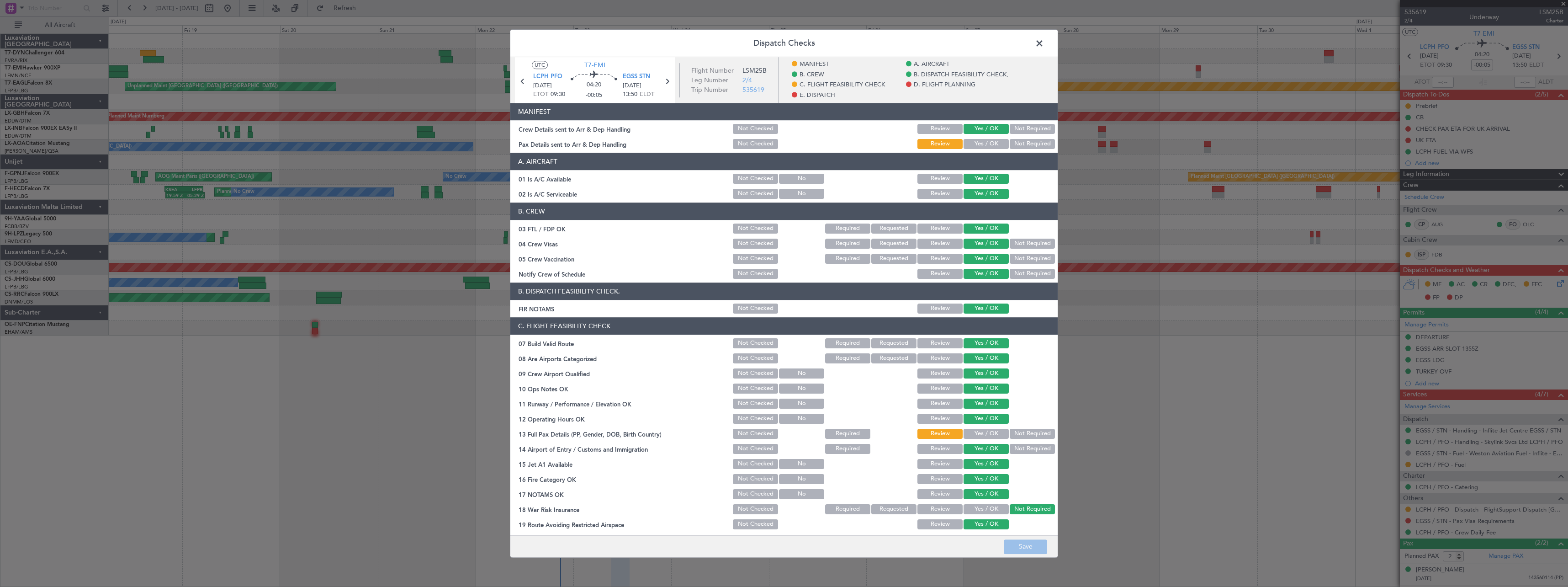
click at [984, 143] on button "Yes / OK" at bounding box center [986, 144] width 45 height 10
click at [1031, 555] on footer "Save" at bounding box center [783, 546] width 547 height 22
click at [1031, 545] on button "Save" at bounding box center [1025, 547] width 43 height 15
click at [1044, 46] on span at bounding box center [1044, 46] width 0 height 18
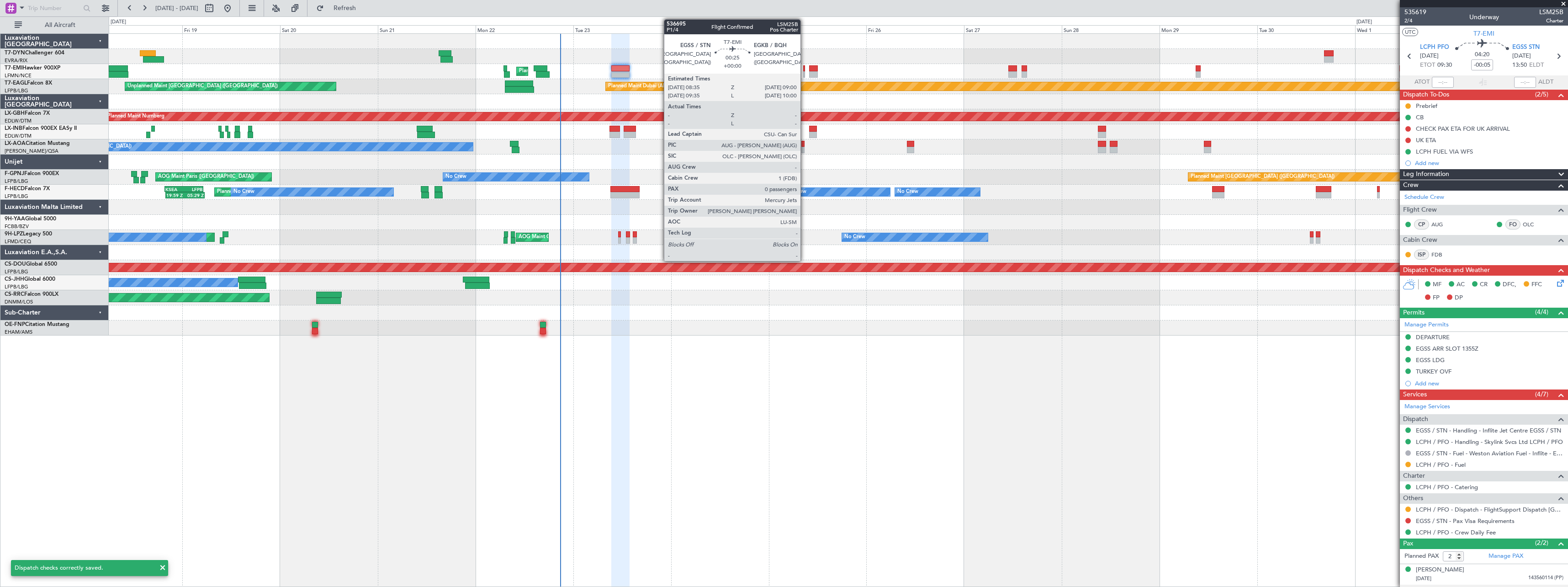
click at [805, 68] on div at bounding box center [804, 68] width 2 height 7
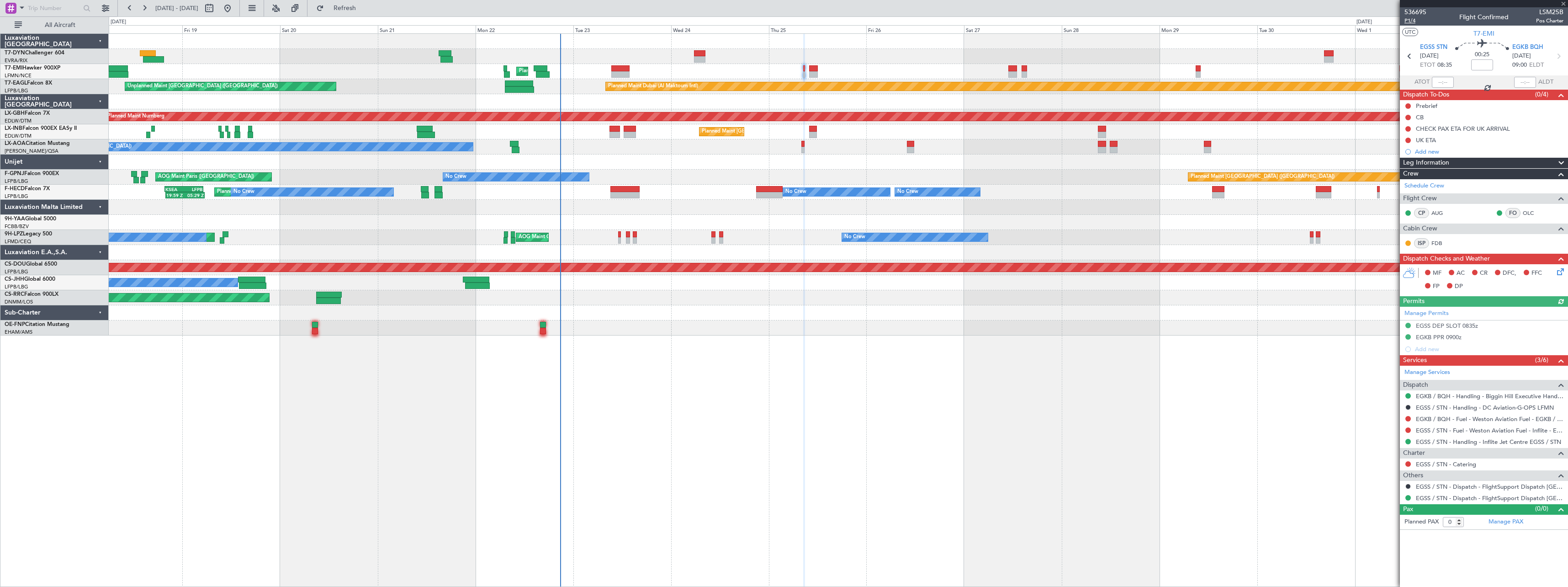
click at [1417, 21] on span "P1/4" at bounding box center [1415, 21] width 22 height 8
click at [1563, 271] on icon at bounding box center [1559, 270] width 7 height 7
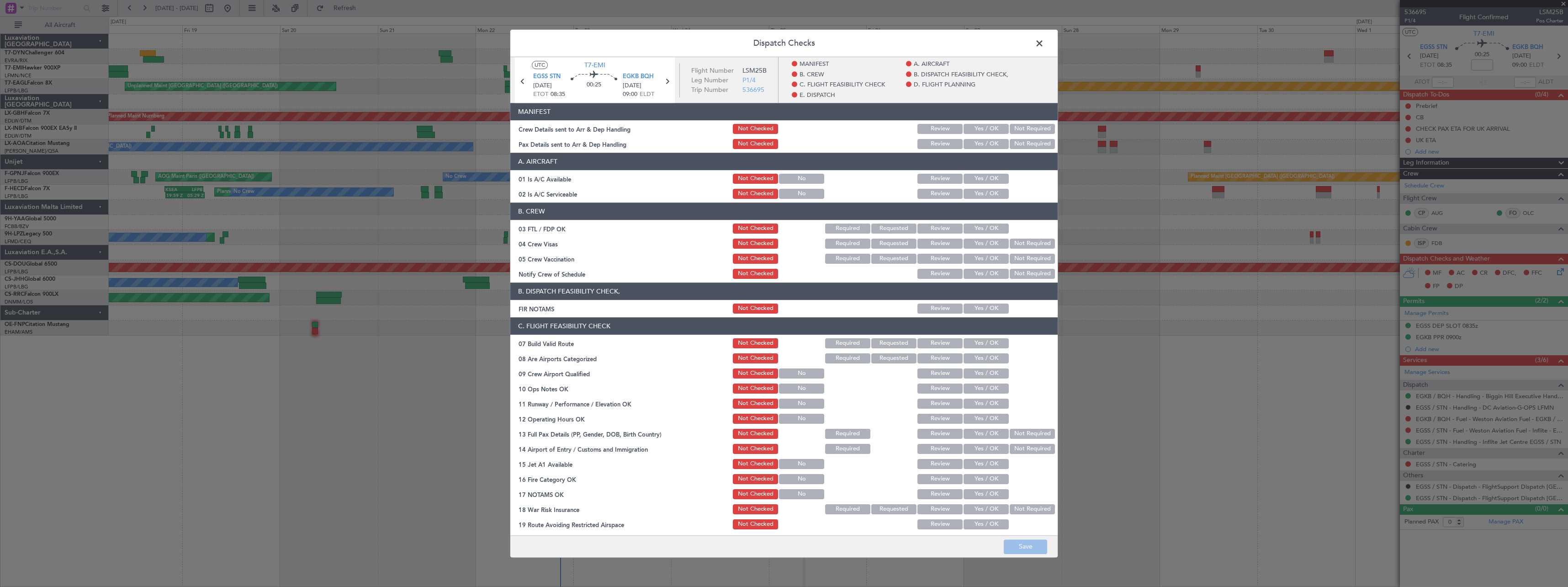
click at [986, 132] on button "Yes / OK" at bounding box center [986, 128] width 45 height 10
click at [1016, 142] on button "Not Required" at bounding box center [1032, 144] width 45 height 10
click at [1039, 543] on button "Save" at bounding box center [1025, 547] width 43 height 15
click at [1044, 42] on span at bounding box center [1044, 46] width 0 height 18
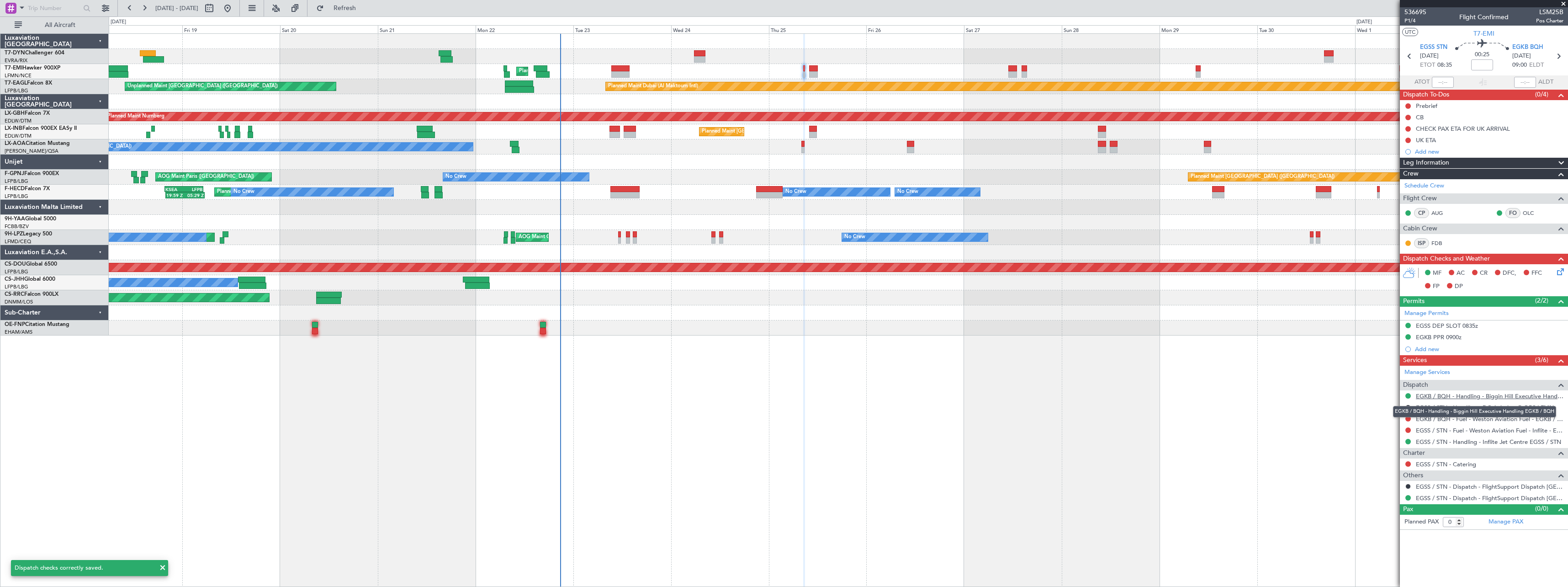
click at [1439, 395] on link "EGKB / BQH - Handling - Biggin Hill Executive Handling EGKB / BQH" at bounding box center [1489, 396] width 147 height 8
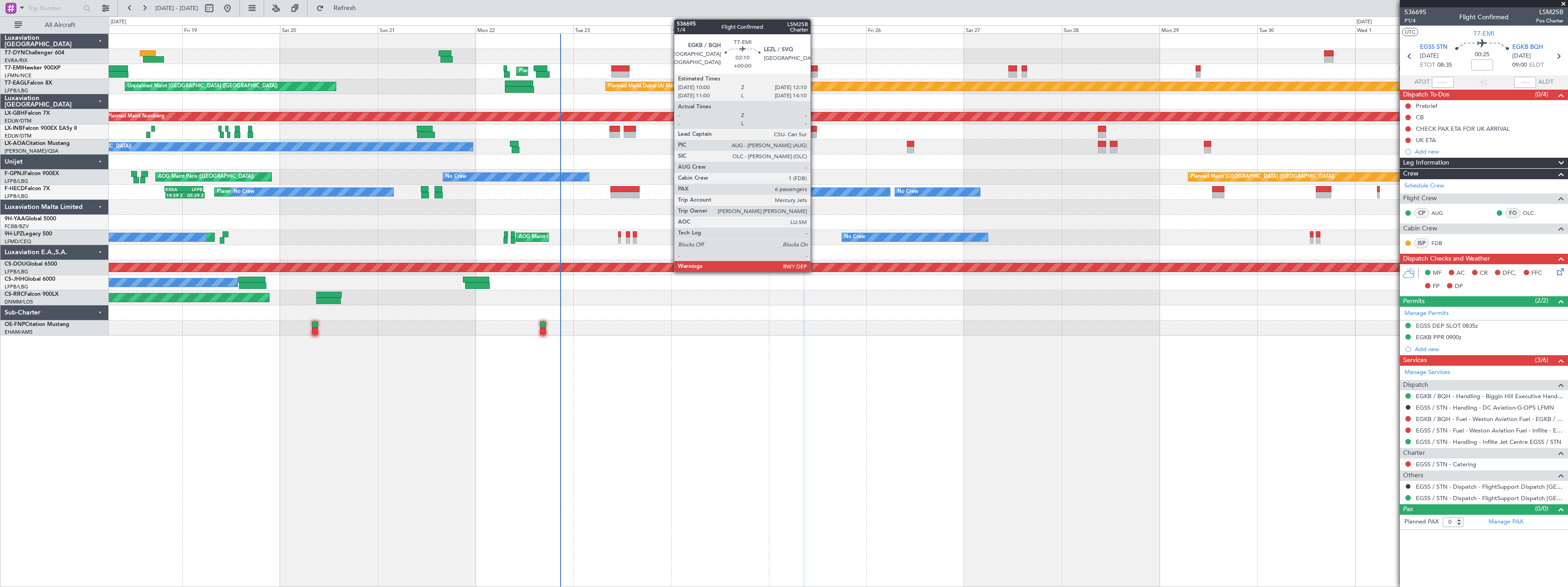
click at [814, 70] on div at bounding box center [813, 68] width 9 height 7
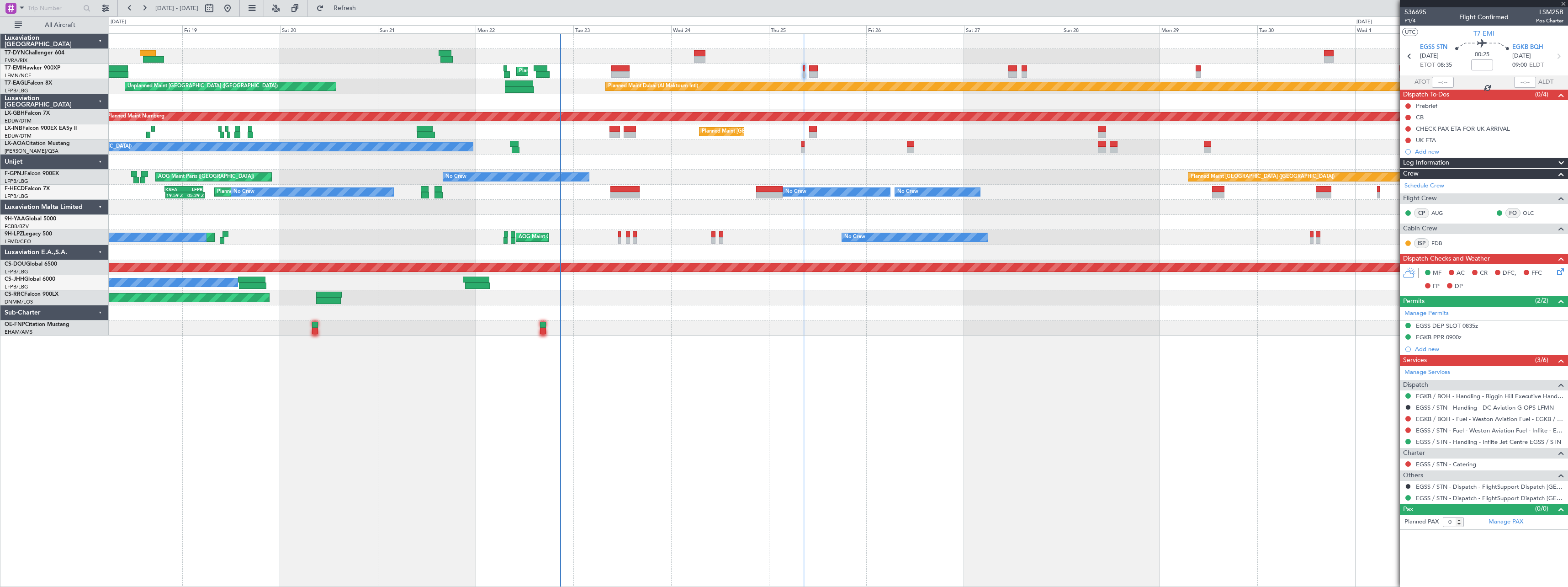
type input "6"
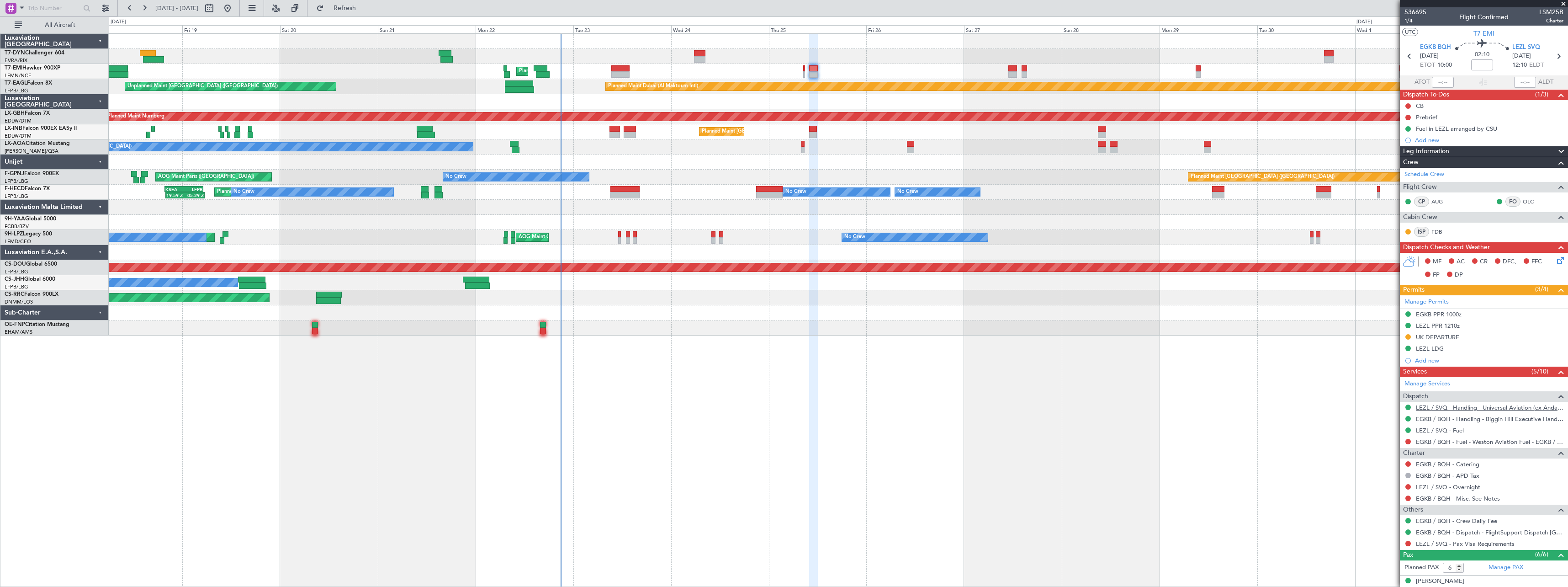
click at [1466, 409] on link "LEZL / SVQ - Handling - Universal Aviation (ex-Andalucia Aviation) LEZL/SVQ" at bounding box center [1489, 407] width 147 height 8
click at [364, 9] on span "Refresh" at bounding box center [345, 8] width 38 height 7
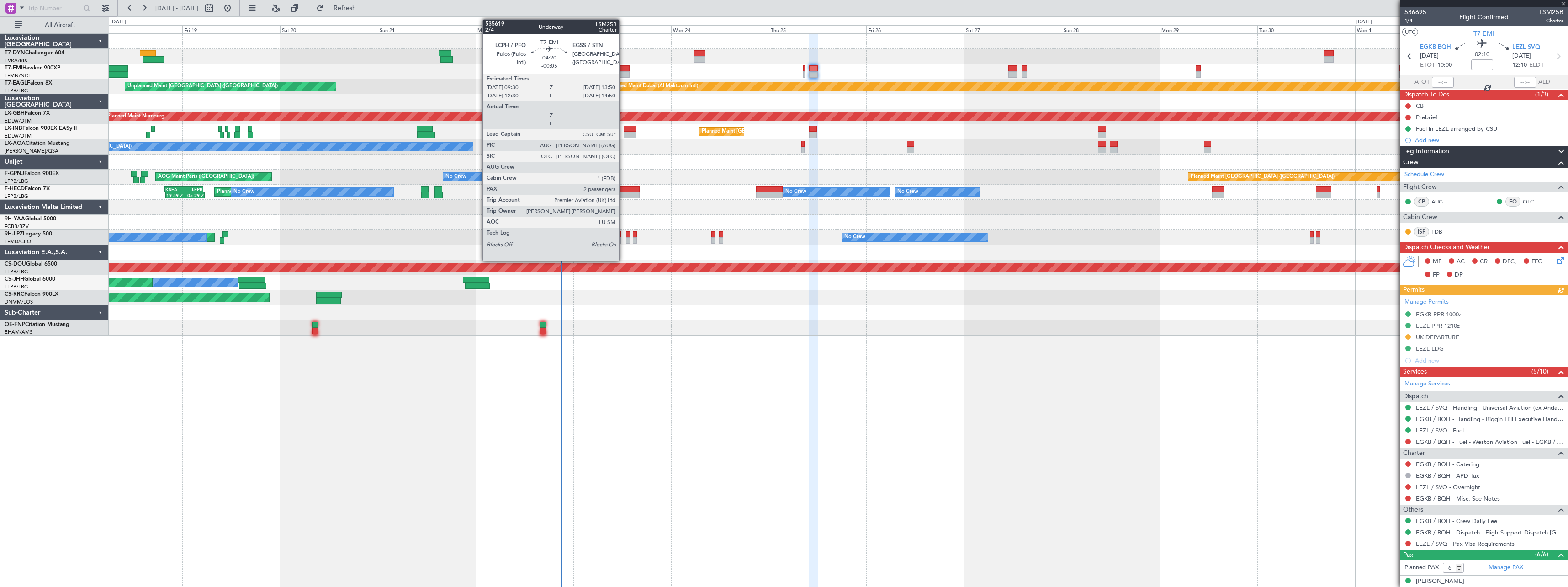
click at [623, 70] on div at bounding box center [620, 68] width 18 height 7
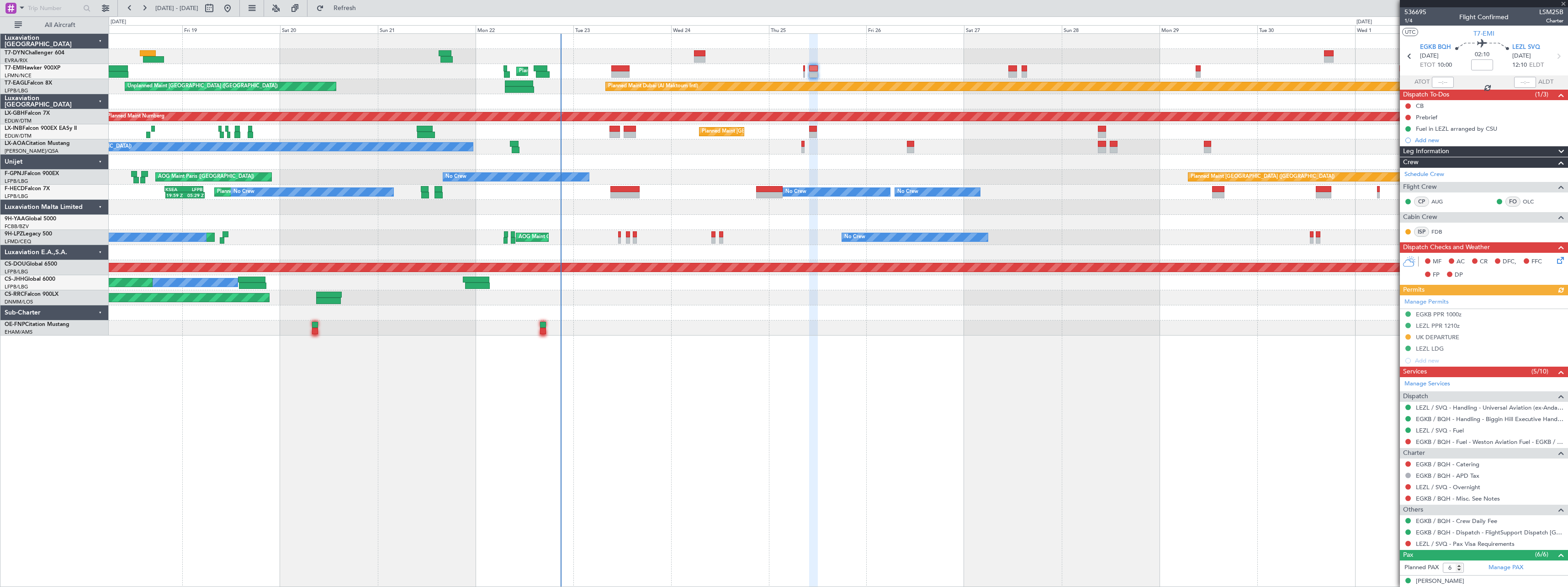
type input "-00:05"
type input "2"
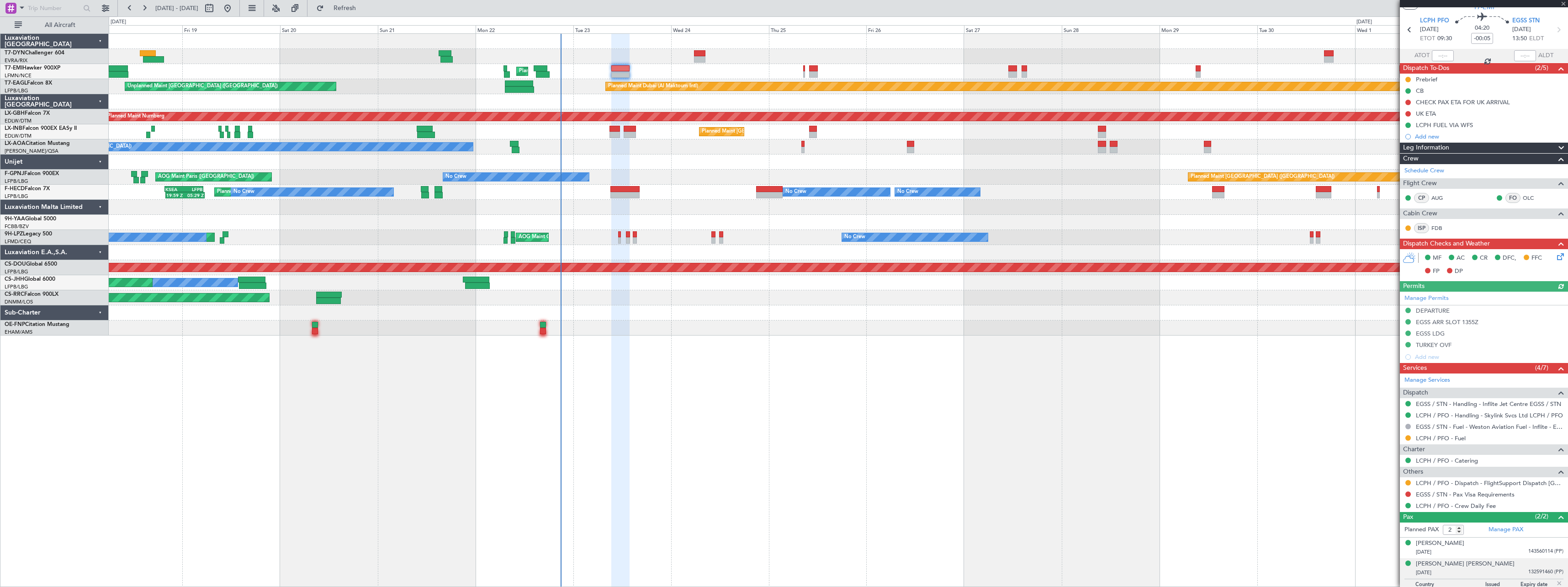
scroll to position [40, 0]
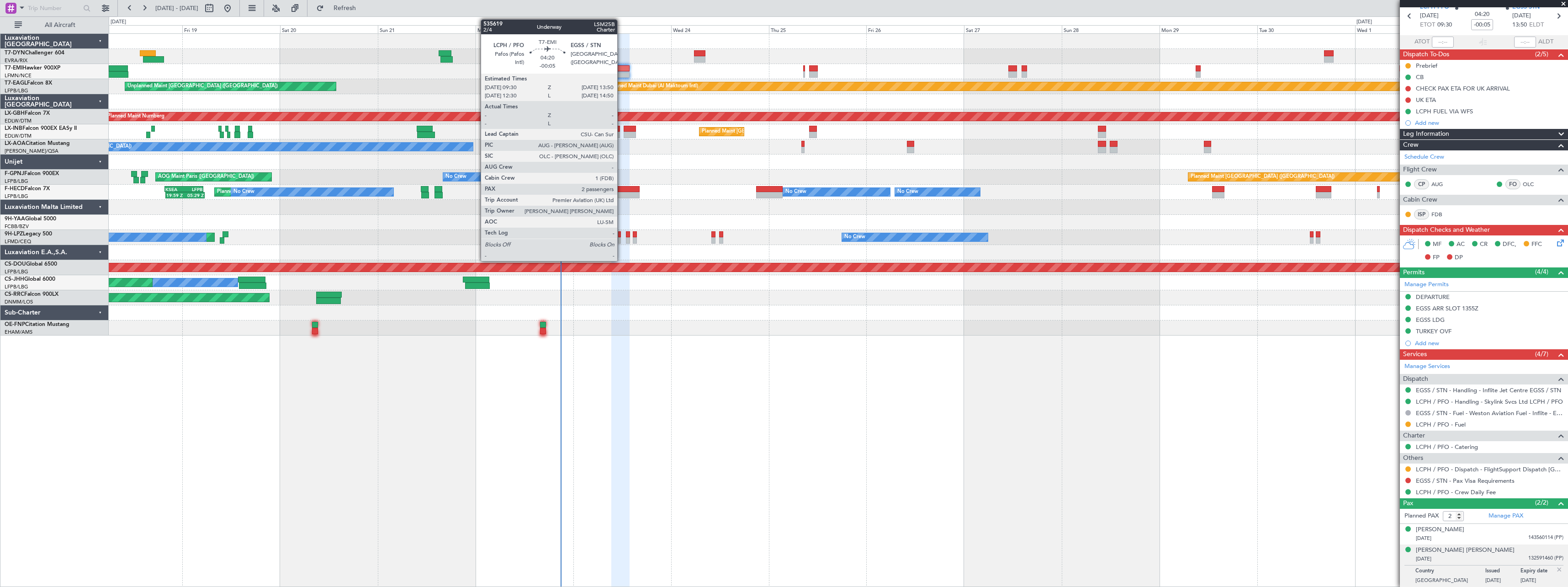
click at [620, 71] on div at bounding box center [620, 68] width 18 height 7
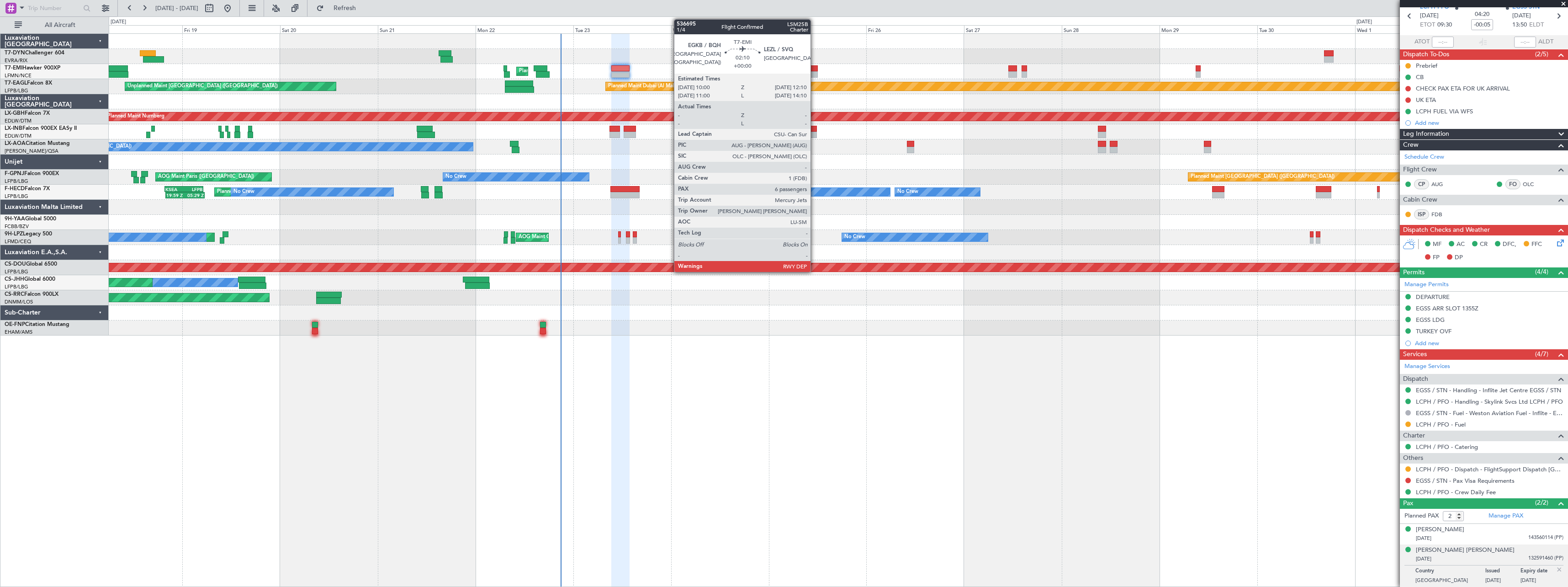
click at [814, 70] on div at bounding box center [813, 68] width 9 height 7
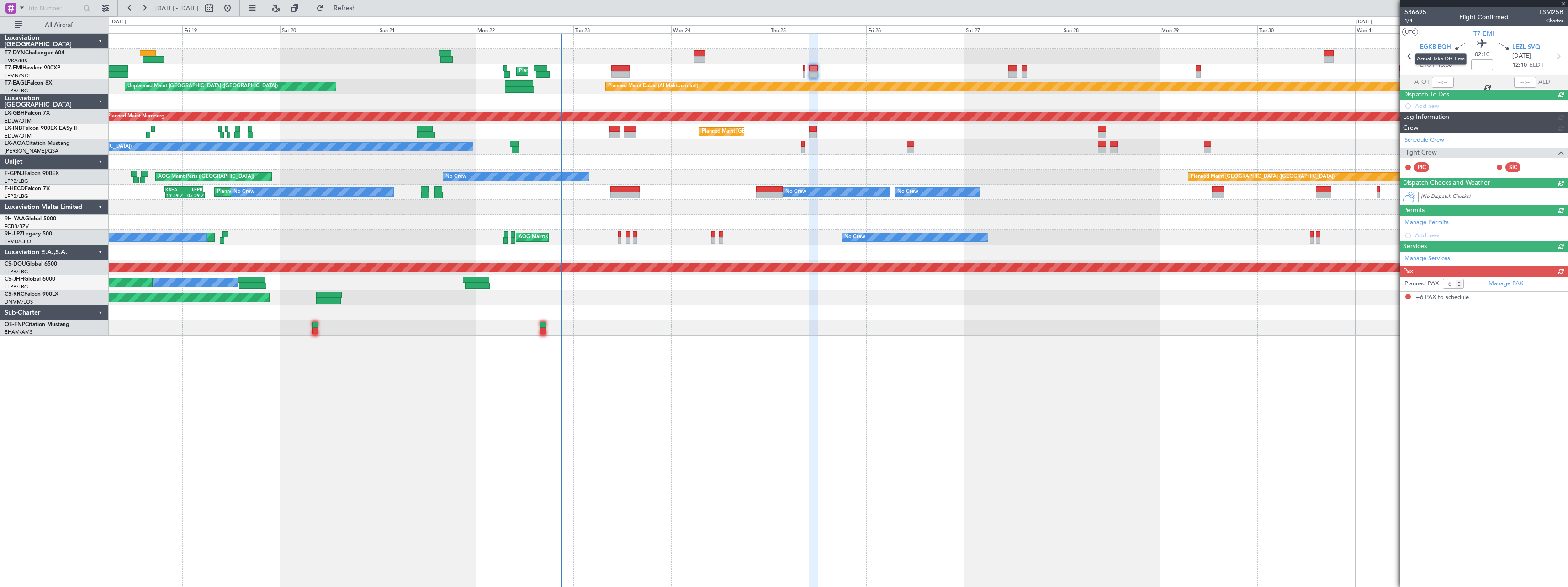
scroll to position [0, 0]
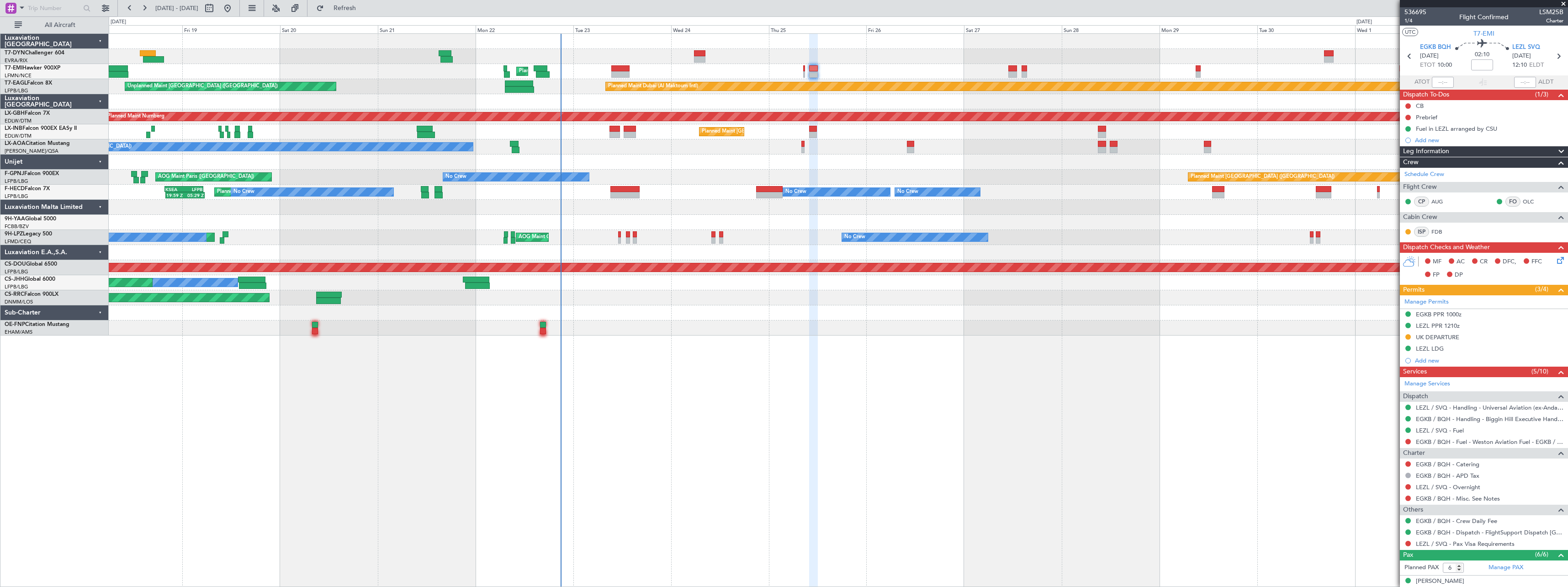
click at [1555, 259] on icon at bounding box center [1559, 259] width 7 height 7
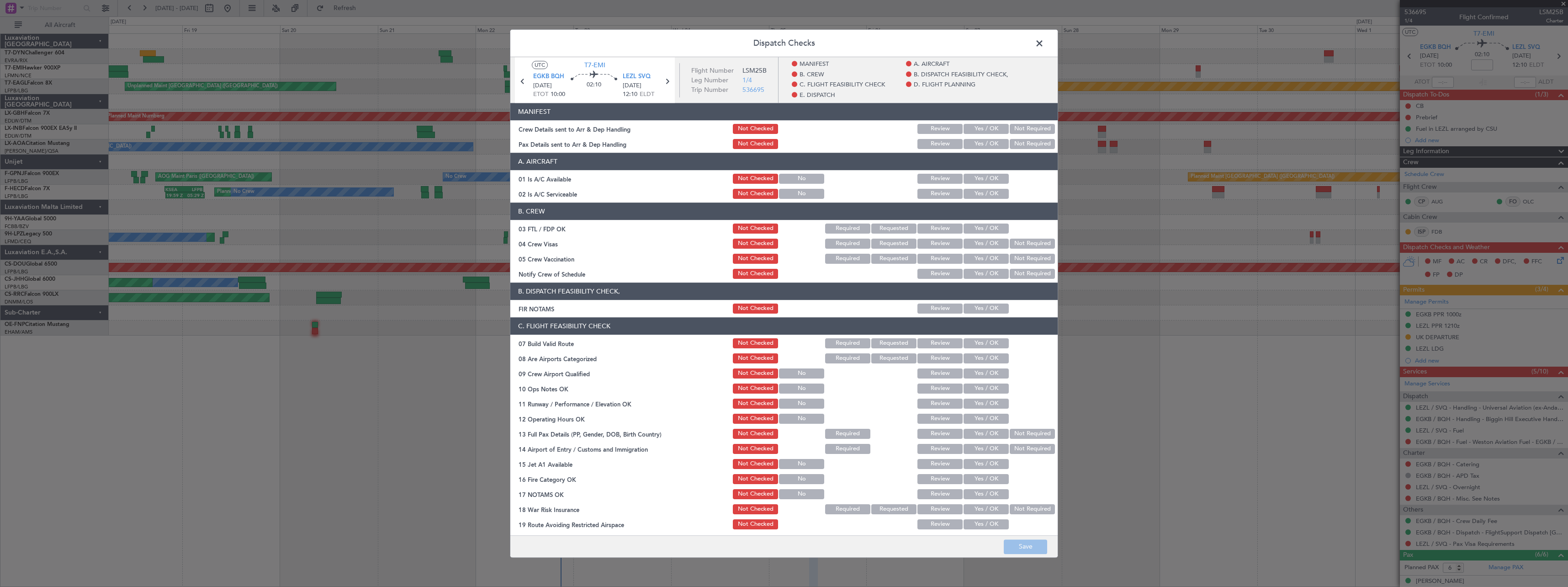
click at [984, 133] on button "Yes / OK" at bounding box center [986, 128] width 45 height 10
click at [984, 148] on button "Yes / OK" at bounding box center [986, 144] width 45 height 10
click at [1029, 540] on footer "Save" at bounding box center [783, 546] width 547 height 22
click at [1025, 550] on button "Save" at bounding box center [1025, 547] width 43 height 15
drag, startPoint x: 1045, startPoint y: 41, endPoint x: 1031, endPoint y: 49, distance: 16.1
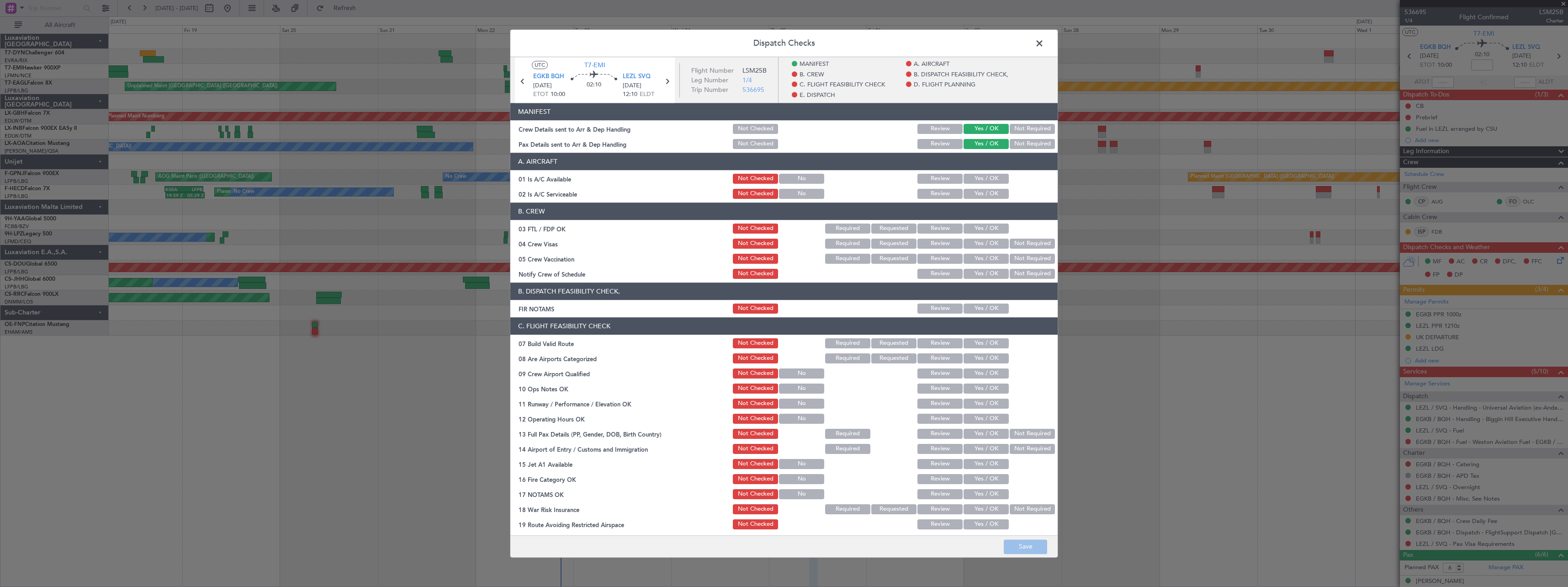
click at [1044, 41] on span at bounding box center [1044, 46] width 0 height 18
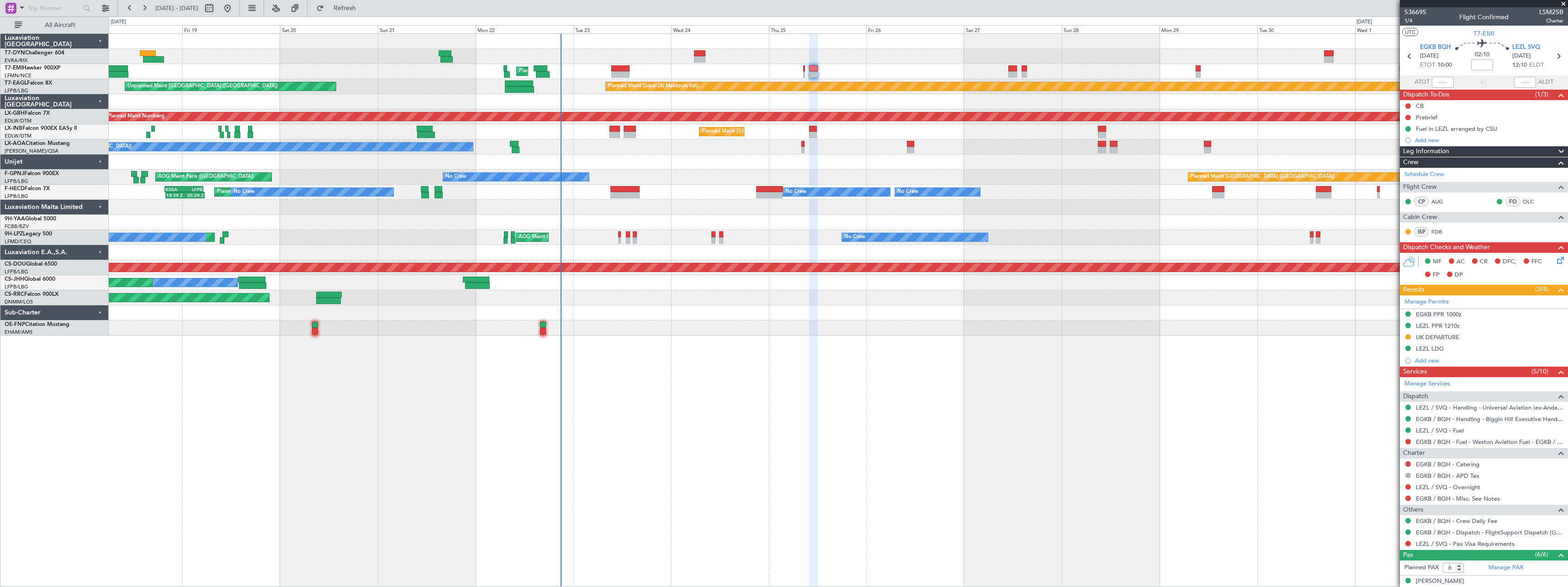
click at [803, 73] on div "Planned Maint [GEOGRAPHIC_DATA]" at bounding box center [838, 71] width 1459 height 15
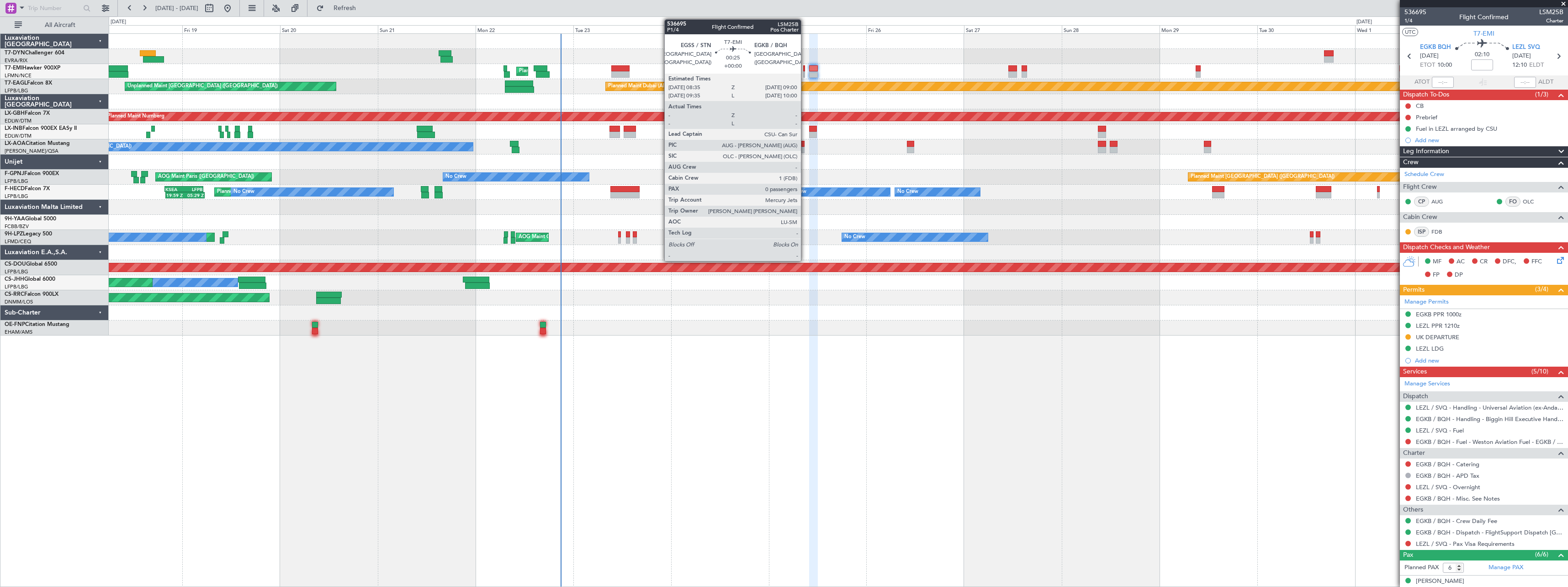
click at [805, 72] on div at bounding box center [804, 74] width 2 height 7
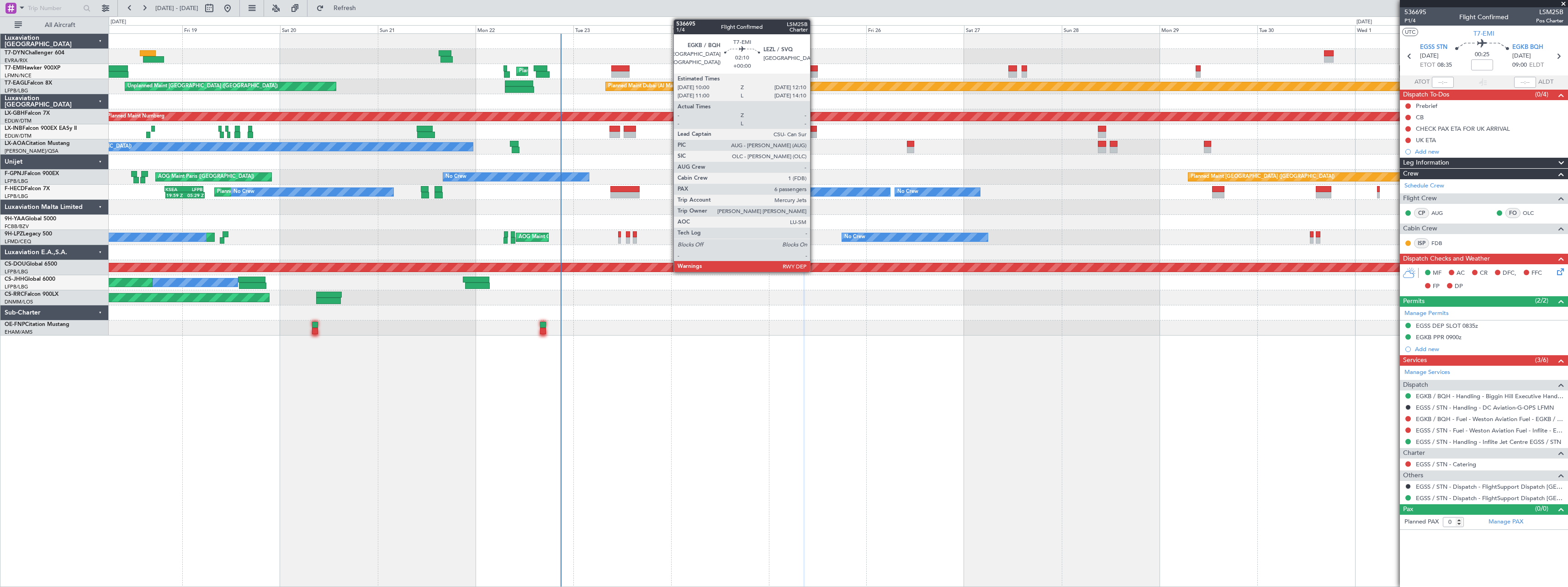
click at [814, 70] on div at bounding box center [813, 68] width 9 height 7
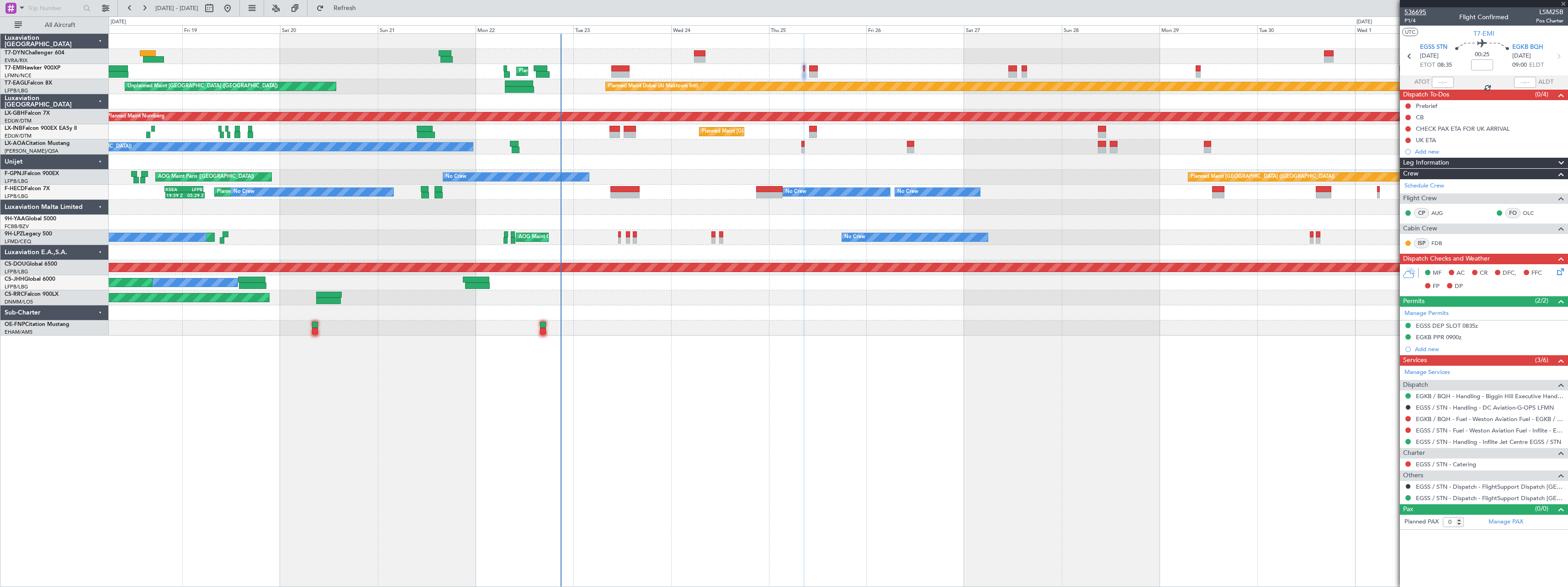
click at [1423, 14] on span "536695" at bounding box center [1415, 12] width 22 height 10
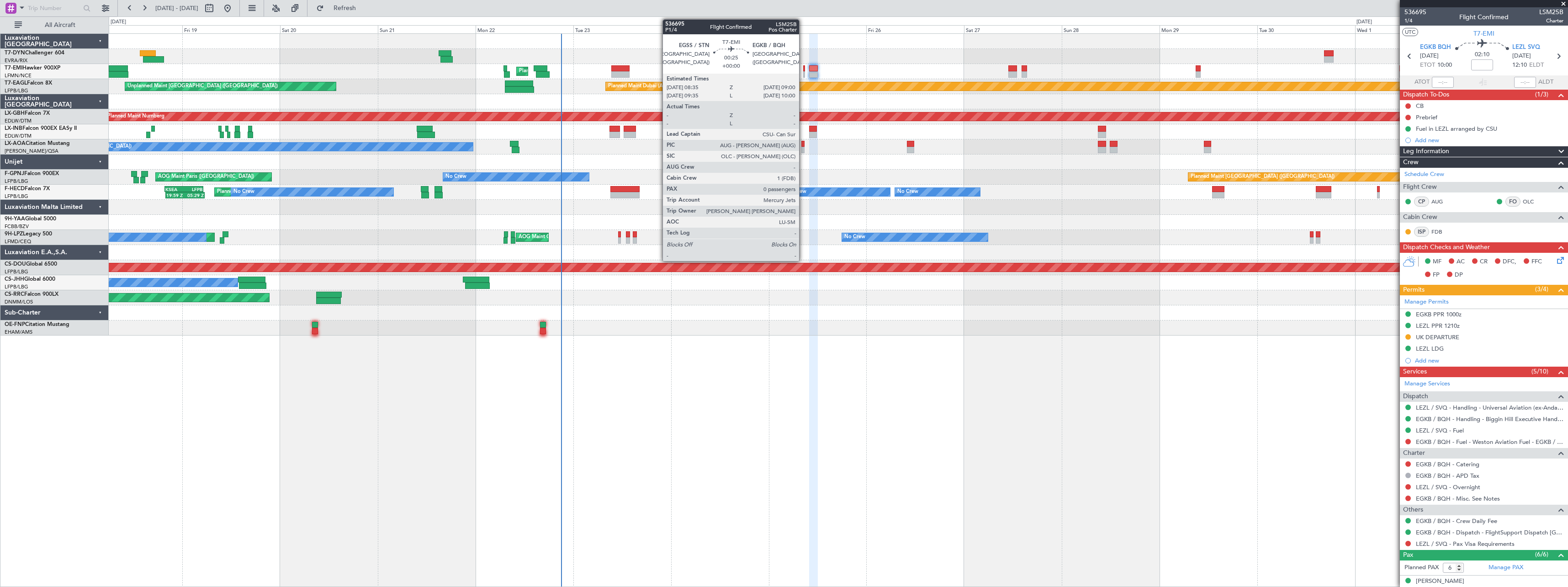
click at [803, 69] on div at bounding box center [804, 68] width 2 height 7
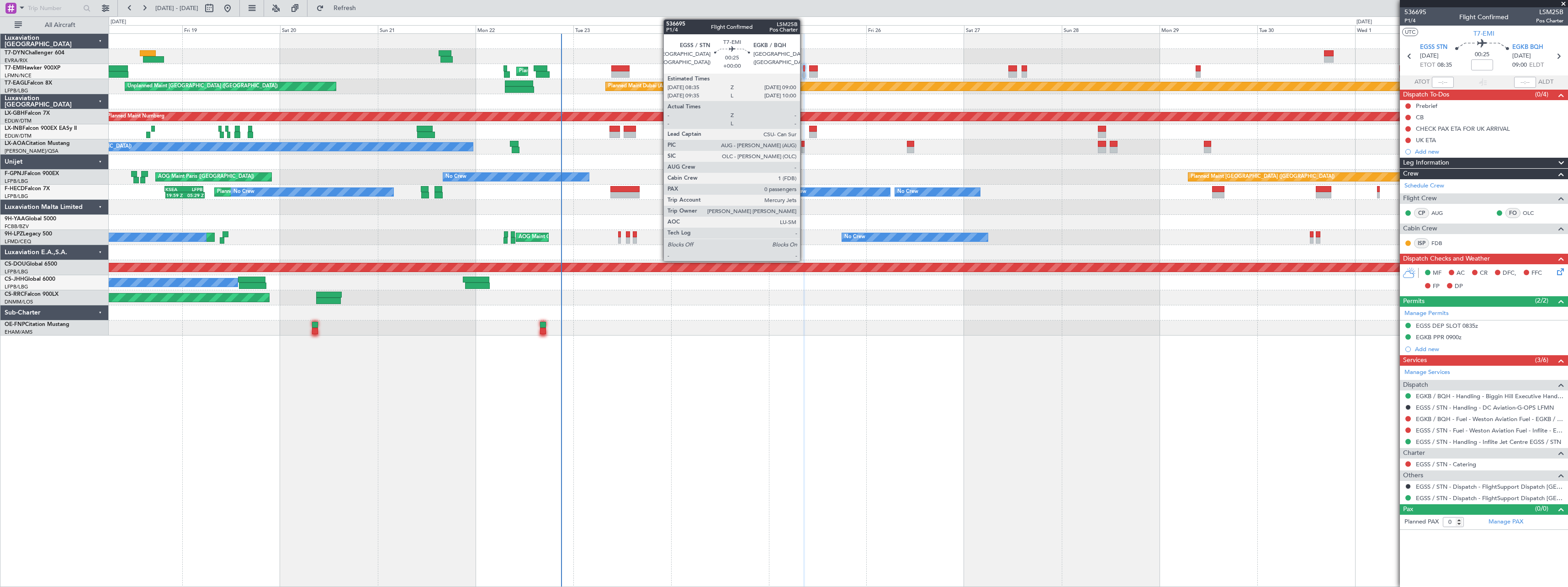
click at [804, 69] on div at bounding box center [804, 68] width 2 height 7
click at [815, 72] on div at bounding box center [813, 74] width 9 height 7
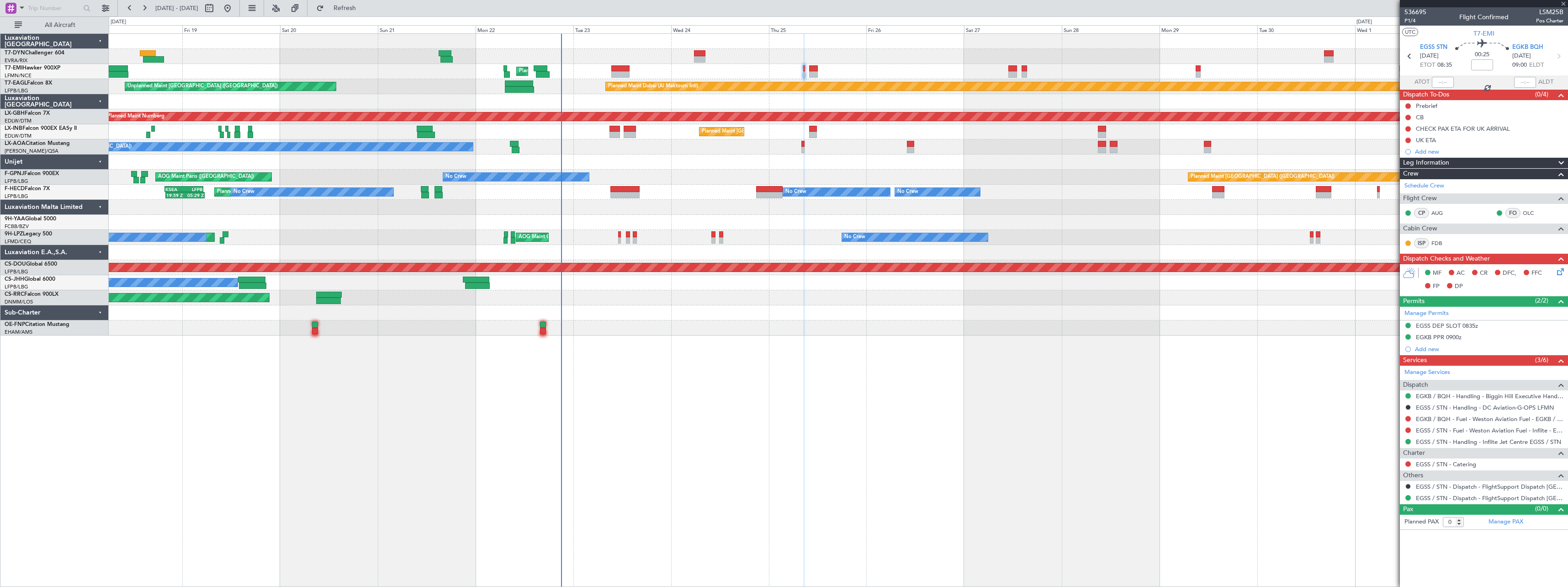
type input "6"
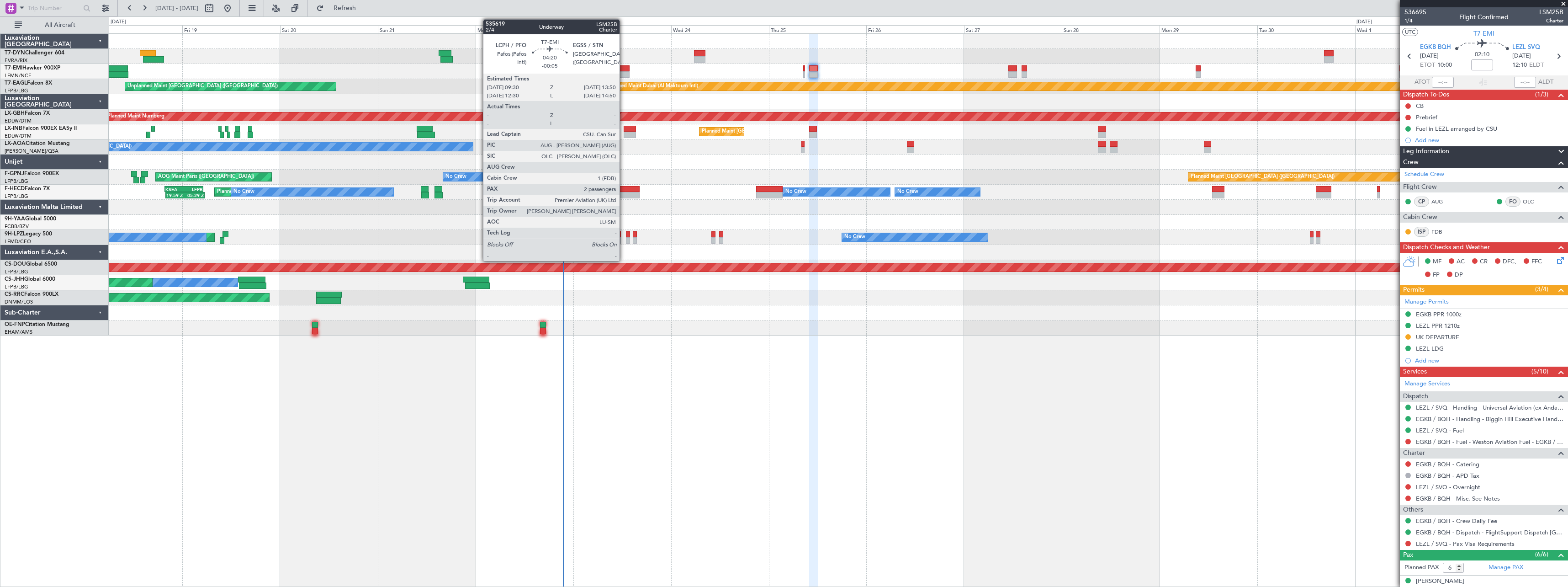
click at [624, 67] on div at bounding box center [620, 68] width 18 height 7
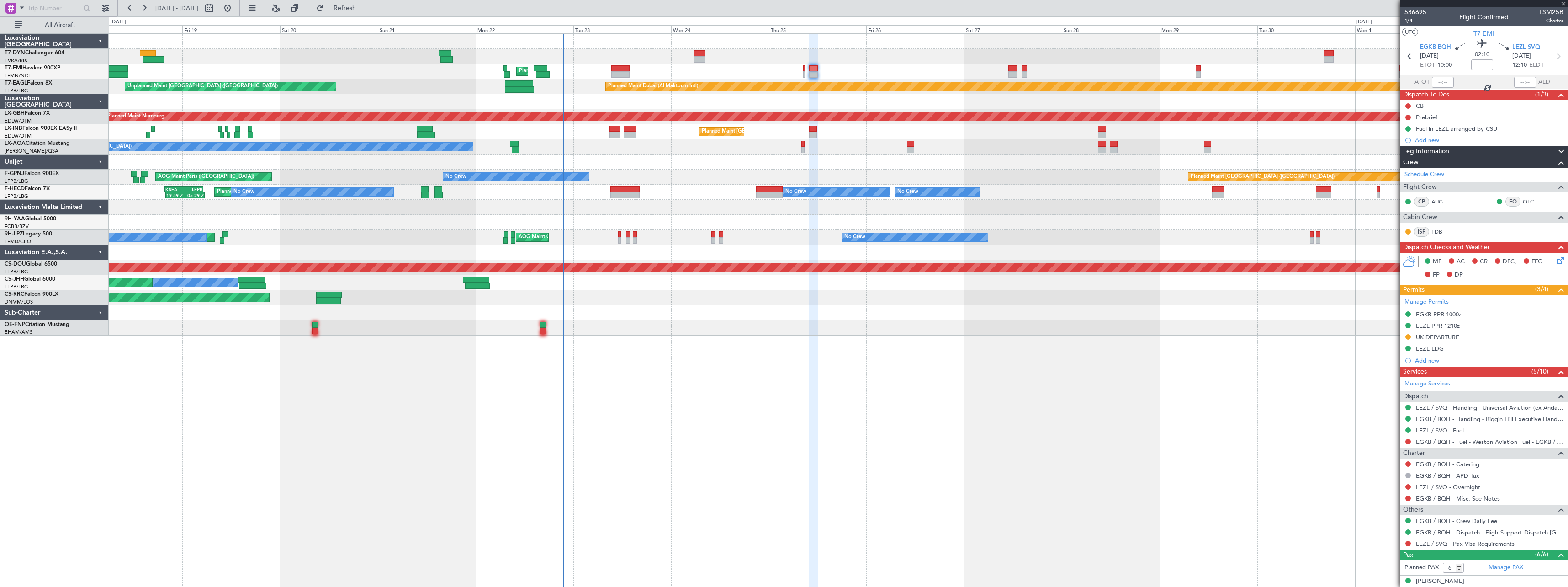
type input "-00:05"
type input "2"
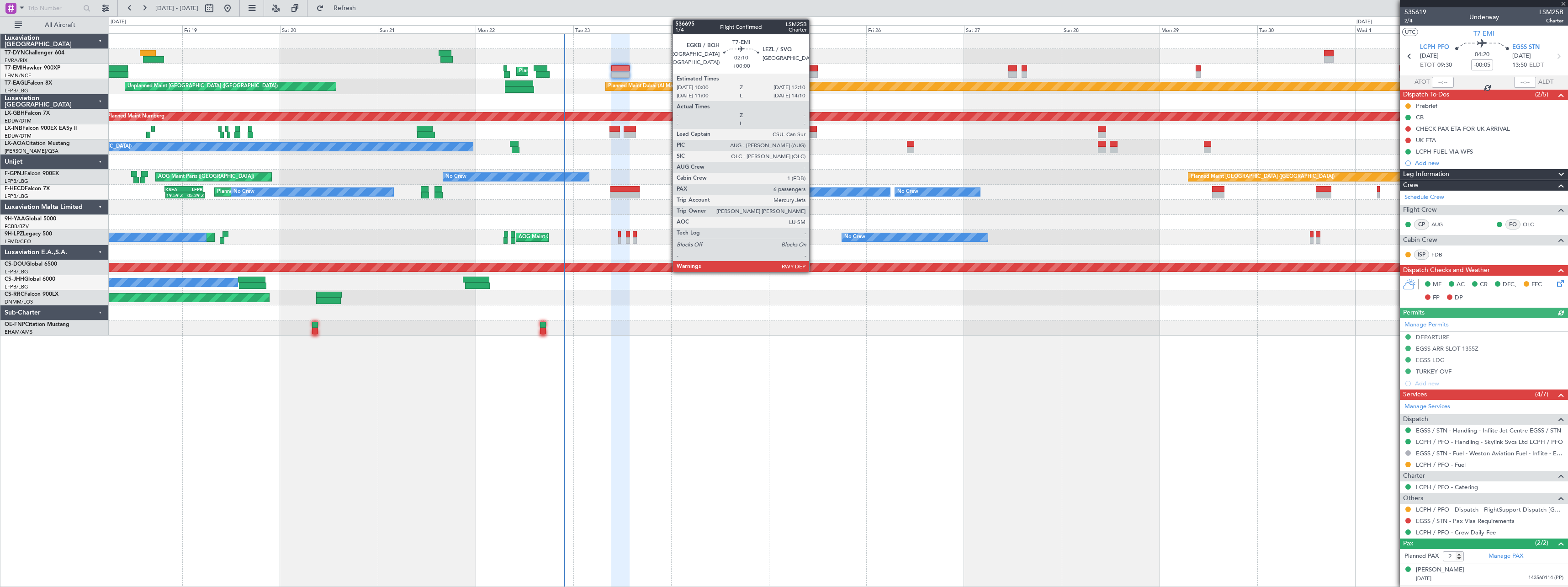
click at [813, 72] on div at bounding box center [813, 74] width 9 height 7
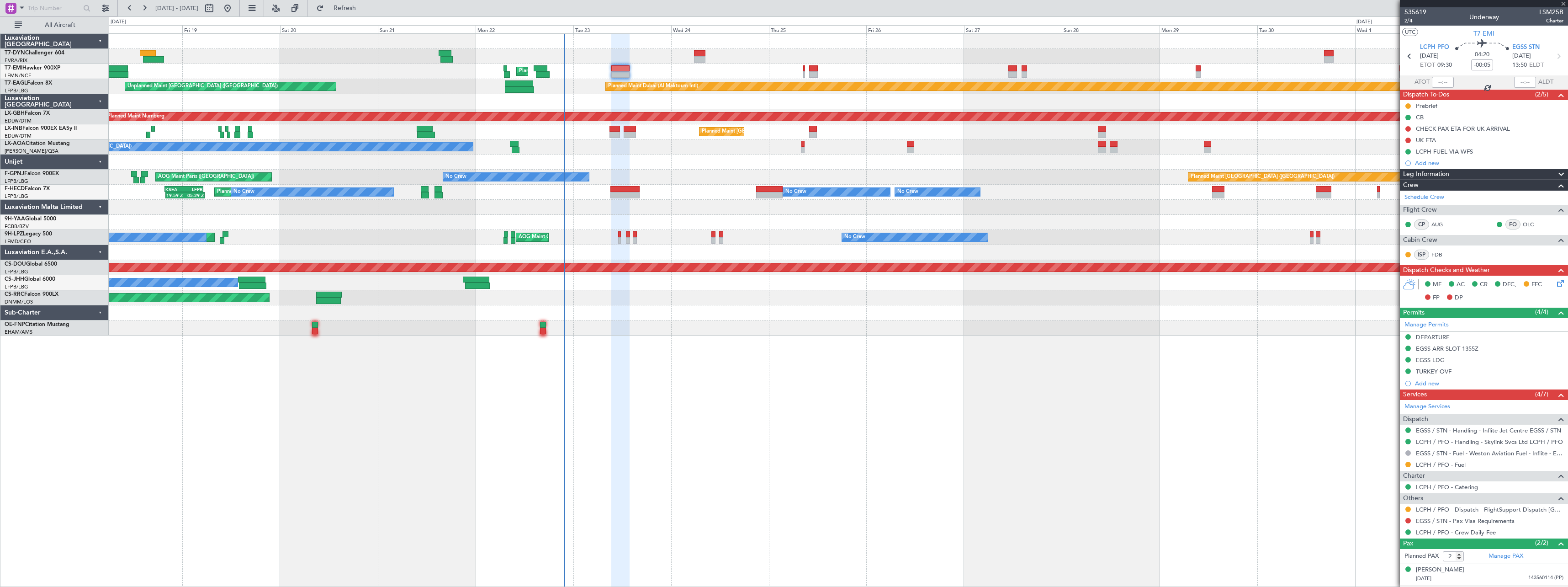
type input "6"
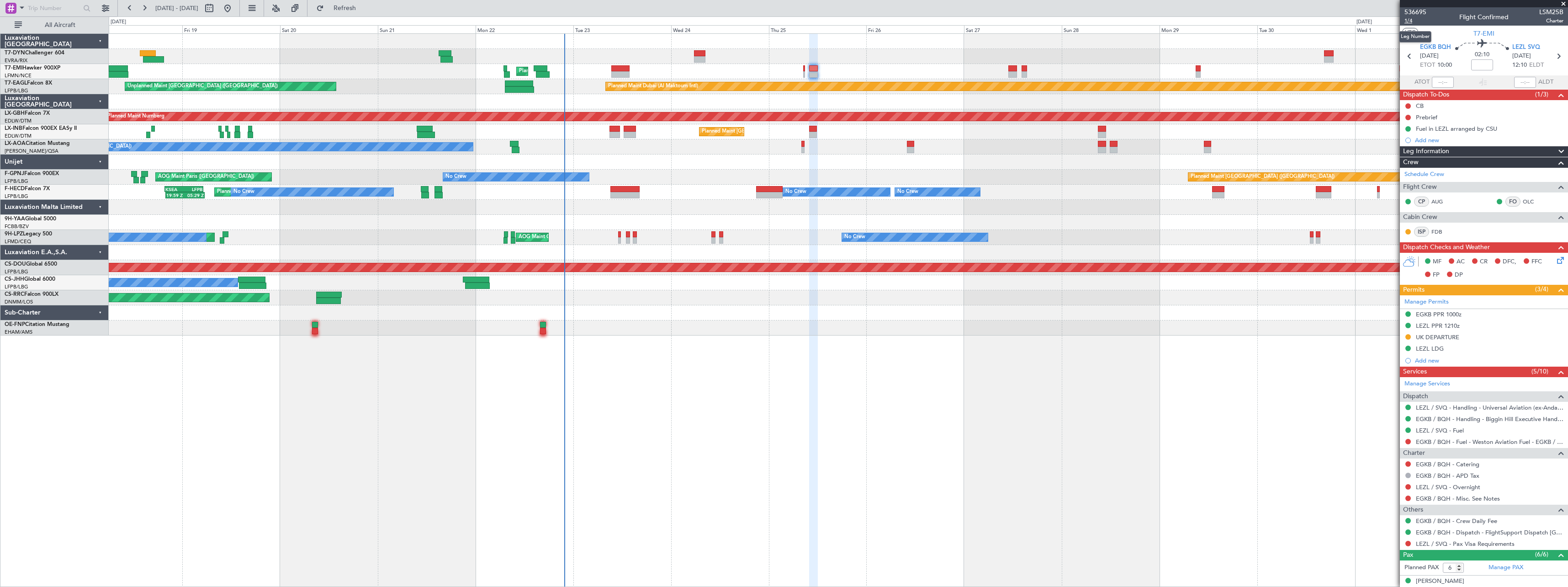
click at [1411, 23] on span "1/4" at bounding box center [1415, 21] width 22 height 8
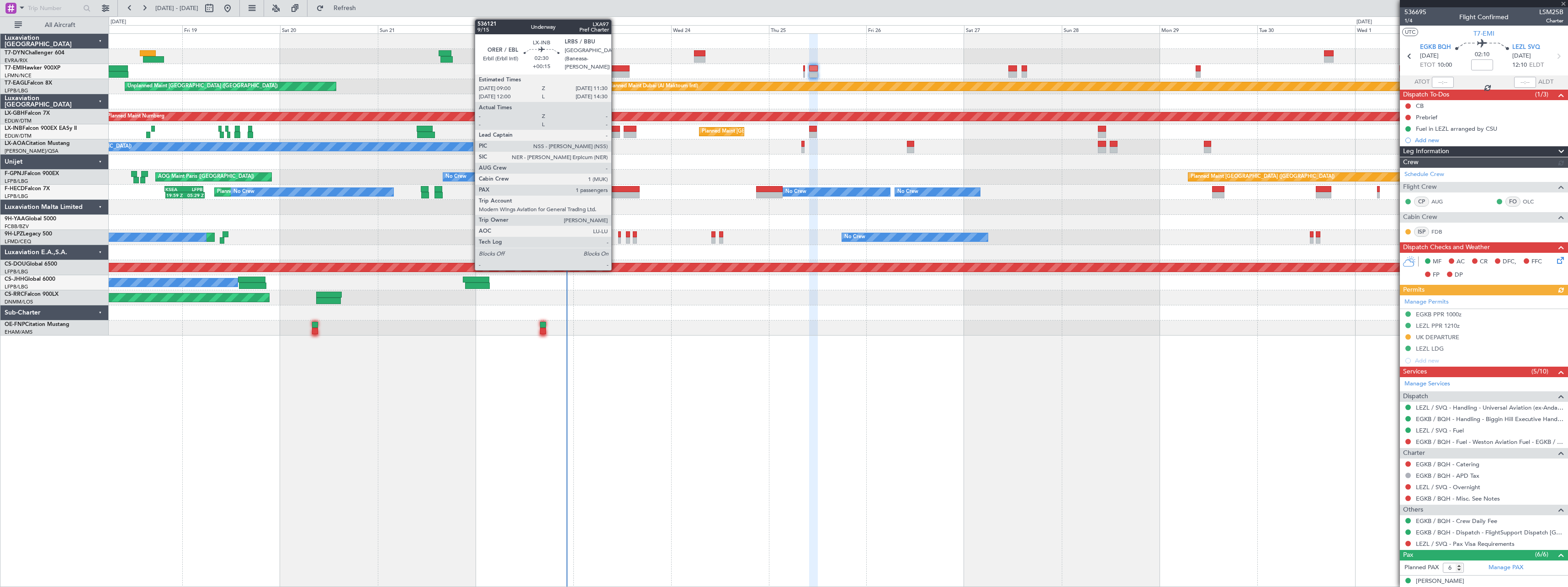
click at [615, 136] on div at bounding box center [614, 135] width 10 height 7
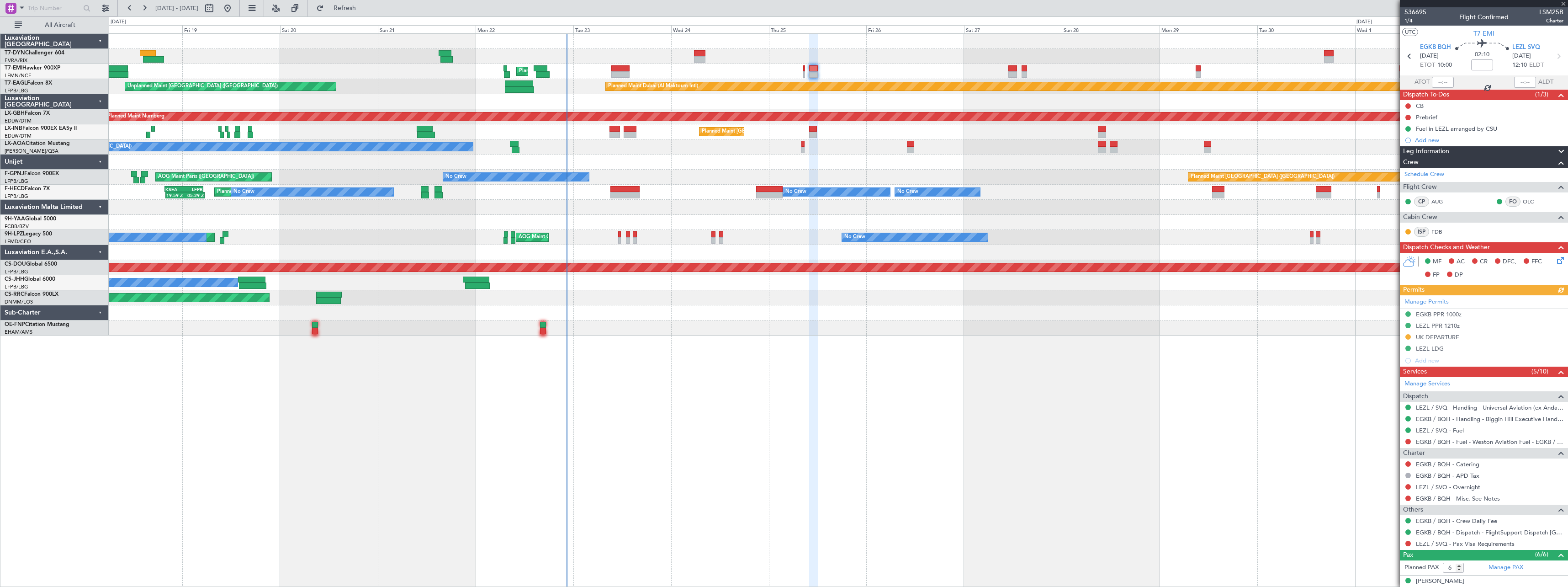
type input "+00:15"
type input "1"
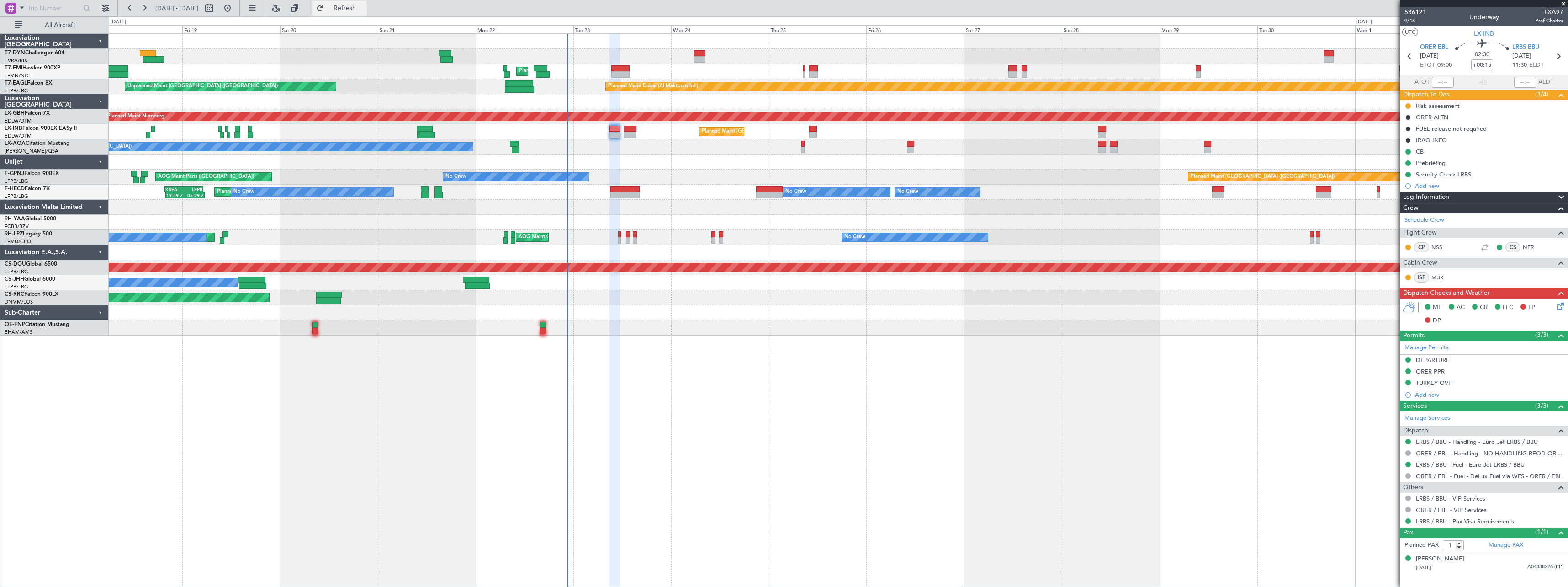
click at [367, 12] on button "Refresh" at bounding box center [340, 9] width 55 height 15
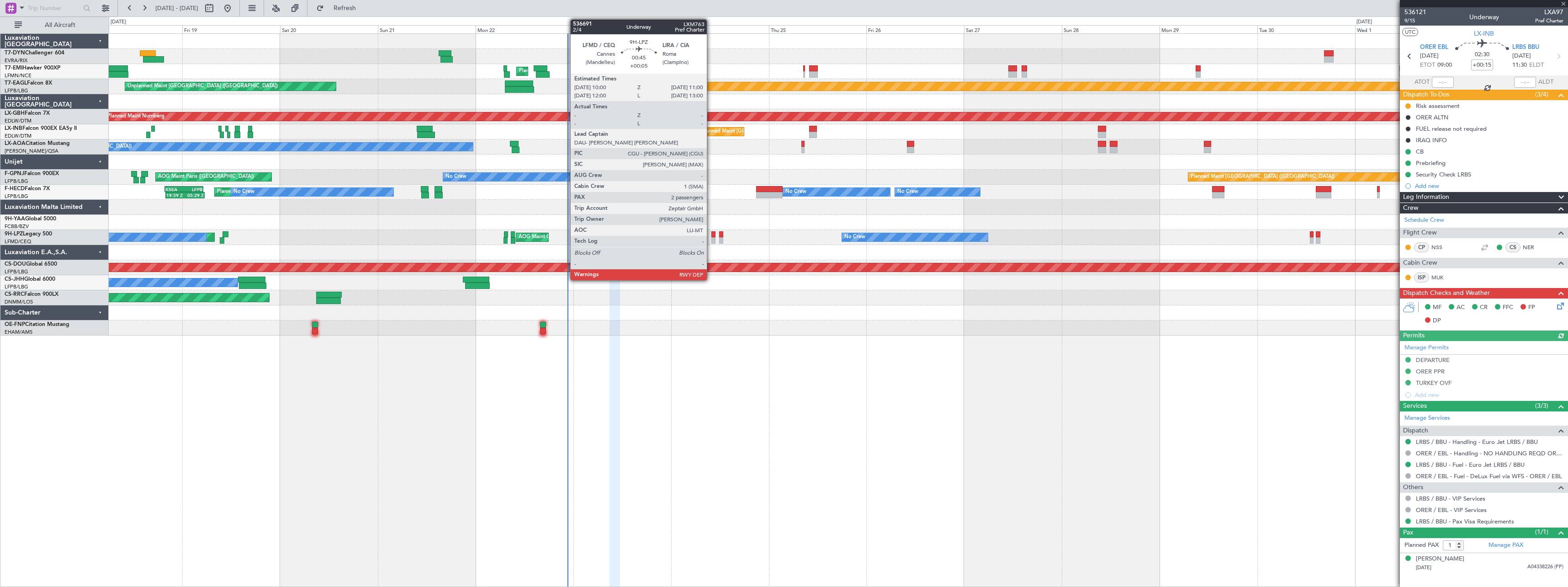
click at [712, 237] on div at bounding box center [713, 241] width 4 height 7
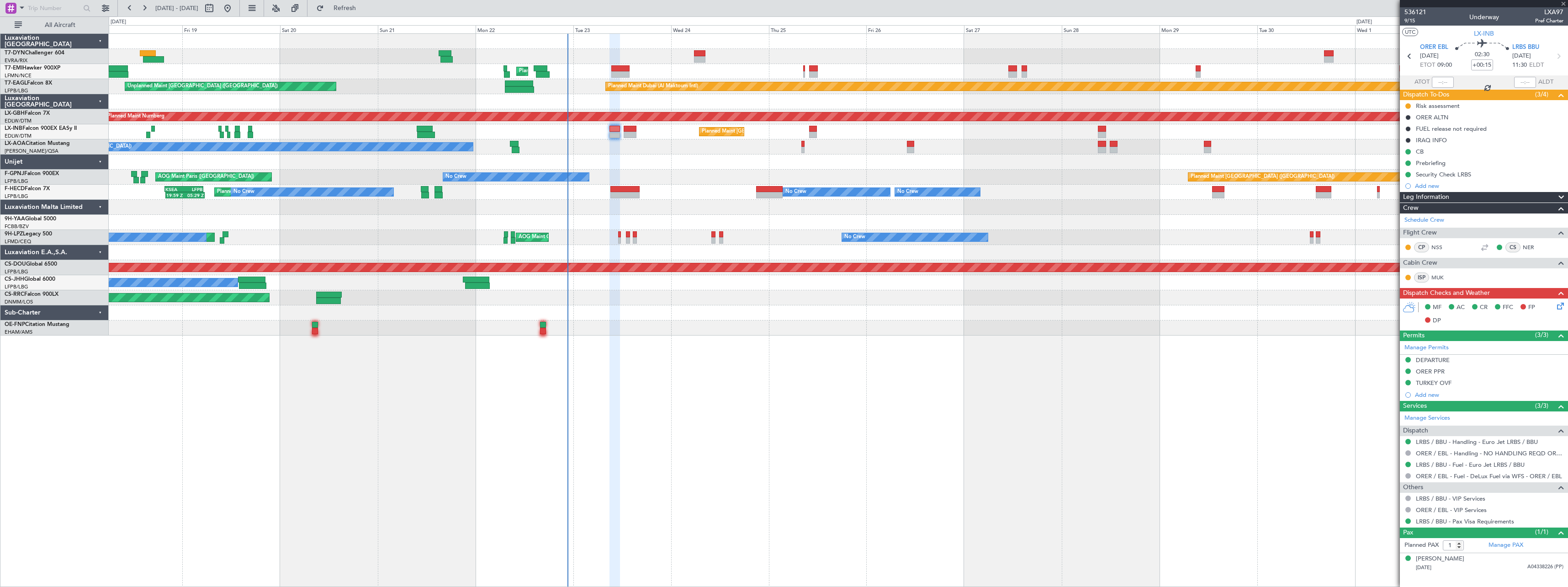
type input "+00:05"
type input "2"
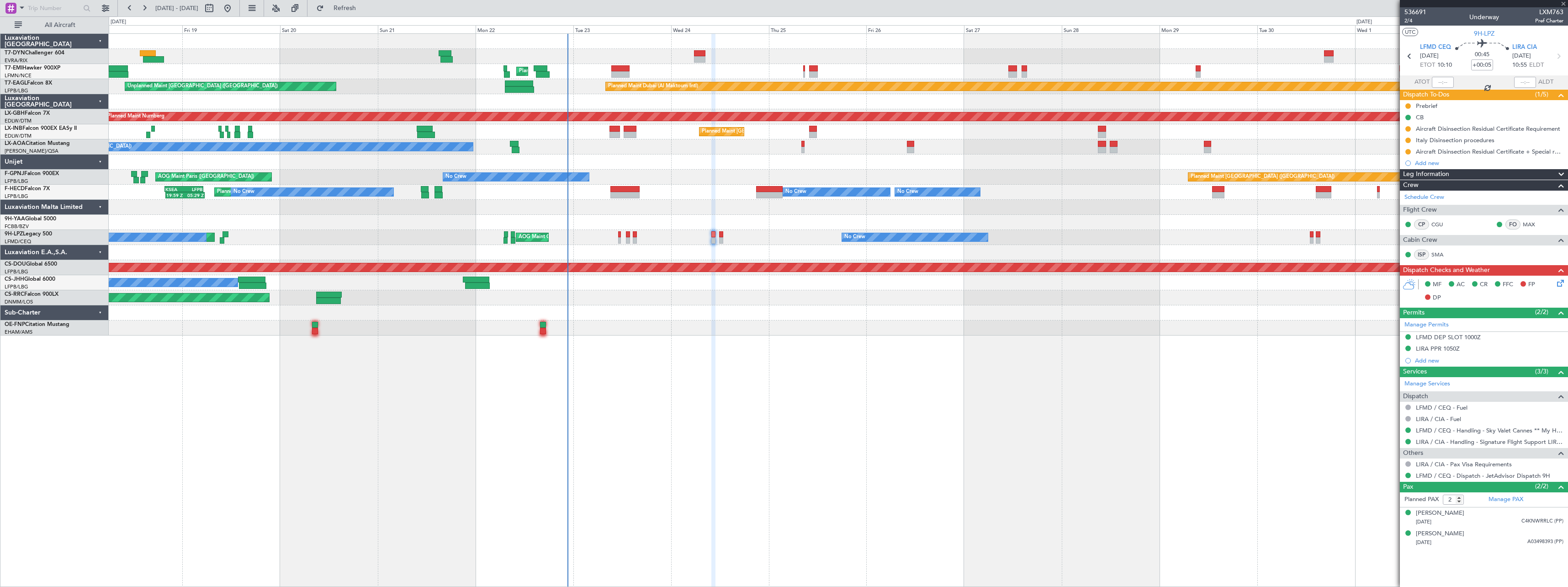
type input "0"
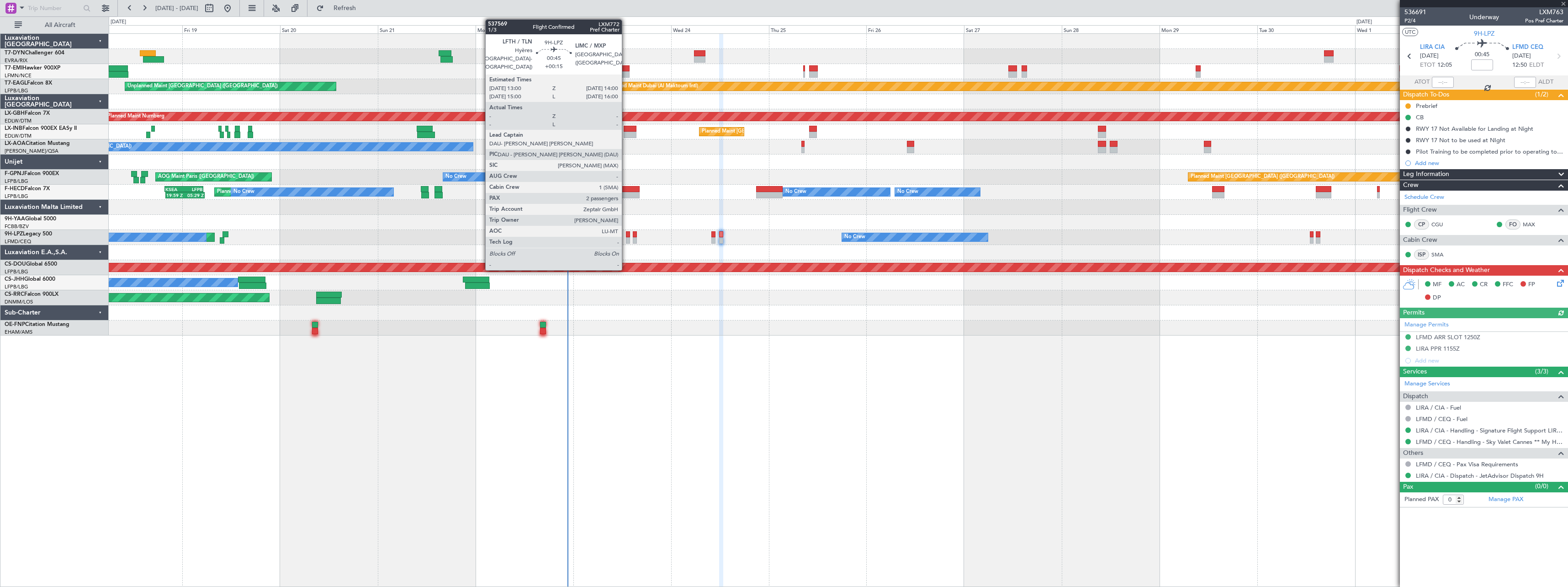
click at [626, 237] on div at bounding box center [628, 241] width 4 height 7
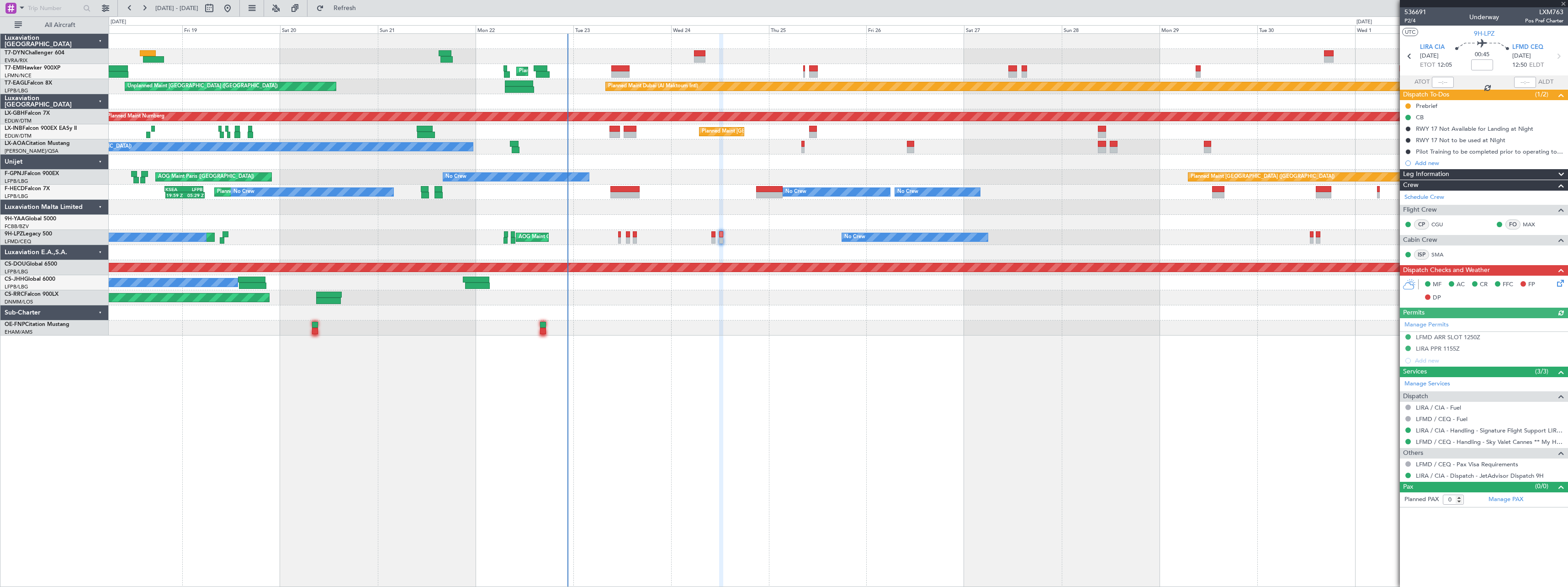
type input "+00:15"
type input "2"
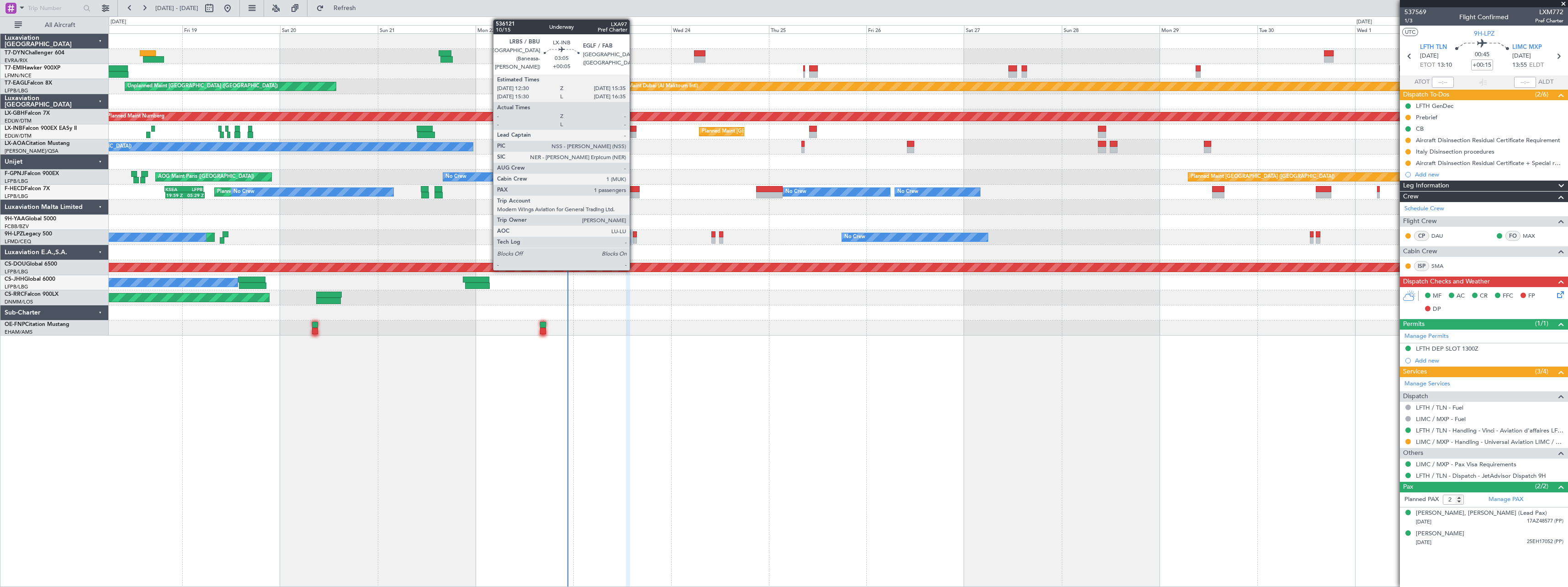
click at [634, 128] on div at bounding box center [630, 128] width 13 height 7
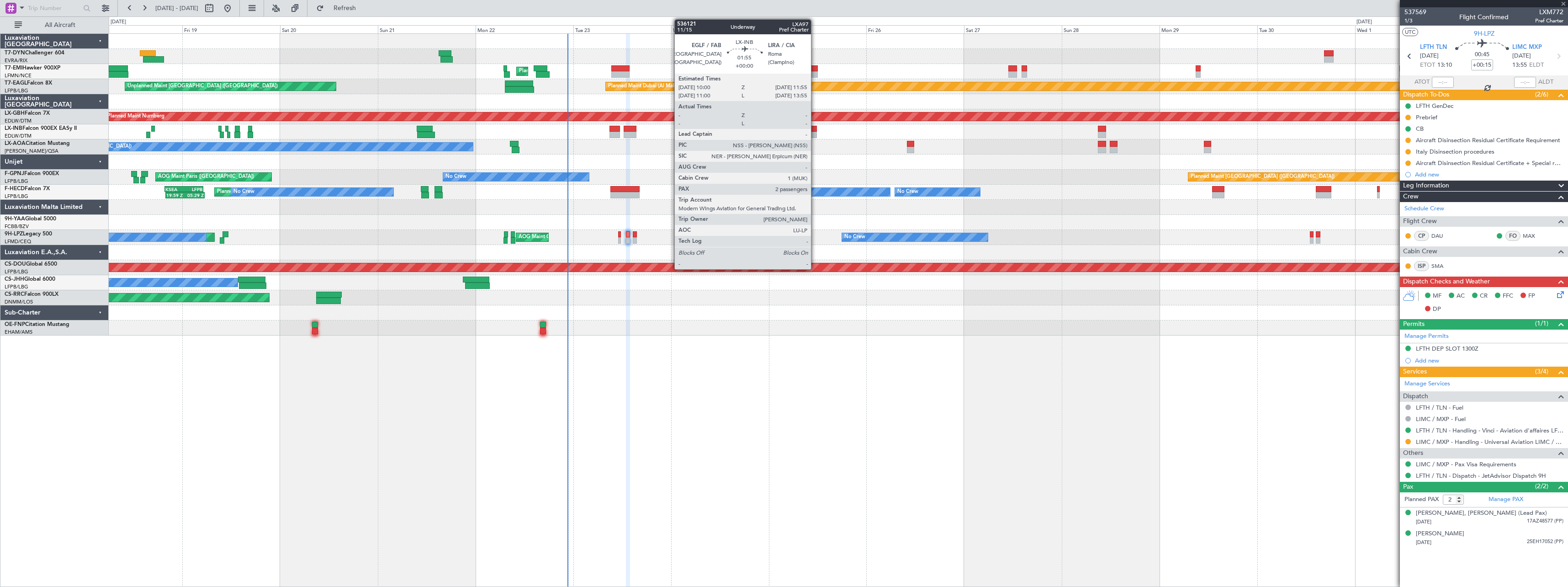
type input "+00:05"
type input "1"
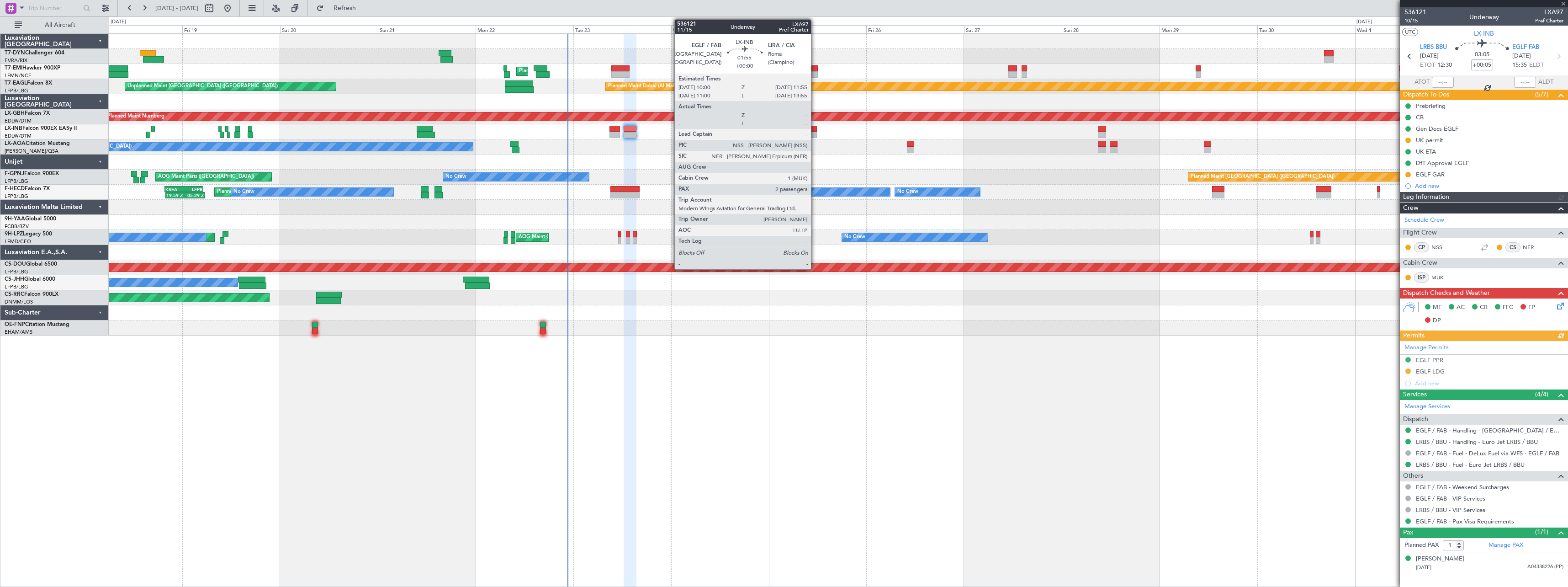
click at [815, 130] on div at bounding box center [813, 128] width 9 height 7
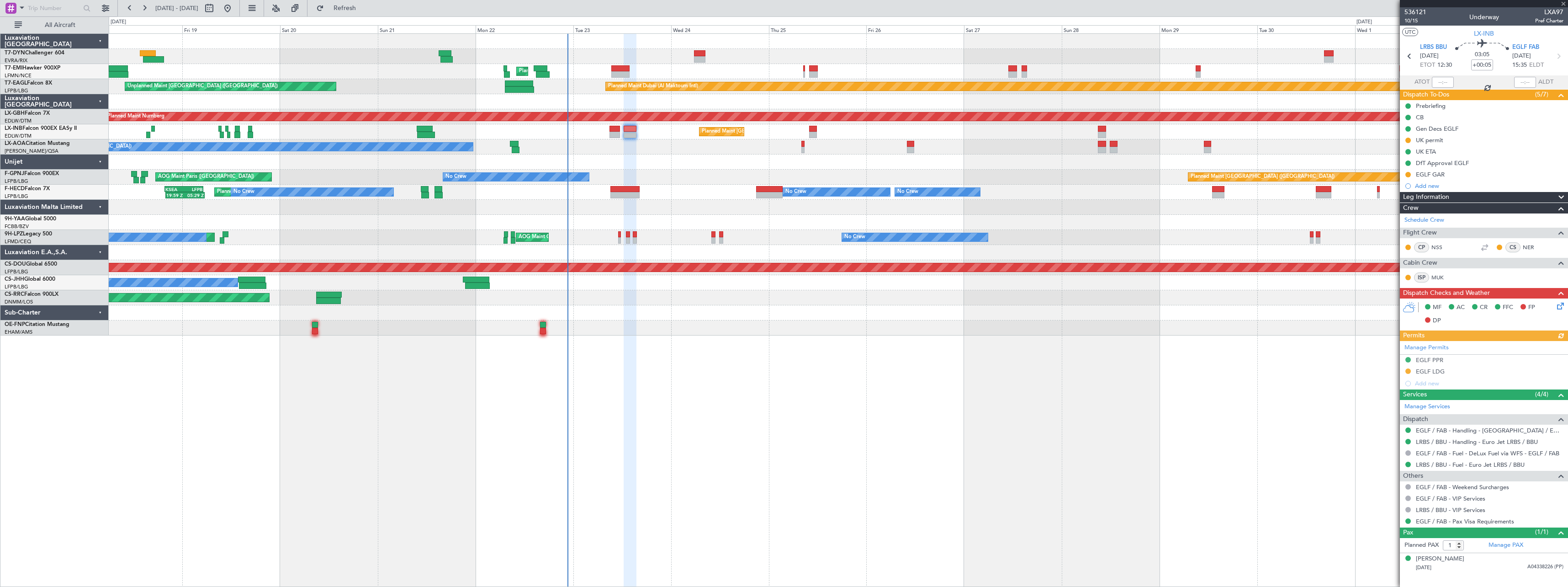
type input "2"
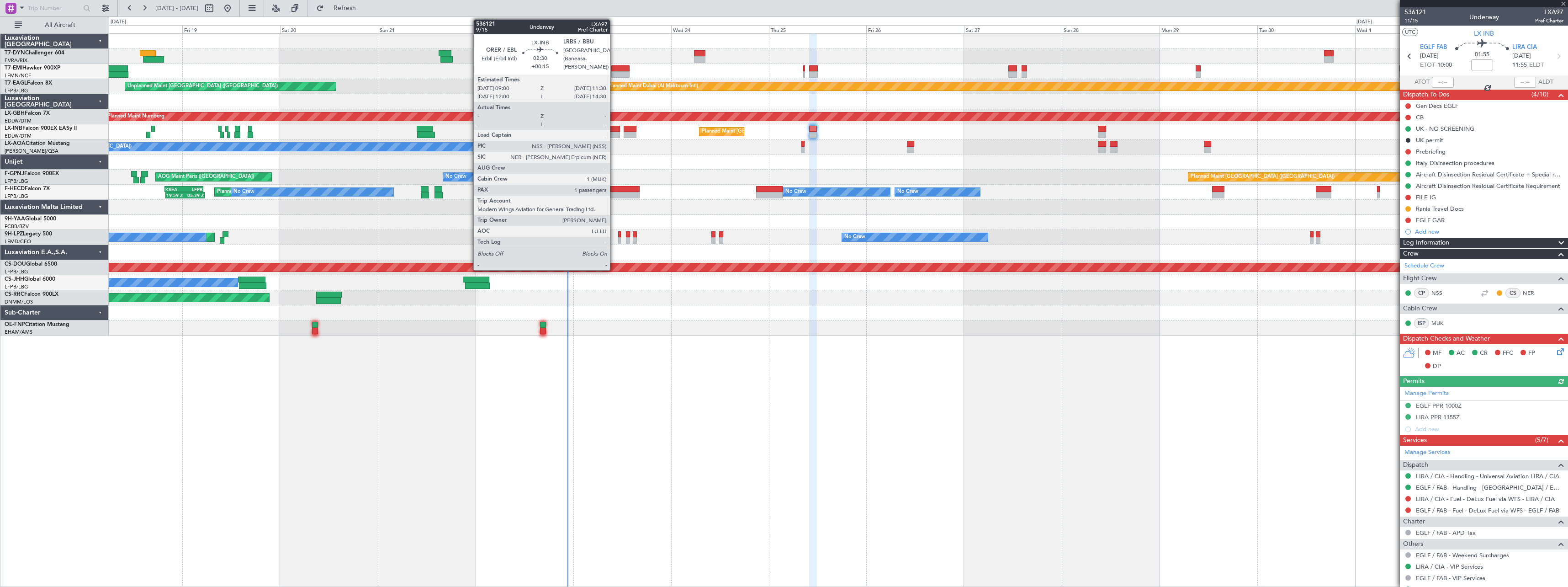
click at [614, 129] on div at bounding box center [614, 128] width 10 height 7
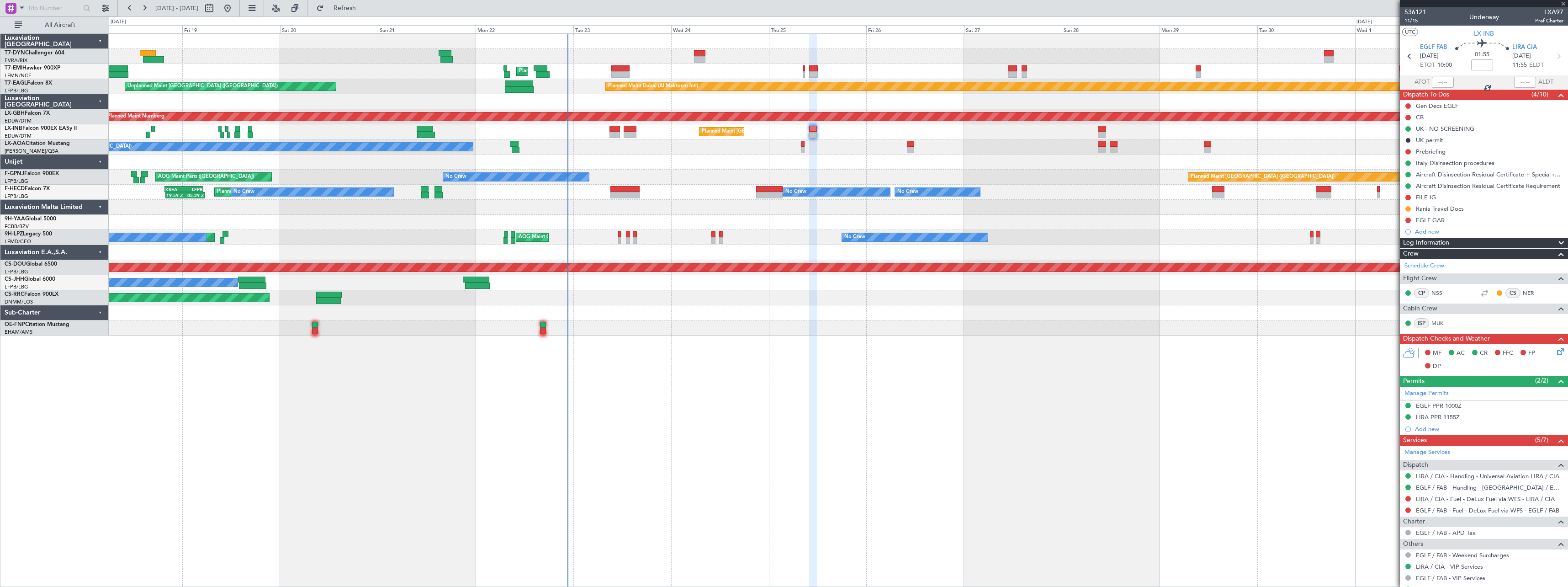
type input "+00:15"
type input "1"
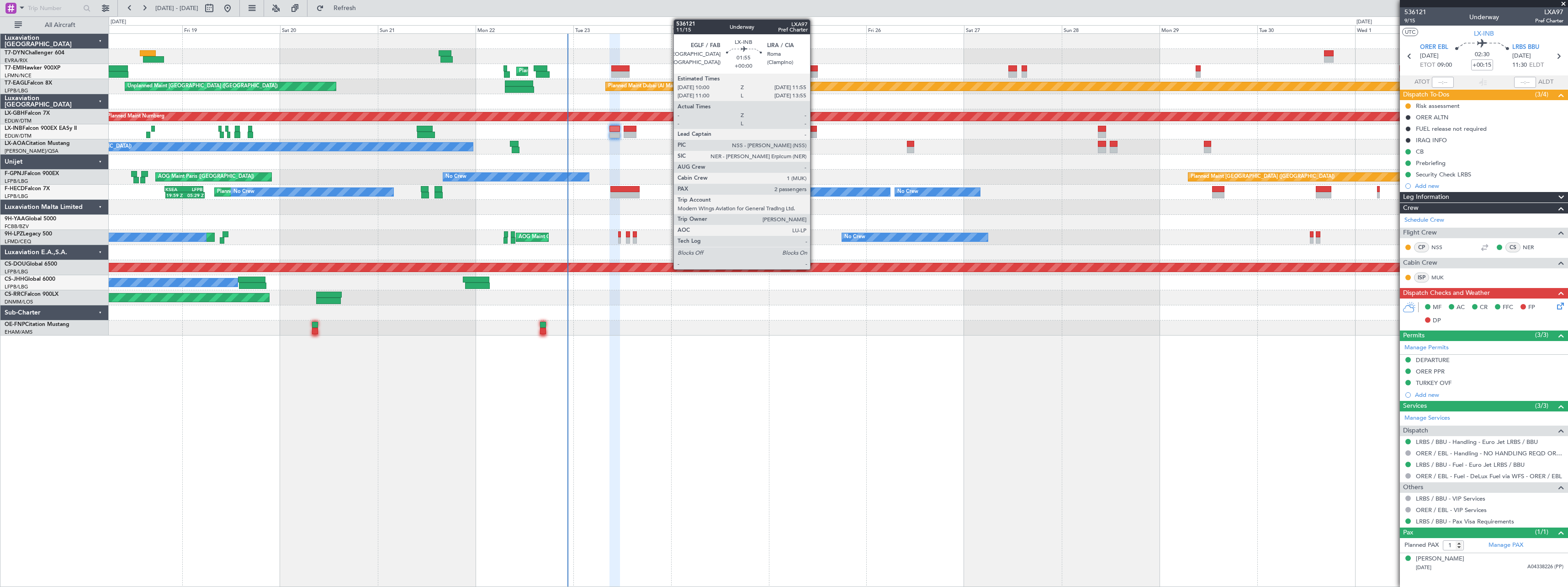
click at [814, 127] on div at bounding box center [813, 128] width 9 height 7
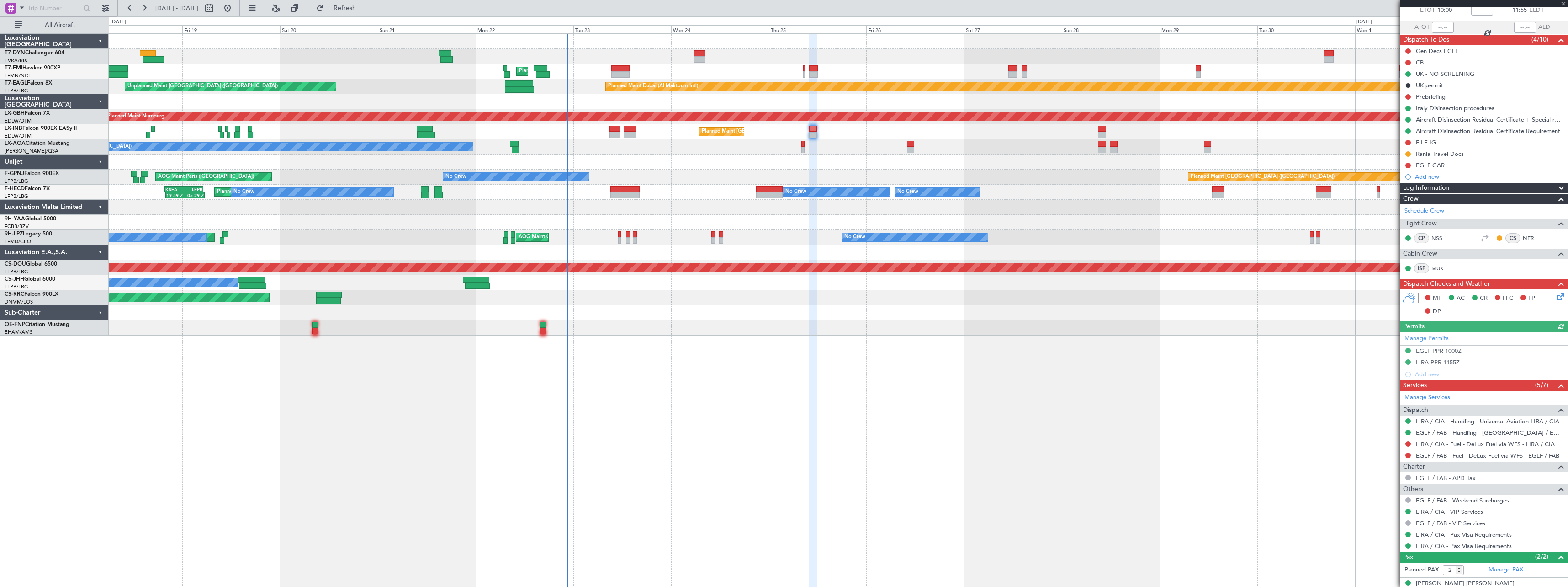
scroll to position [86, 0]
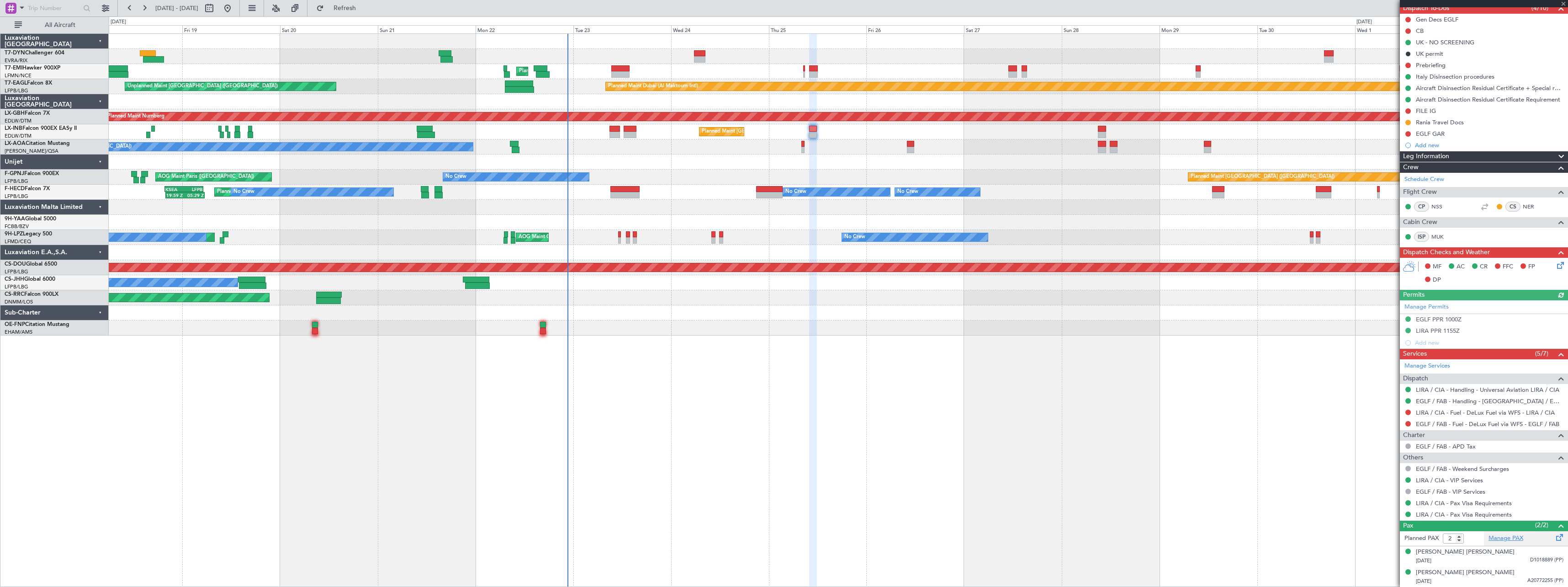
click at [1516, 540] on link "Manage PAX" at bounding box center [1505, 538] width 35 height 9
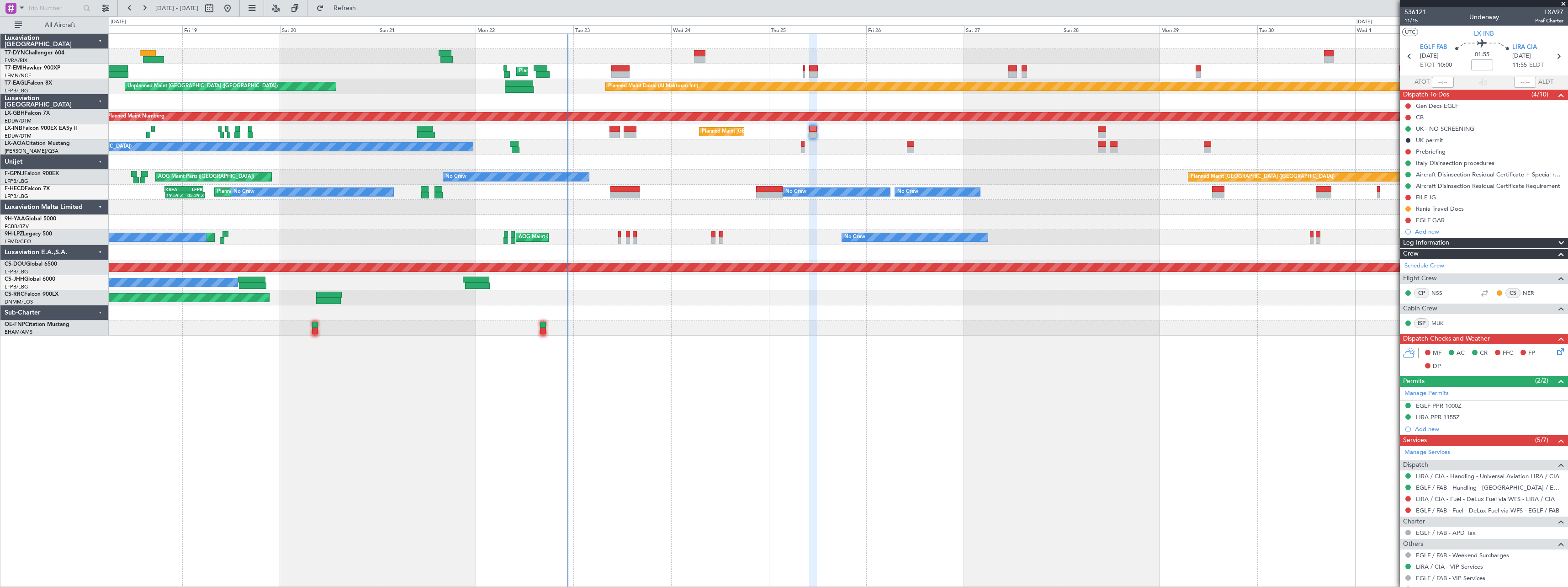
click at [1416, 21] on span "11/15" at bounding box center [1415, 21] width 22 height 8
click at [1505, 107] on div "Gen Decs EGLF" at bounding box center [1484, 105] width 168 height 12
click at [1469, 104] on div "Gen Decs EGLF" at bounding box center [1484, 105] width 168 height 12
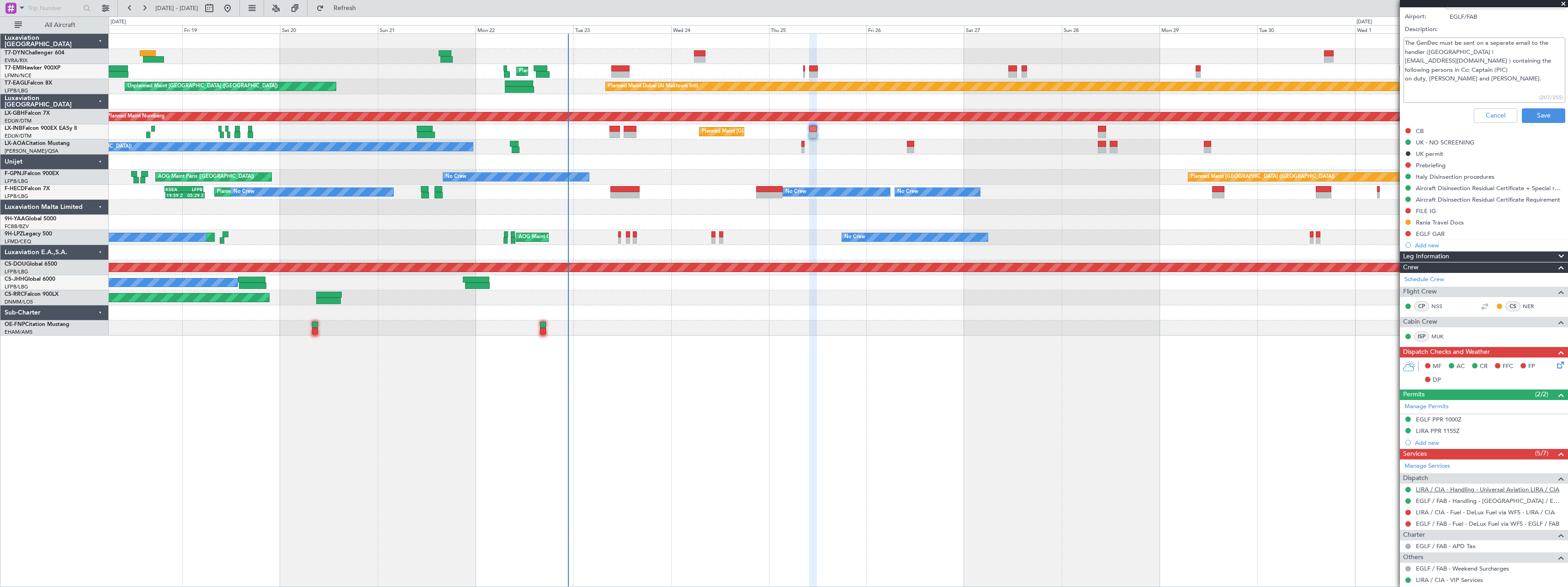
scroll to position [183, 0]
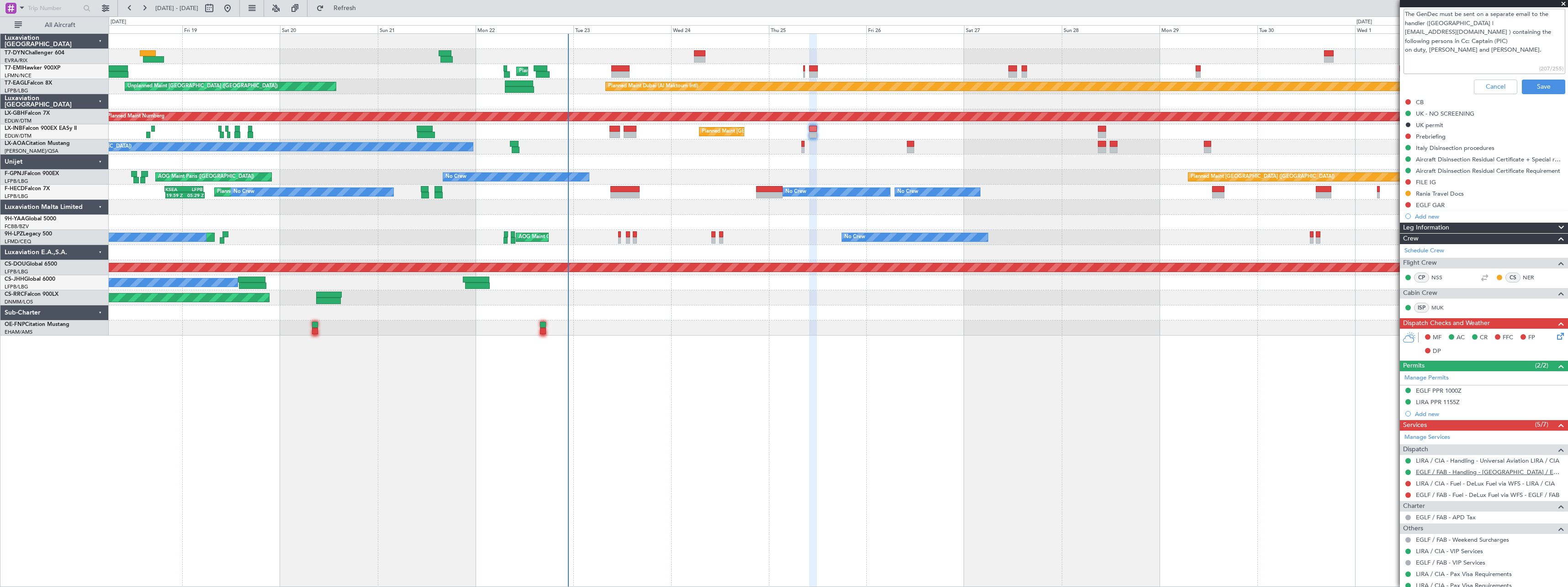
click at [1468, 471] on link "EGLF / FAB - Handling - [GEOGRAPHIC_DATA] / EGLF / FAB" at bounding box center [1489, 472] width 147 height 8
click at [1485, 463] on link "LIRA / CIA - Handling - Universal Aviation LIRA / CIA" at bounding box center [1488, 460] width 144 height 8
click at [1556, 334] on icon at bounding box center [1559, 334] width 7 height 7
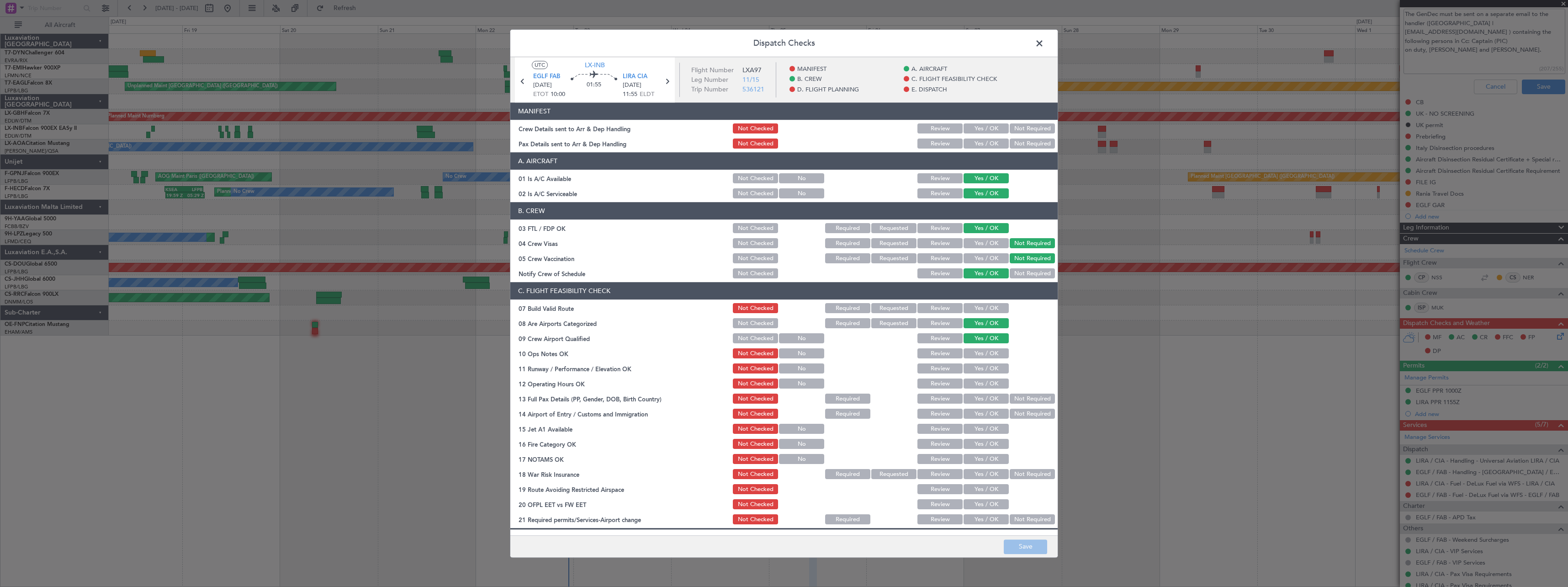
click at [944, 127] on button "Review" at bounding box center [940, 128] width 45 height 10
click at [937, 142] on button "Review" at bounding box center [940, 144] width 45 height 10
click at [1038, 547] on button "Save" at bounding box center [1025, 547] width 43 height 15
click at [1044, 48] on span at bounding box center [1044, 46] width 0 height 18
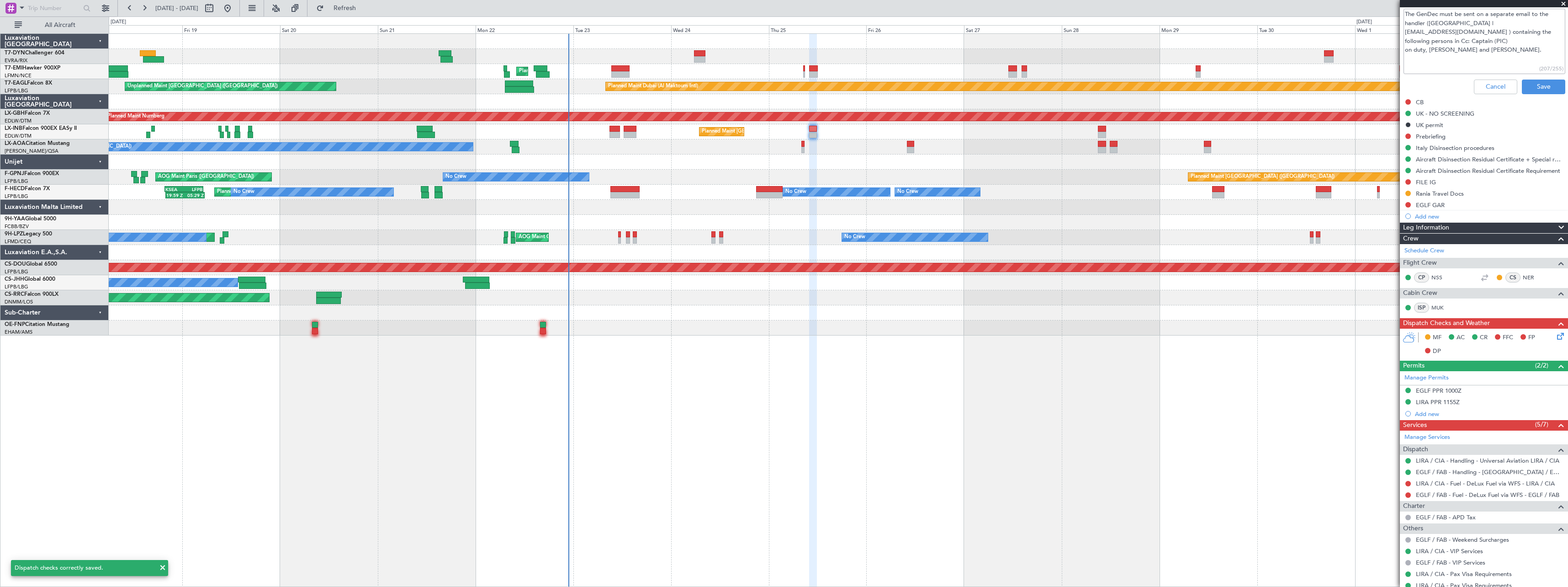
click at [911, 352] on div "Unplanned Maint [GEOGRAPHIC_DATA] (Riga Intl) Planned Maint [GEOGRAPHIC_DATA] U…" at bounding box center [838, 310] width 1459 height 554
click at [985, 342] on div "Unplanned Maint [GEOGRAPHIC_DATA] (Riga Intl) Planned Maint [GEOGRAPHIC_DATA] U…" at bounding box center [838, 310] width 1459 height 554
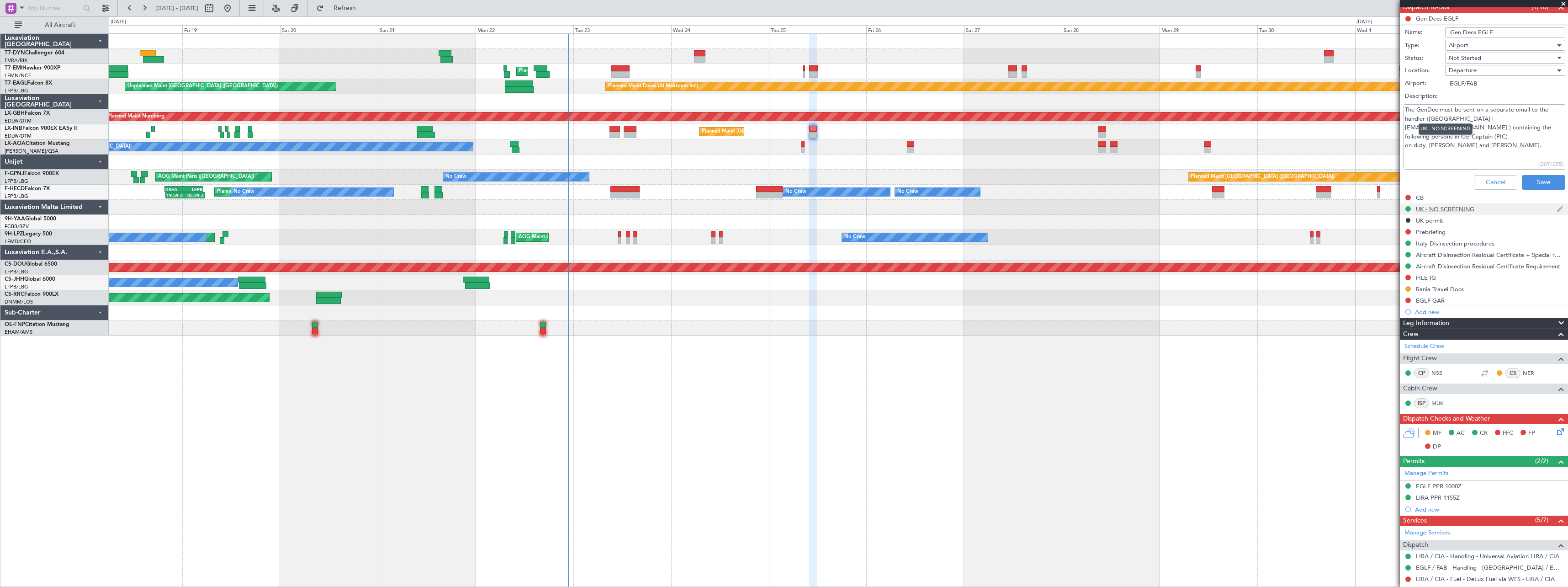
scroll to position [0, 0]
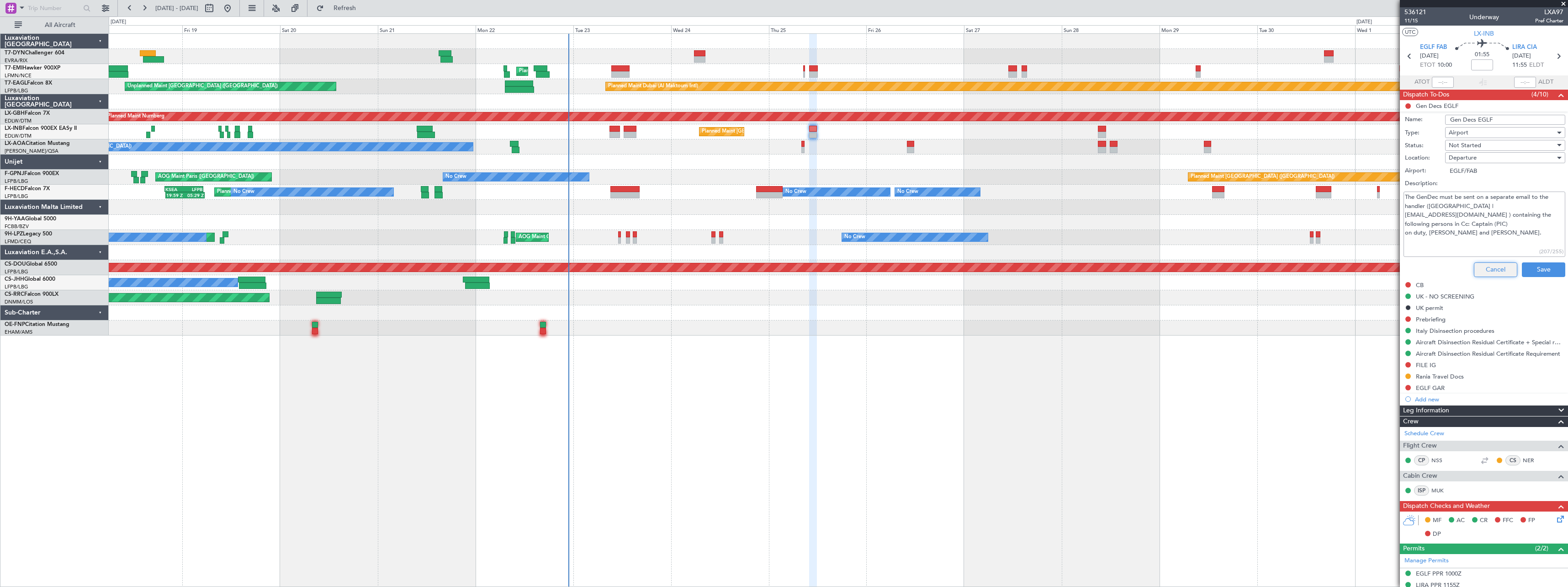
click at [1483, 264] on button "Cancel" at bounding box center [1495, 270] width 43 height 15
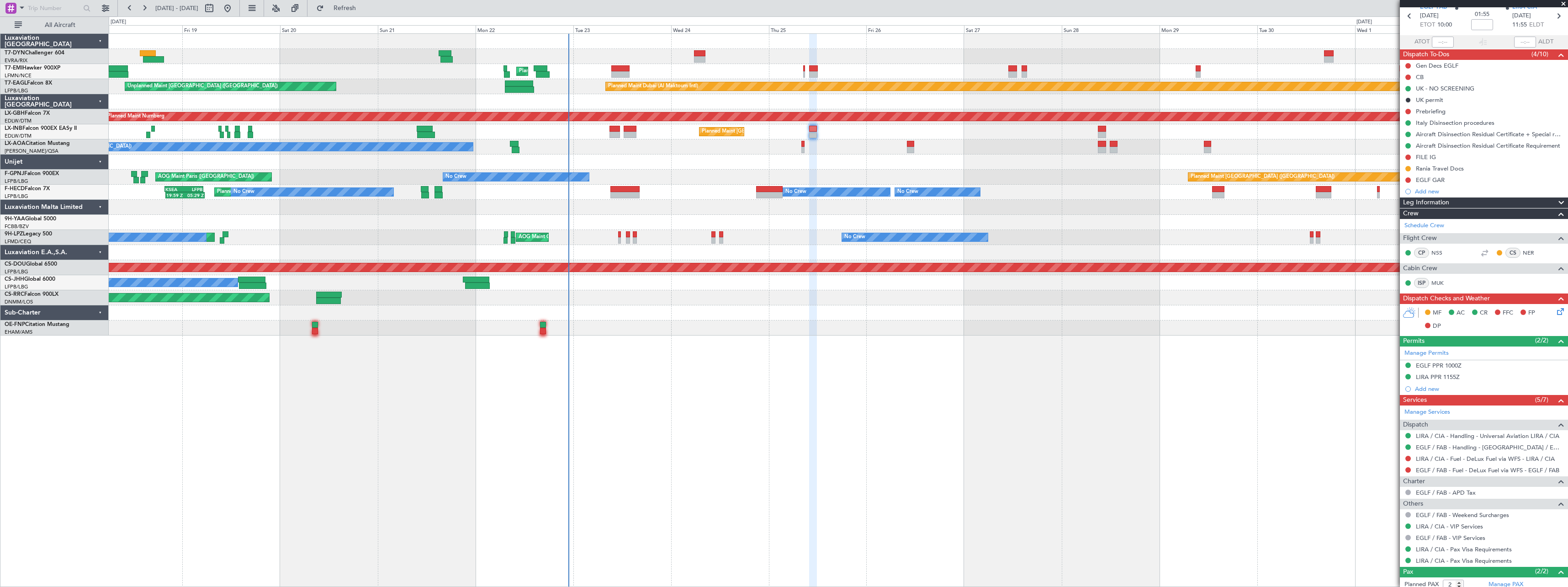
scroll to position [86, 0]
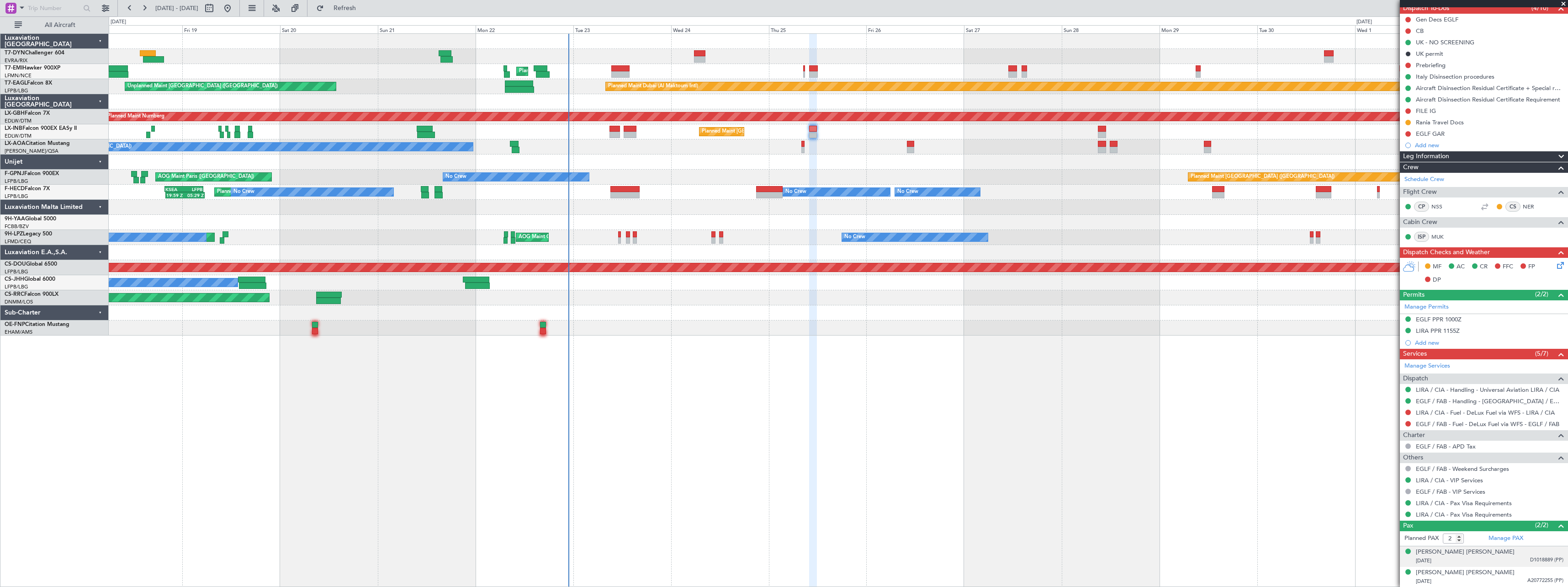
click at [1504, 564] on div "[DATE] D1018889 (PP)" at bounding box center [1489, 560] width 147 height 9
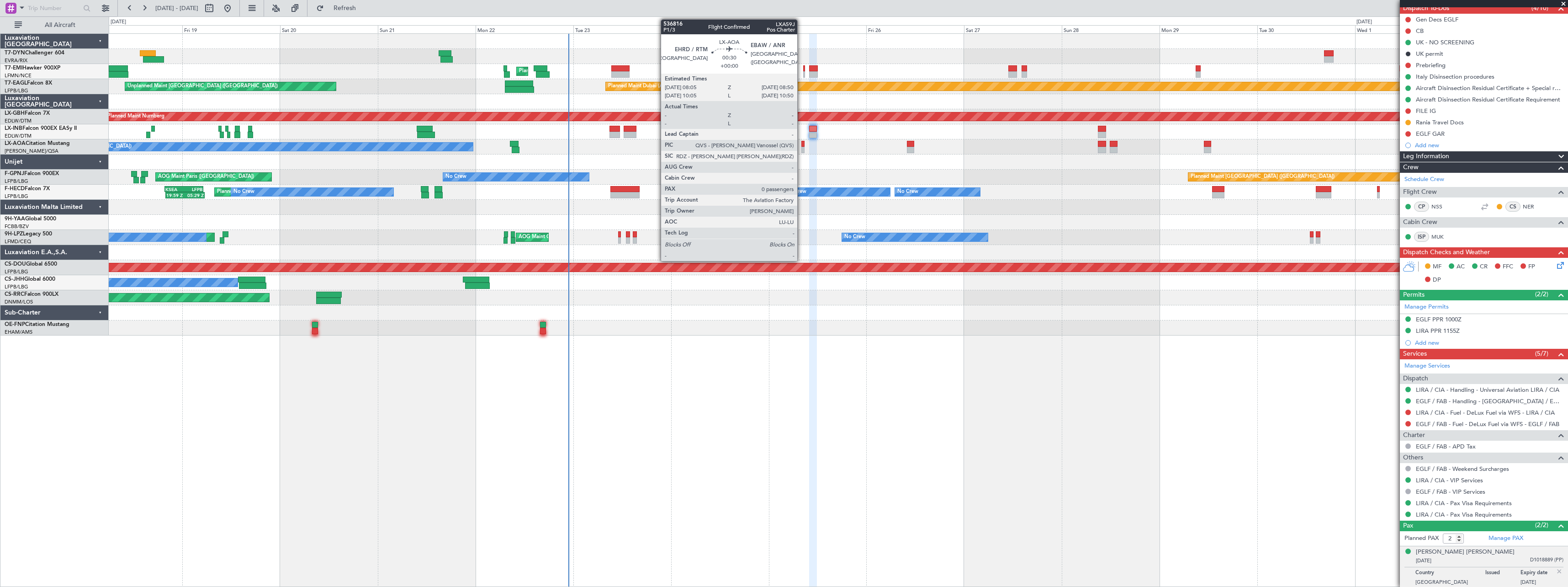
click at [802, 147] on div at bounding box center [803, 150] width 3 height 7
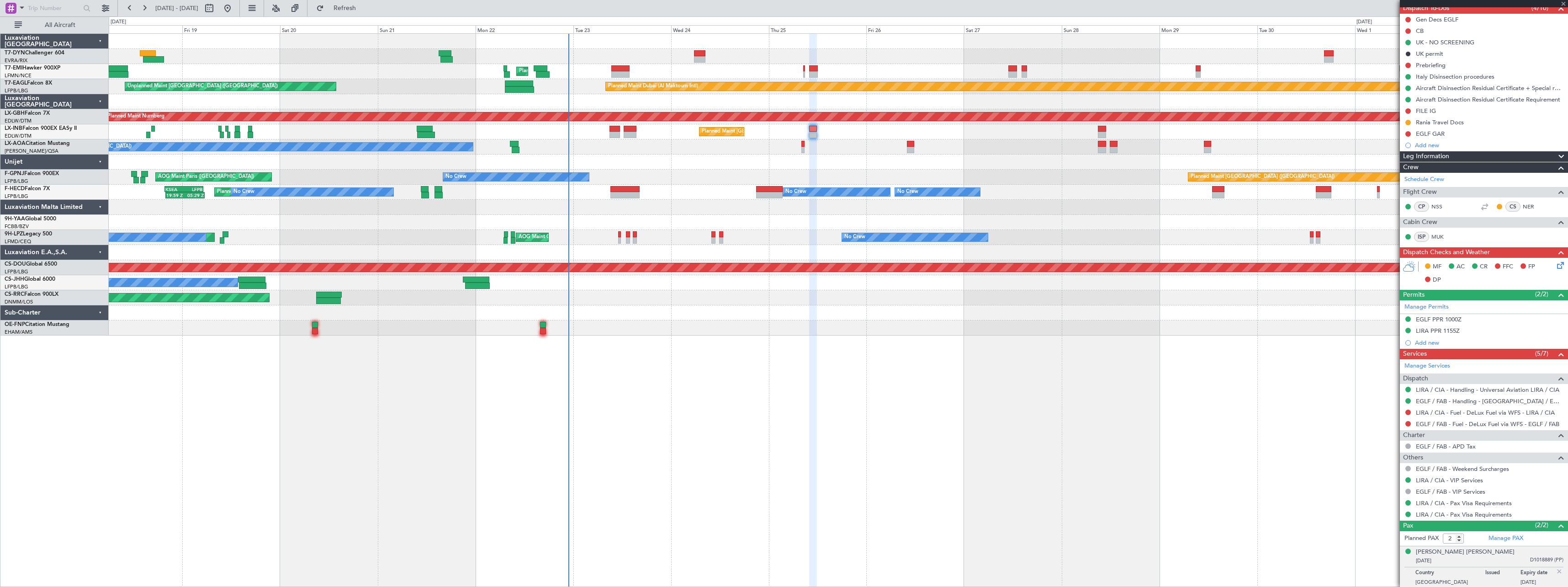
type input "0"
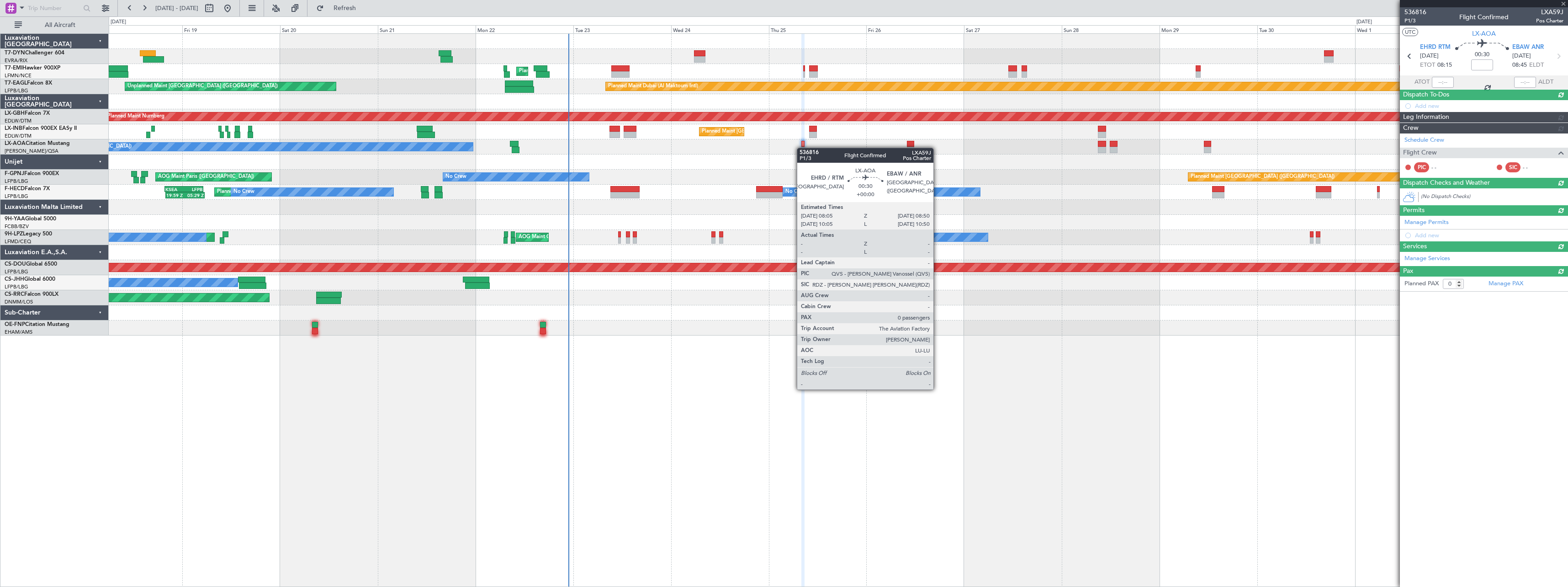
scroll to position [0, 0]
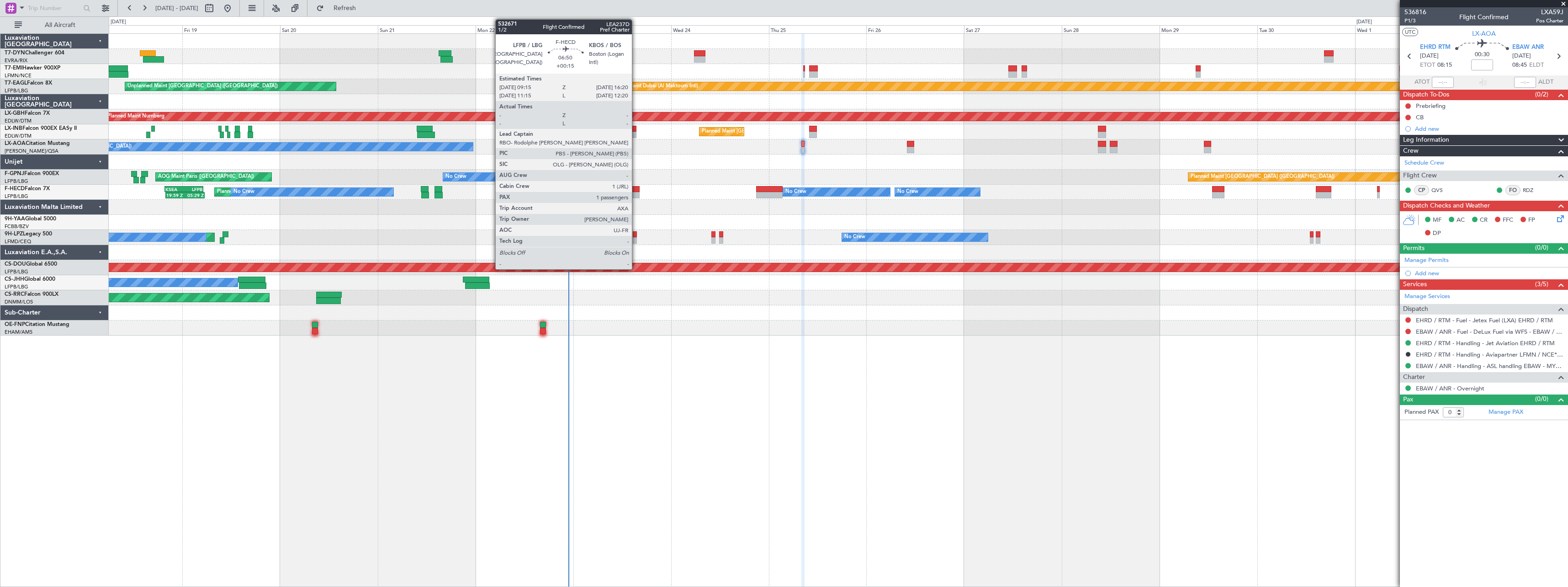
click at [636, 192] on div at bounding box center [625, 195] width 29 height 7
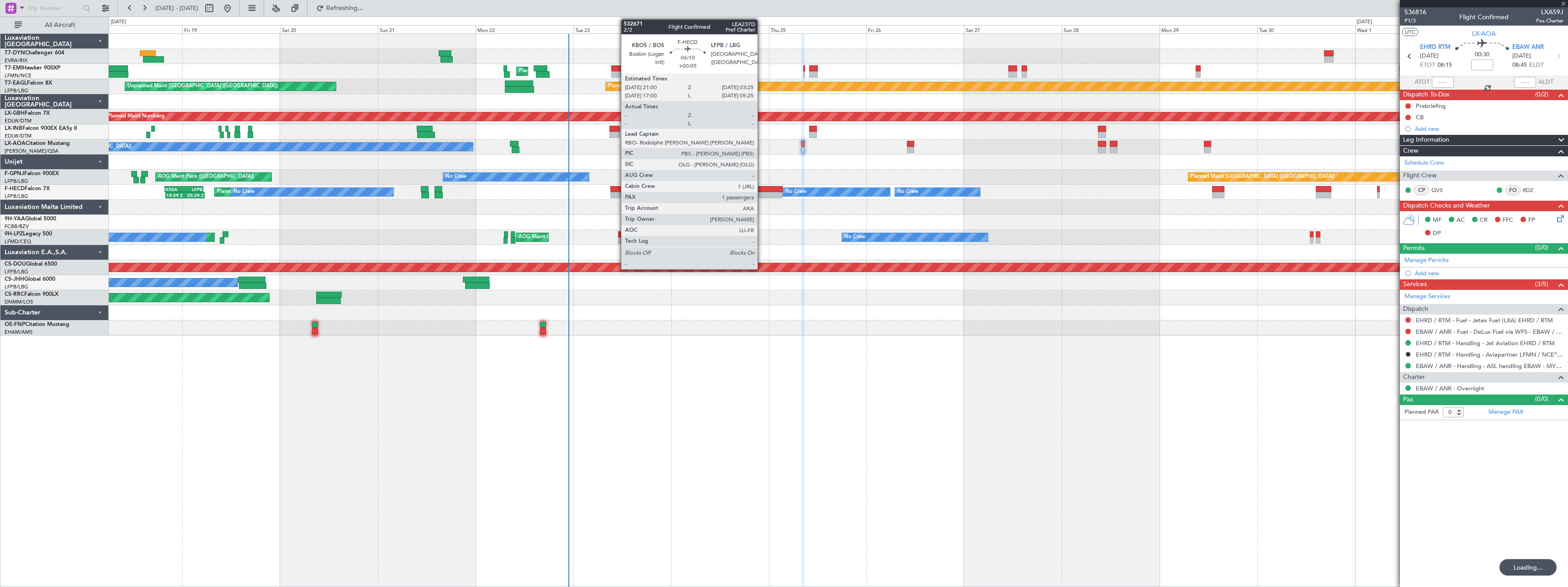
click at [763, 190] on div at bounding box center [769, 189] width 27 height 7
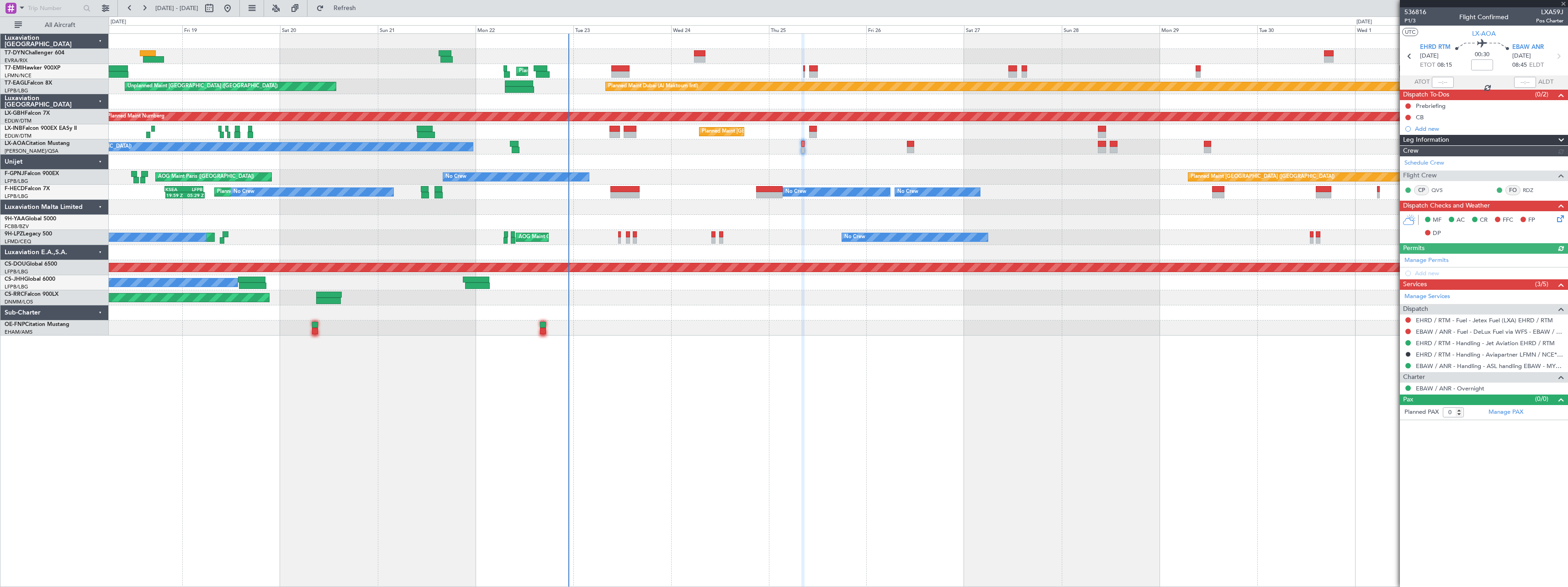
type input "+00:05"
type input "1"
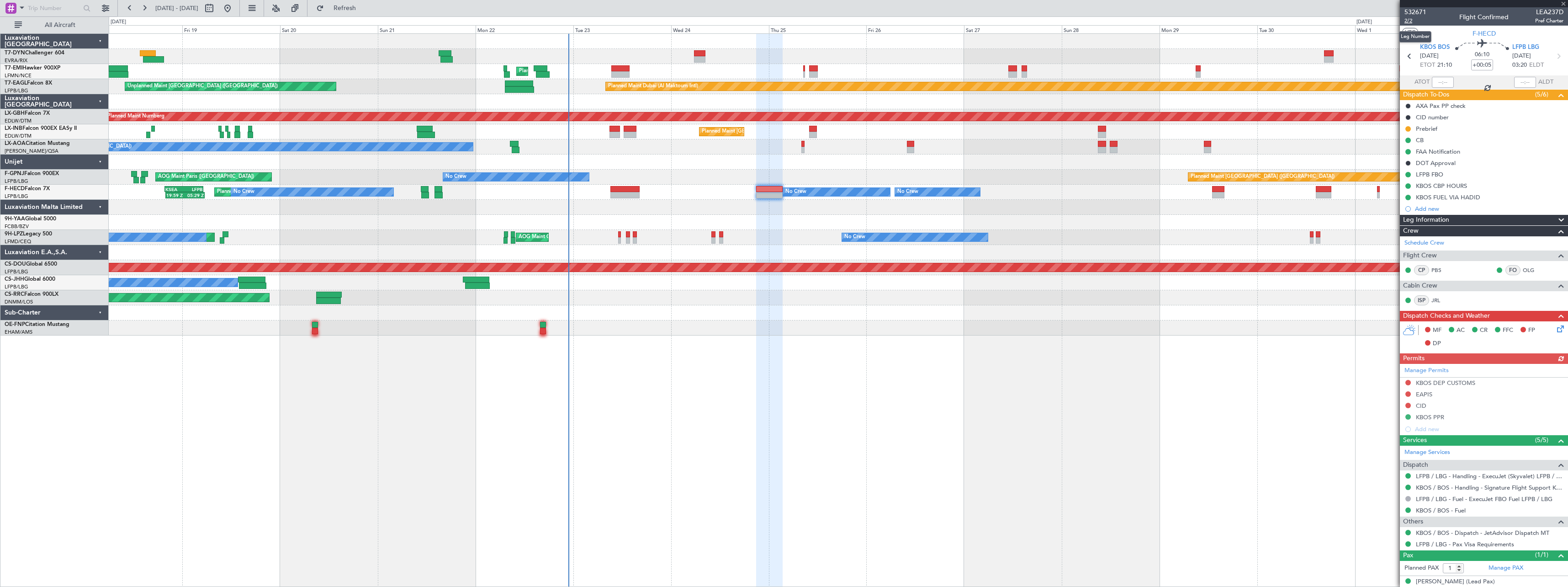
click at [1411, 21] on span "2/2" at bounding box center [1415, 21] width 22 height 8
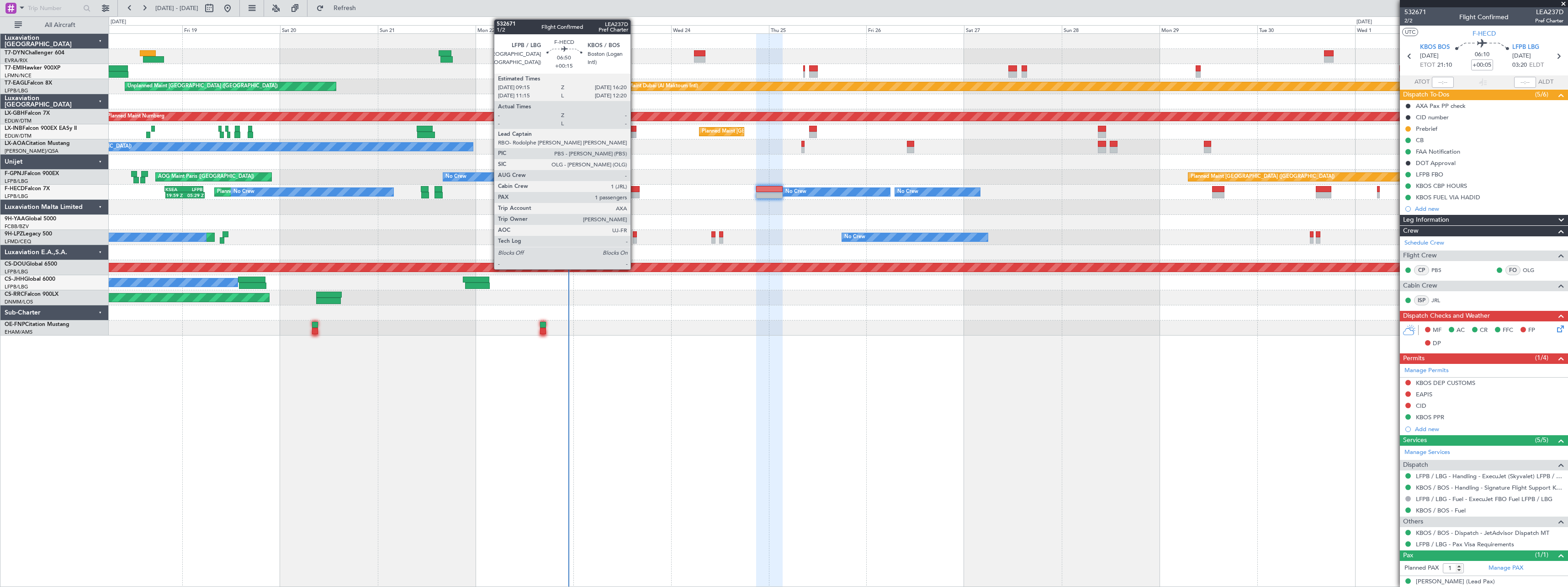
click at [635, 191] on div at bounding box center [625, 189] width 29 height 7
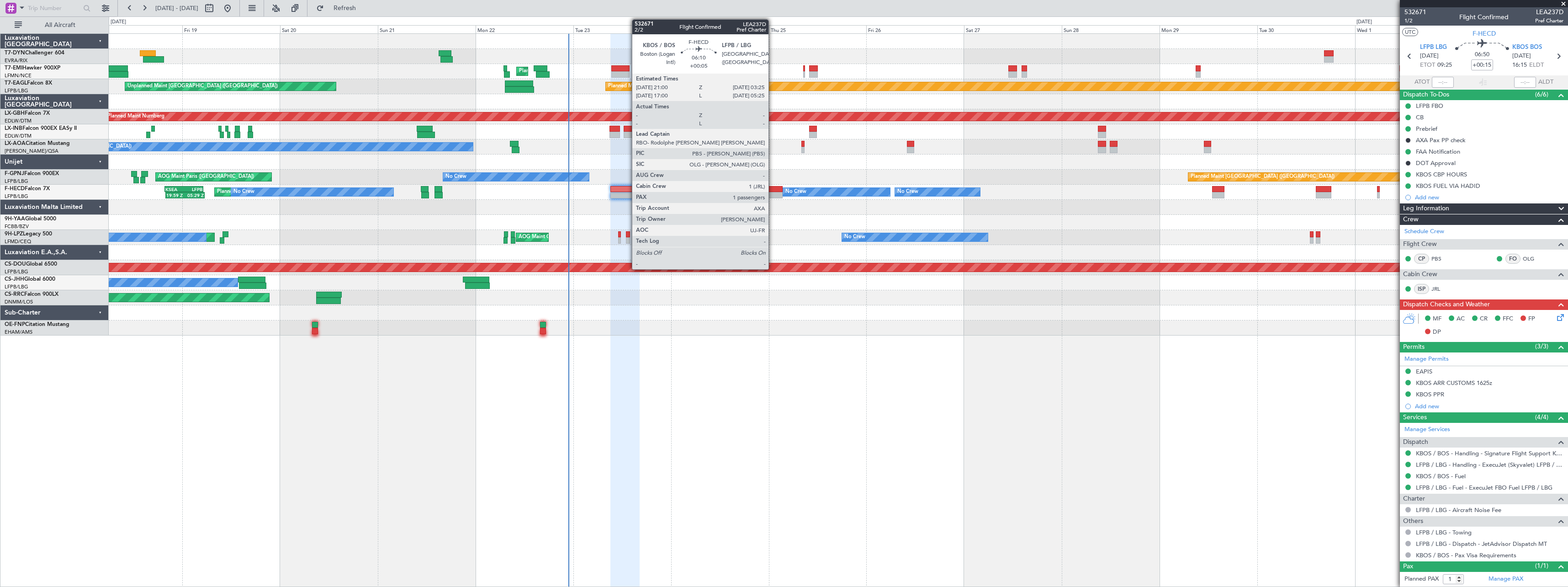
click at [772, 191] on div at bounding box center [769, 189] width 27 height 7
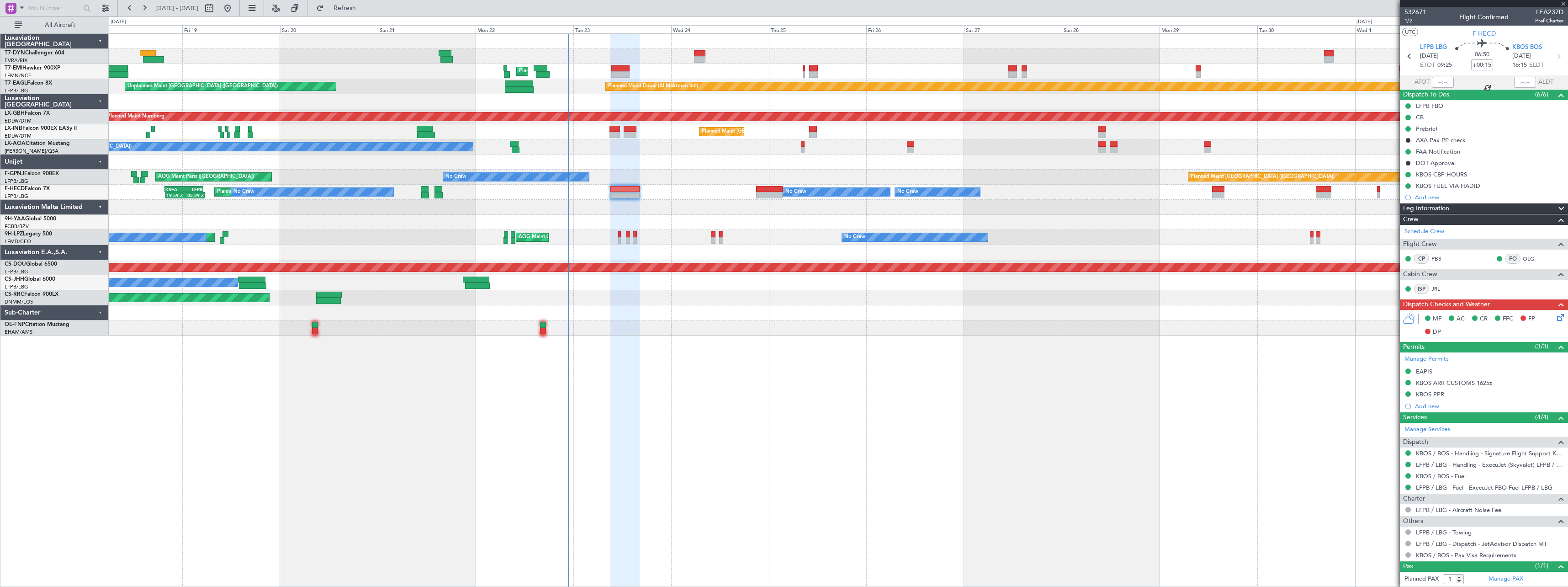
type input "+00:05"
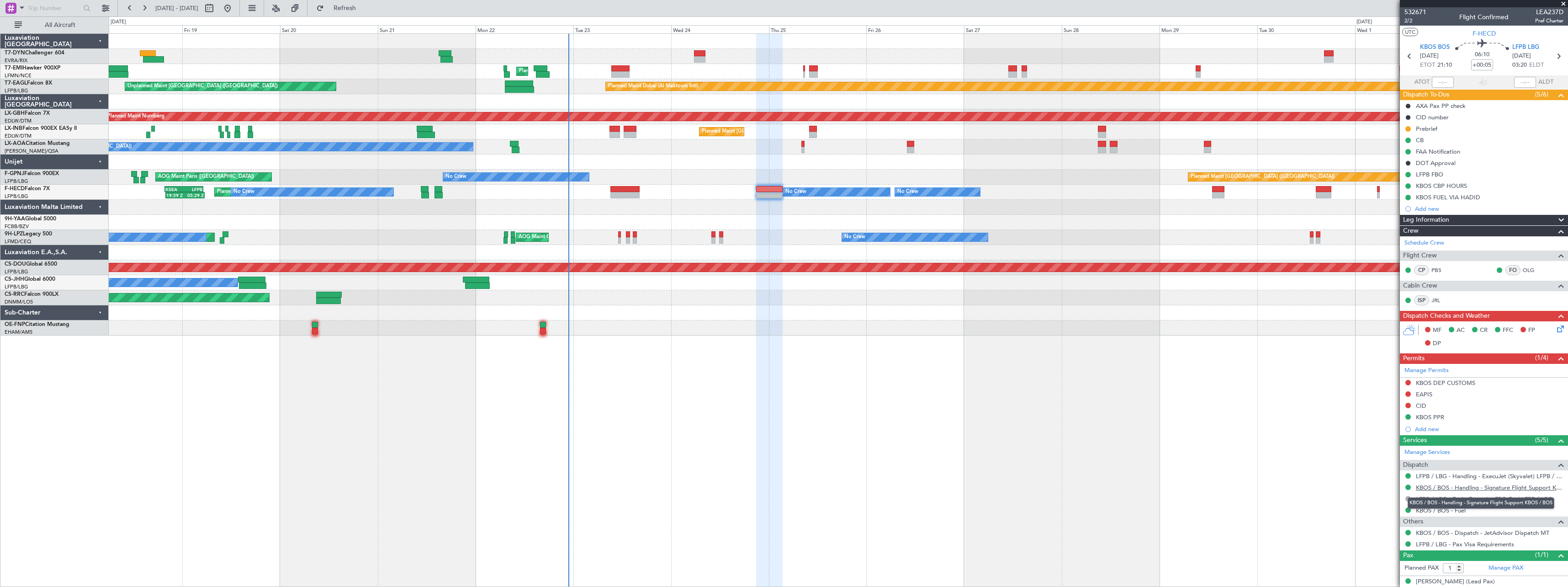
click at [1469, 485] on link "KBOS / BOS - Handling - Signature Flight Support KBOS / BOS" at bounding box center [1489, 487] width 147 height 8
click at [1501, 474] on link "LFPB / LBG - Handling - ExecuJet (Skyvalet) LFPB / LBG" at bounding box center [1489, 476] width 147 height 8
click at [1556, 328] on icon at bounding box center [1559, 327] width 7 height 7
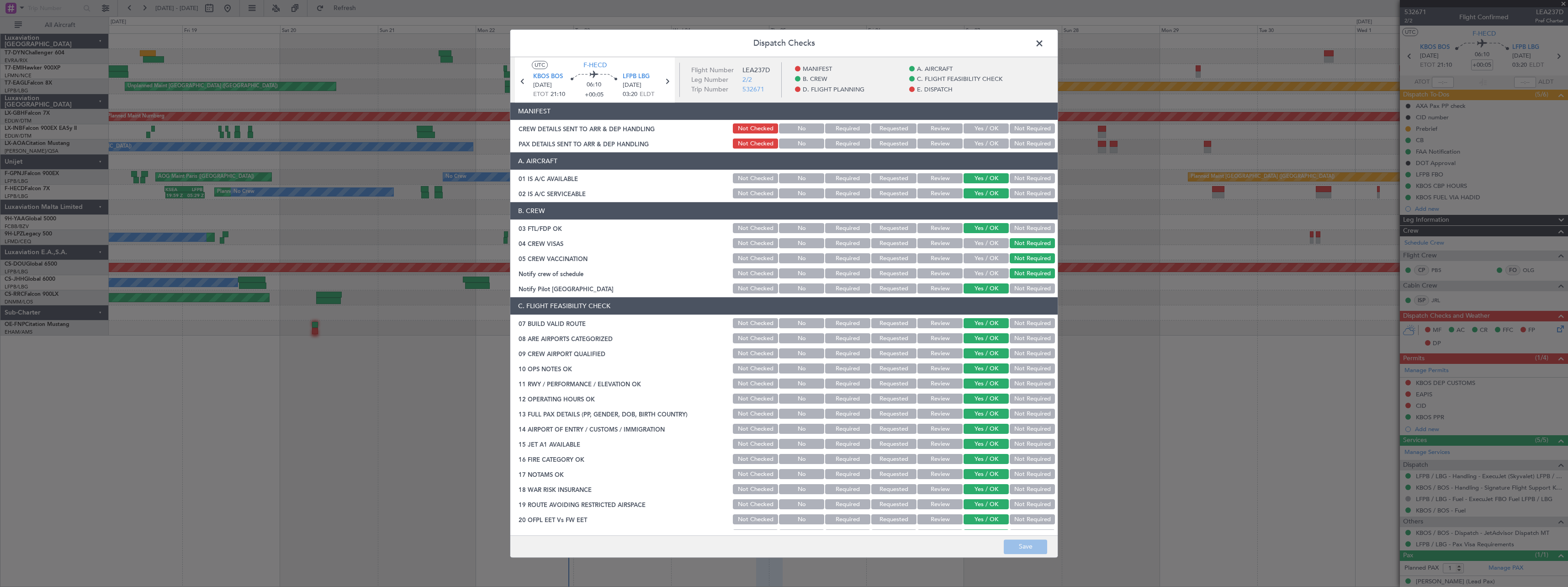
click at [981, 127] on button "Yes / OK" at bounding box center [986, 128] width 45 height 10
click at [980, 140] on button "Yes / OK" at bounding box center [986, 144] width 45 height 10
click at [1018, 546] on button "Save" at bounding box center [1025, 547] width 43 height 15
click at [1044, 42] on span at bounding box center [1044, 46] width 0 height 18
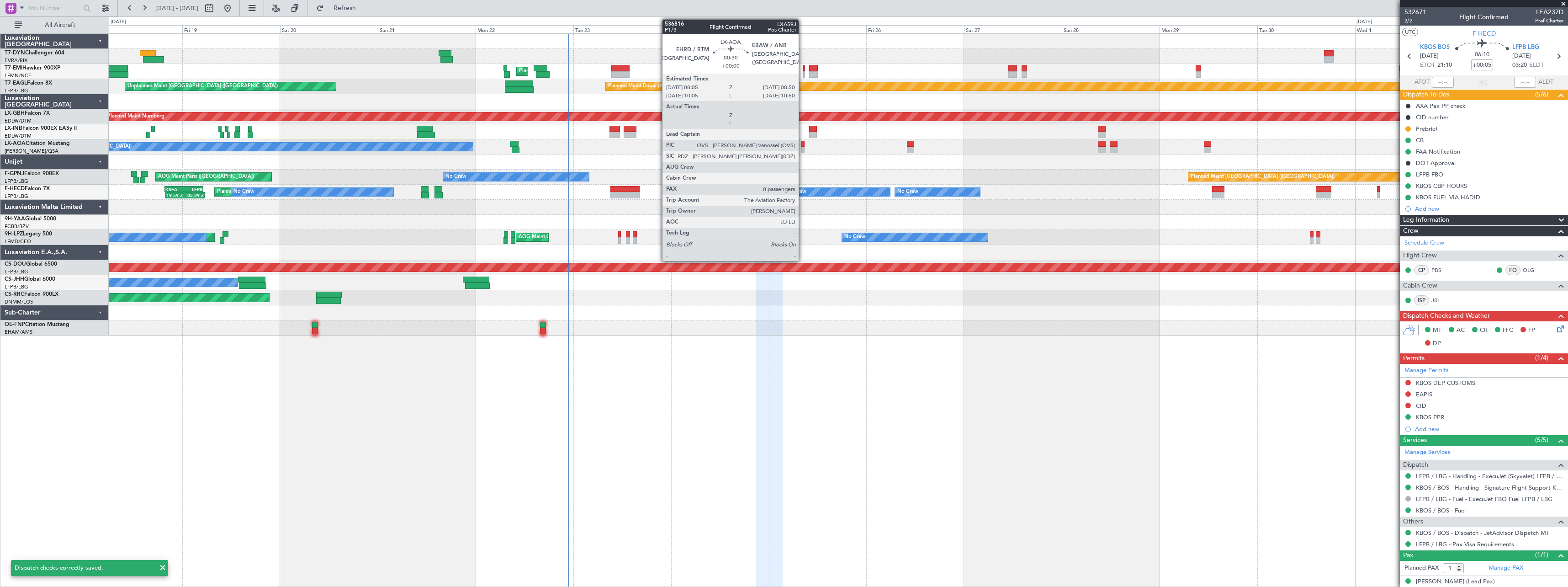
click at [803, 146] on div at bounding box center [803, 144] width 3 height 7
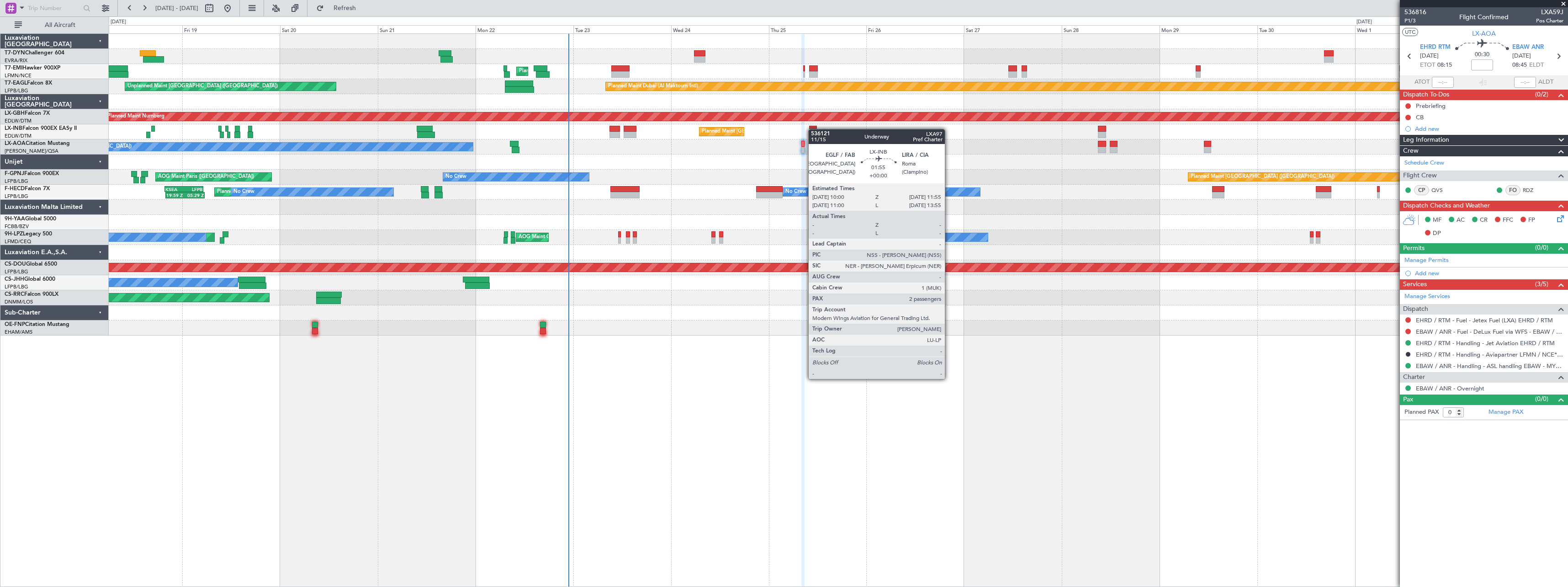
click at [813, 129] on div at bounding box center [813, 128] width 9 height 7
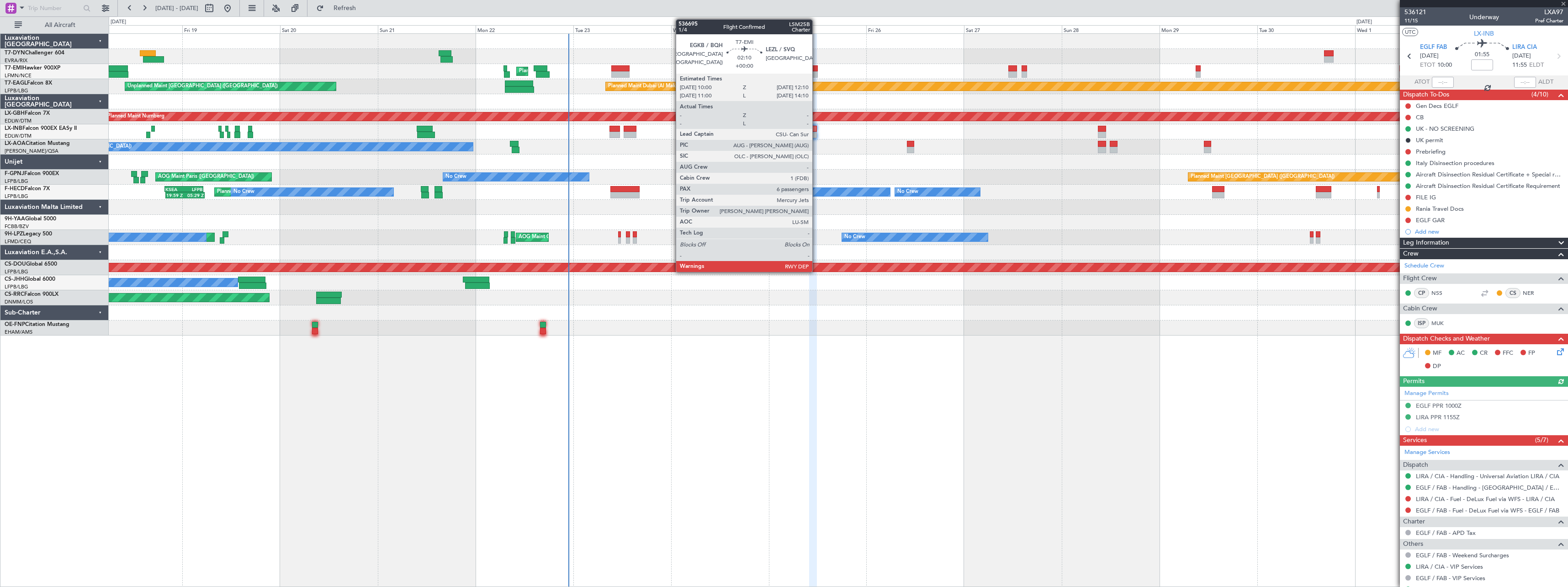
click at [815, 74] on div at bounding box center [813, 74] width 9 height 7
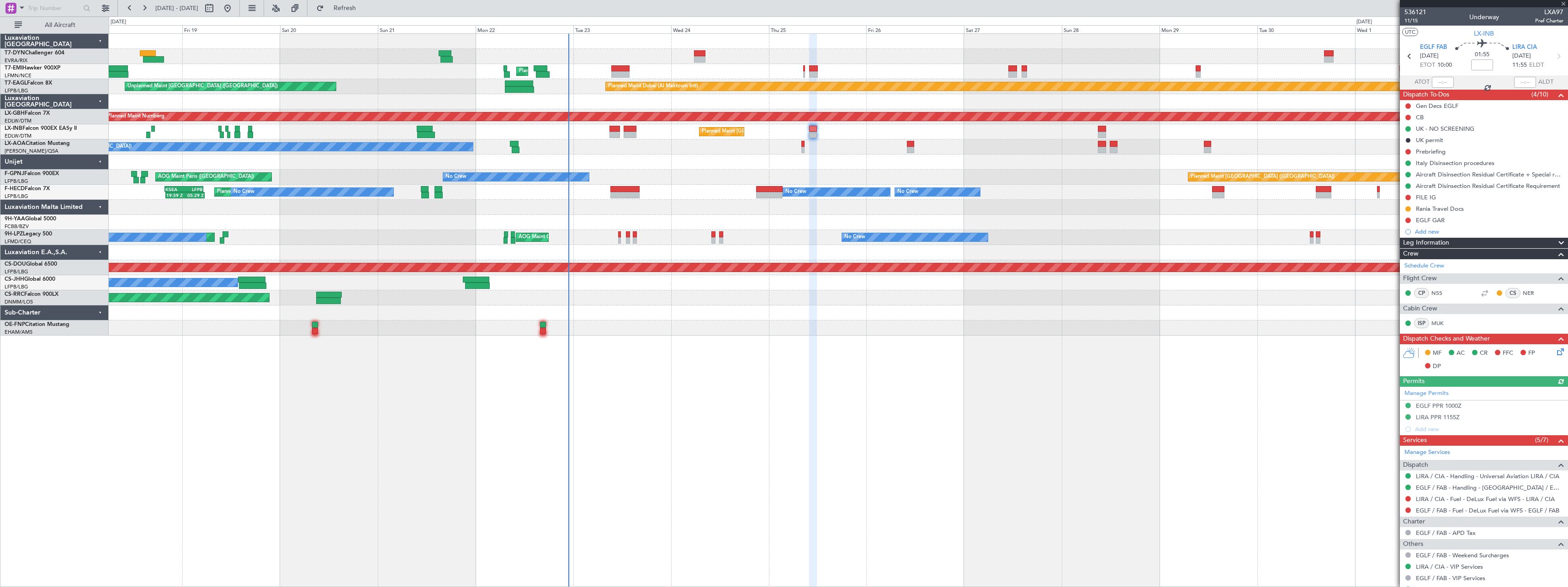
type input "6"
